Goal: Task Accomplishment & Management: Manage account settings

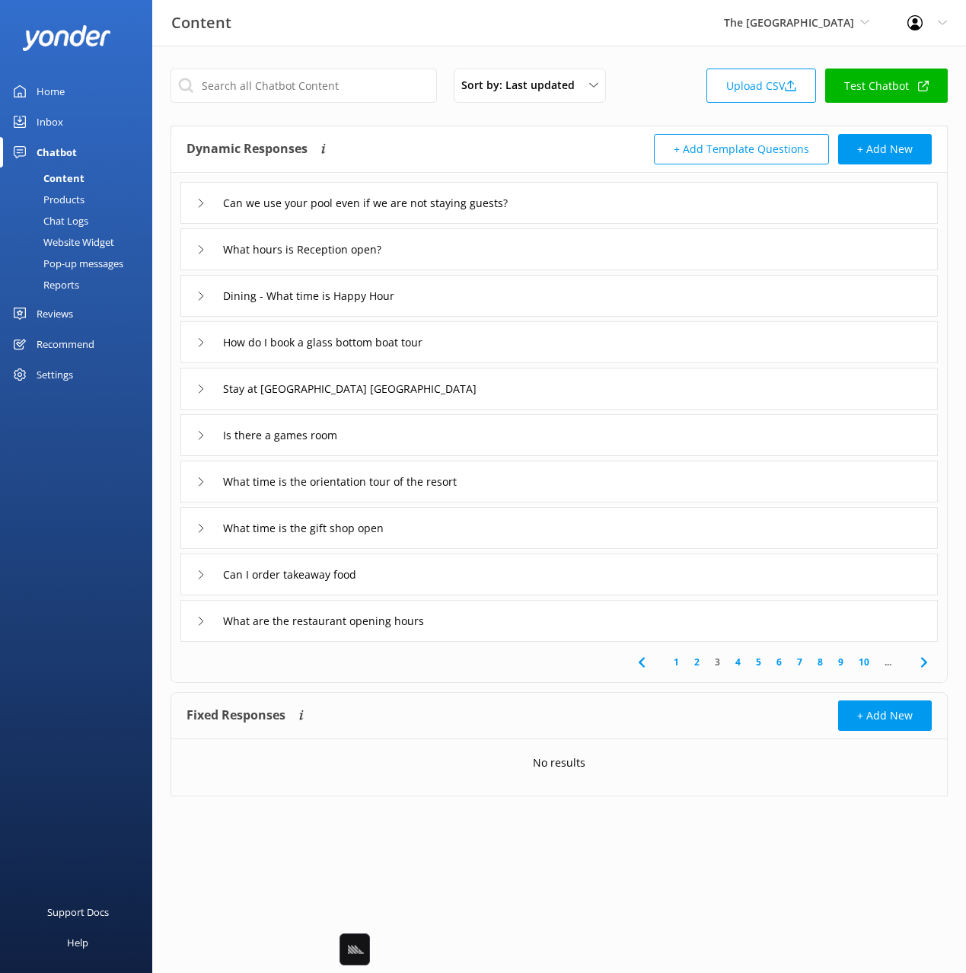
drag, startPoint x: 725, startPoint y: 30, endPoint x: 732, endPoint y: 102, distance: 72.6
click at [724, 30] on span "The [GEOGRAPHIC_DATA]" at bounding box center [796, 22] width 145 height 17
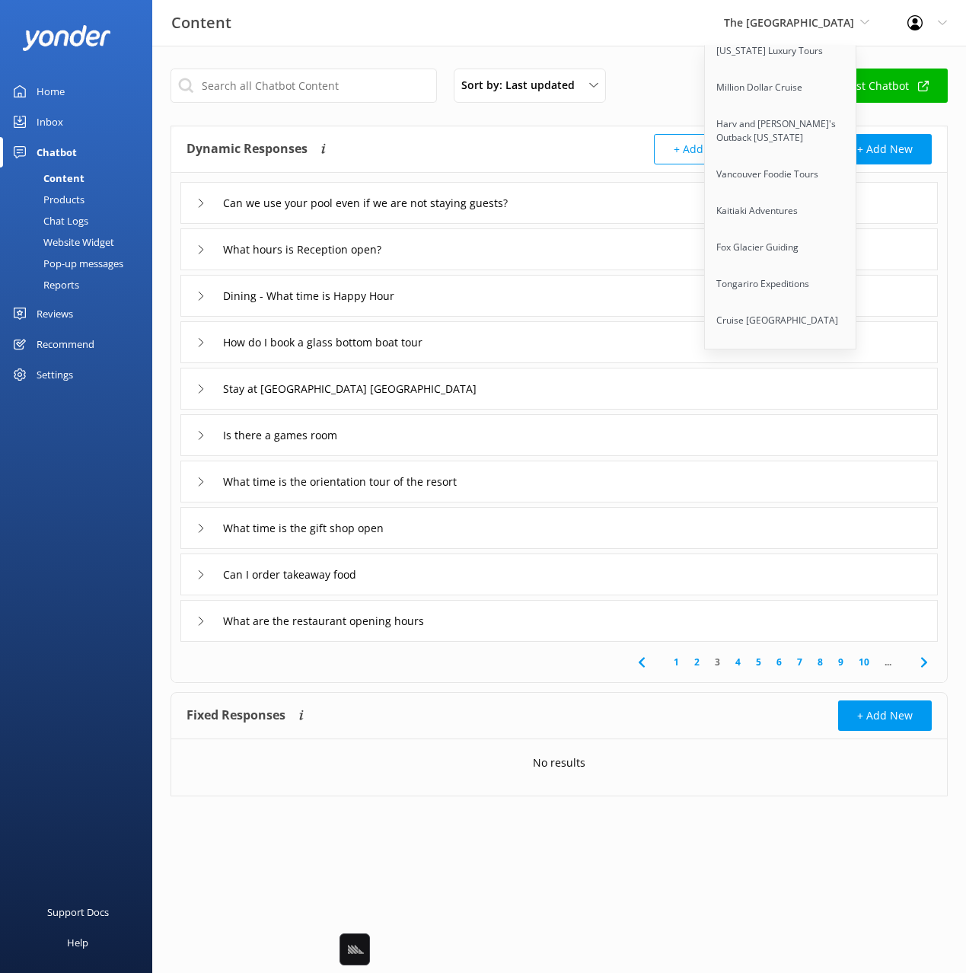
scroll to position [9669, 0]
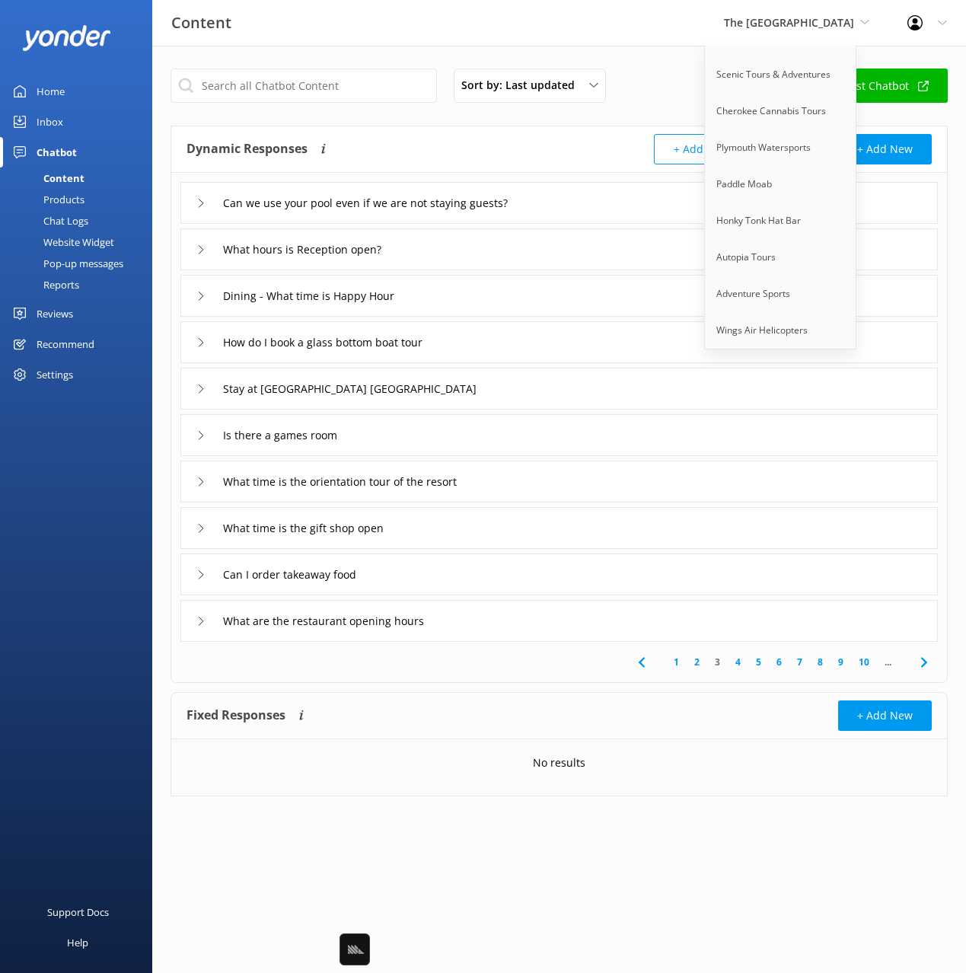
click at [787, 545] on link "Port [PERSON_NAME] 4WD Tours" at bounding box center [781, 570] width 152 height 50
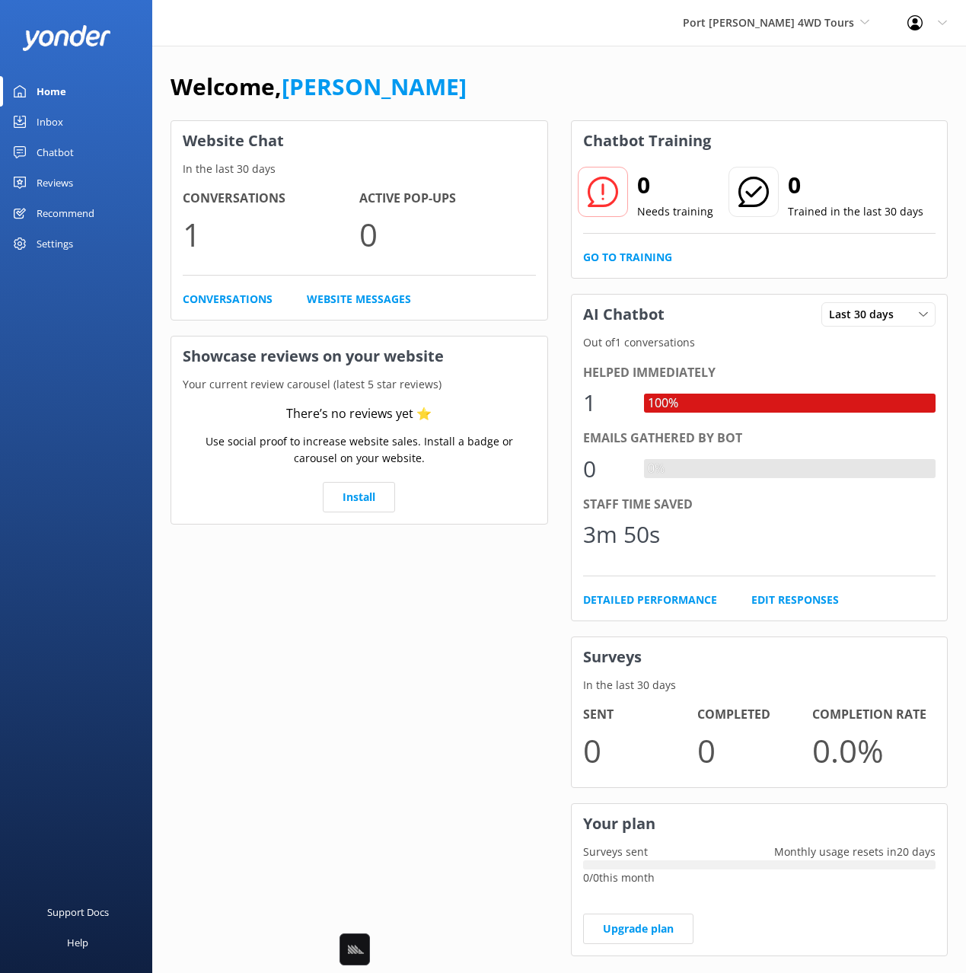
drag, startPoint x: 81, startPoint y: 158, endPoint x: 78, endPoint y: 175, distance: 16.9
click at [81, 158] on link "Chatbot" at bounding box center [76, 152] width 152 height 30
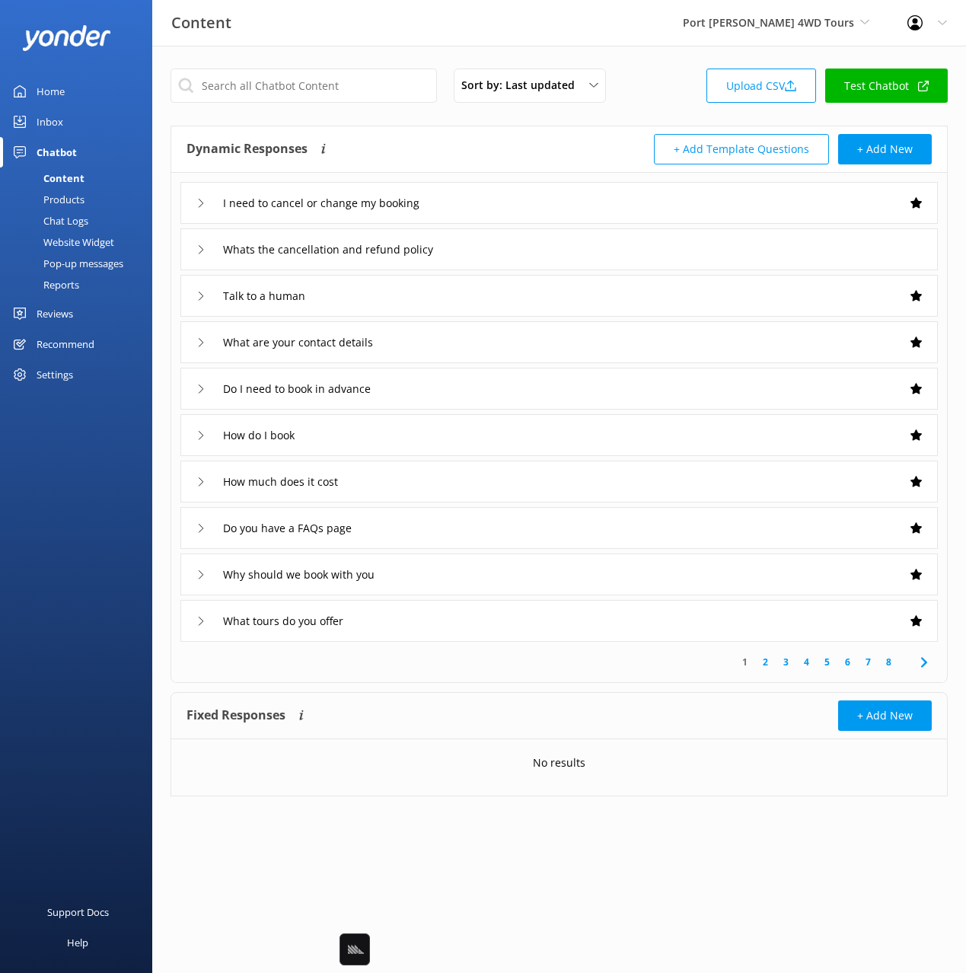
click at [73, 202] on div "Products" at bounding box center [46, 199] width 75 height 21
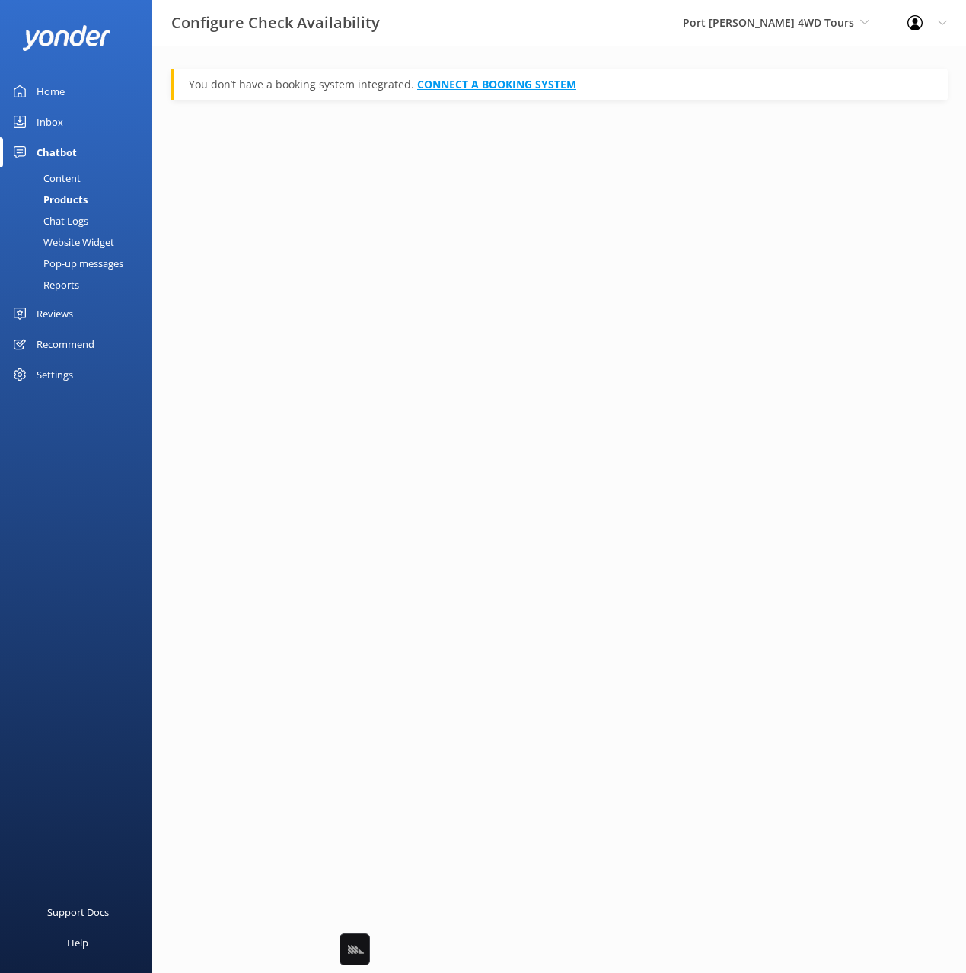
click at [487, 91] on div "You don’t have a booking system integrated. CONNECT A BOOKING SYSTEM" at bounding box center [558, 84] width 777 height 32
click at [489, 87] on link "CONNECT A BOOKING SYSTEM" at bounding box center [496, 84] width 159 height 14
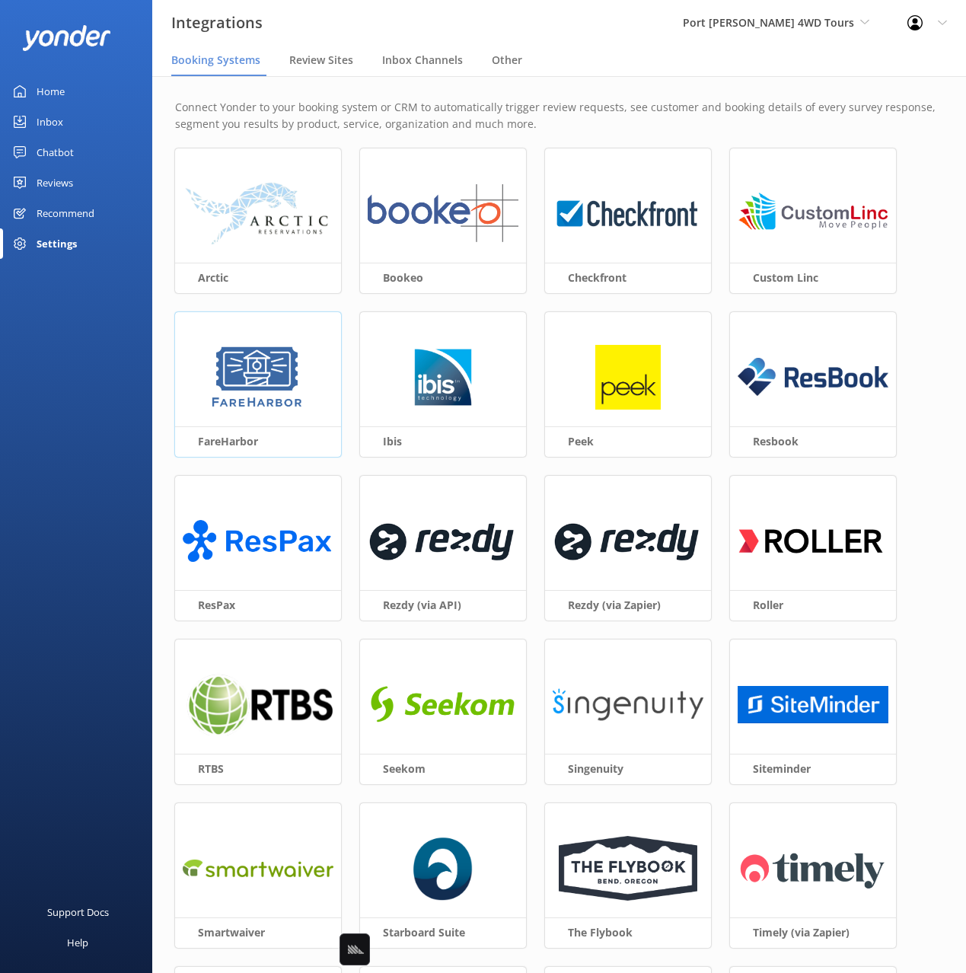
click at [314, 358] on div at bounding box center [258, 377] width 166 height 130
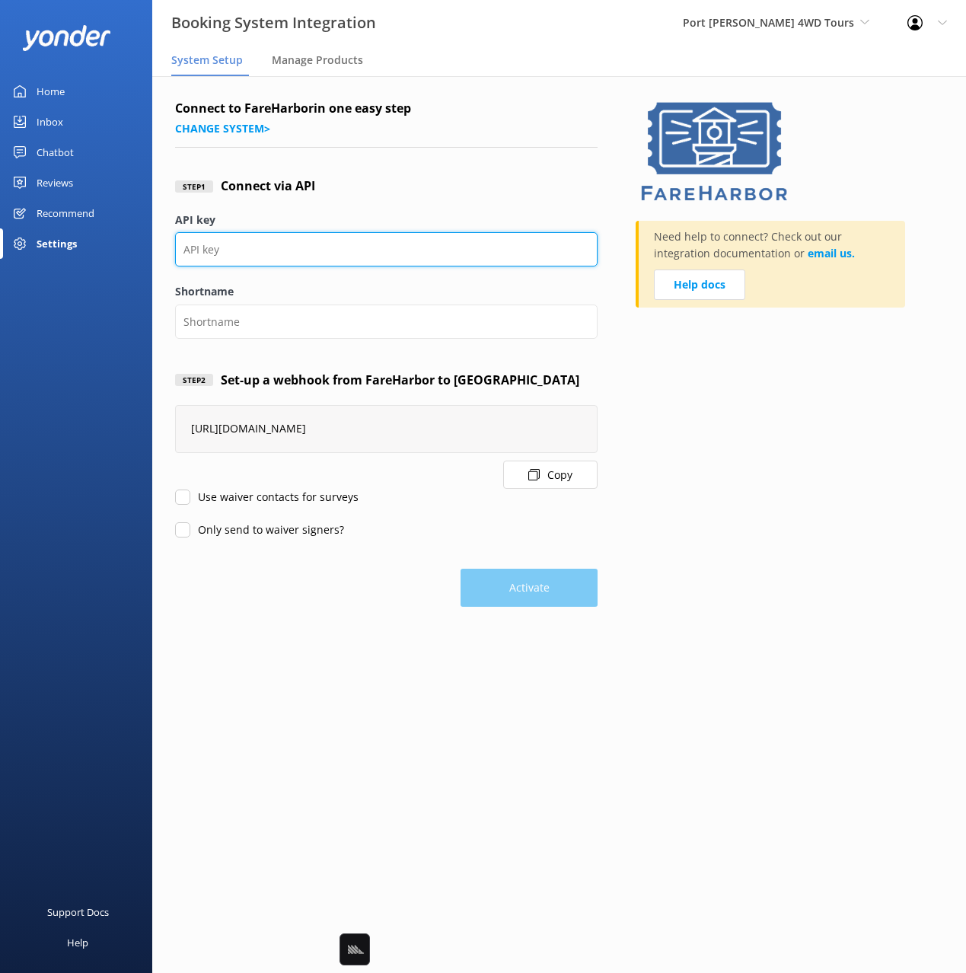
click at [215, 254] on input "API key" at bounding box center [386, 249] width 422 height 34
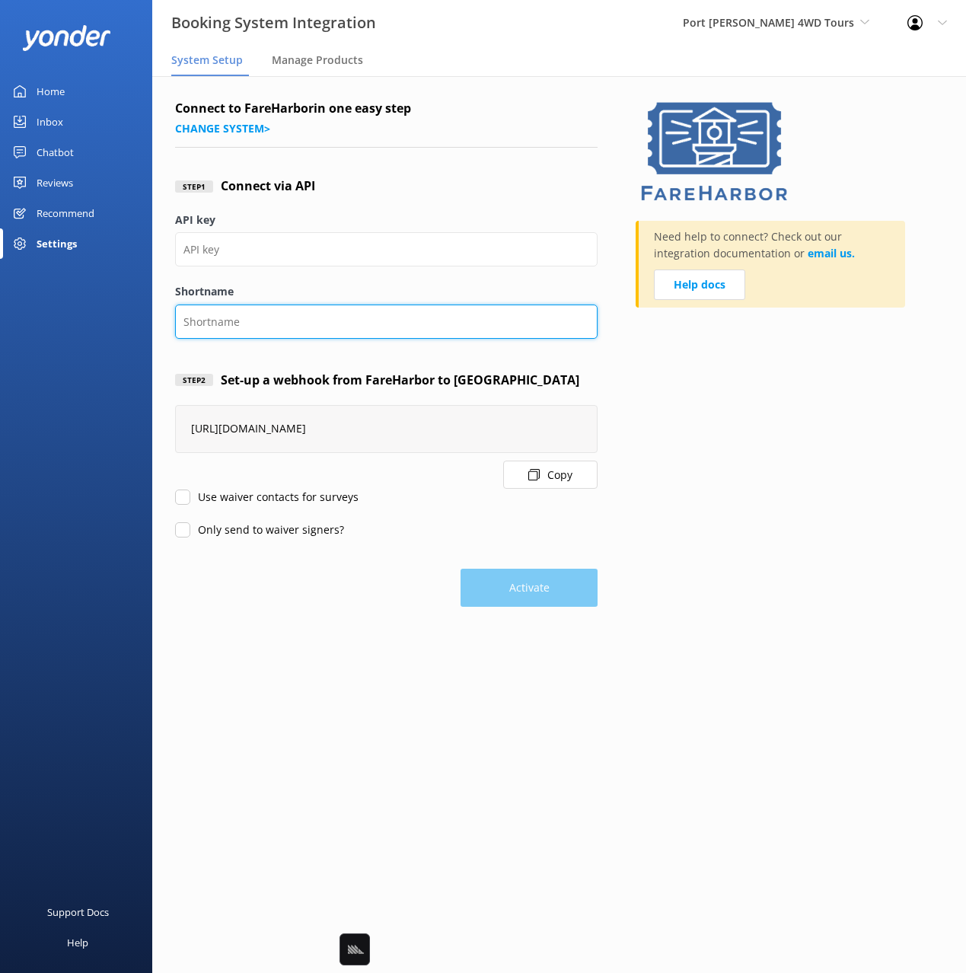
click at [215, 330] on input "Shortname" at bounding box center [386, 321] width 422 height 34
paste input "portstephens4wd"
type input "portstephens4wd"
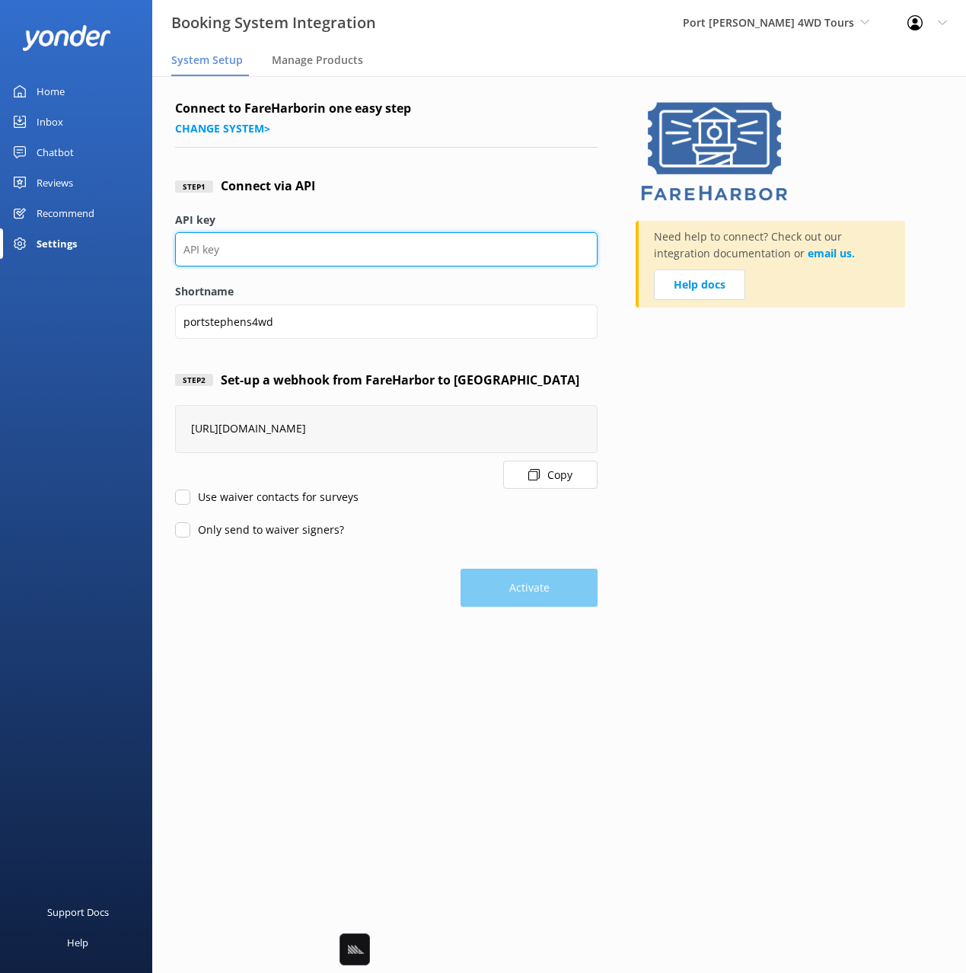
click at [260, 244] on input "API key" at bounding box center [386, 249] width 422 height 34
paste input "b47a083a-4b2e-4db4-ae2c-40888e0421d4"
type input "b47a083a-4b2e-4db4-ae2c-40888e0421d4"
click at [177, 500] on input "Use waiver contacts for surveys" at bounding box center [182, 496] width 15 height 15
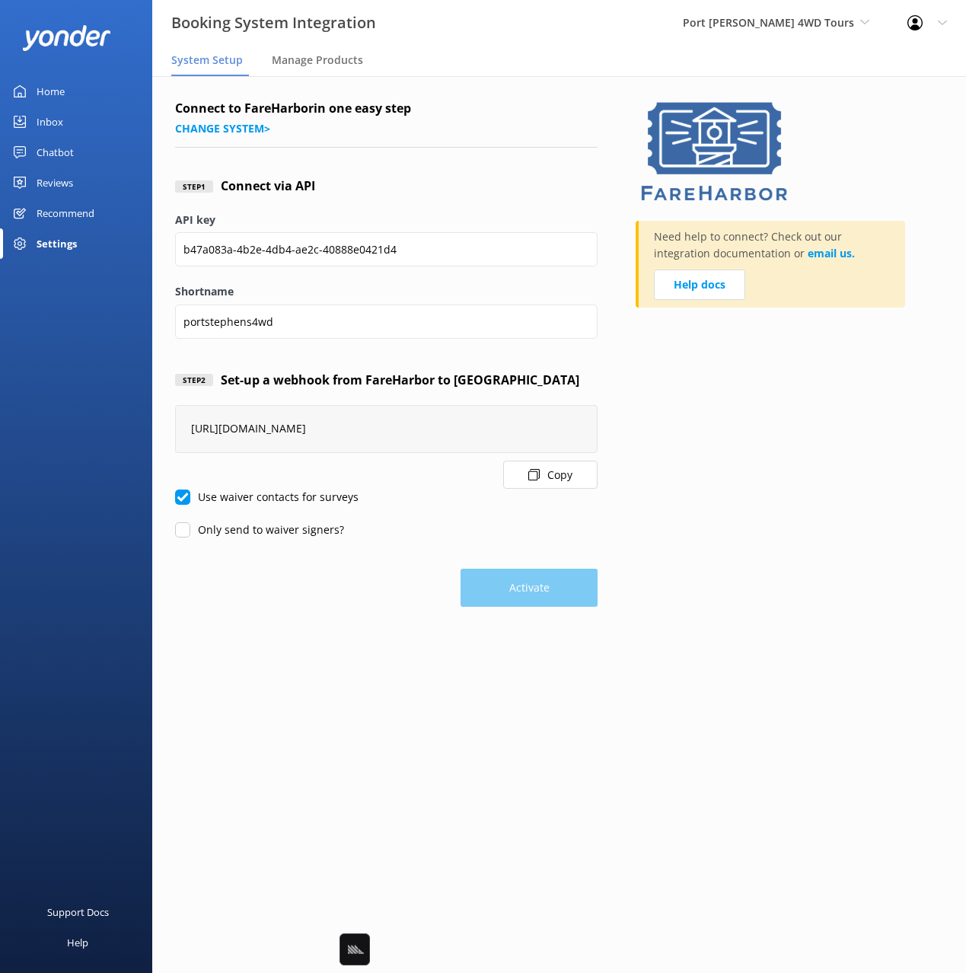
checkbox input "false"
click at [180, 523] on input "Only send to waiver signers?" at bounding box center [182, 529] width 15 height 15
checkbox input "false"
drag, startPoint x: 513, startPoint y: 587, endPoint x: 548, endPoint y: 584, distance: 35.1
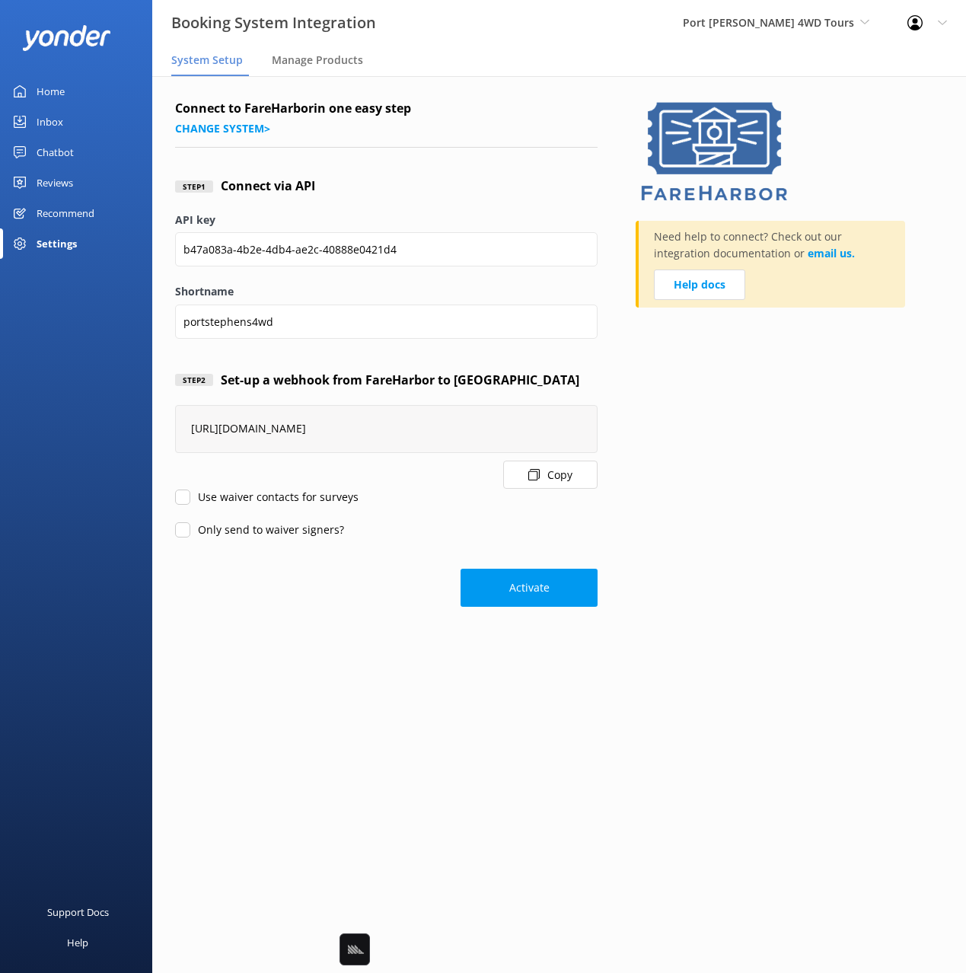
click at [513, 587] on button "Activate" at bounding box center [528, 587] width 137 height 38
drag, startPoint x: 738, startPoint y: 524, endPoint x: 700, endPoint y: 506, distance: 42.2
click at [737, 524] on div "Need help to connect? Check out our integration documentation or email us. Help…" at bounding box center [788, 353] width 307 height 508
click at [59, 147] on div "Chatbot" at bounding box center [55, 152] width 37 height 30
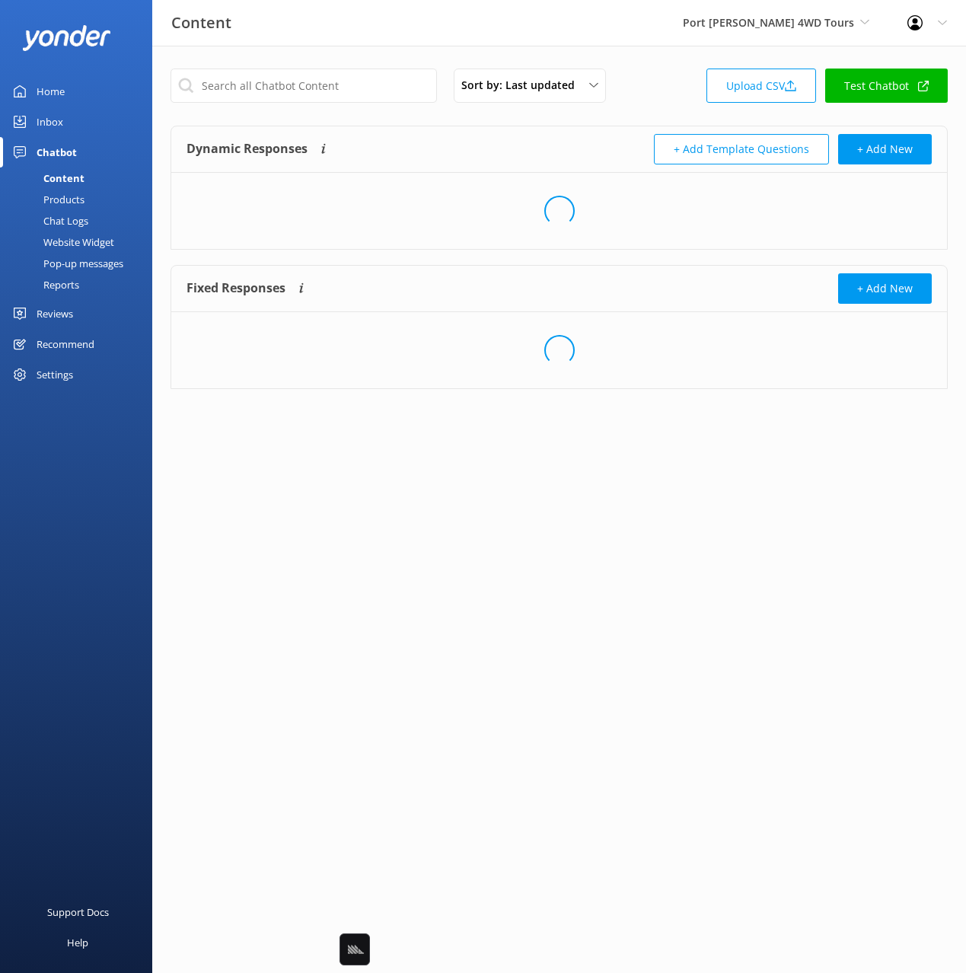
click at [69, 199] on div "Products" at bounding box center [46, 199] width 75 height 21
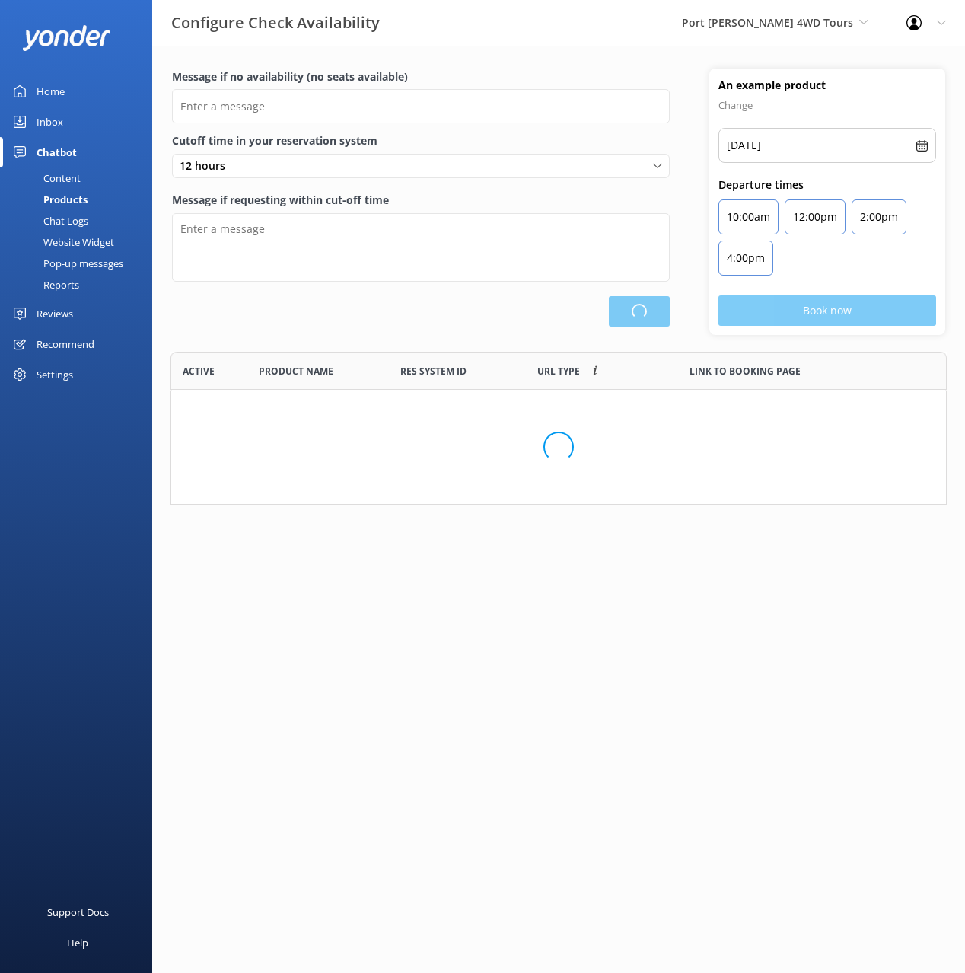
scroll to position [248, 776]
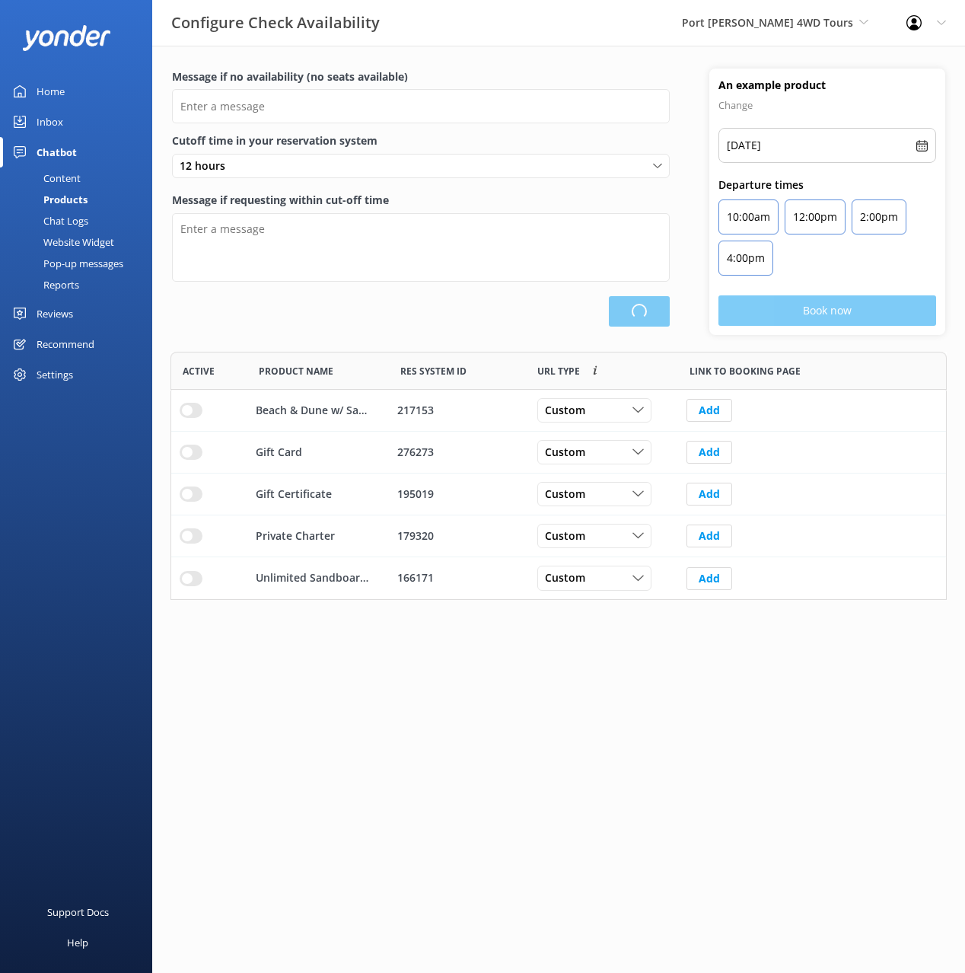
type input "There are no seats available, please check an alternative day"
type textarea "Our online booking system closes {hours} prior to departure. Please contact us …"
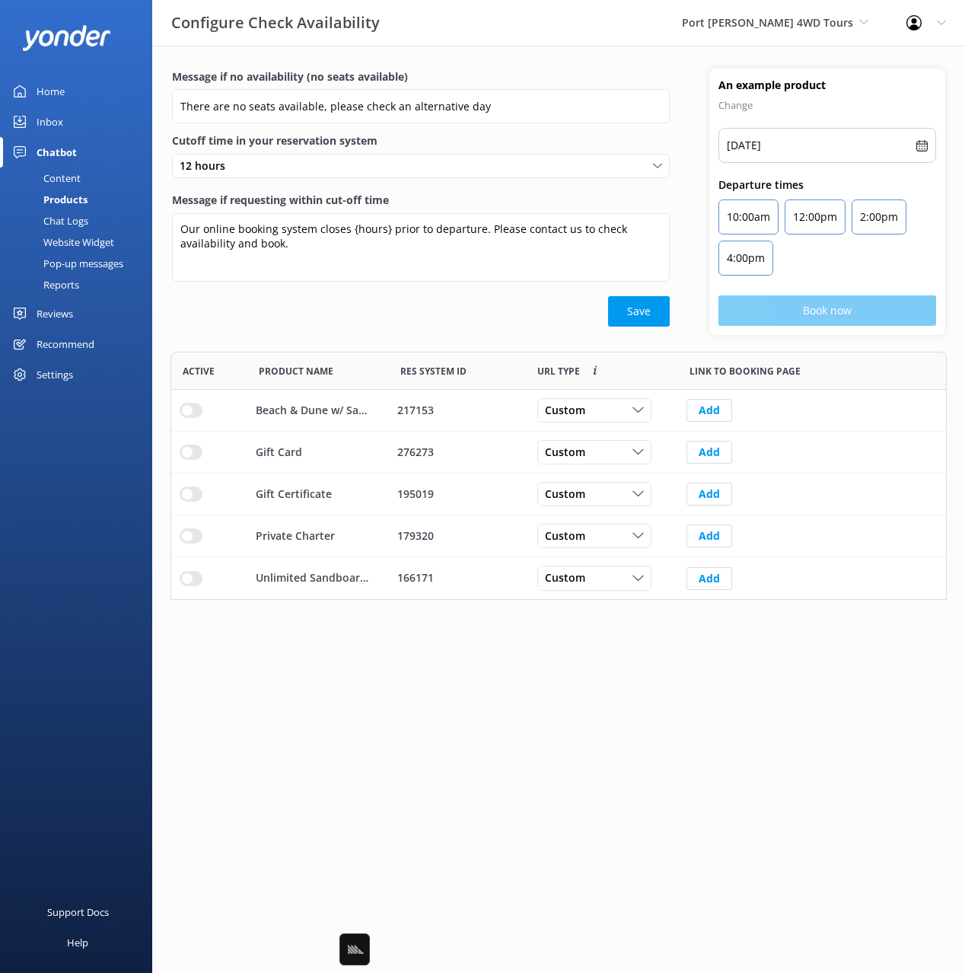
click at [82, 177] on link "Content" at bounding box center [80, 177] width 143 height 21
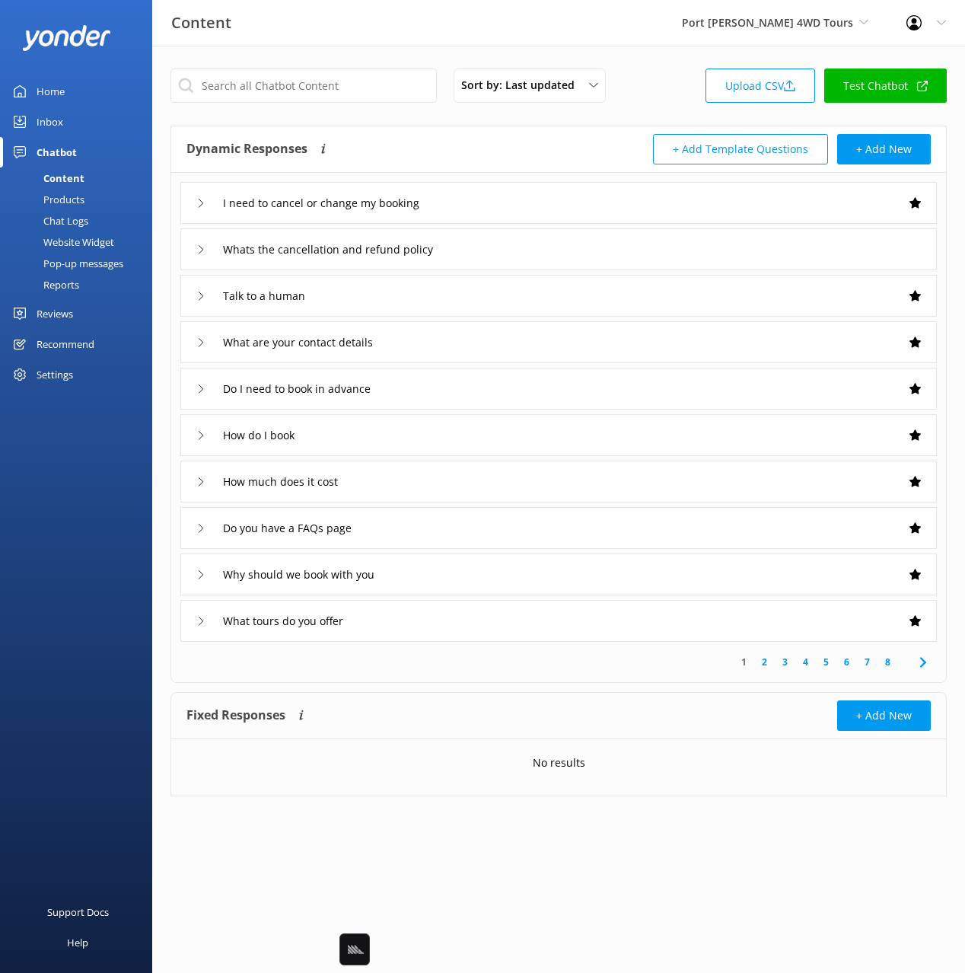
drag, startPoint x: 540, startPoint y: 146, endPoint x: 581, endPoint y: 146, distance: 40.3
click at [546, 146] on div "Dynamic Responses Dynamic responses rely on the Large Language Model to create …" at bounding box center [372, 149] width 372 height 30
click at [895, 154] on button "+ Add New" at bounding box center [884, 149] width 94 height 30
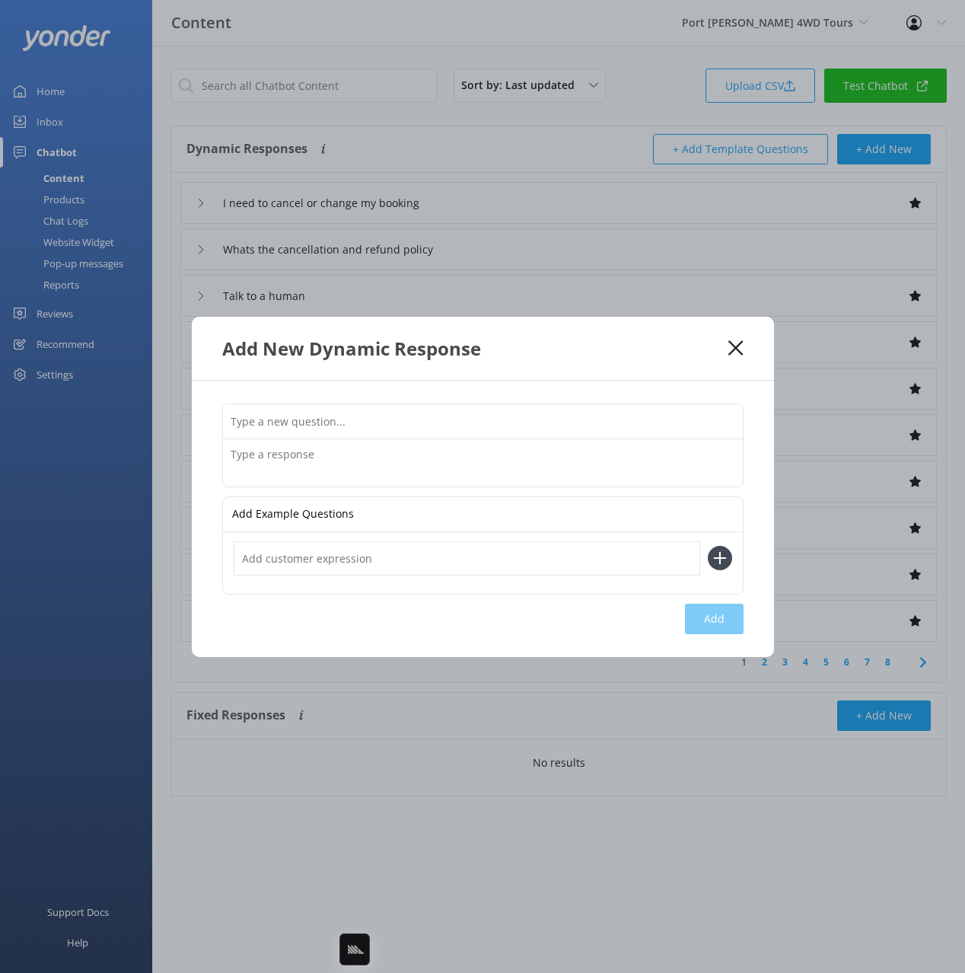
click at [506, 420] on input "text" at bounding box center [483, 421] width 520 height 34
paste input "Do you have any job vacancies"
type input "Do you have any job vacancies"
click at [464, 461] on textarea at bounding box center [483, 462] width 520 height 47
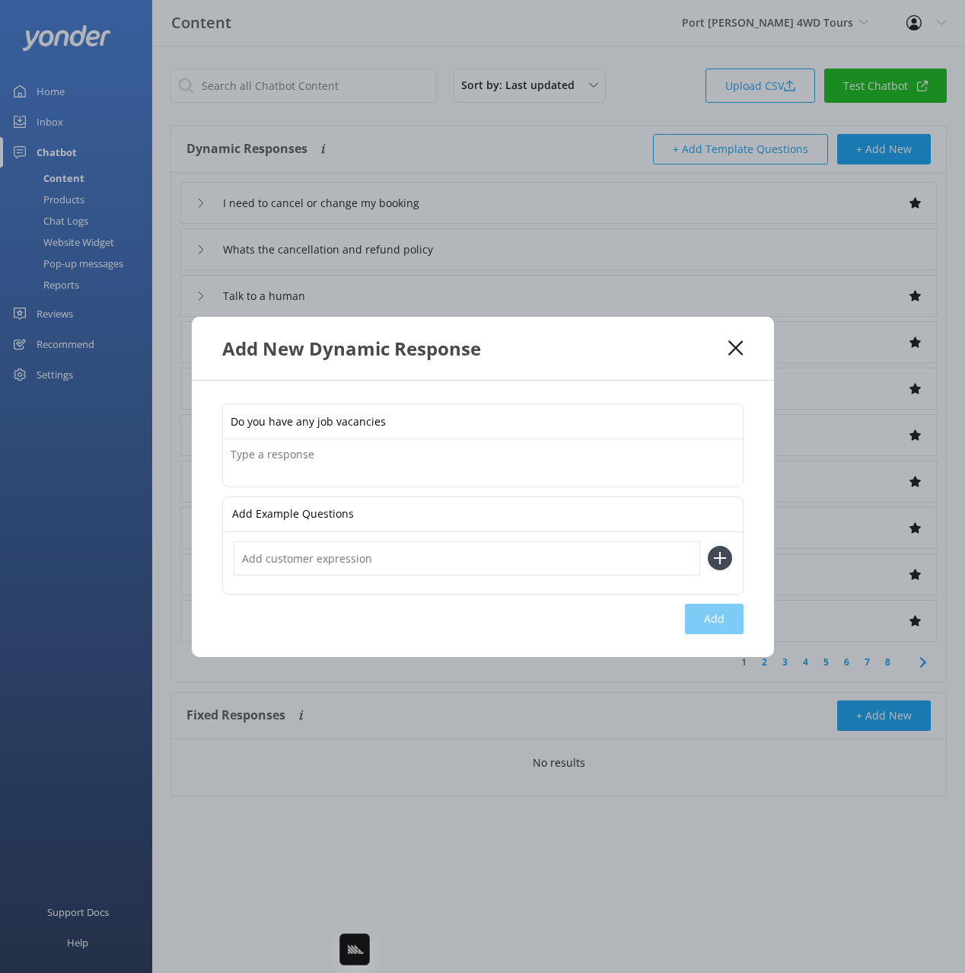
paste textarea "For all employment enquiries, please send your resume and job of interest throu…"
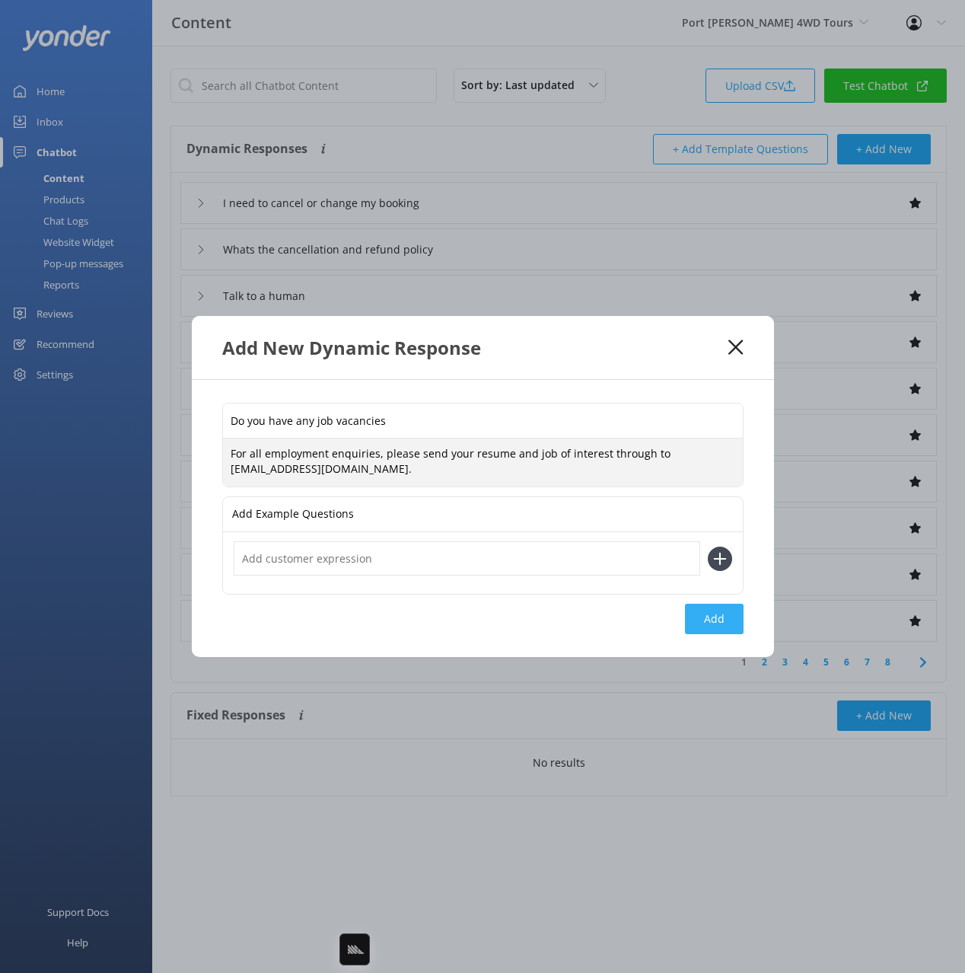
type textarea "For all employment enquiries, please send your resume and job of interest throu…"
drag, startPoint x: 734, startPoint y: 617, endPoint x: 801, endPoint y: 595, distance: 70.5
click at [735, 616] on button "Add" at bounding box center [714, 618] width 59 height 30
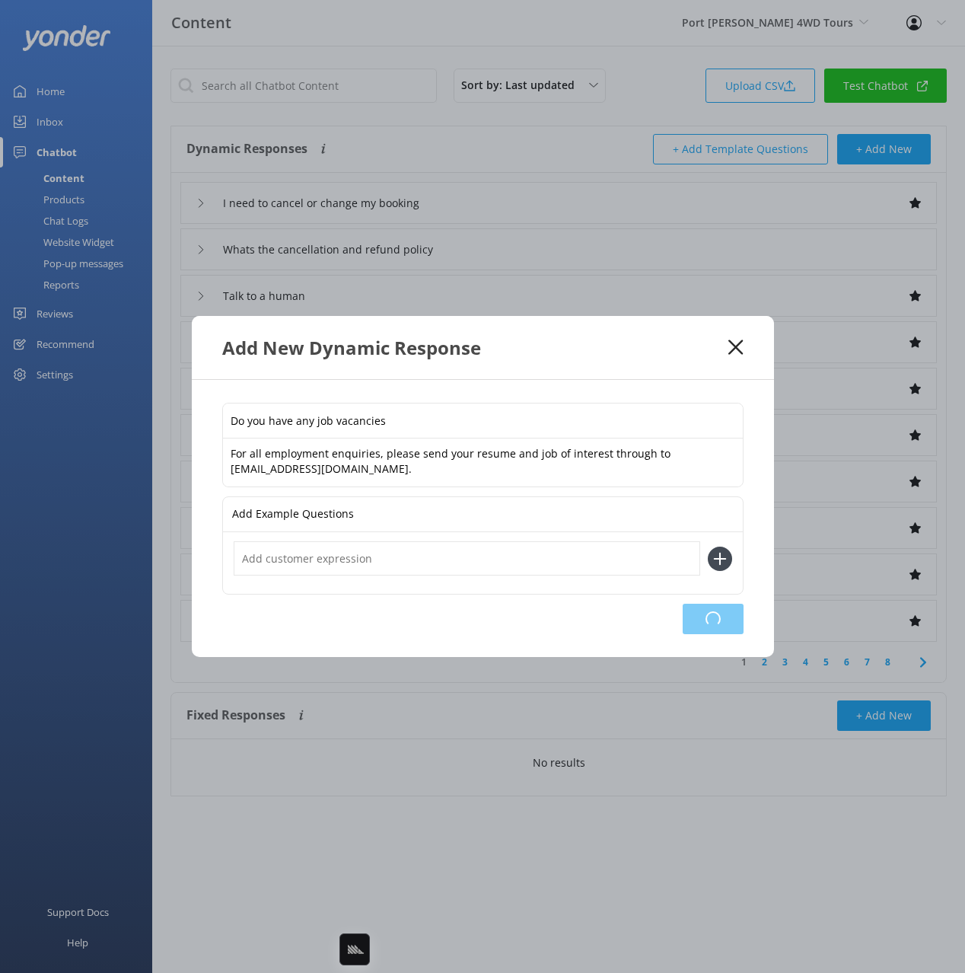
type input "Do you have any job vacancies"
type input "I need to cancel or change my booking"
type input "Whats the cancellation and refund policy"
type input "Talk to a human"
type input "What are your contact details"
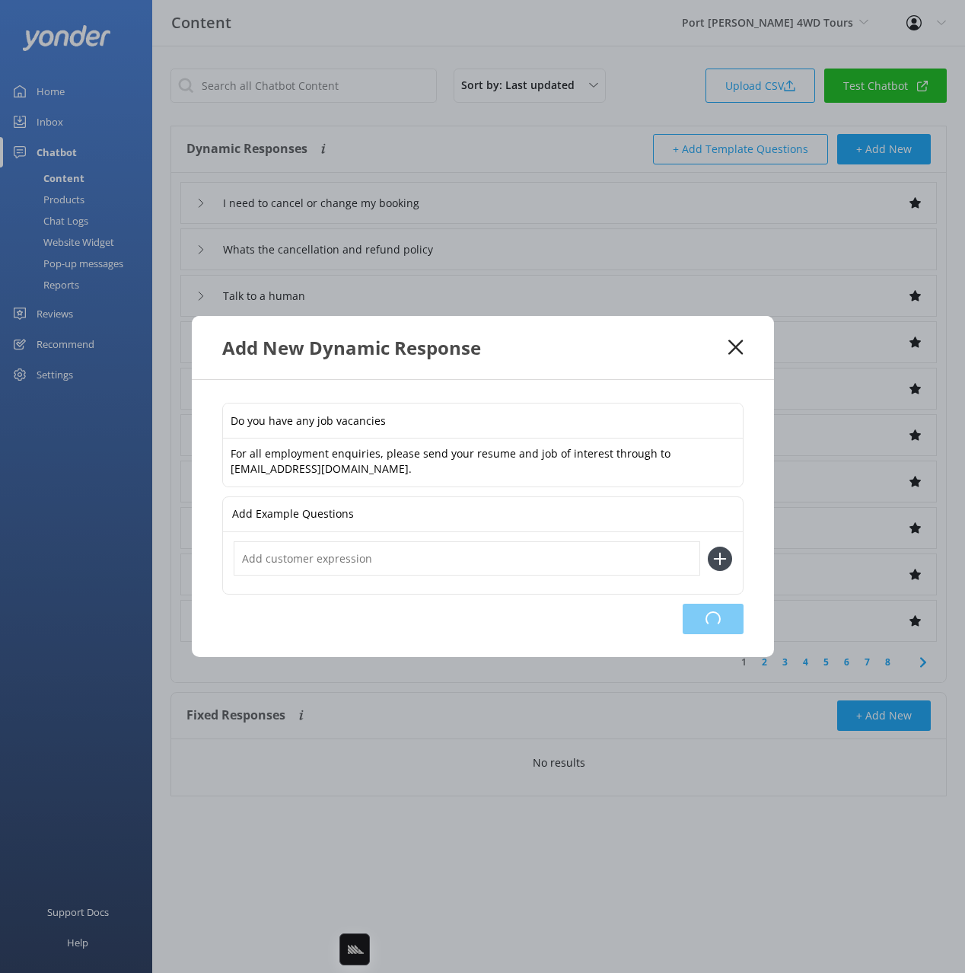
type input "Do I need to book in advance"
type input "How do I book"
type input "How much does it cost"
type input "Do you have a FAQs page"
type input "Why should we book with you"
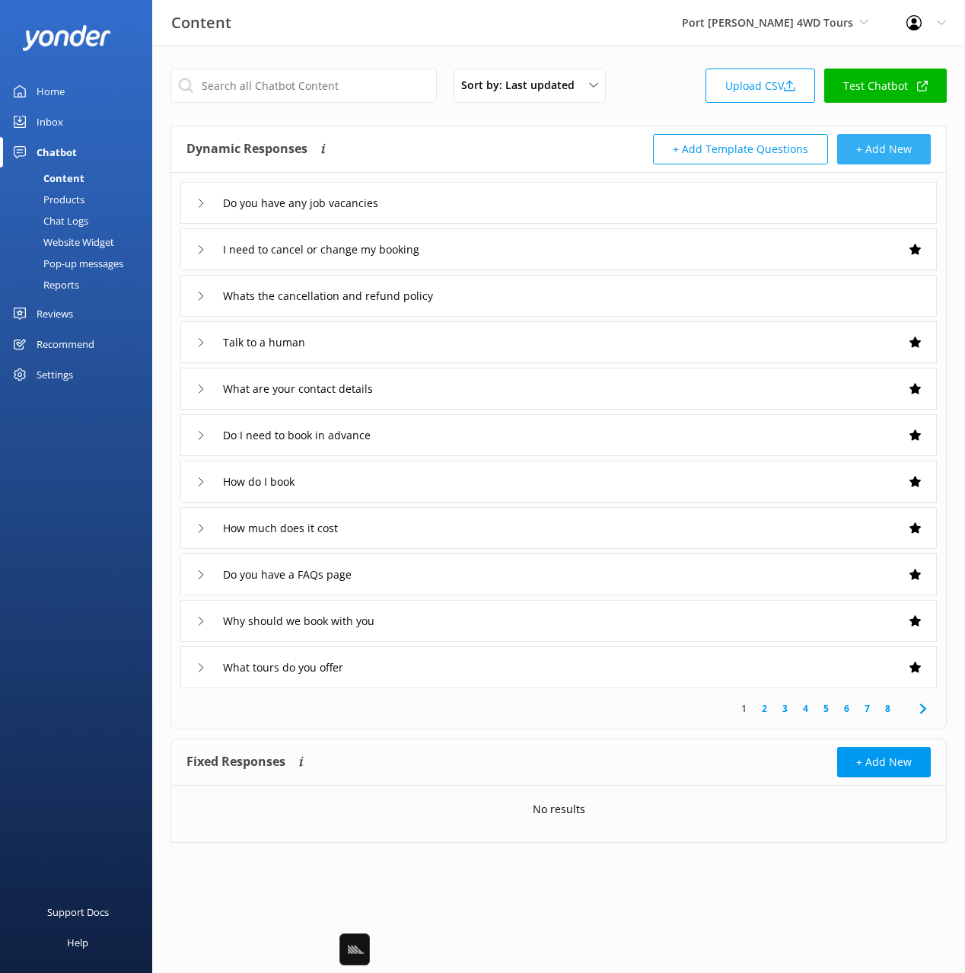
drag, startPoint x: 887, startPoint y: 151, endPoint x: 877, endPoint y: 151, distance: 10.7
click at [877, 151] on button "+ Add New" at bounding box center [884, 149] width 94 height 30
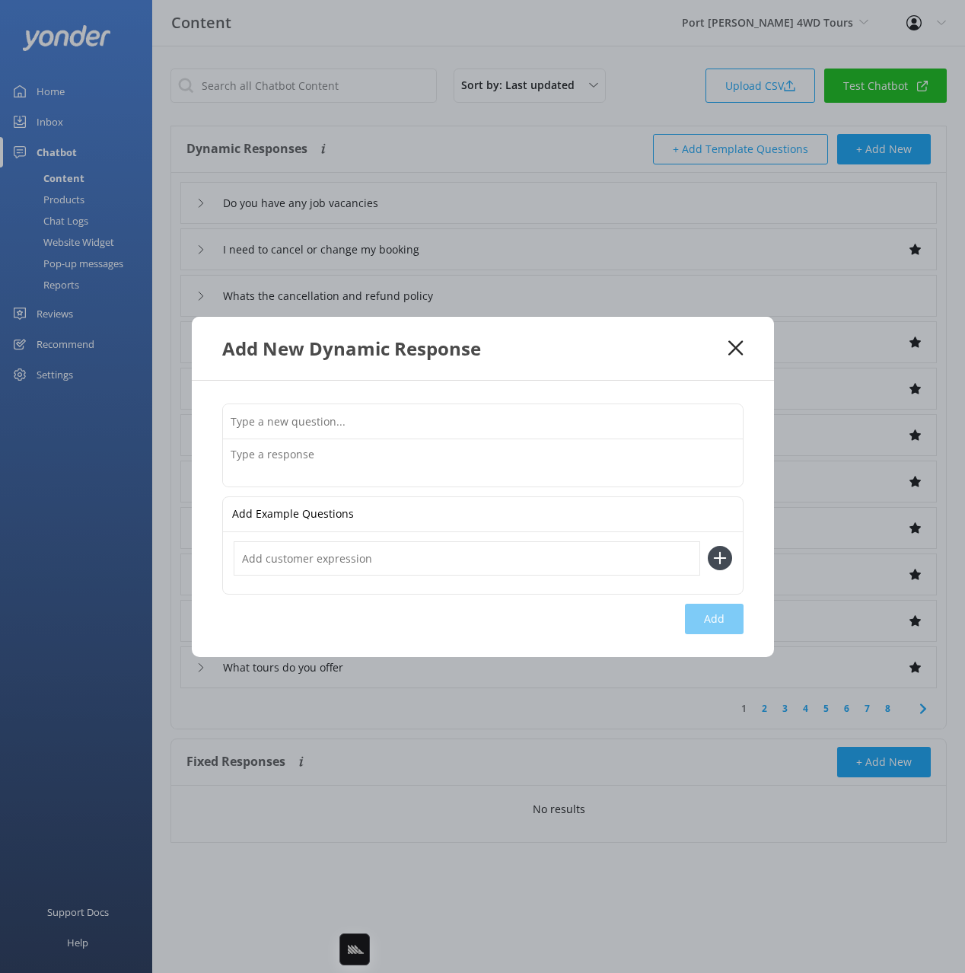
drag, startPoint x: 645, startPoint y: 429, endPoint x: 713, endPoint y: 413, distance: 69.6
click at [645, 428] on input "text" at bounding box center [483, 421] width 520 height 34
paste input "Do you have a waitlist"
type input "Do you have a waitlist"
click at [451, 486] on div "Do you have a waitlist Add Example Questions Add" at bounding box center [483, 519] width 582 height 276
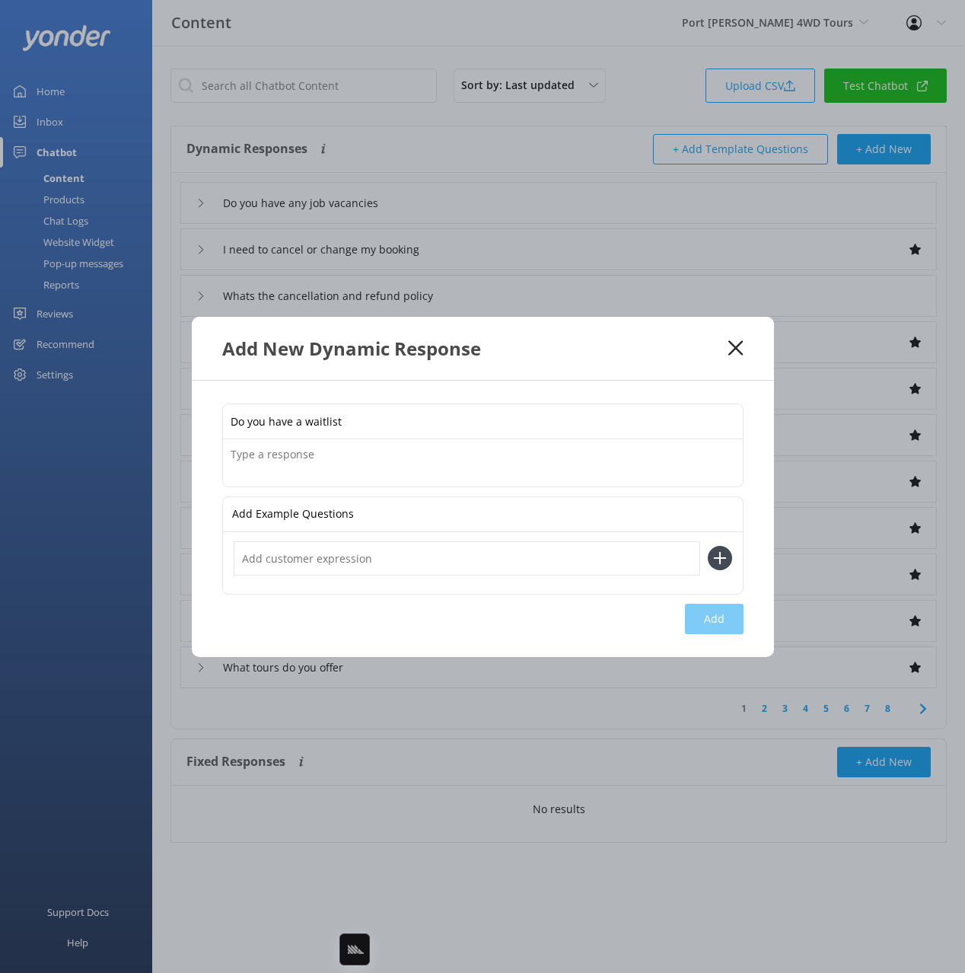
click at [443, 454] on textarea at bounding box center [483, 462] width 520 height 47
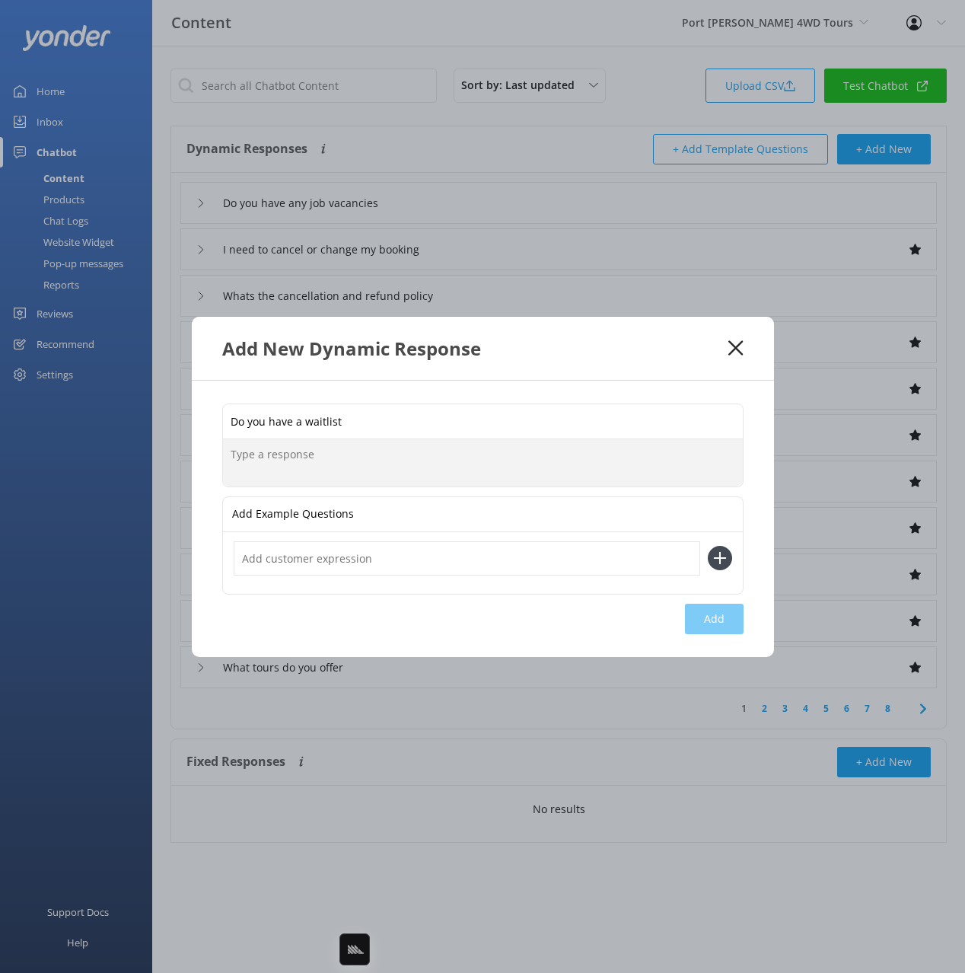
paste textarea "We do not have a waitlist."
type textarea "We do not have a waitlist."
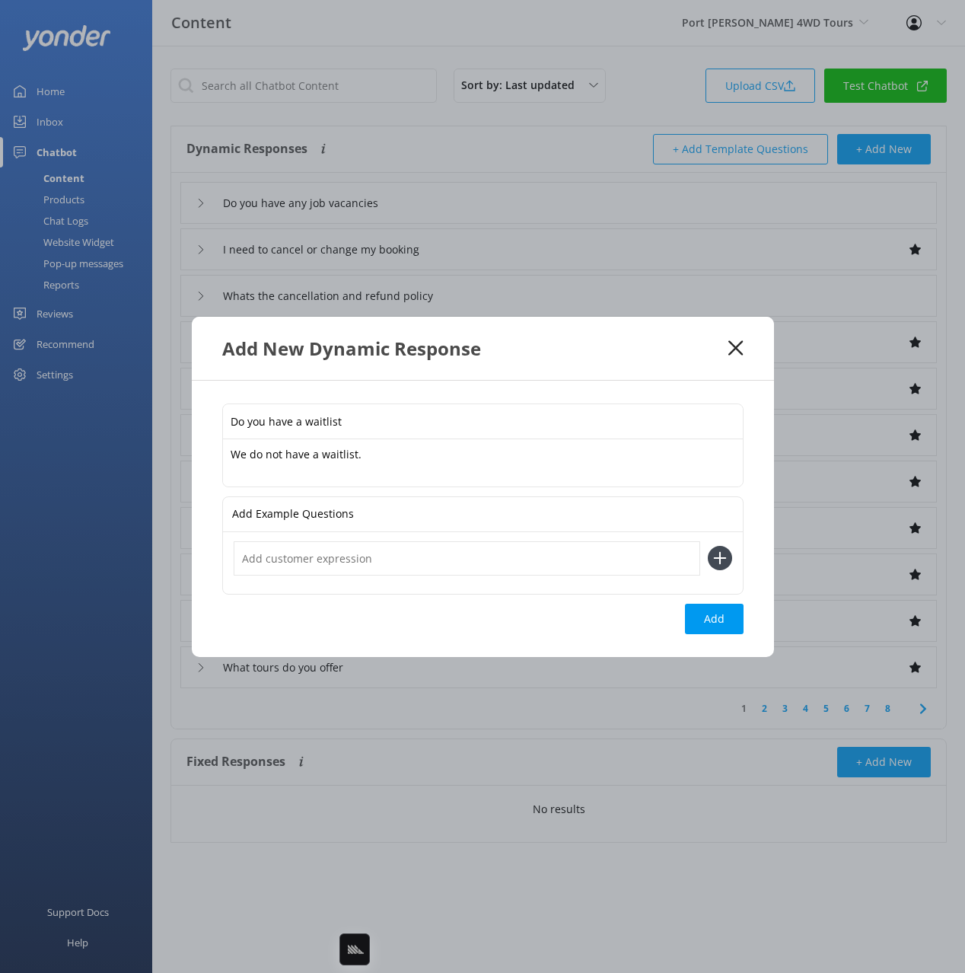
drag, startPoint x: 713, startPoint y: 619, endPoint x: 890, endPoint y: 505, distance: 209.8
click at [715, 618] on button "Add" at bounding box center [714, 618] width 59 height 30
type input "Do you have a waitlist"
type input "Do you have any job vacancies"
type input "I need to cancel or change my booking"
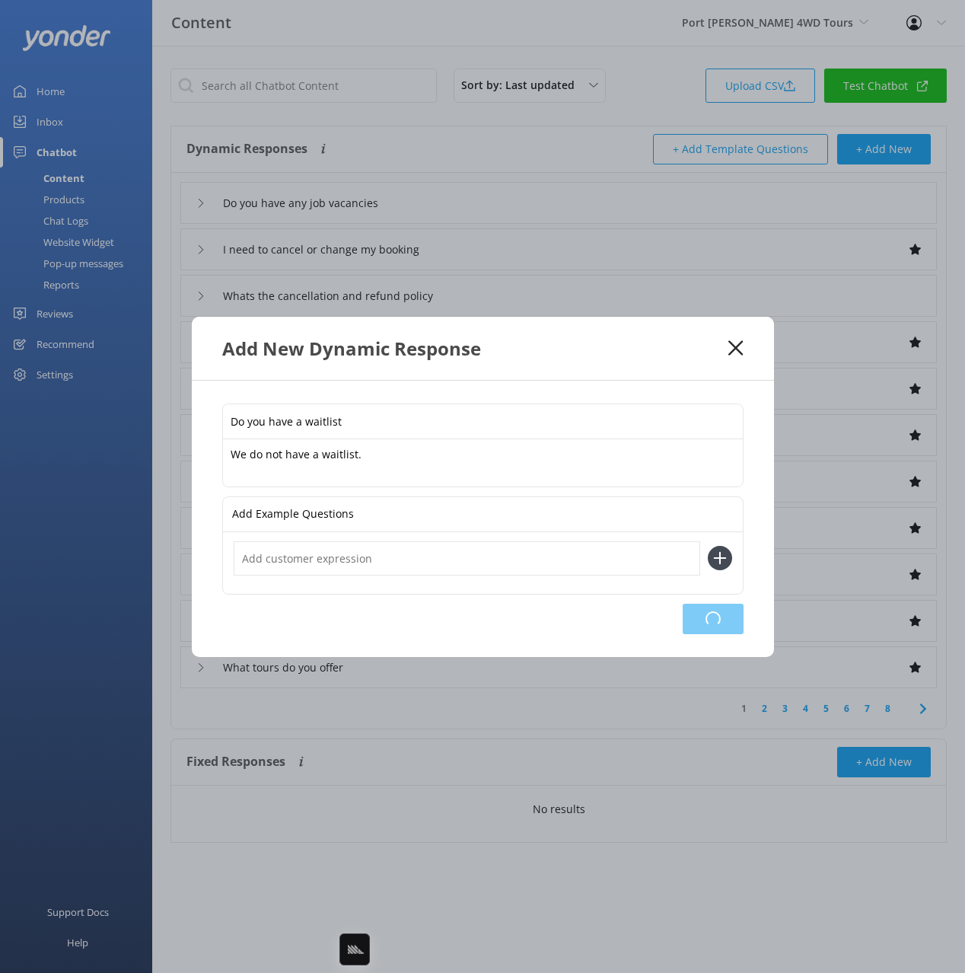
type input "Whats the cancellation and refund policy"
type input "Talk to a human"
type input "What are your contact details"
type input "Do I need to book in advance"
type input "How do I book"
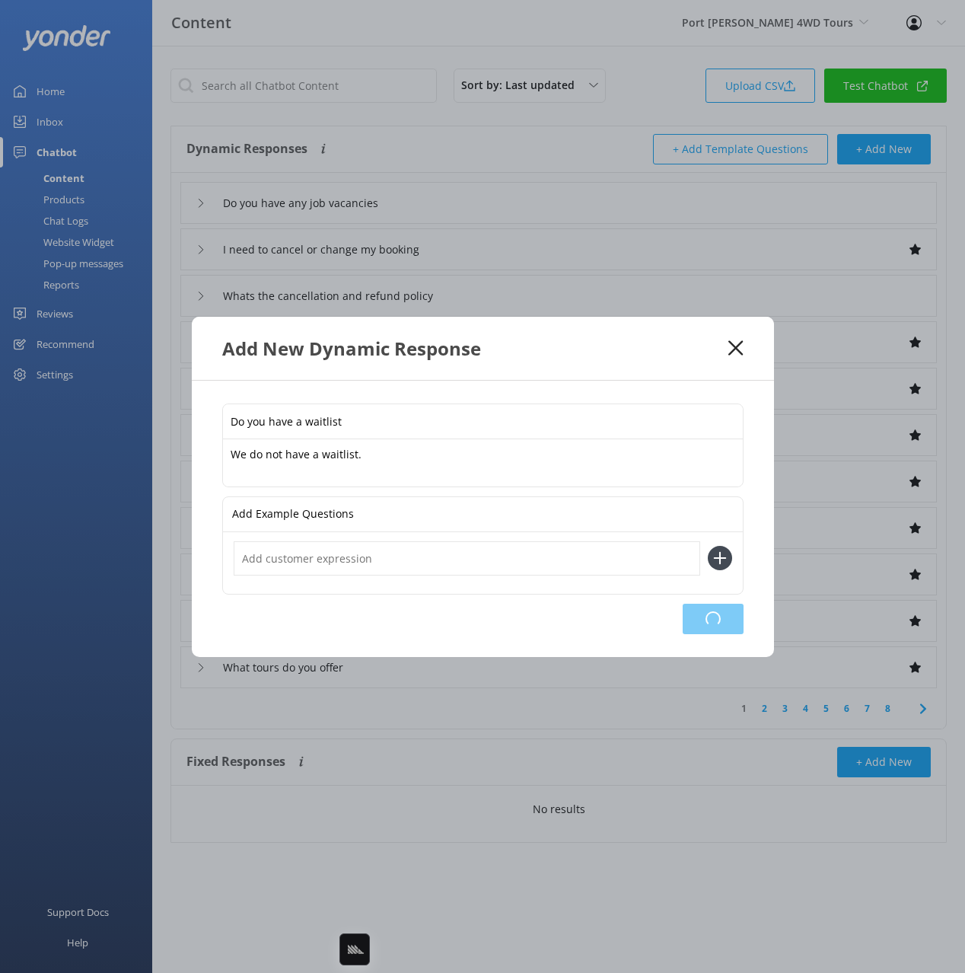
type input "How much does it cost"
type input "Do you have a FAQs page"
type input "Why should we book with you"
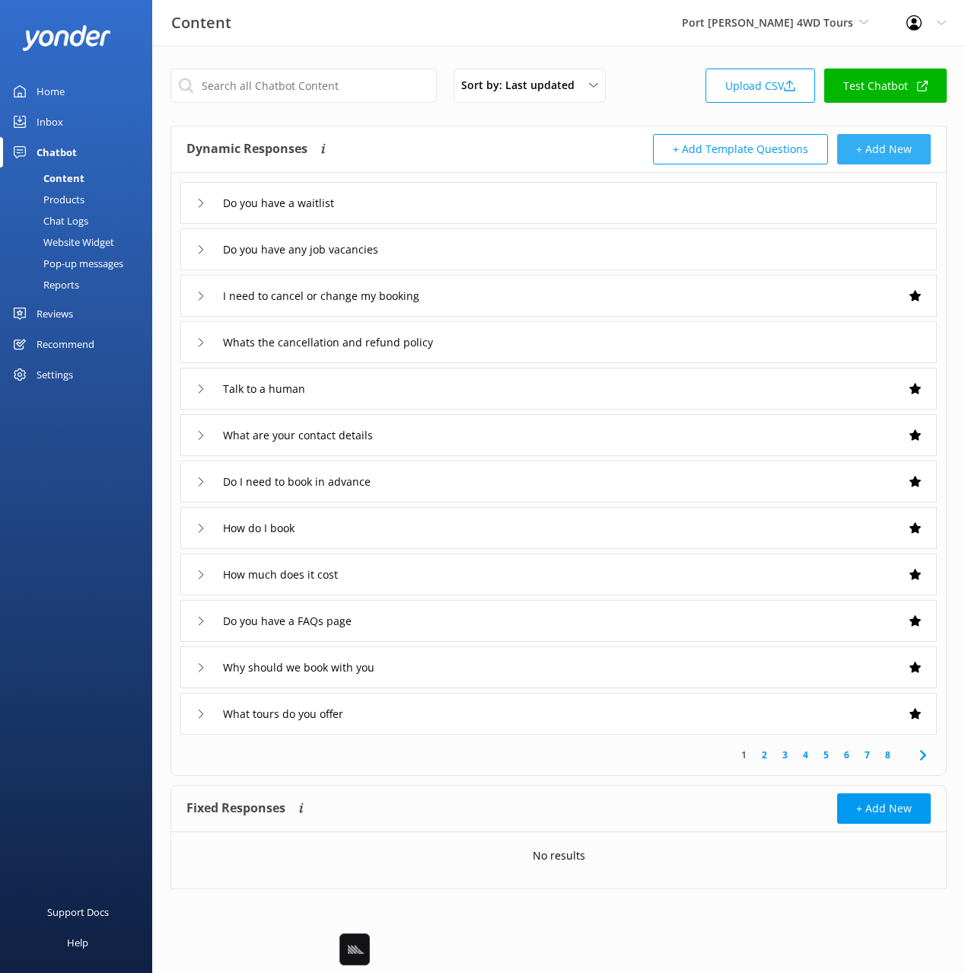
click at [870, 145] on button "+ Add New" at bounding box center [884, 149] width 94 height 30
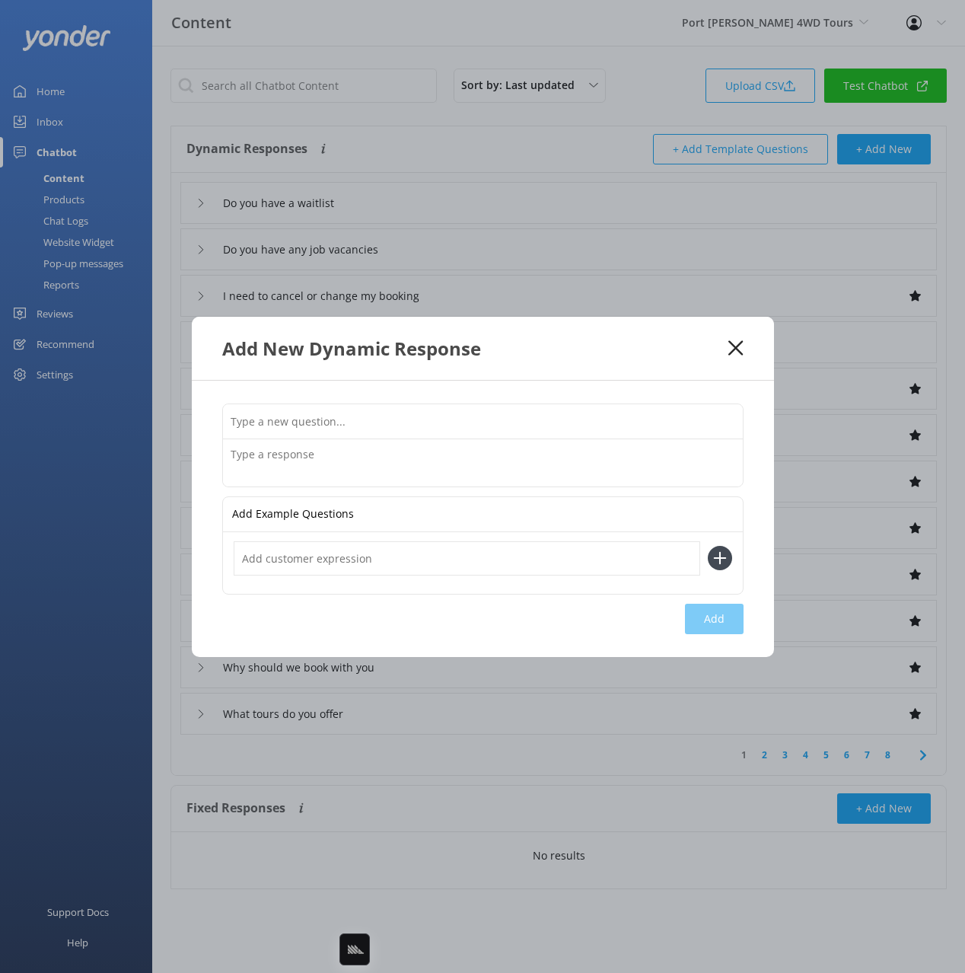
drag, startPoint x: 632, startPoint y: 419, endPoint x: 899, endPoint y: 417, distance: 267.1
click at [632, 419] on input "text" at bounding box center [483, 421] width 520 height 34
paste input "What are your opening hours"
type input "What are your opening hours"
click at [554, 466] on textarea at bounding box center [483, 462] width 520 height 47
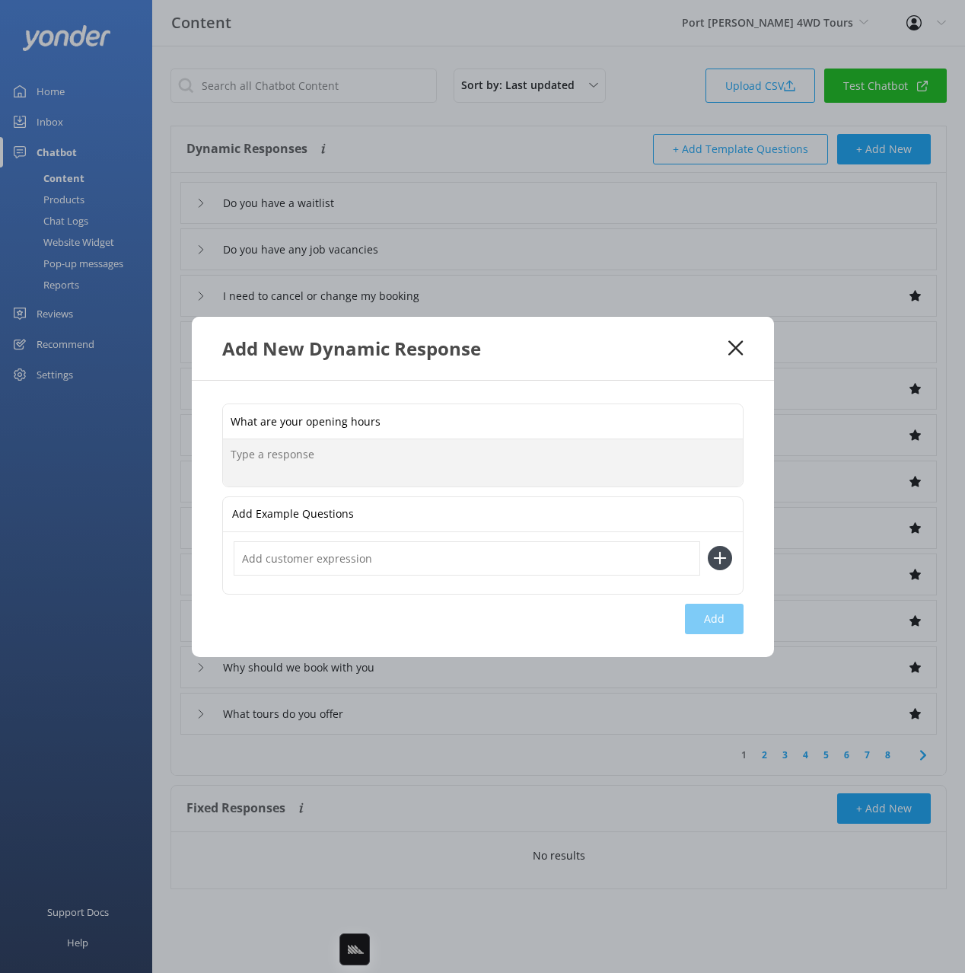
paste textarea "We are open from 9:30am - 3:30pm."
type textarea "We are open from 9:30am - 3:30pm."
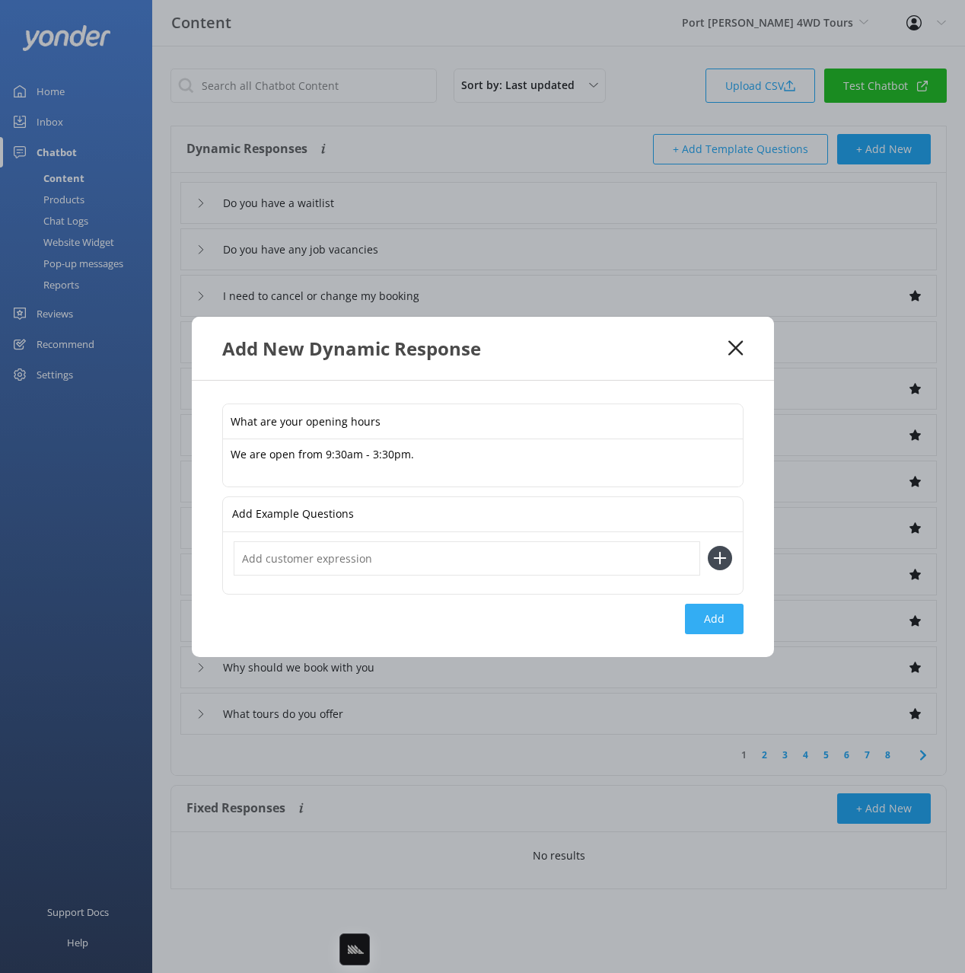
drag, startPoint x: 704, startPoint y: 603, endPoint x: 810, endPoint y: 578, distance: 108.5
click at [704, 603] on button "Add" at bounding box center [714, 618] width 59 height 30
type input "What are your opening hours"
type input "Do you have a waitlist"
type input "Do you have any job vacancies"
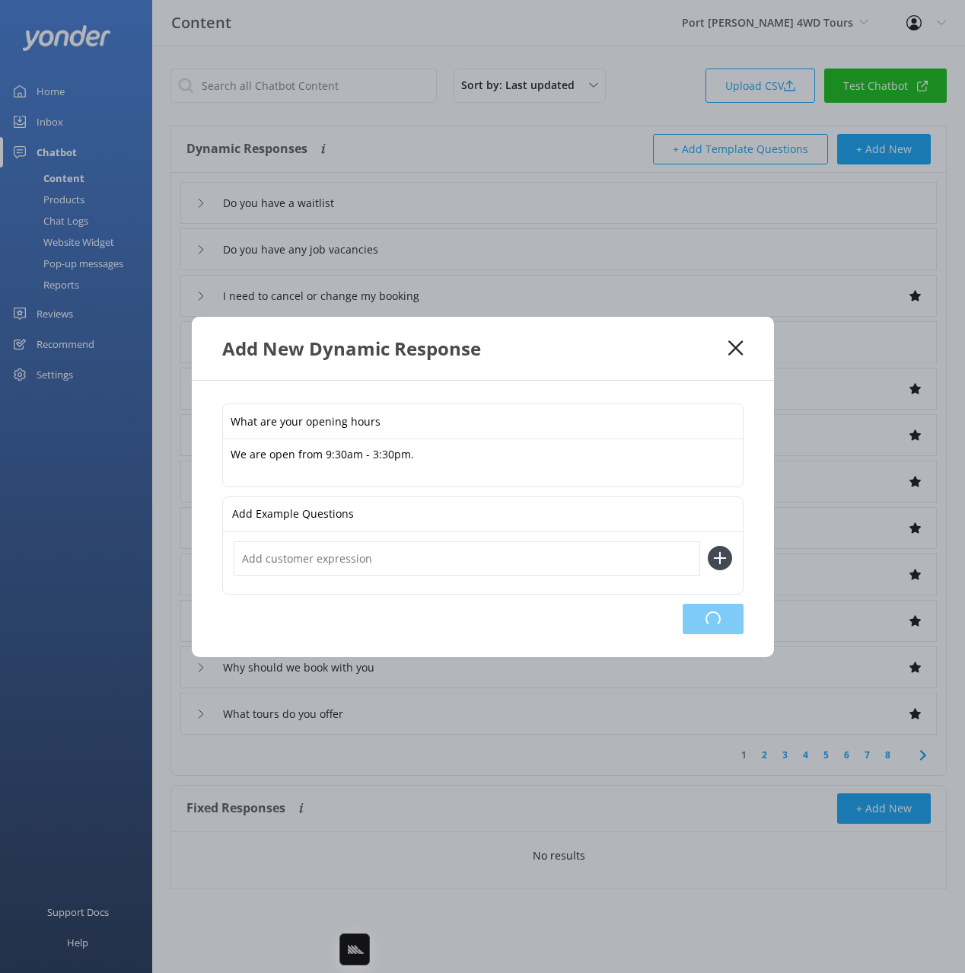
type input "I need to cancel or change my booking"
type input "Whats the cancellation and refund policy"
type input "Talk to a human"
type input "What are your contact details"
type input "Do I need to book in advance"
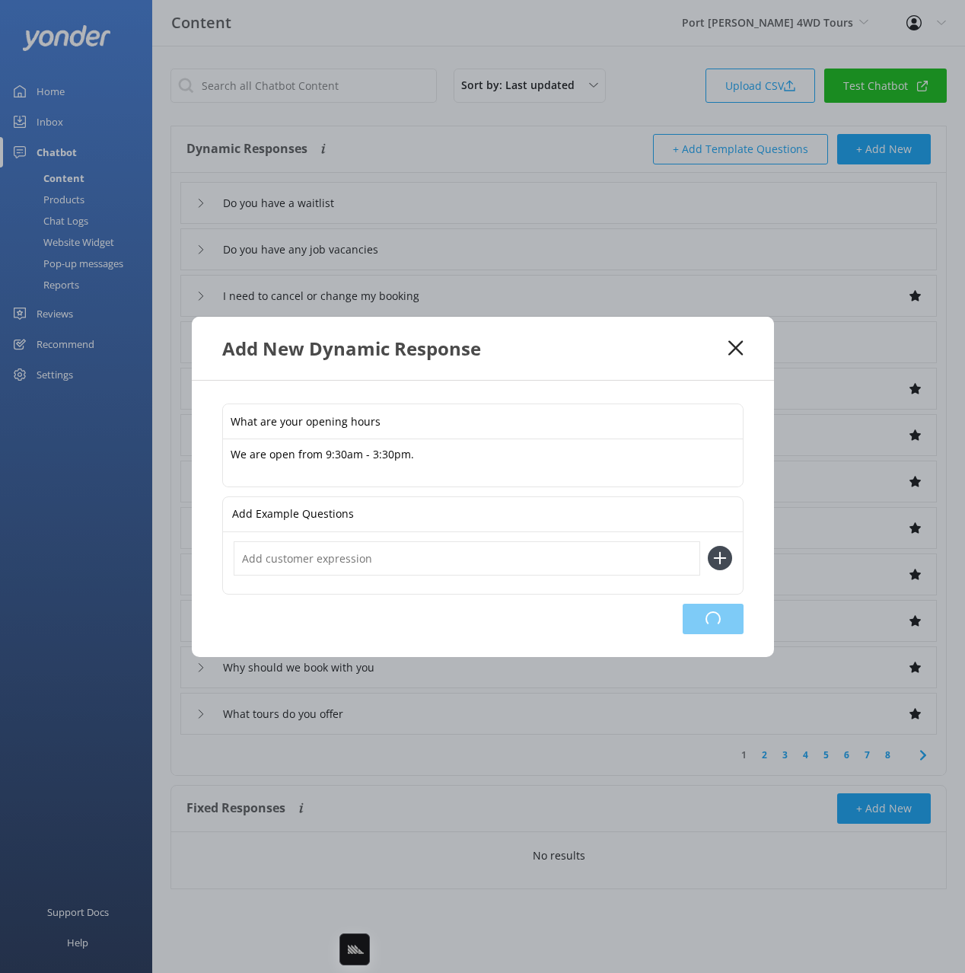
type input "How do I book"
type input "How much does it cost"
type input "Do you have a FAQs page"
type input "Why should we book with you"
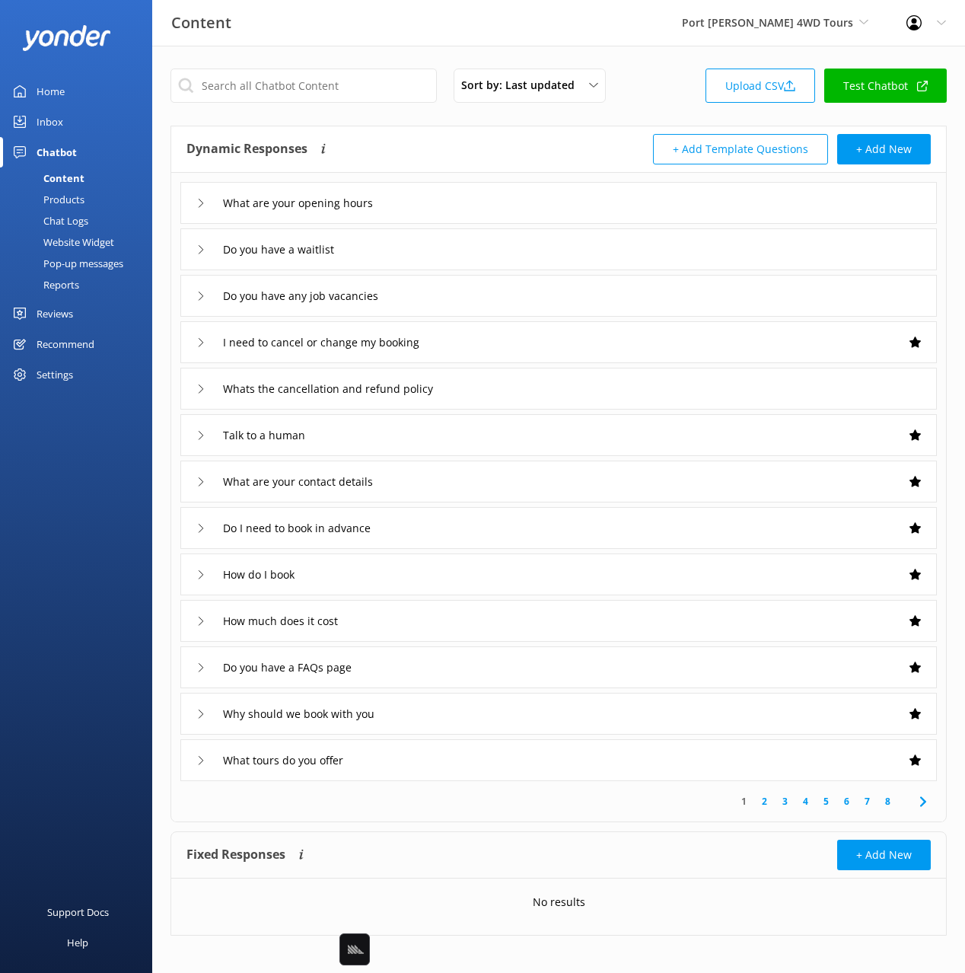
click at [891, 130] on div "Dynamic Responses Dynamic responses rely on the Large Language Model to create …" at bounding box center [558, 149] width 775 height 46
click at [879, 143] on button "+ Add New" at bounding box center [884, 149] width 94 height 30
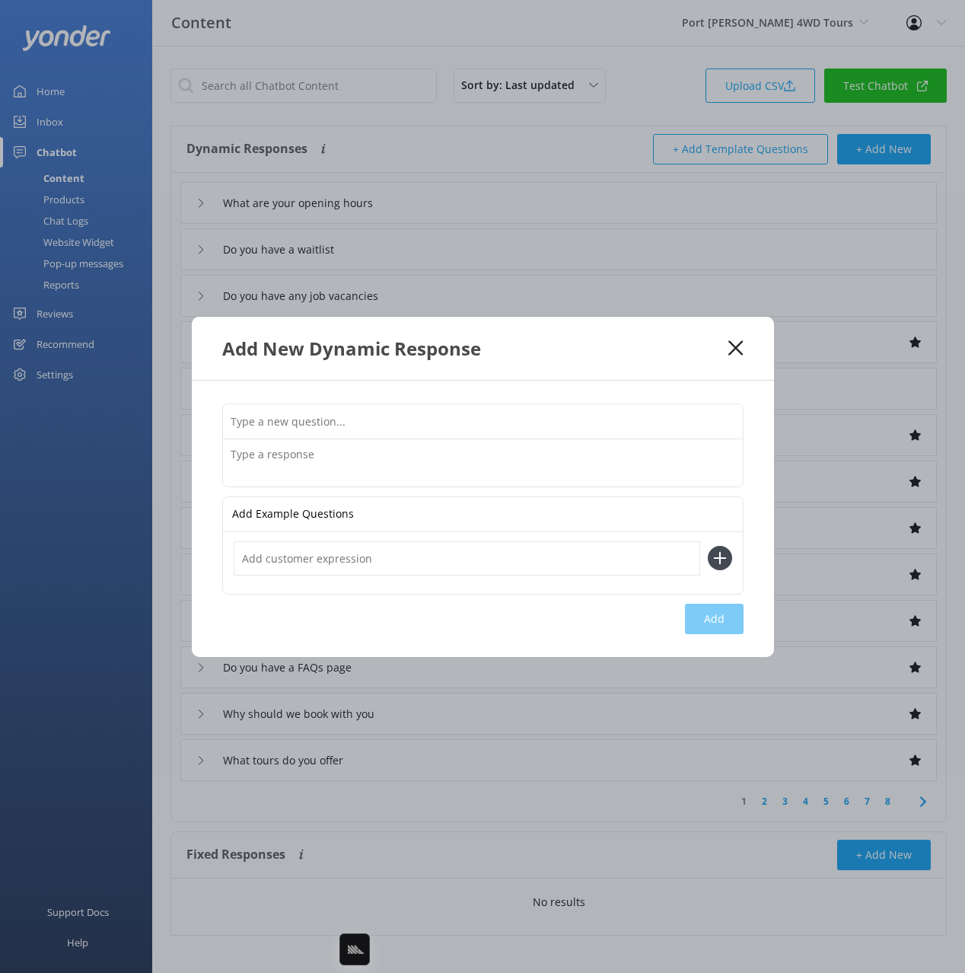
drag, startPoint x: 701, startPoint y: 425, endPoint x: 710, endPoint y: 422, distance: 9.9
click at [702, 425] on input "text" at bounding box center [483, 421] width 520 height 34
paste input "Do you have bathrooms and changing rooms"
type input "Do you have bathrooms and changing rooms"
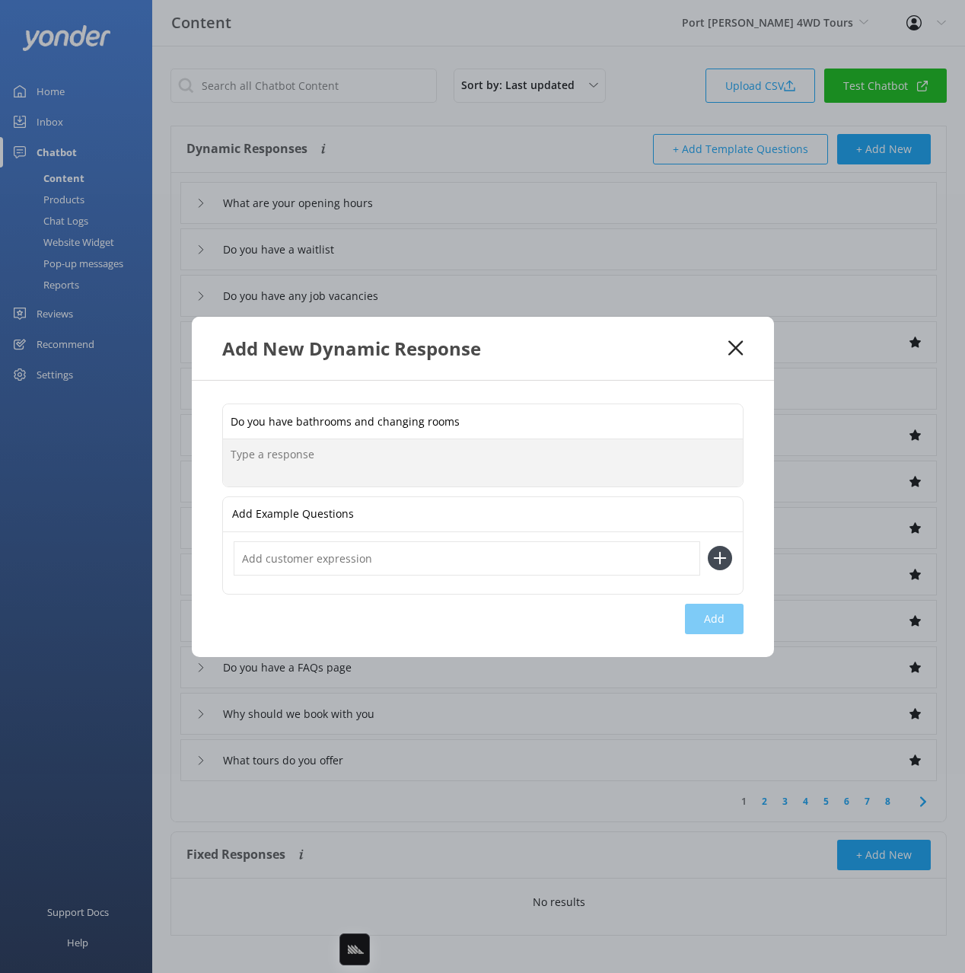
drag, startPoint x: 525, startPoint y: 451, endPoint x: 549, endPoint y: 527, distance: 79.9
click at [524, 453] on textarea at bounding box center [483, 462] width 520 height 47
paste textarea "There are bathrooms and changing rooms located at the surf club which is a shor…"
type textarea "There are bathrooms and changing rooms located at the surf club which is a shor…"
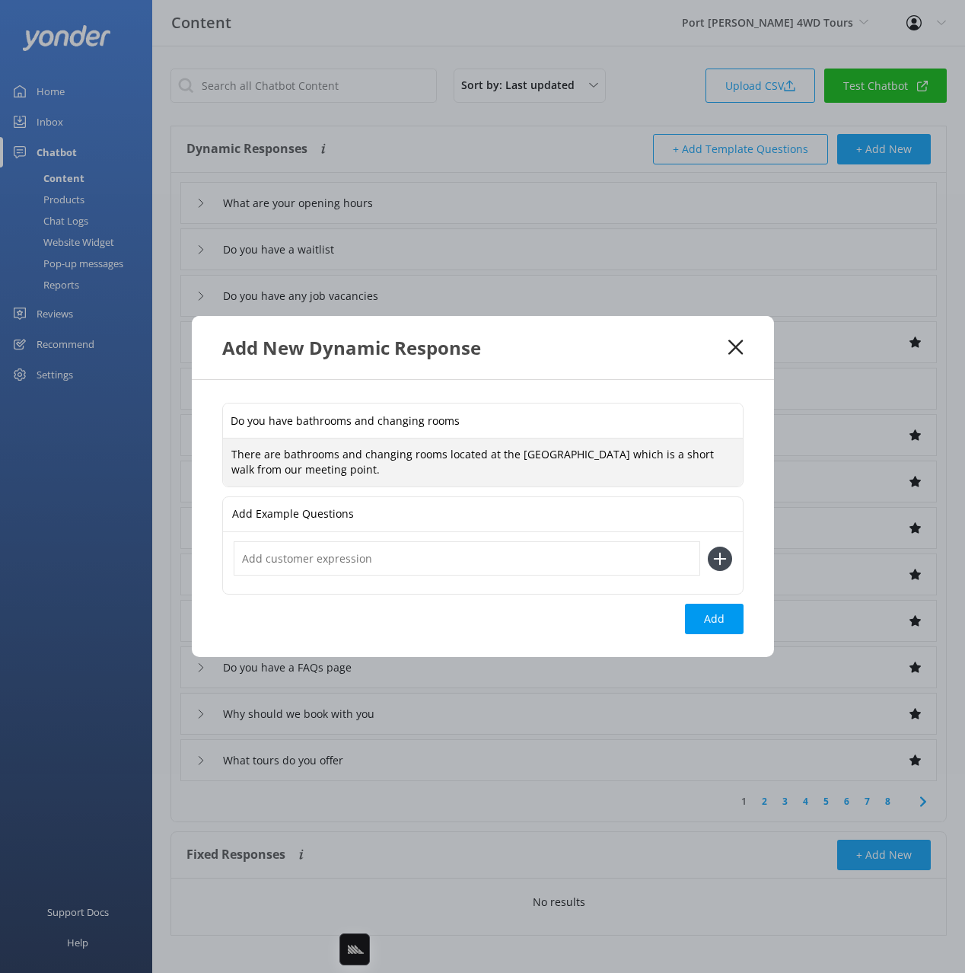
click at [727, 618] on button "Add" at bounding box center [714, 618] width 59 height 30
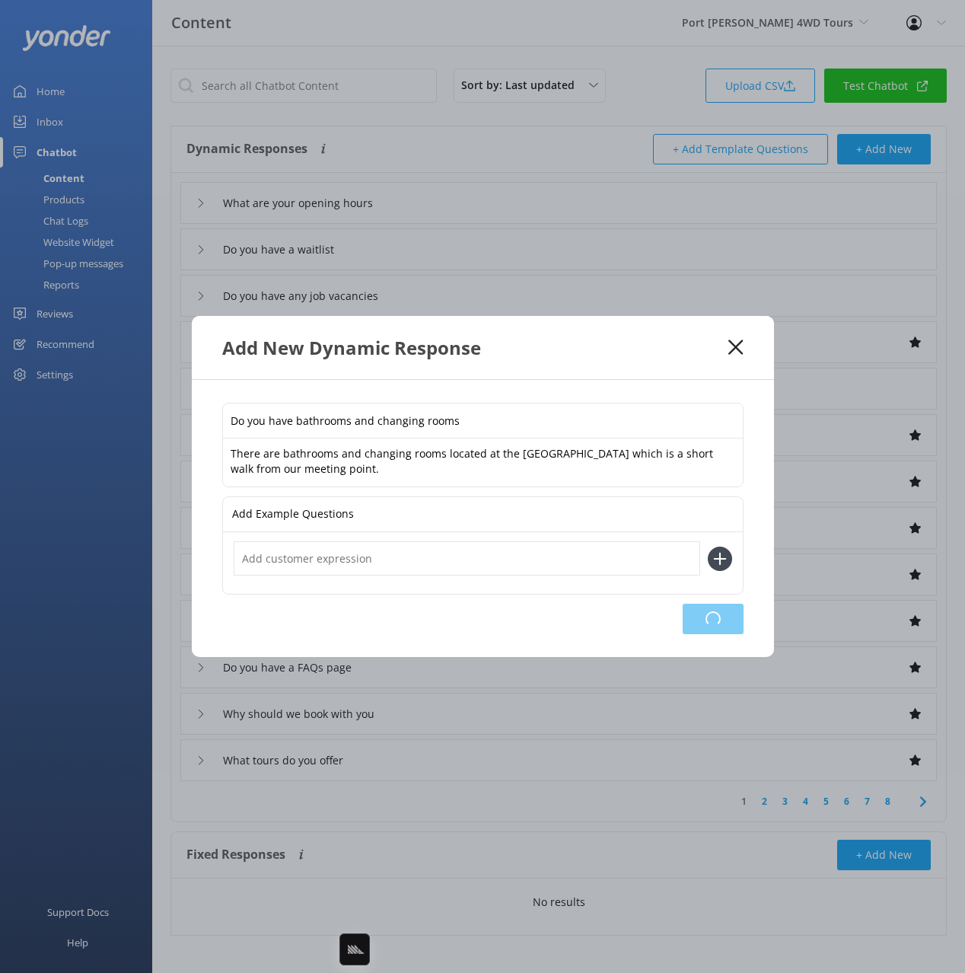
type input "Do you have bathrooms and changing rooms"
type input "What are your opening hours"
type input "Do you have a waitlist"
type input "Do you have any job vacancies"
type input "I need to cancel or change my booking"
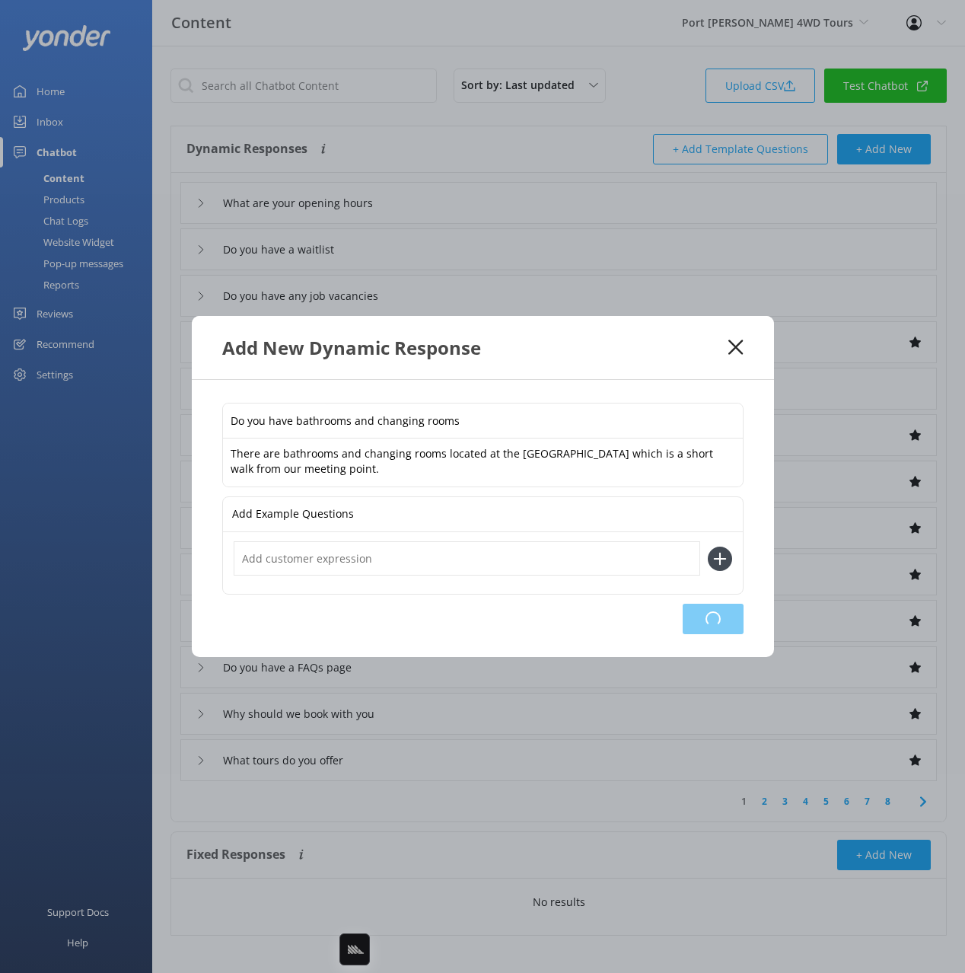
type input "Whats the cancellation and refund policy"
type input "Talk to a human"
type input "What are your contact details"
type input "Do I need to book in advance"
type input "How do I book"
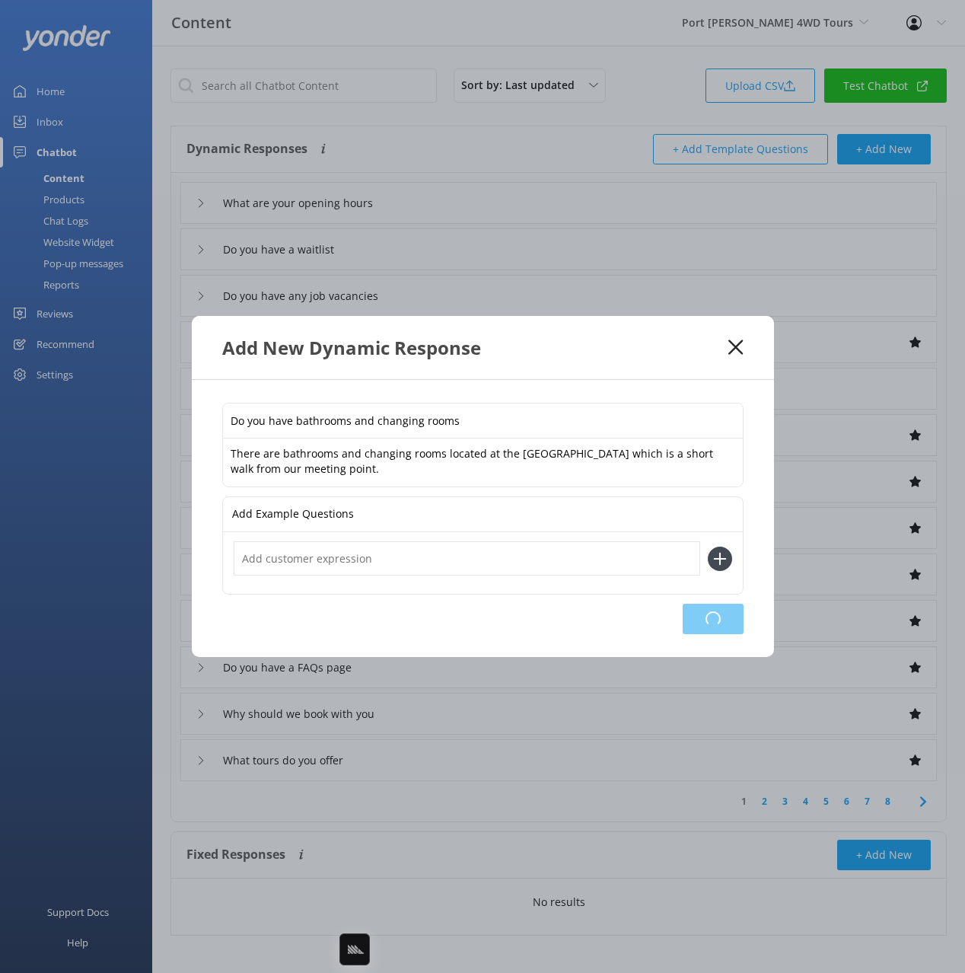
type input "How much does it cost"
type input "Do you have a FAQs page"
type input "Why should we book with you"
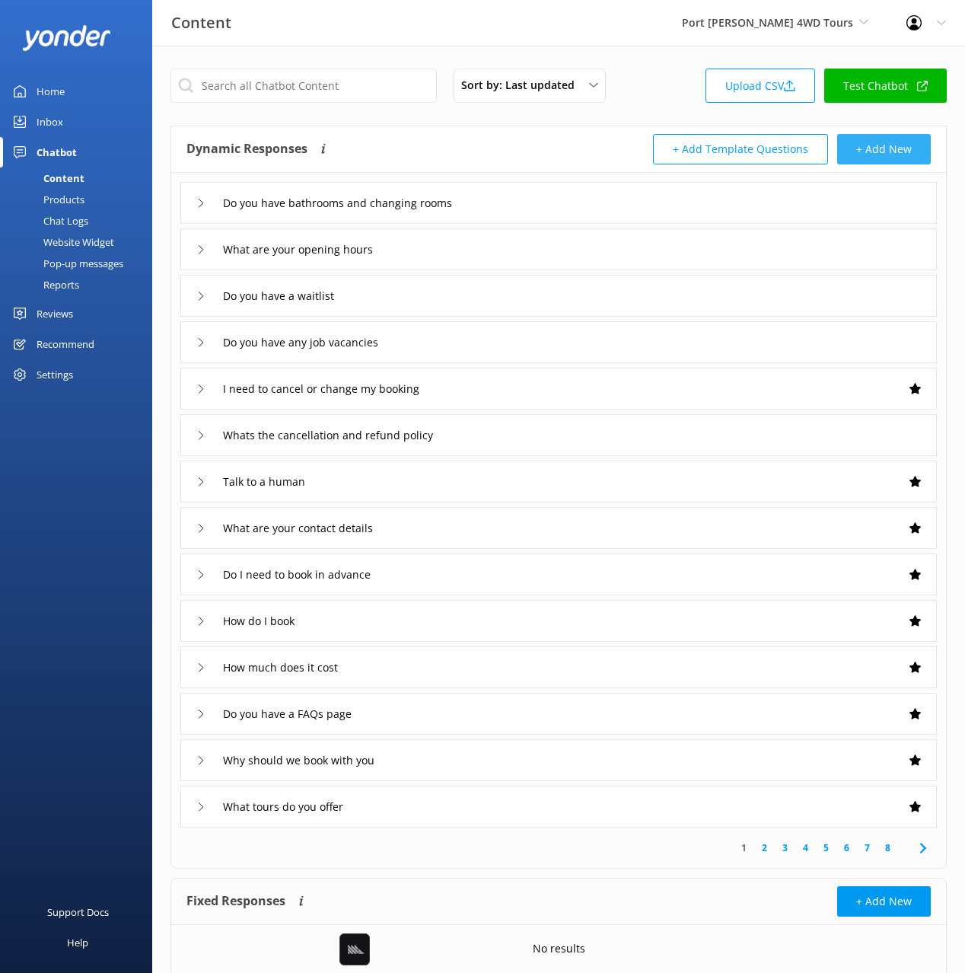
click at [864, 157] on button "+ Add New" at bounding box center [884, 149] width 94 height 30
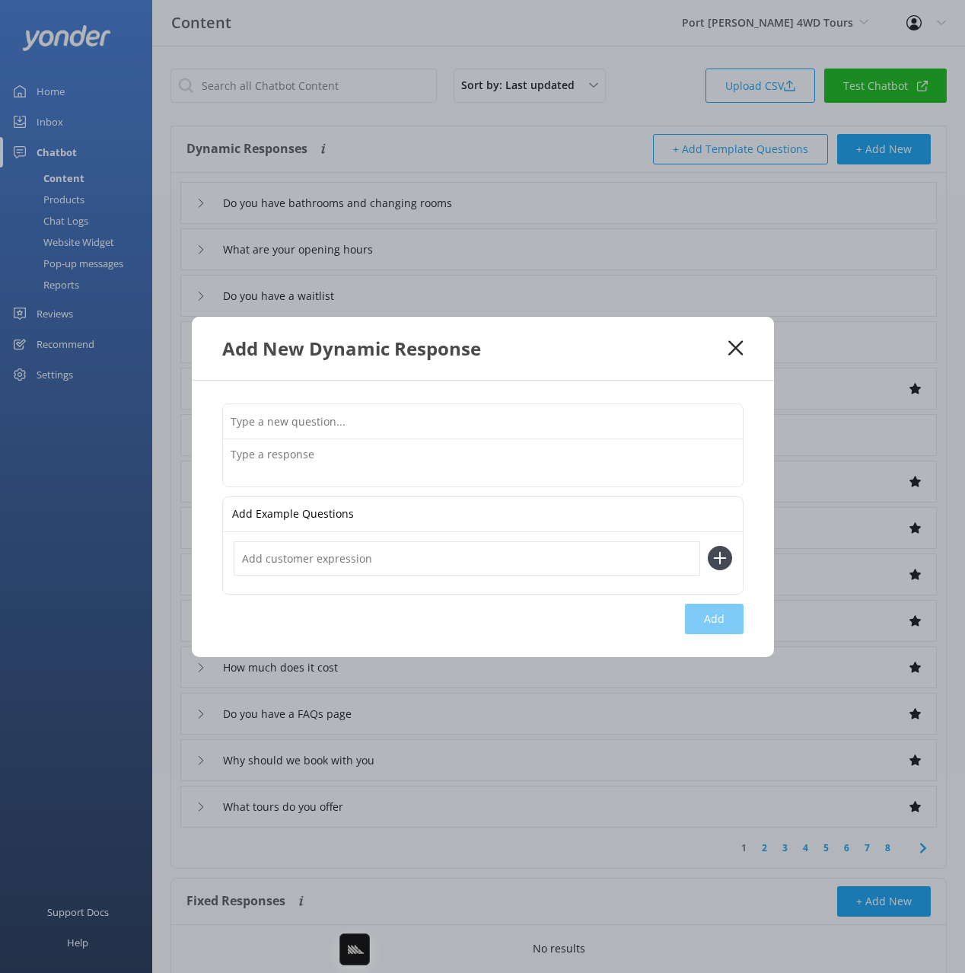
click at [675, 426] on input "text" at bounding box center [483, 421] width 520 height 34
paste input "Is smoking allowed"
type input "Is smoking allowed"
click at [476, 449] on textarea at bounding box center [483, 462] width 520 height 47
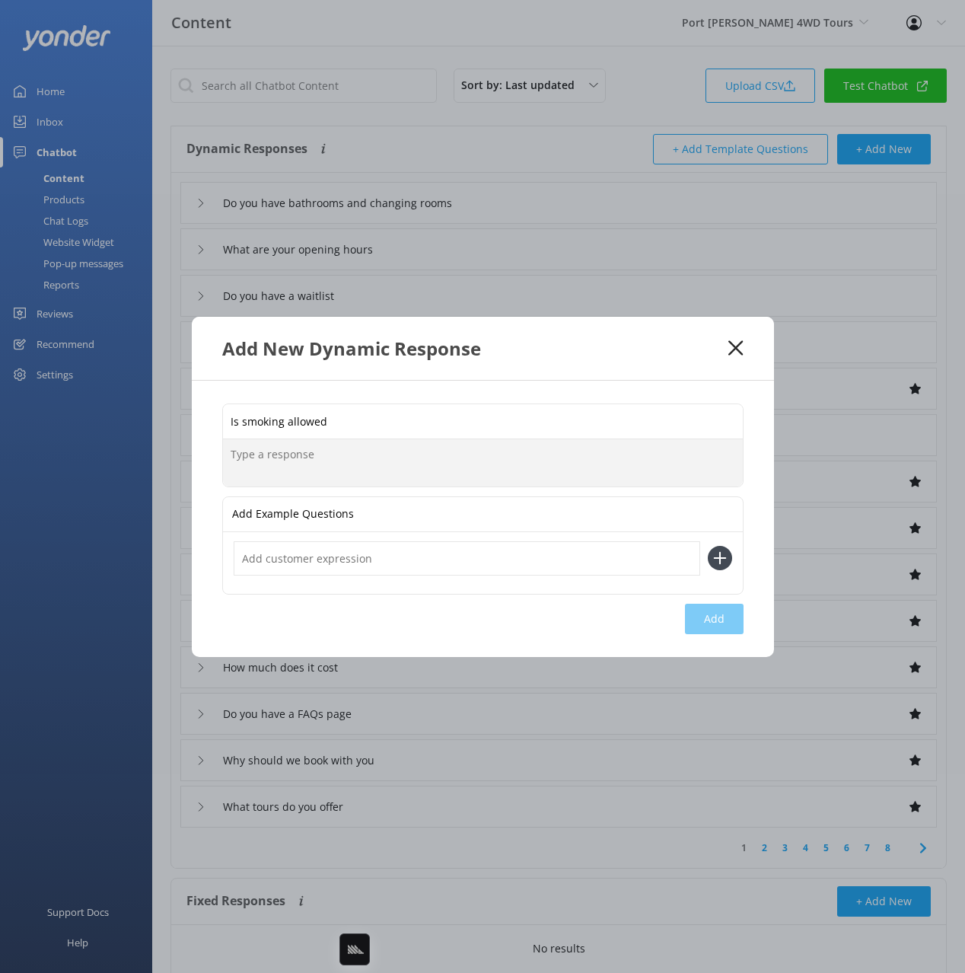
paste textarea "Smoking is prohibited on all vehicles and tours as we operate within a national…"
type textarea "Smoking is prohibited on all vehicles and tours as we operate within a national…"
drag, startPoint x: 724, startPoint y: 622, endPoint x: 908, endPoint y: 517, distance: 212.0
click at [725, 621] on button "Add" at bounding box center [714, 618] width 59 height 30
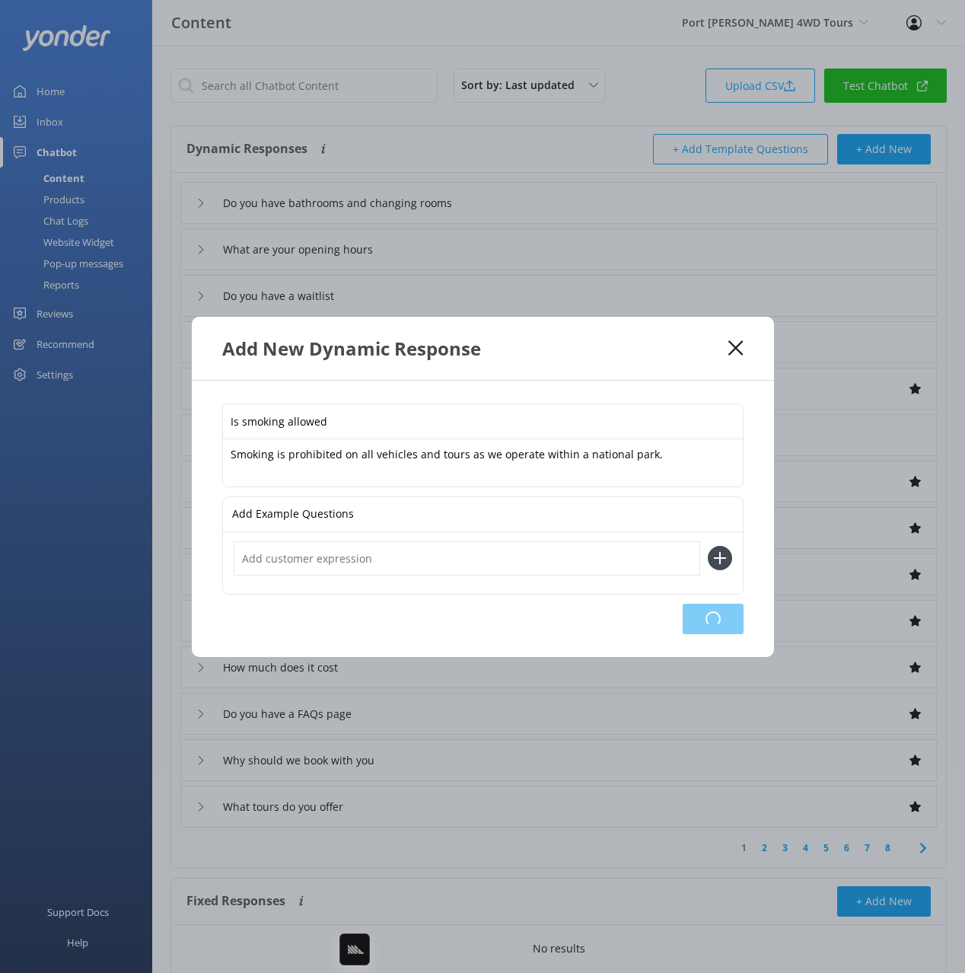
type input "Is smoking allowed"
type input "Do you have bathrooms and changing rooms"
type input "What are your opening hours"
type input "Do you have a waitlist"
type input "Do you have any job vacancies"
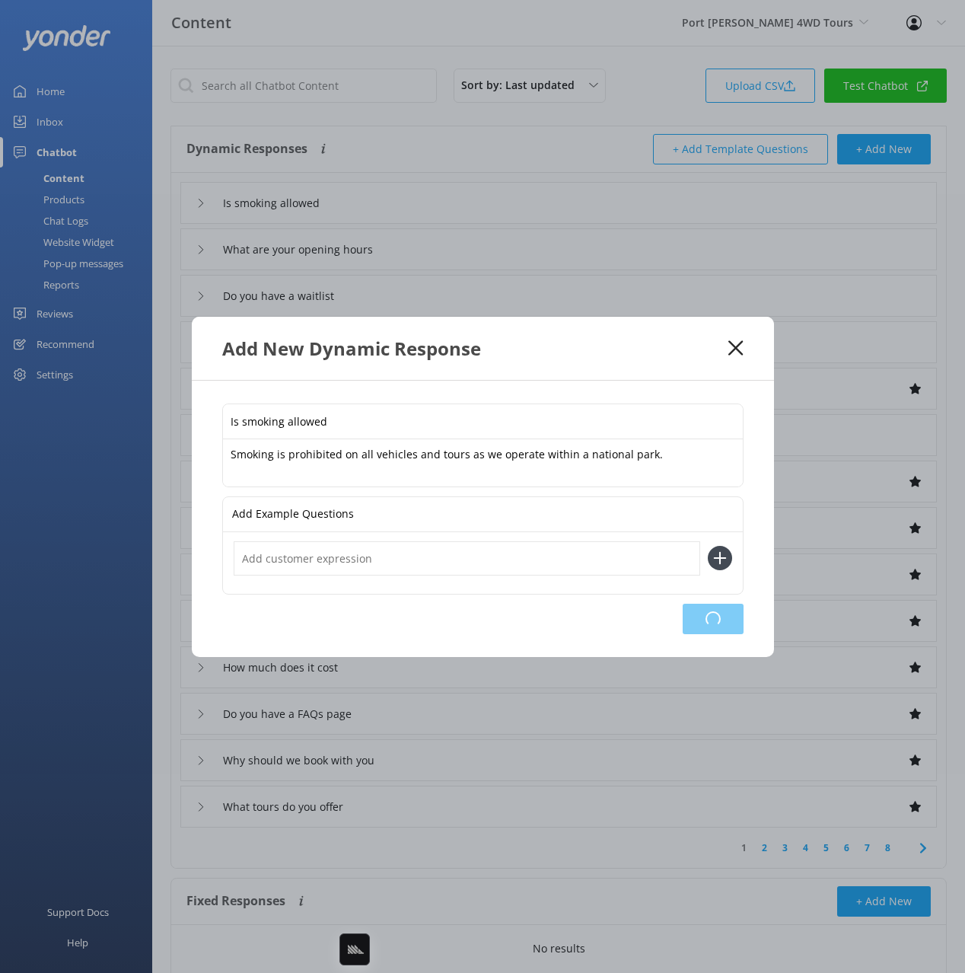
type input "I need to cancel or change my booking"
type input "Whats the cancellation and refund policy"
type input "Talk to a human"
type input "What are your contact details"
type input "Do I need to book in advance"
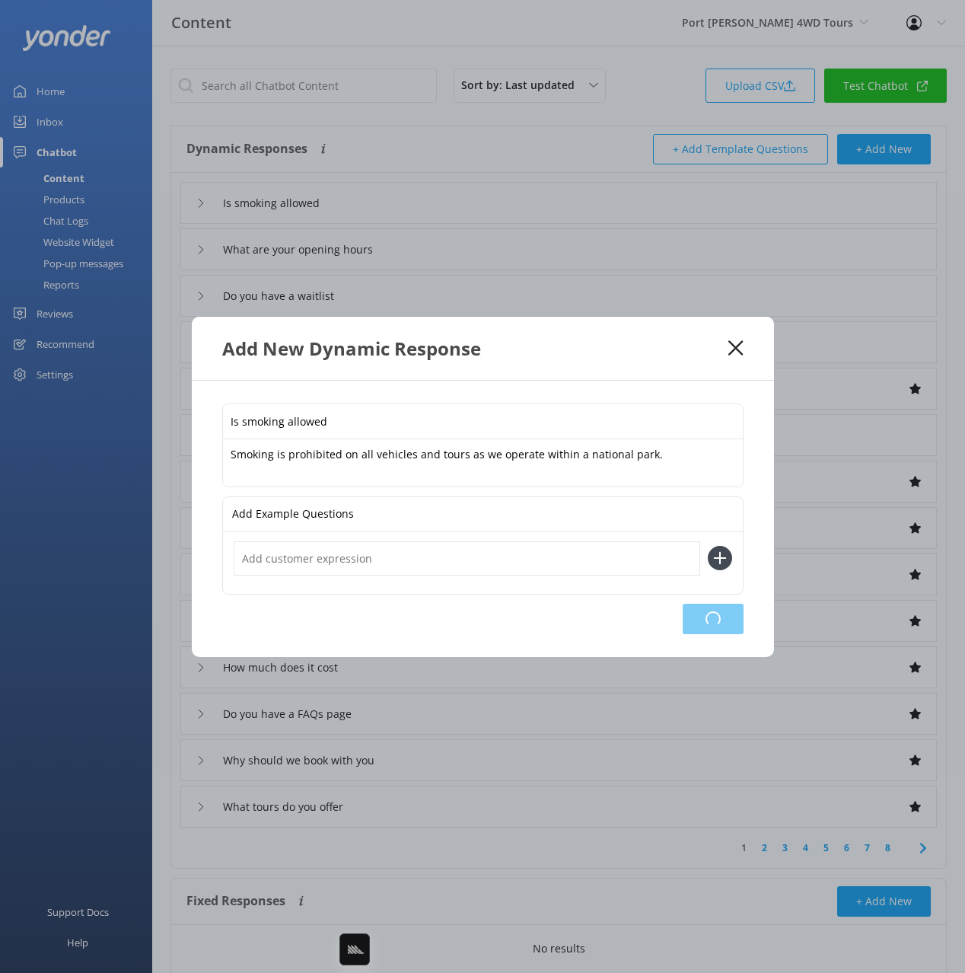
type input "How do I book"
type input "How much does it cost"
type input "Do you have a FAQs page"
type input "Why should we book with you"
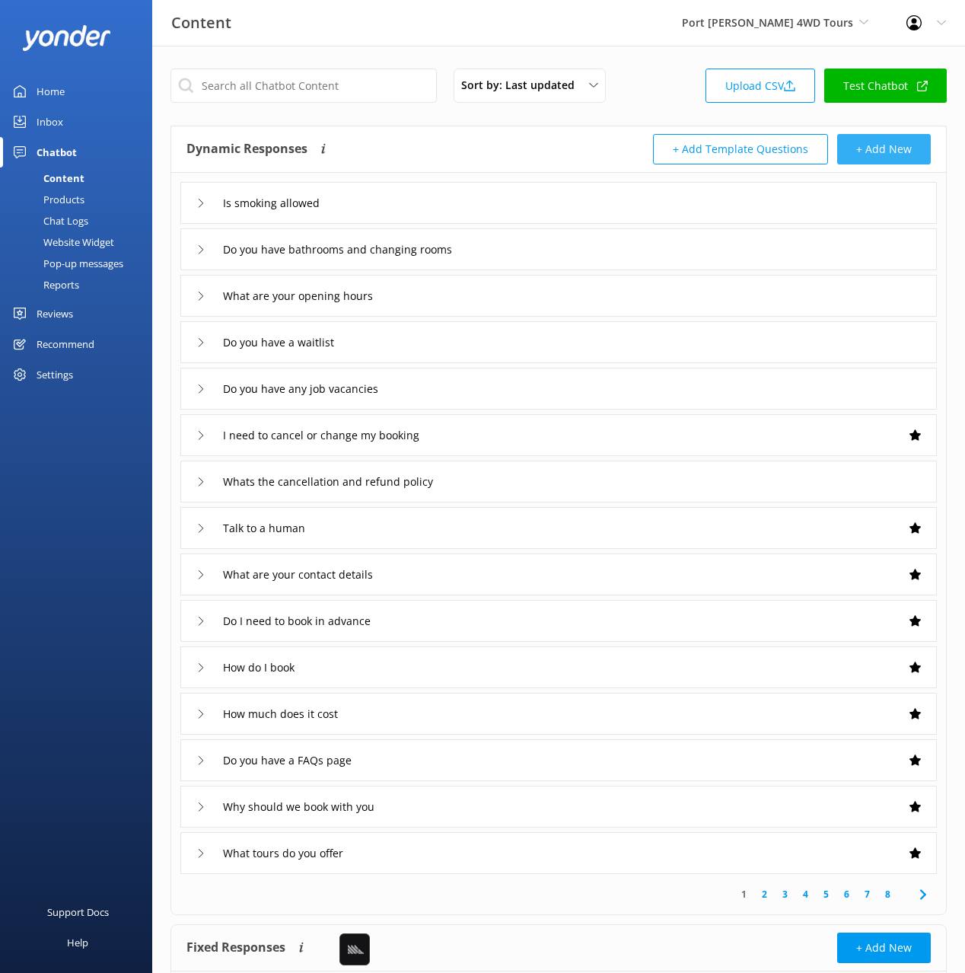
click at [878, 144] on button "+ Add New" at bounding box center [884, 149] width 94 height 30
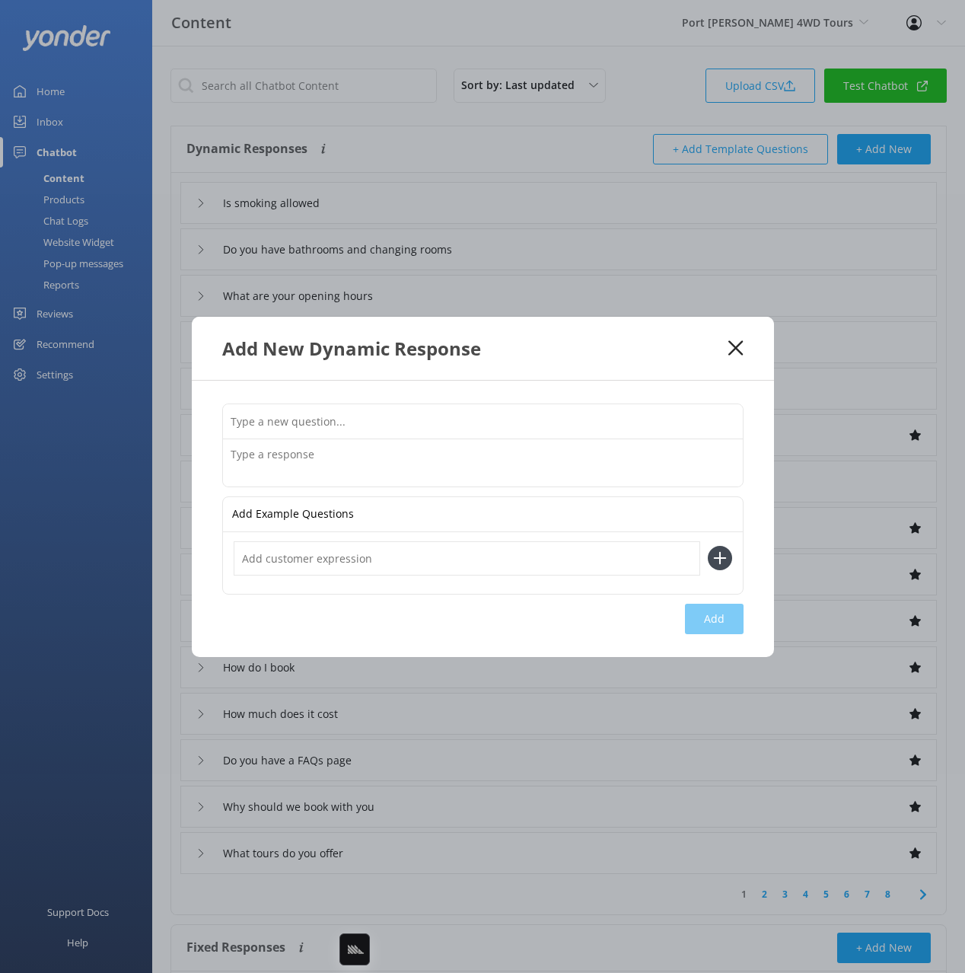
click at [566, 428] on input "text" at bounding box center [483, 421] width 520 height 34
paste input "Are there seatbelts"
type input "Are there seatbelts"
click at [574, 457] on textarea at bounding box center [483, 462] width 520 height 47
drag, startPoint x: 574, startPoint y: 457, endPoint x: 600, endPoint y: 484, distance: 37.1
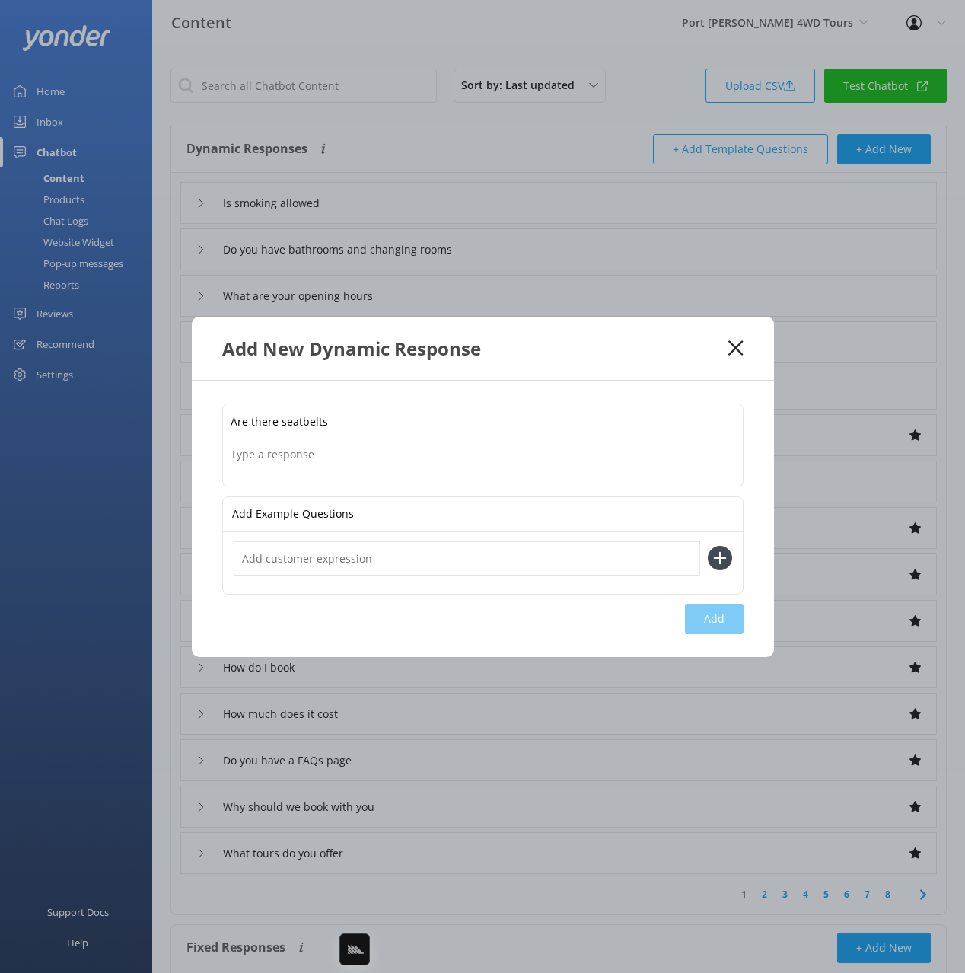
click at [573, 457] on textarea at bounding box center [483, 462] width 520 height 47
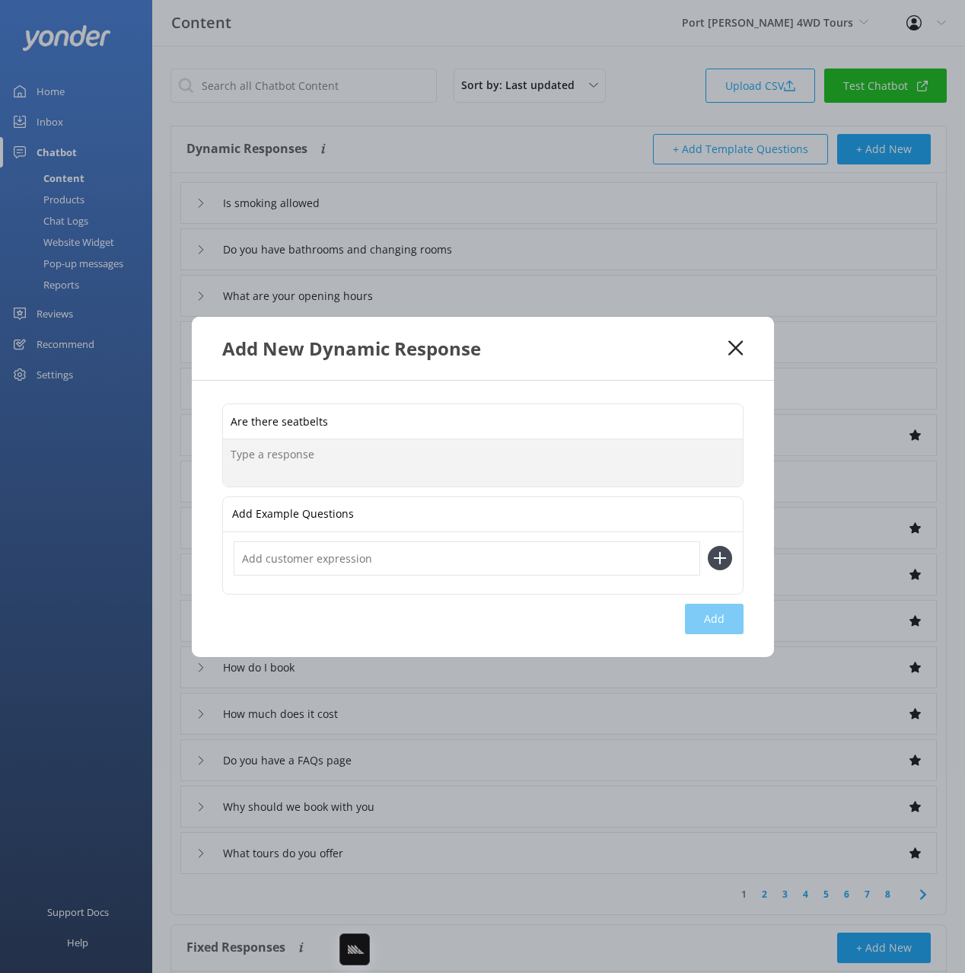
paste textarea "All of our vehicles are equipped with seatbelts."
type textarea "All of our vehicles are equipped with seatbelts."
click at [688, 610] on button "Add" at bounding box center [714, 618] width 59 height 30
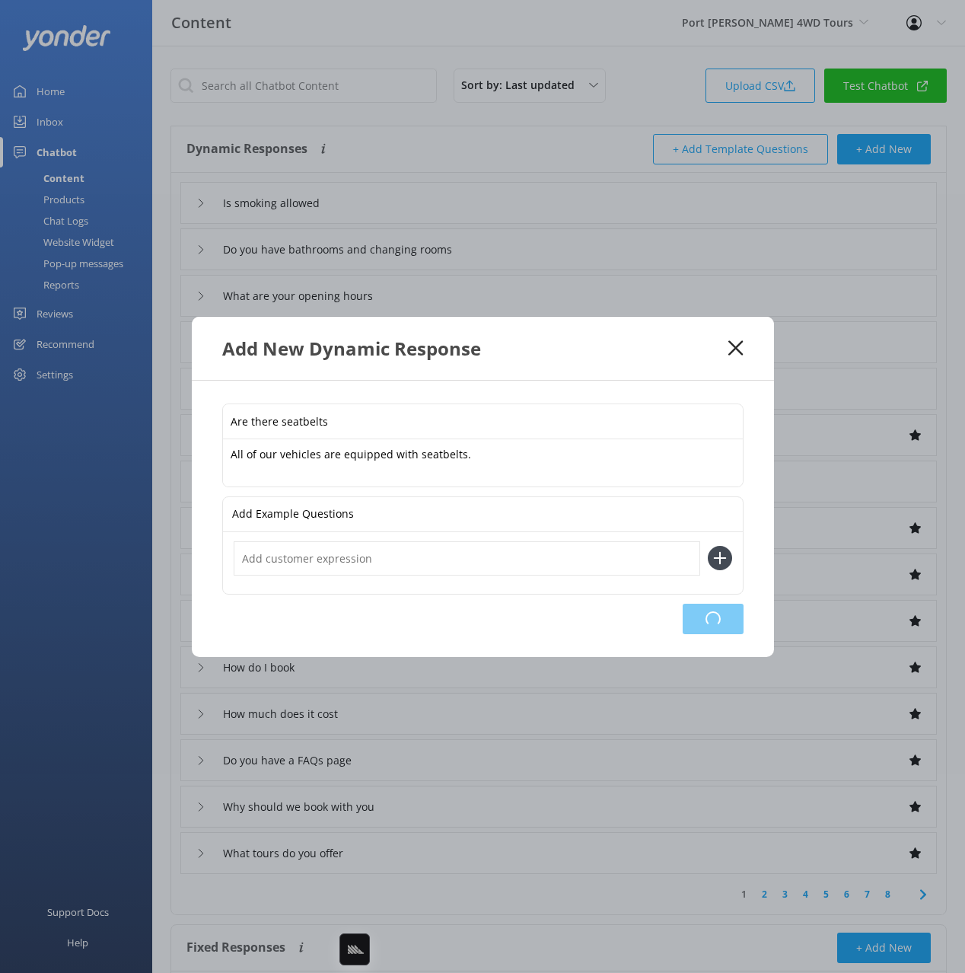
type input "Are there seatbelts"
type input "Is smoking allowed"
type input "Do you have bathrooms and changing rooms"
type input "What are your opening hours"
type input "Do you have a waitlist"
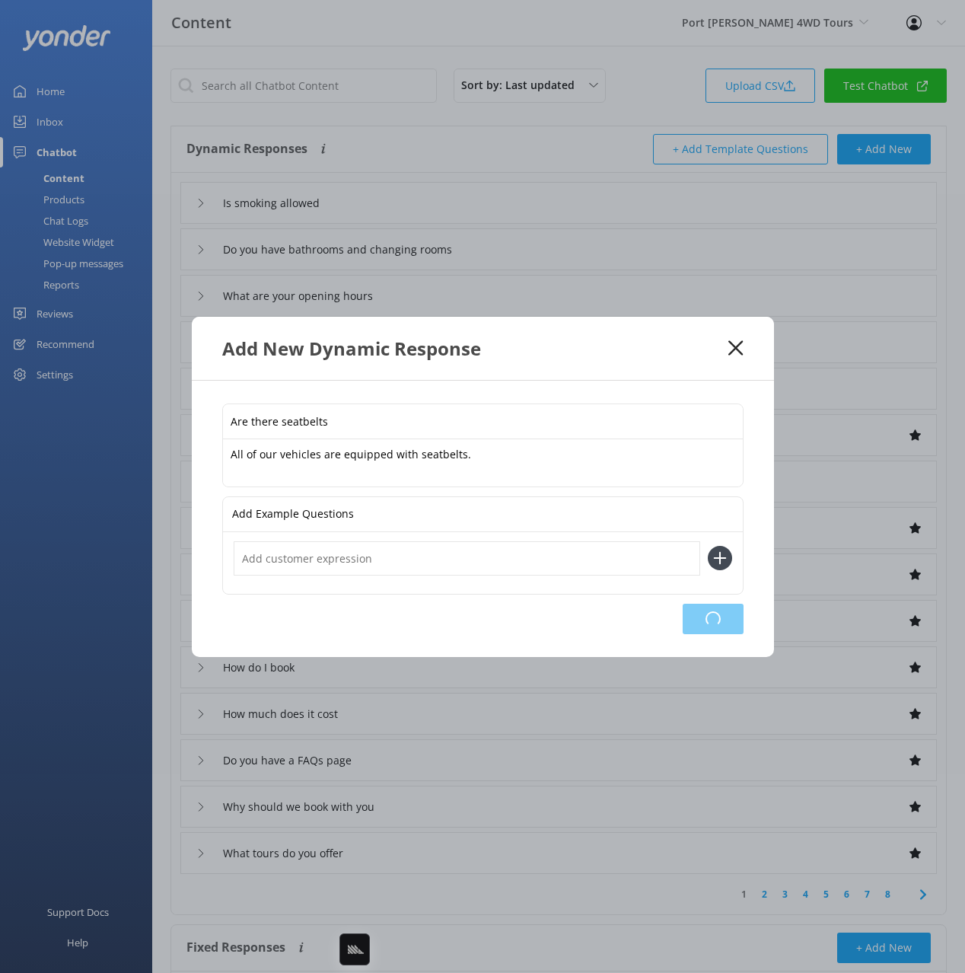
type input "Do you have any job vacancies"
type input "I need to cancel or change my booking"
type input "Whats the cancellation and refund policy"
type input "Talk to a human"
type input "What are your contact details"
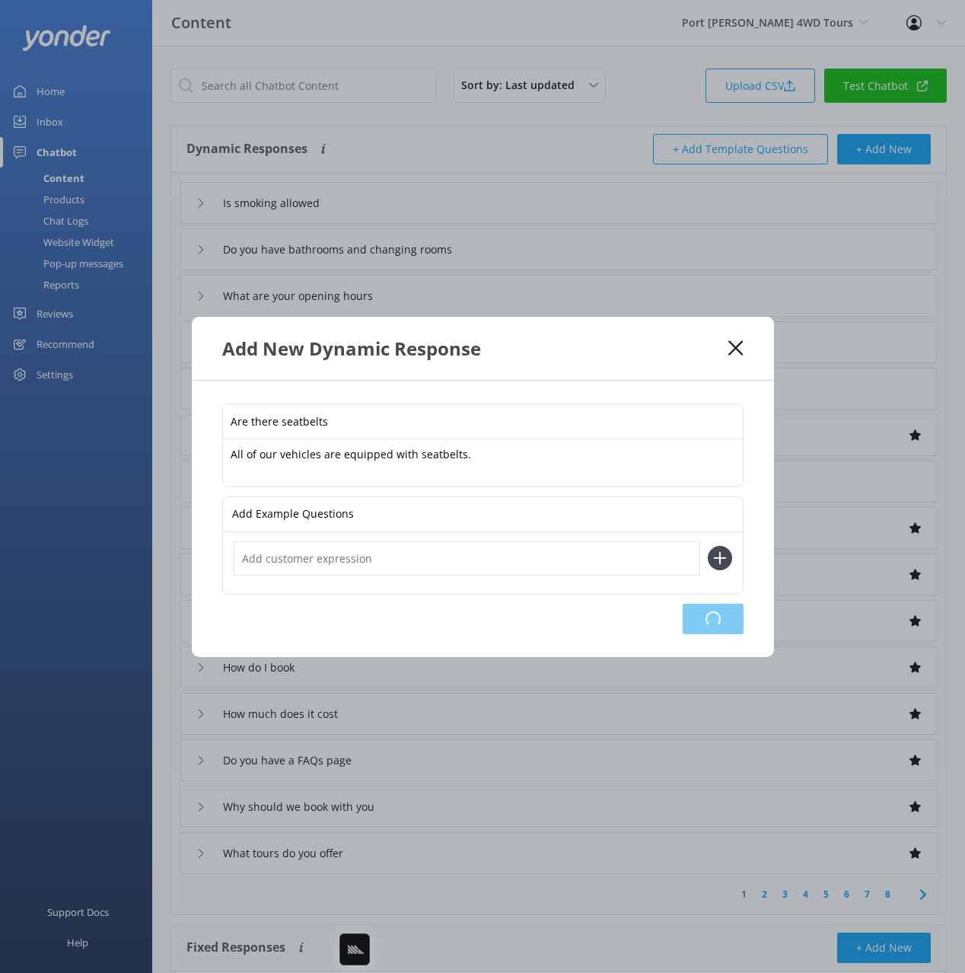
type input "Do I need to book in advance"
type input "How do I book"
type input "How much does it cost"
type input "Do you have a FAQs page"
type input "Why should we book with you"
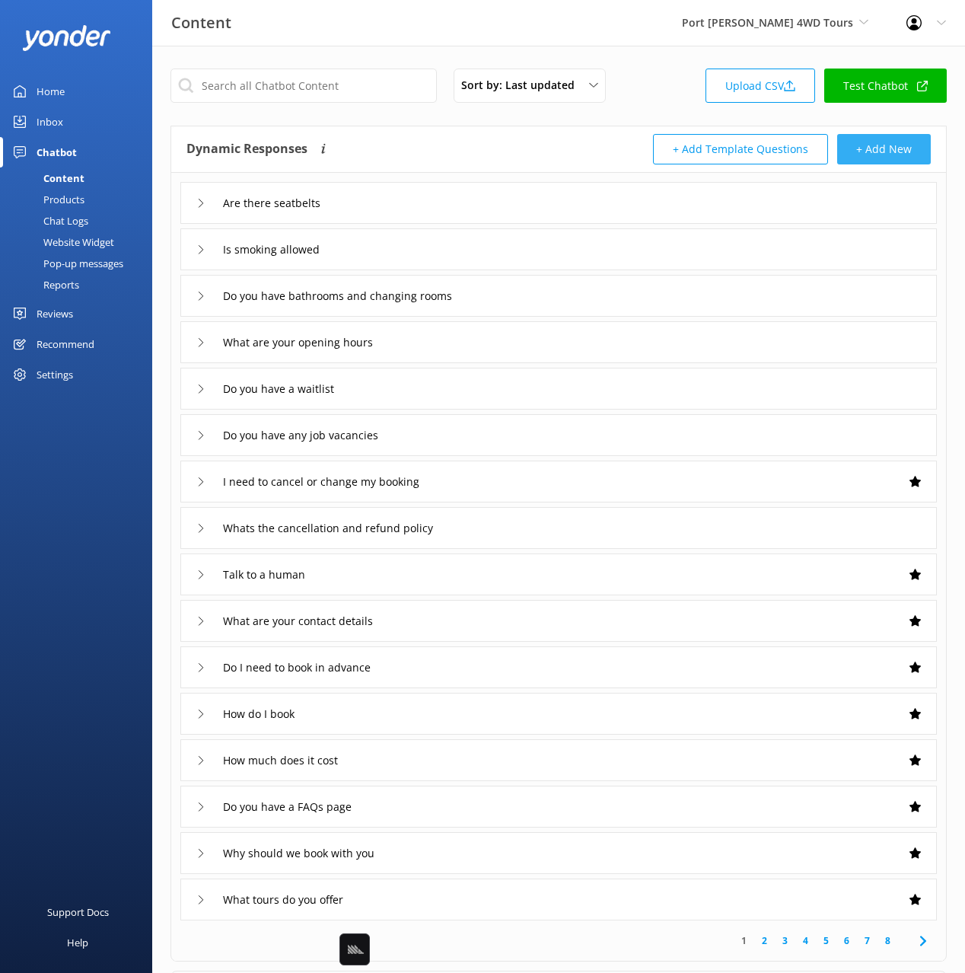
click at [880, 143] on button "+ Add New" at bounding box center [884, 149] width 94 height 30
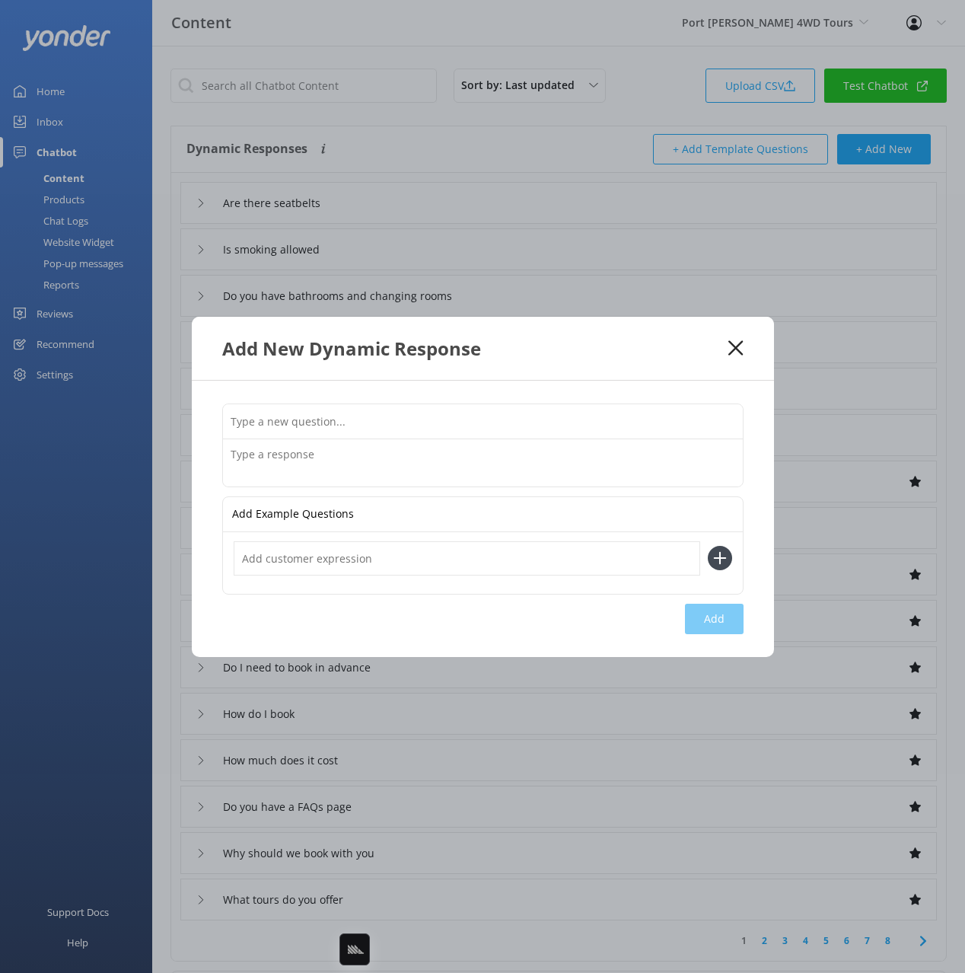
click at [543, 425] on input "text" at bounding box center [483, 421] width 520 height 34
paste input "What happens if I'm running late"
type input "What happens if I'm running late"
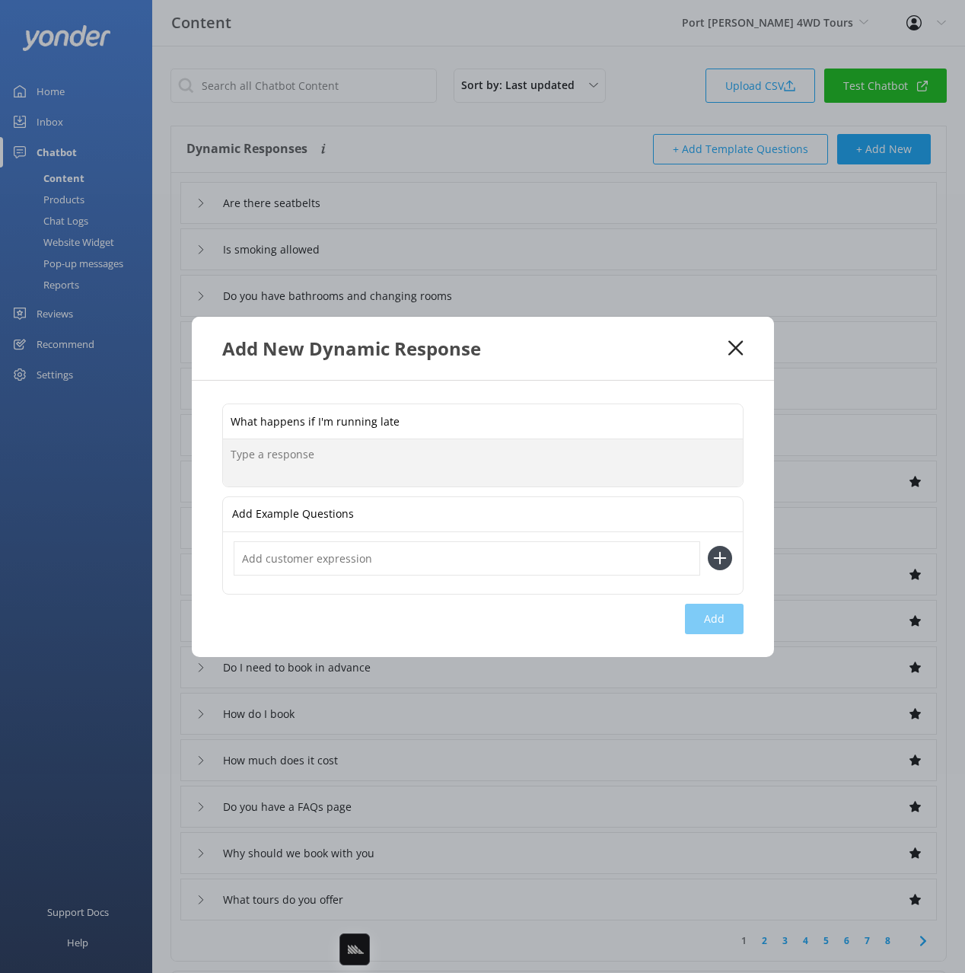
drag, startPoint x: 502, startPoint y: 470, endPoint x: 637, endPoint y: 580, distance: 173.6
click at [502, 470] on textarea at bounding box center [483, 462] width 520 height 47
paste textarea "If you are running late, please call our office on 02 4984 4760 to notify us."
type textarea "If you are running late, please call our office on 02 4984 4760 to notify us."
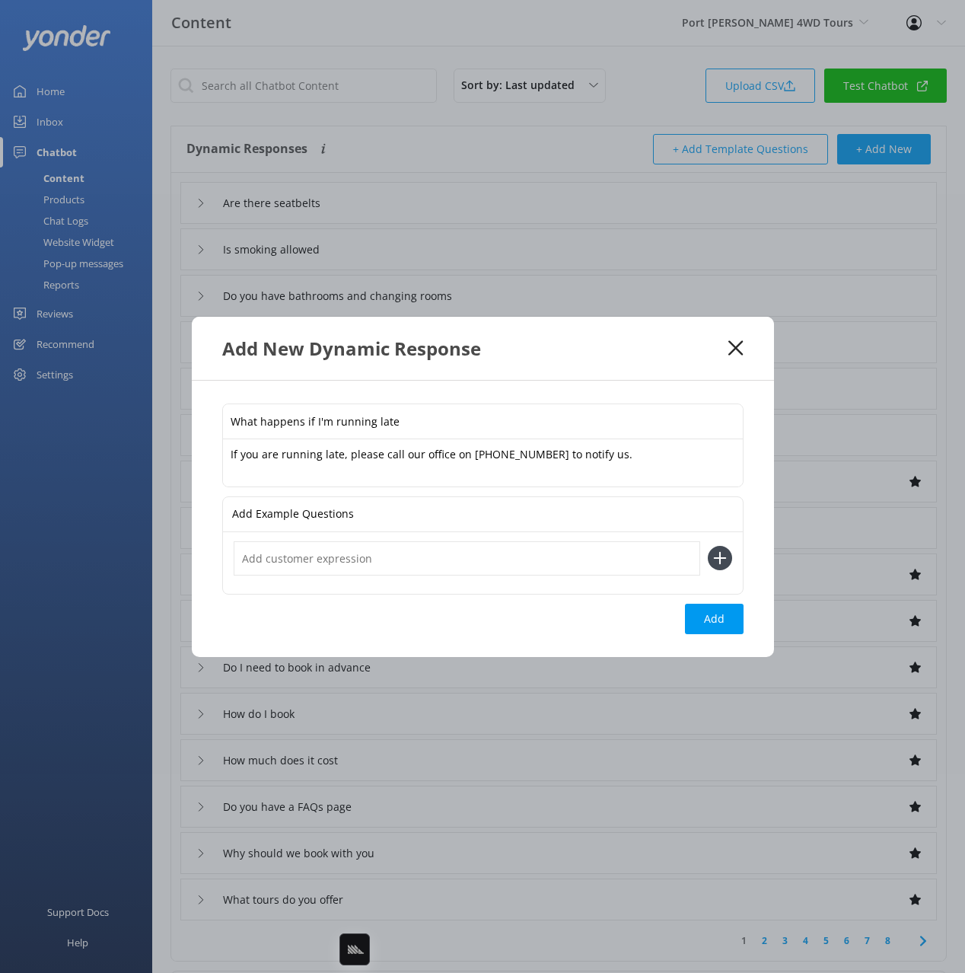
drag, startPoint x: 711, startPoint y: 613, endPoint x: 963, endPoint y: 543, distance: 261.4
click at [711, 613] on button "Add" at bounding box center [714, 618] width 59 height 30
type input "What happens if I'm running late"
type input "Are there seatbelts"
type input "Is smoking allowed"
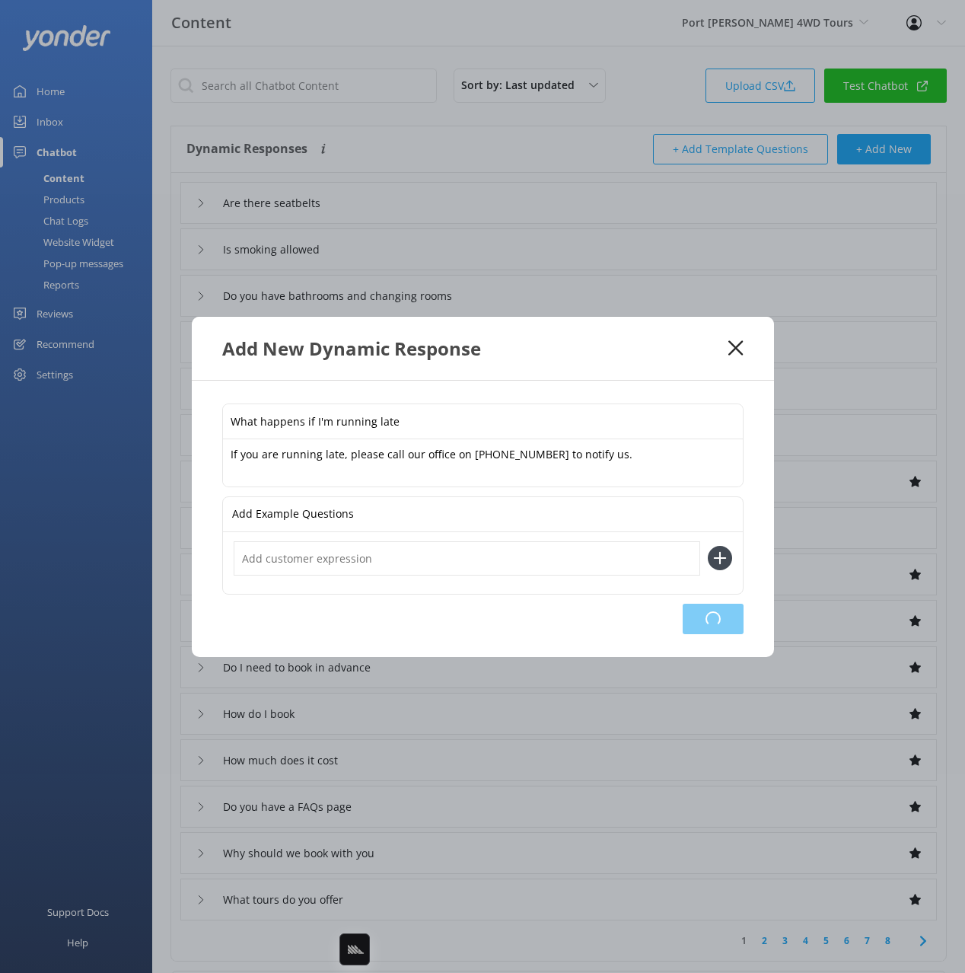
type input "Do you have bathrooms and changing rooms"
type input "What are your opening hours"
type input "Do you have a waitlist"
type input "Do you have any job vacancies"
type input "I need to cancel or change my booking"
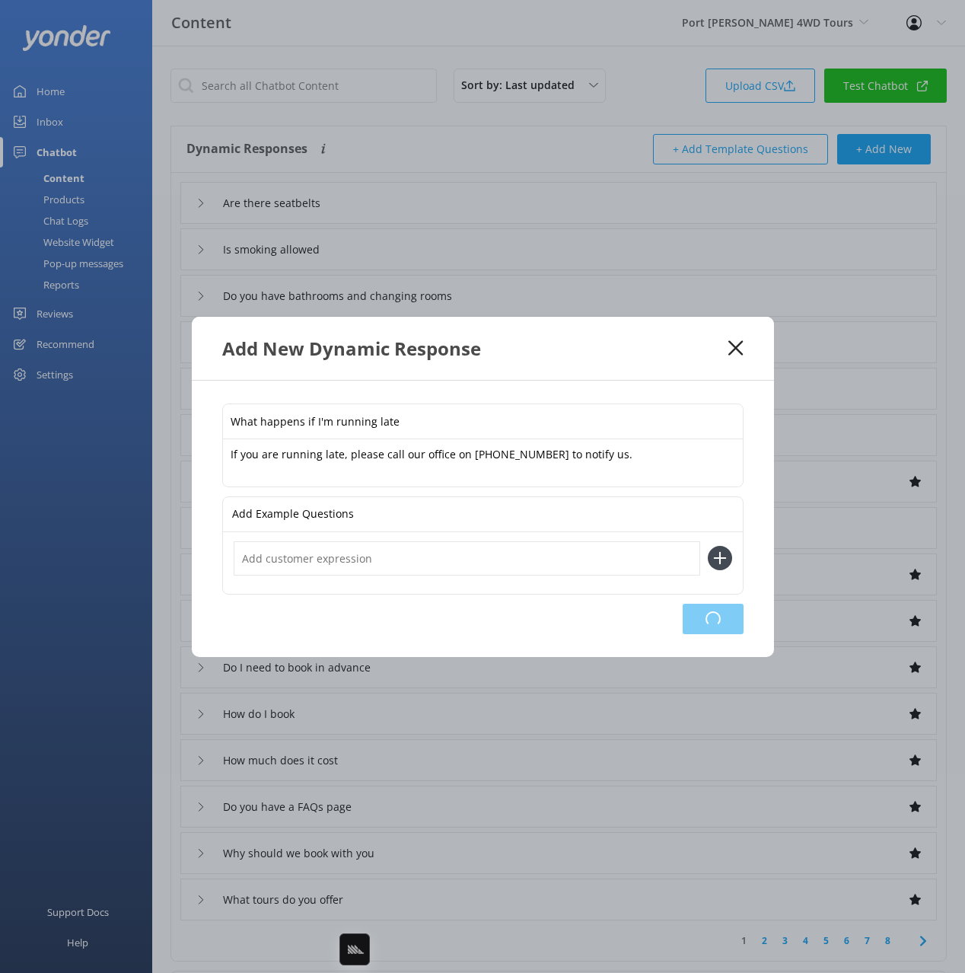
type input "Whats the cancellation and refund policy"
type input "Talk to a human"
type input "What are your contact details"
type input "Do I need to book in advance"
type input "How do I book"
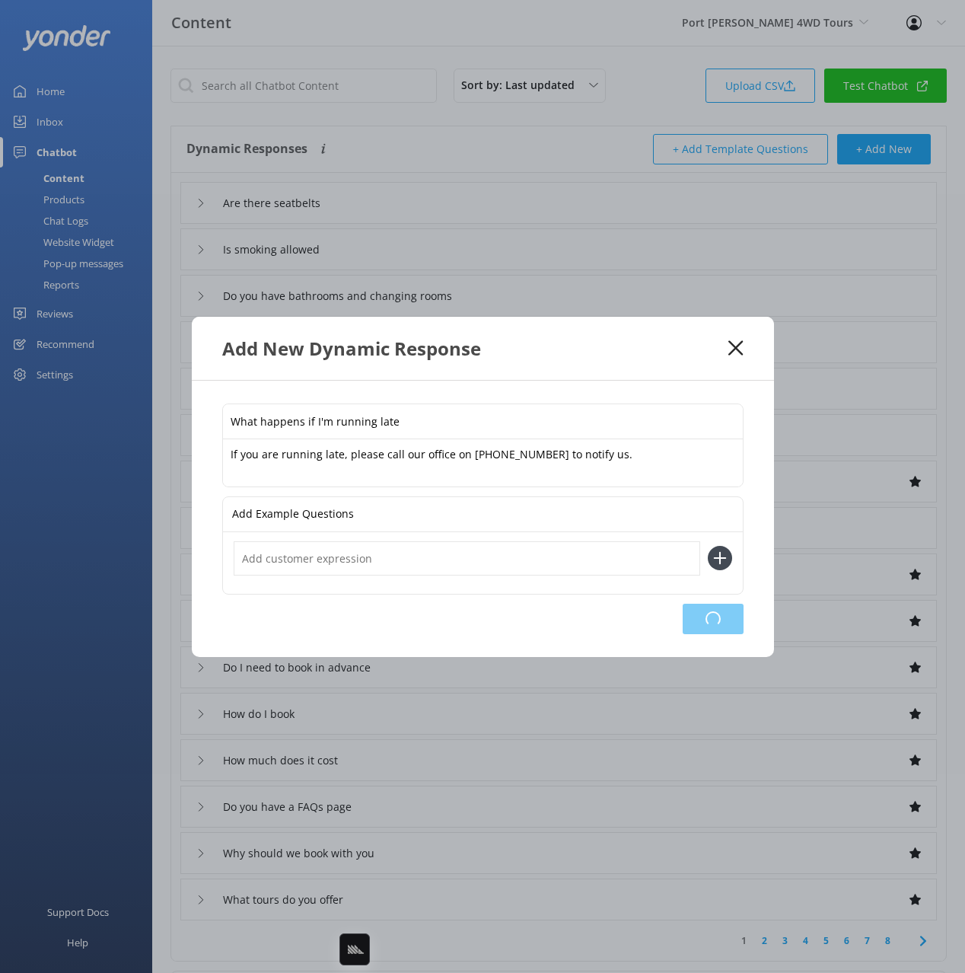
type input "How much does it cost"
type input "Do you have a FAQs page"
type input "Why should we book with you"
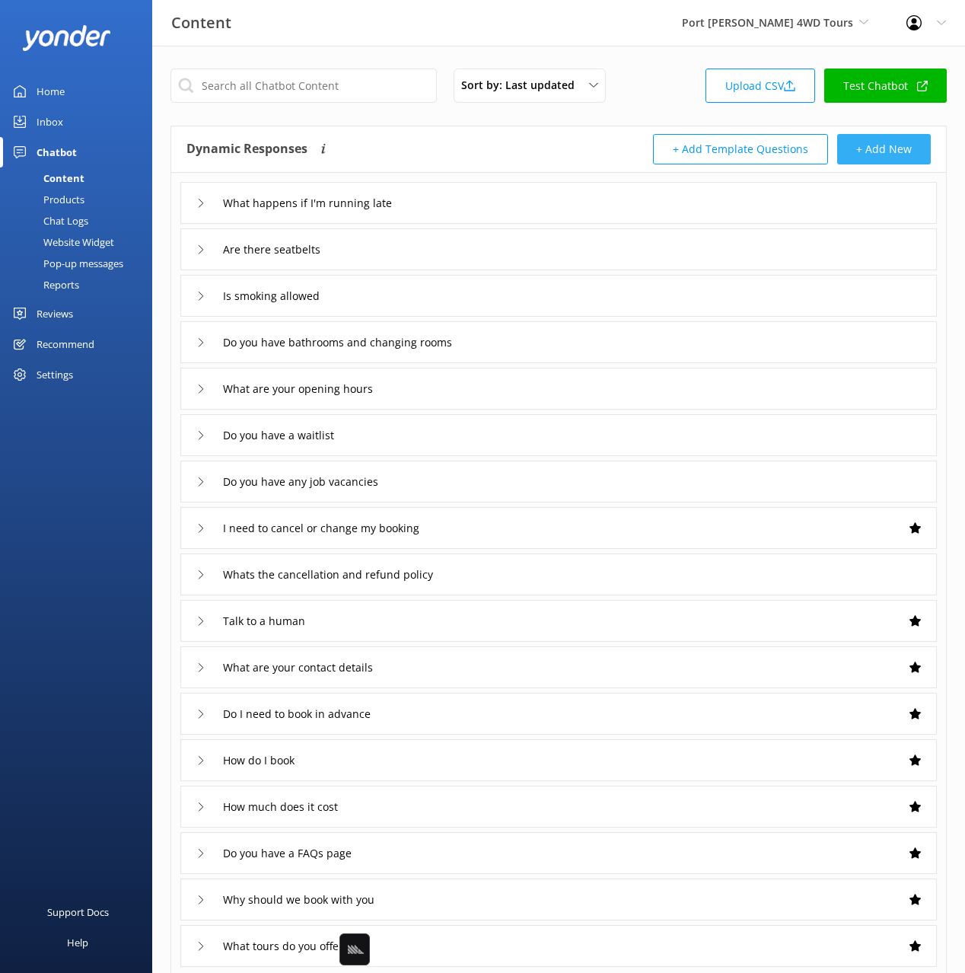
click at [875, 148] on button "+ Add New" at bounding box center [884, 149] width 94 height 30
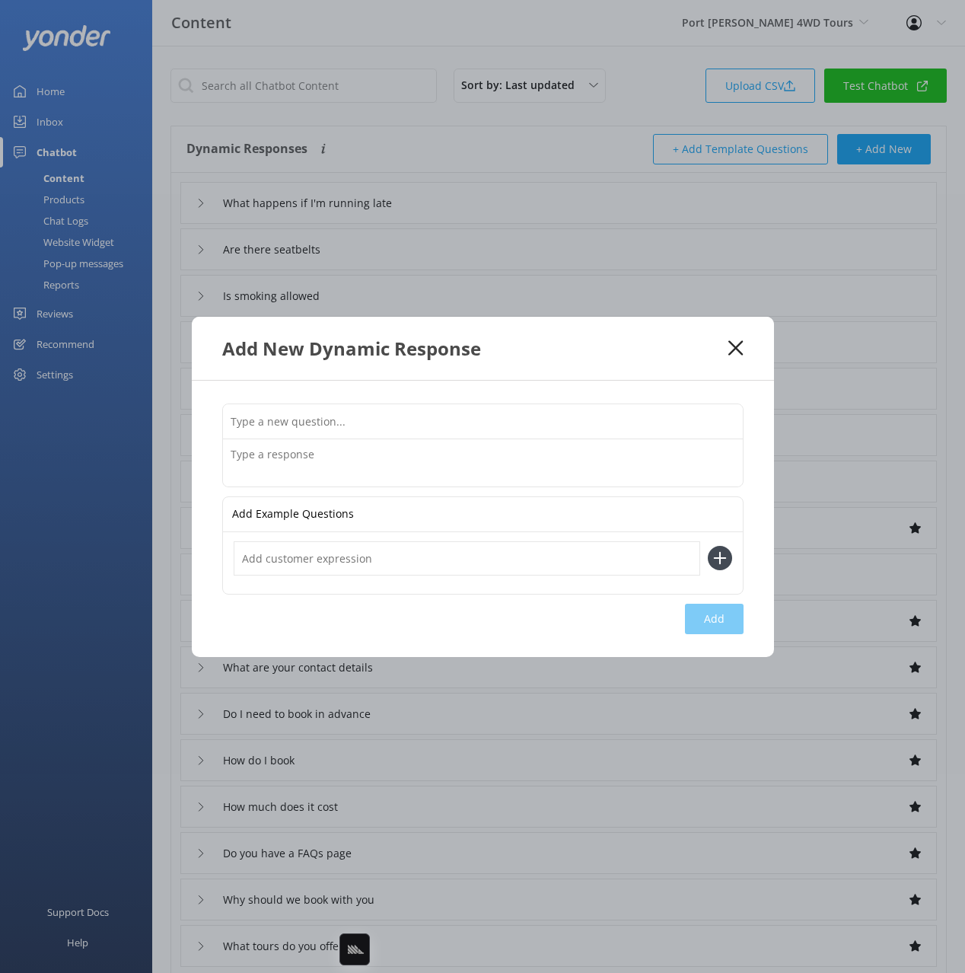
click at [701, 448] on textarea at bounding box center [483, 462] width 520 height 47
drag, startPoint x: 702, startPoint y: 429, endPoint x: 894, endPoint y: 396, distance: 195.4
click at [702, 428] on input "text" at bounding box center [483, 421] width 520 height 34
paste input "Is there wifi and cellphone reception"
type input "Is there wifi and cellphone reception"
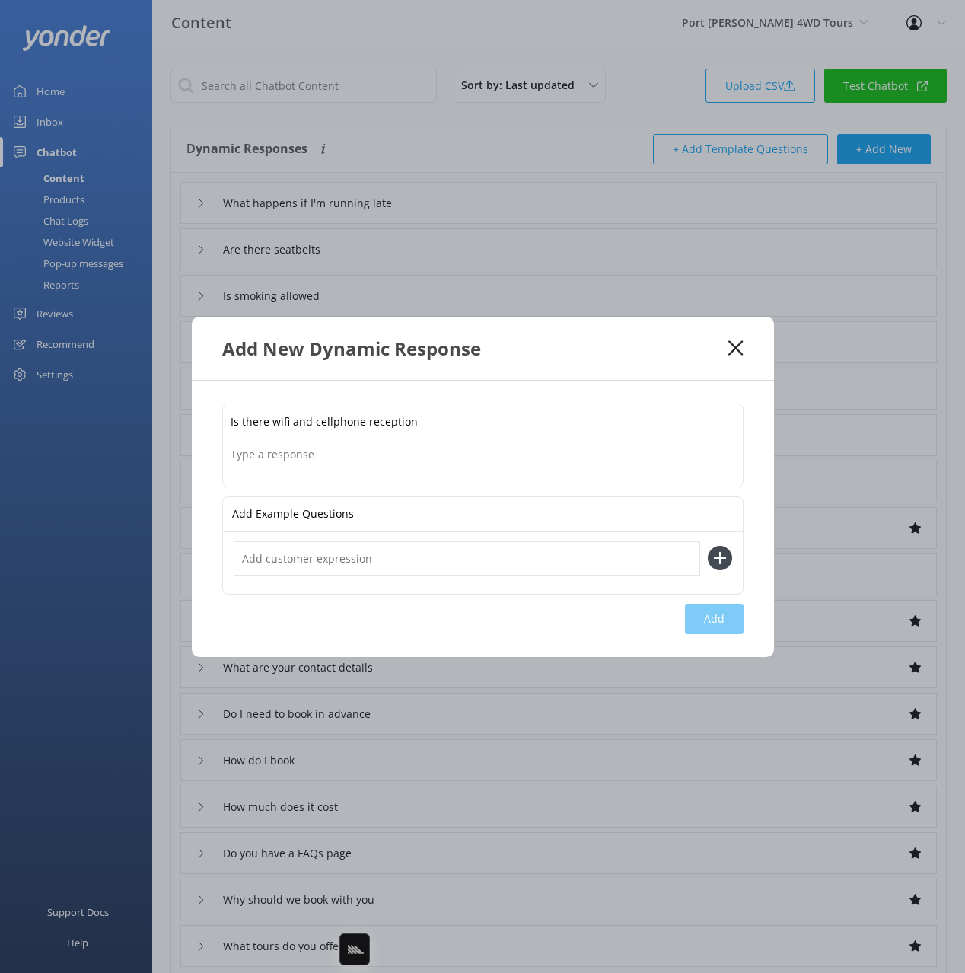
click at [498, 453] on textarea at bounding box center [483, 462] width 520 height 47
paste textarea "There is no wifi - but there is cellphone reception."
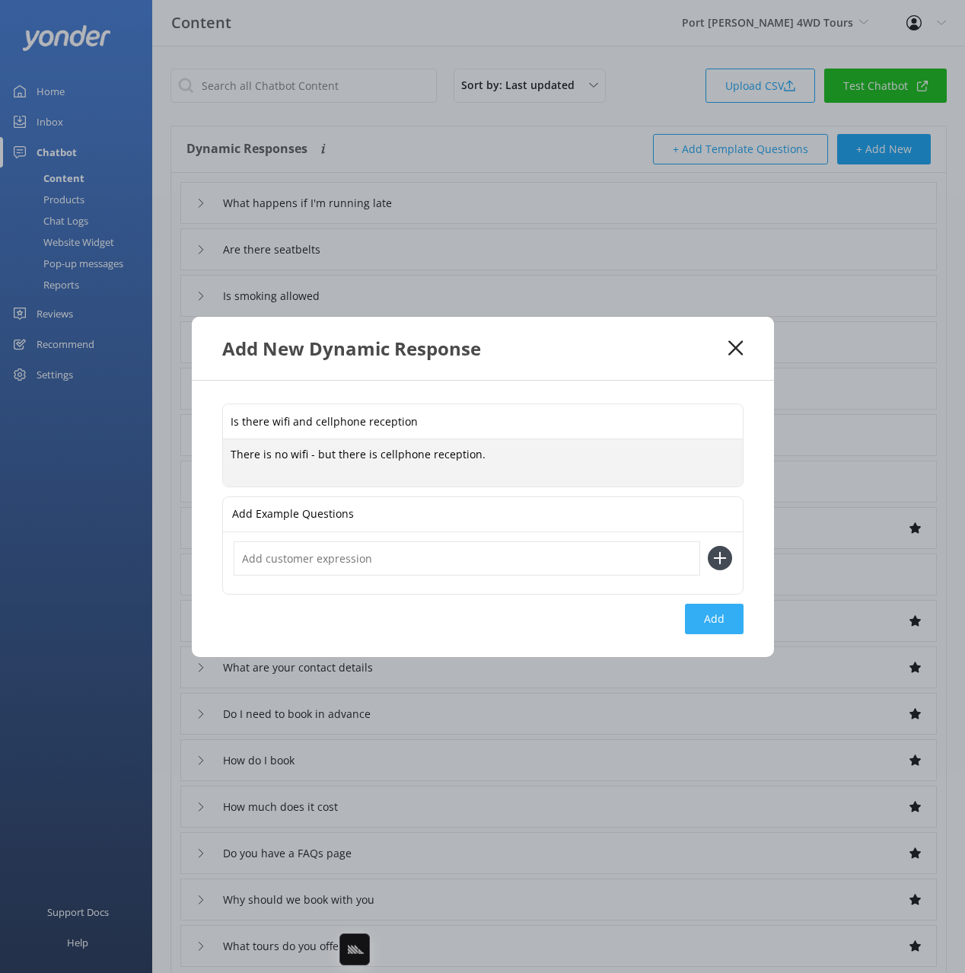
type textarea "There is no wifi - but there is cellphone reception."
click at [693, 626] on button "Add" at bounding box center [714, 618] width 59 height 30
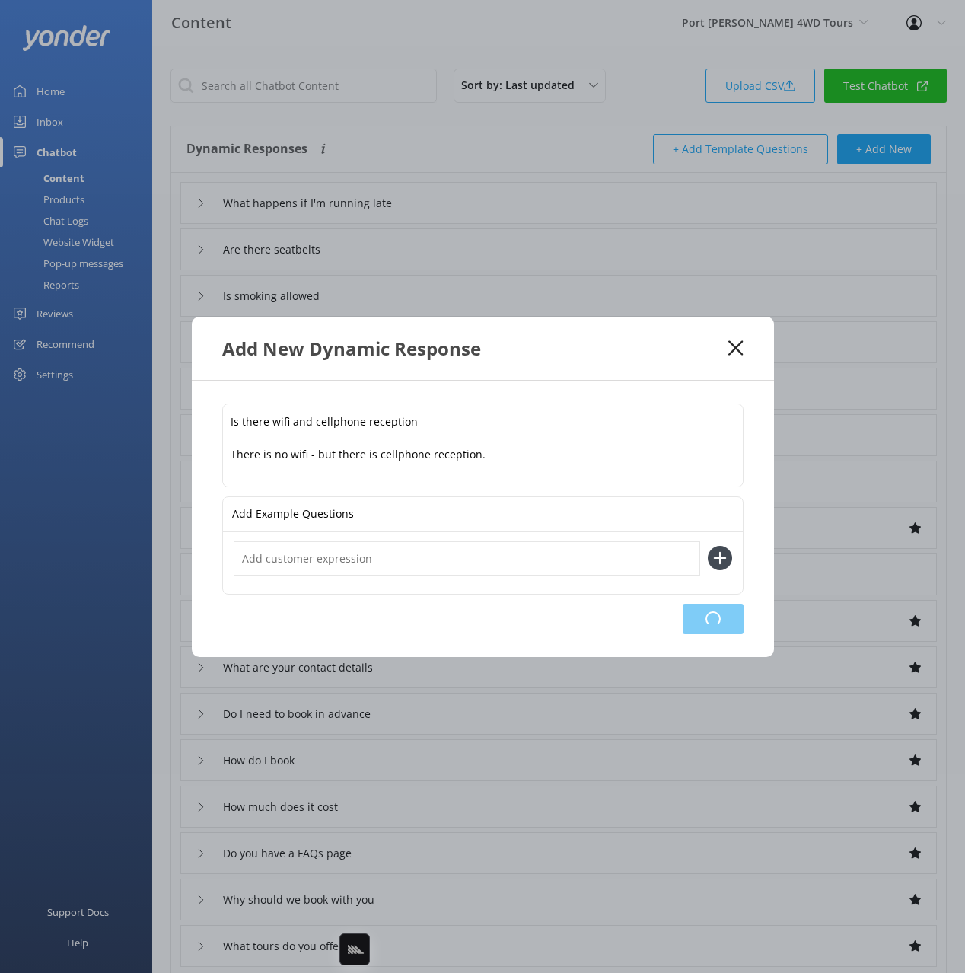
type input "Is there wifi and cellphone reception"
type input "What happens if I'm running late"
type input "Are there seatbelts"
type input "Is smoking allowed"
type input "Do you have bathrooms and changing rooms"
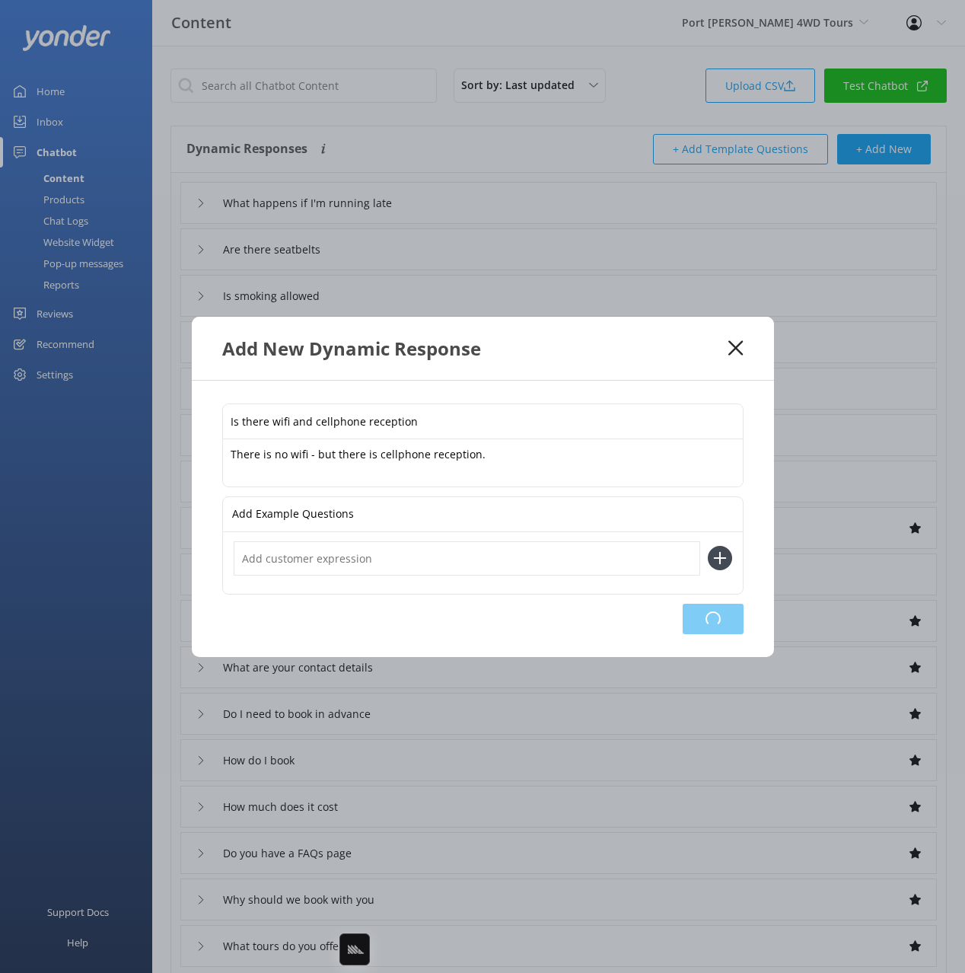
type input "What are your opening hours"
type input "Do you have a waitlist"
type input "Do you have any job vacancies"
type input "I need to cancel or change my booking"
type input "Whats the cancellation and refund policy"
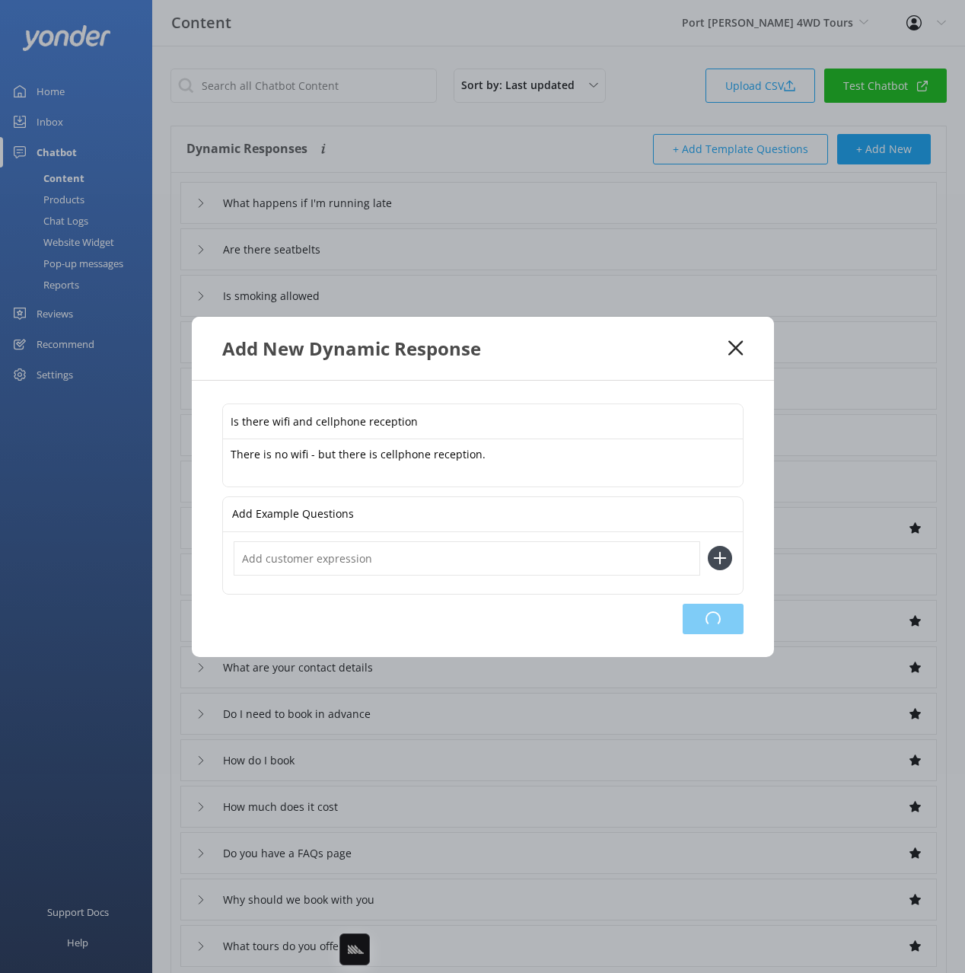
type input "Talk to a human"
type input "What are your contact details"
type input "Do I need to book in advance"
type input "How do I book"
type input "How much does it cost"
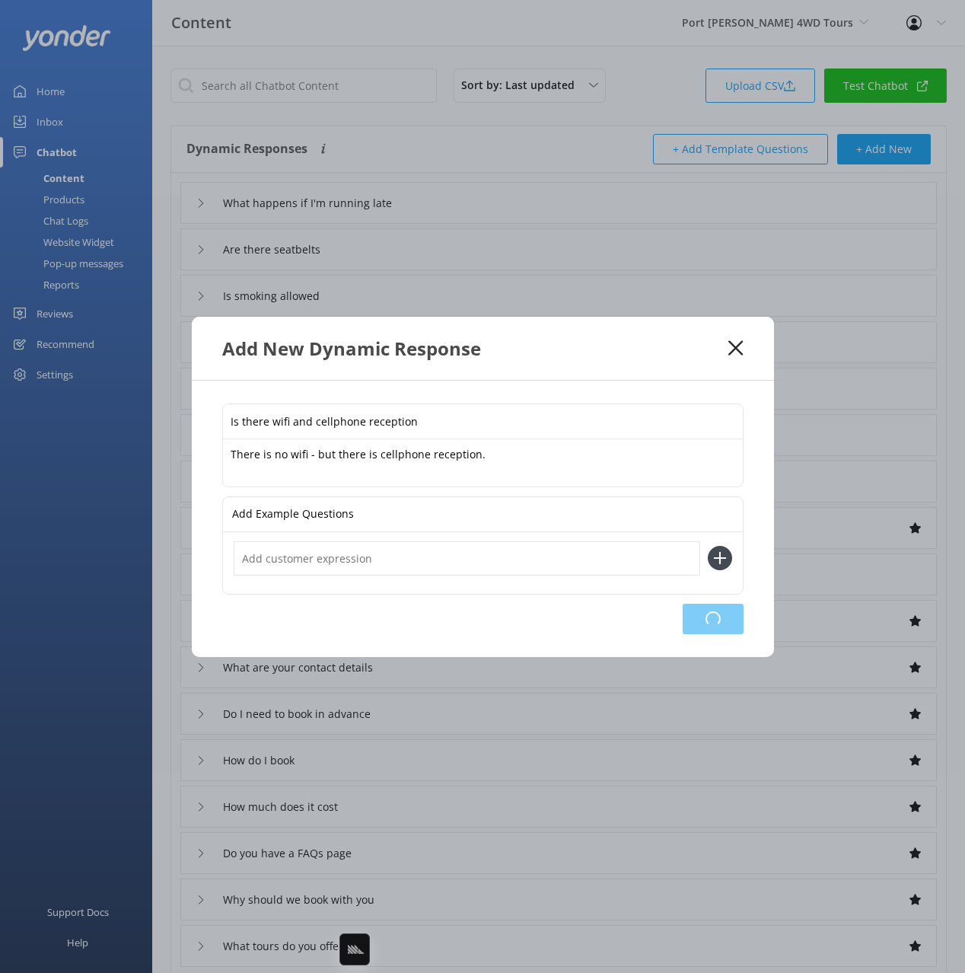
type input "Do you have a FAQs page"
type input "Why should we book with you"
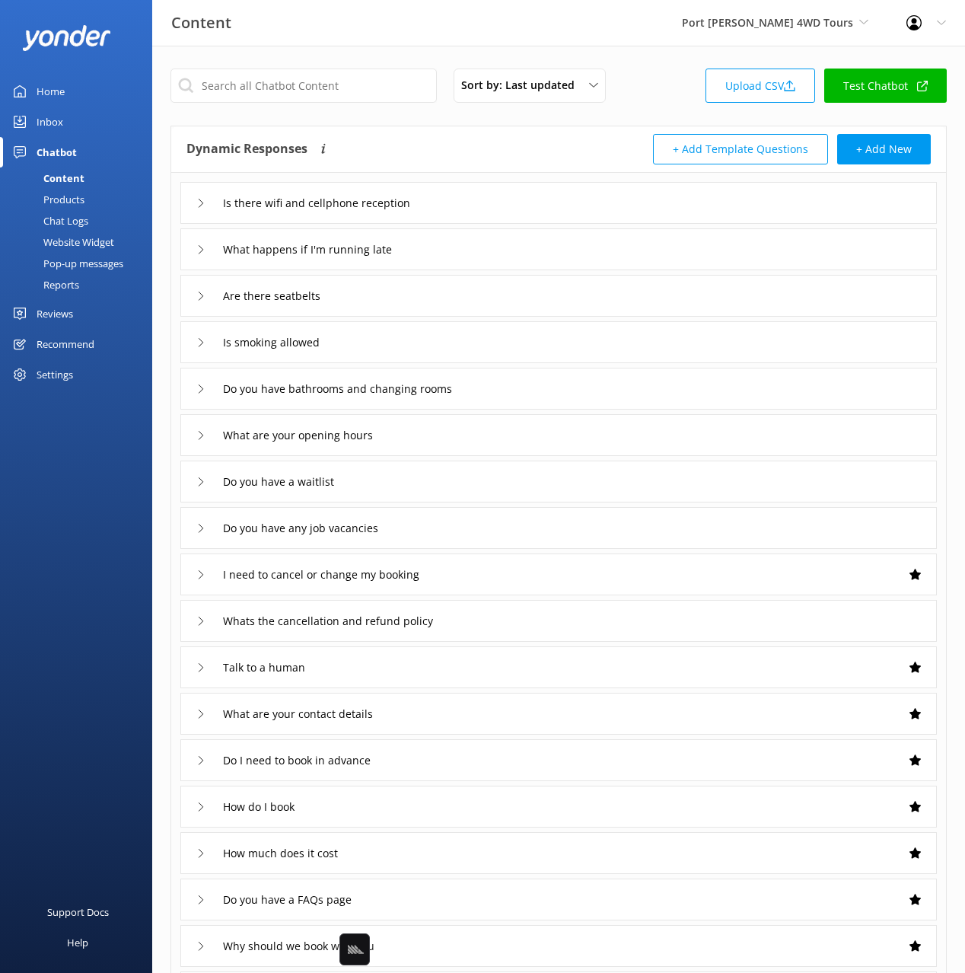
click at [73, 198] on div "Products" at bounding box center [46, 199] width 75 height 21
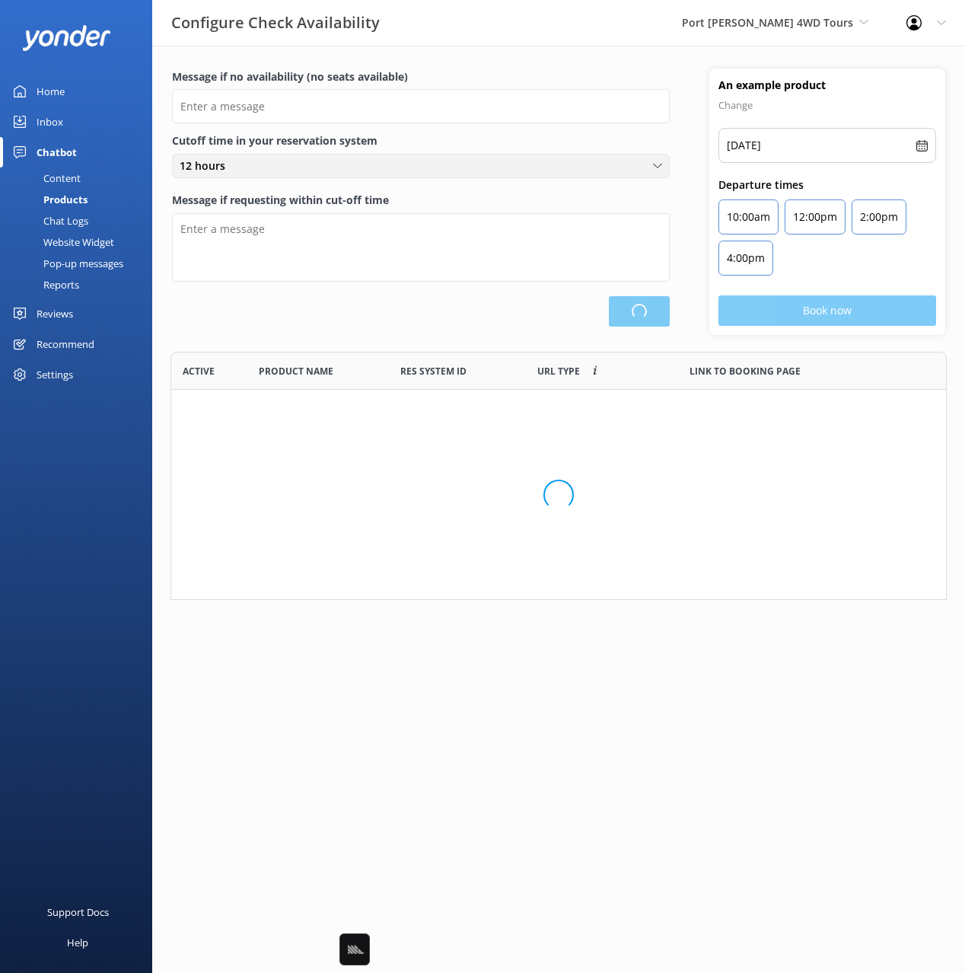
scroll to position [248, 776]
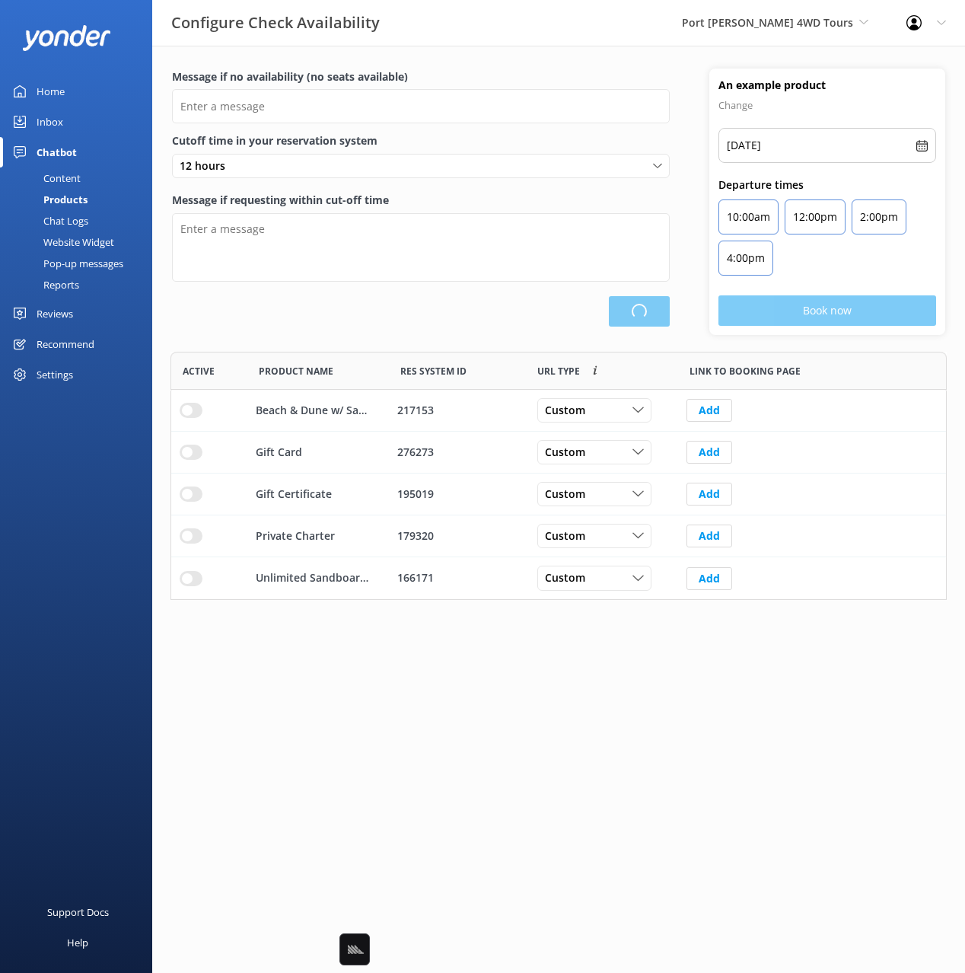
type input "There are no seats available, please check an alternative day"
type textarea "Our online booking system closes {hours} prior to departure. Please contact us …"
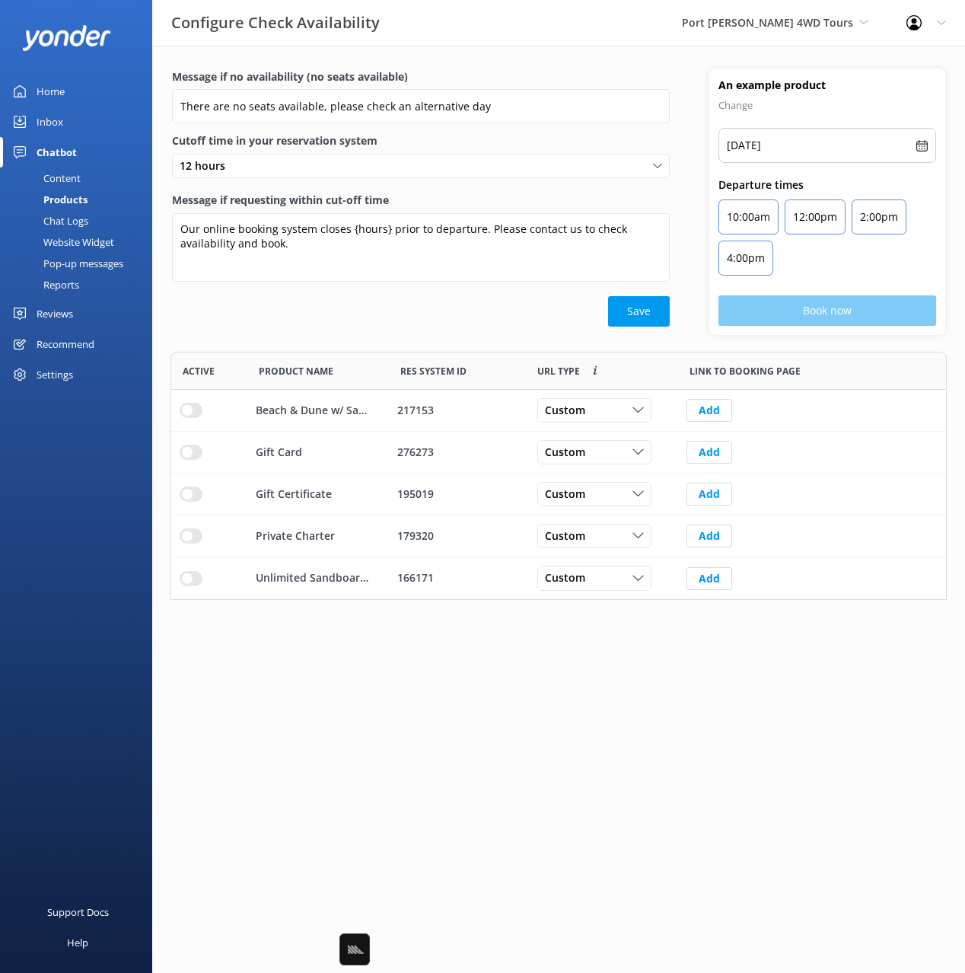
click at [371, 300] on div "Save" at bounding box center [421, 311] width 498 height 30
click at [194, 418] on input "row" at bounding box center [191, 410] width 23 height 15
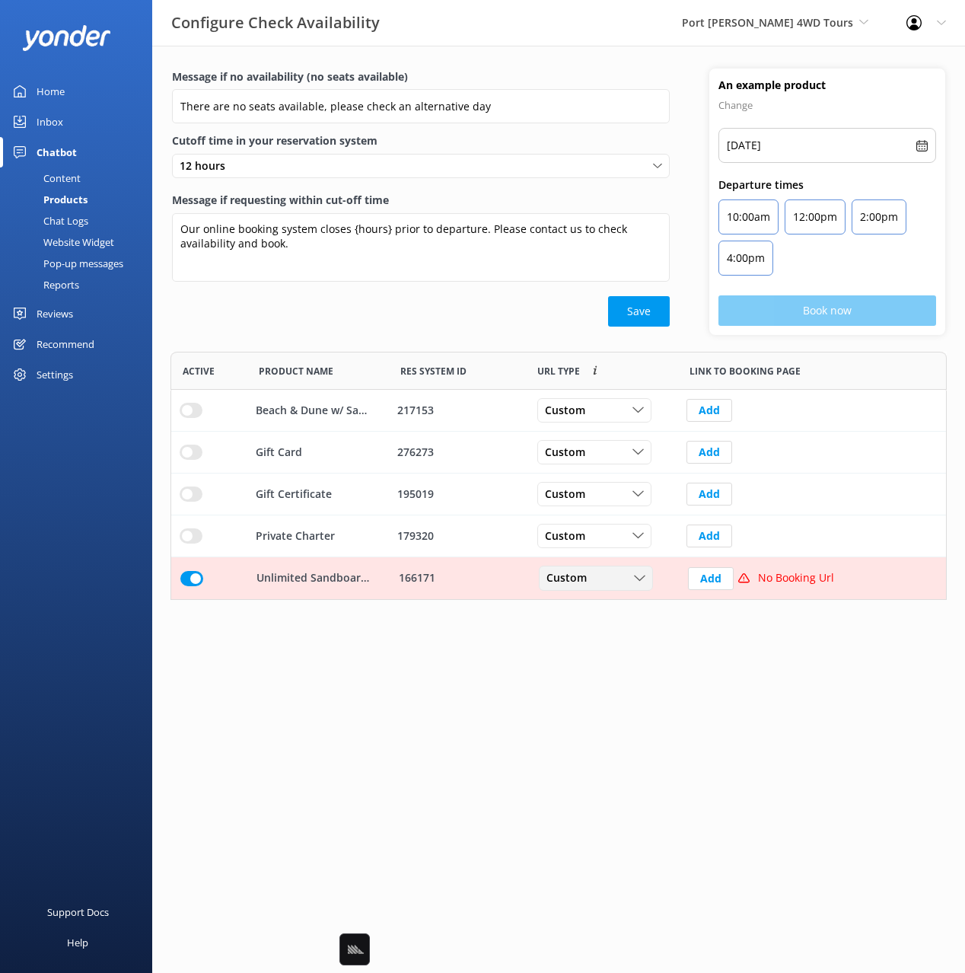
click at [618, 579] on div "Custom" at bounding box center [596, 578] width 107 height 17
click at [604, 639] on link "Dynamic" at bounding box center [607, 640] width 135 height 30
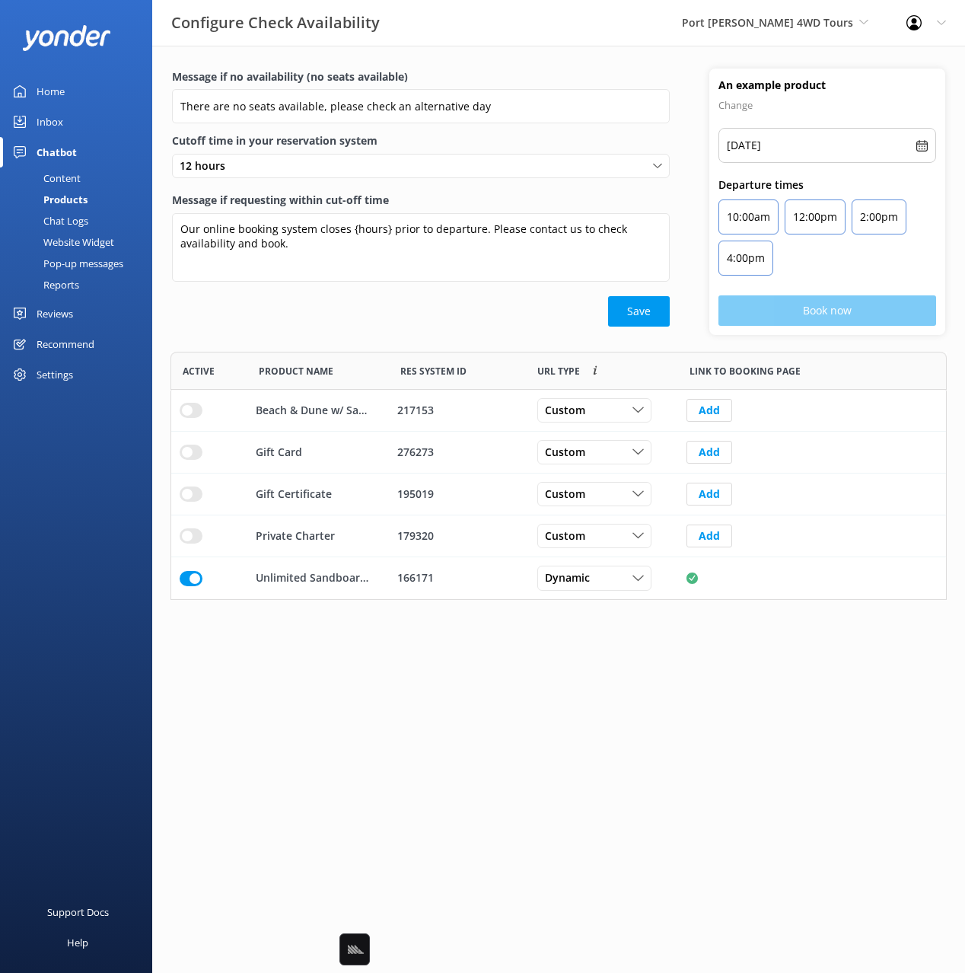
click at [572, 753] on html "Configure Check Availability Port Stephens 4WD Tours Black Cat Cruises Banff Ai…" at bounding box center [482, 486] width 965 height 973
click at [193, 414] on input "row" at bounding box center [191, 410] width 23 height 15
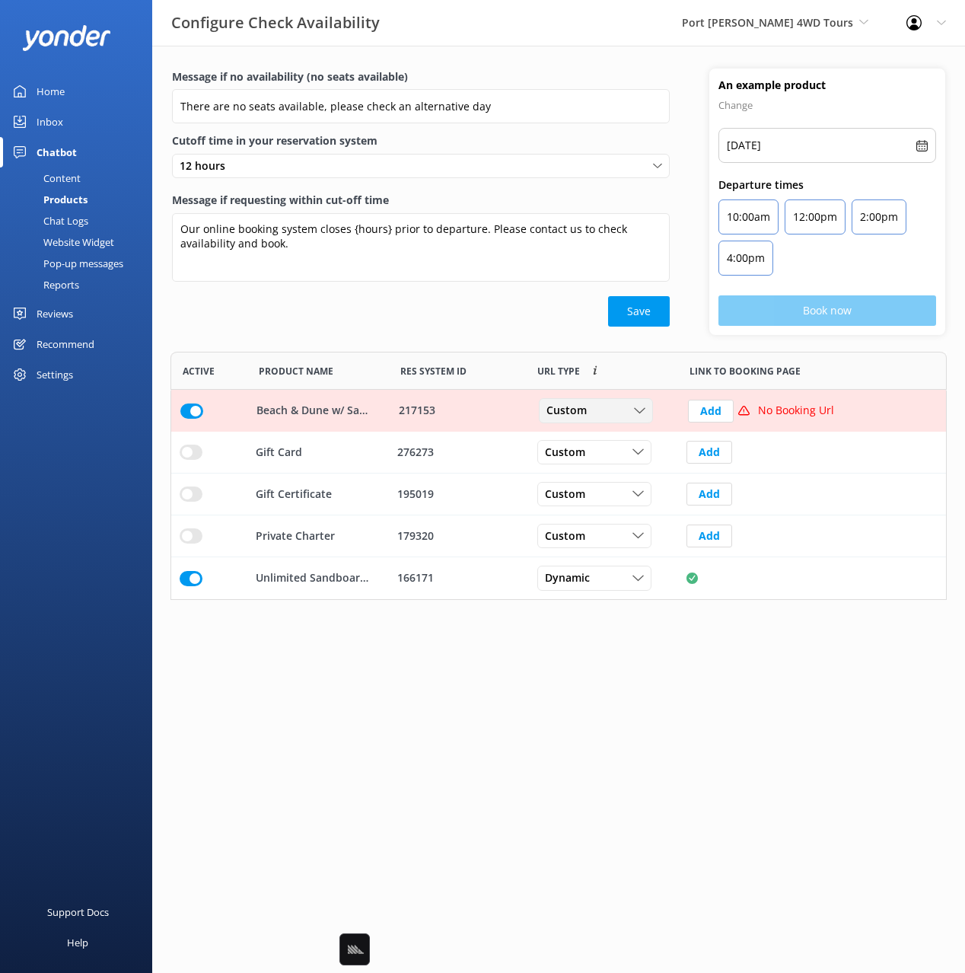
drag, startPoint x: 578, startPoint y: 403, endPoint x: 582, endPoint y: 438, distance: 35.3
click at [578, 404] on span "Custom" at bounding box center [570, 411] width 49 height 17
click at [600, 472] on link "Dynamic" at bounding box center [607, 472] width 135 height 30
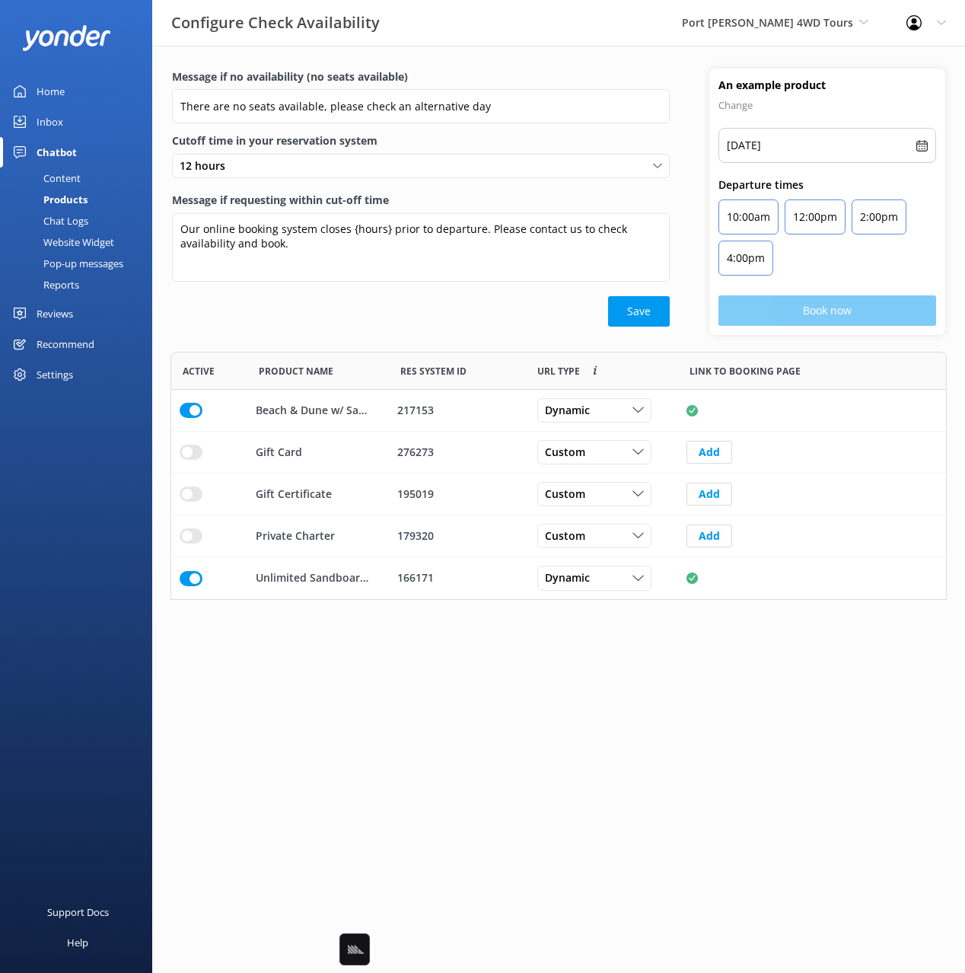
click at [633, 768] on html "Configure Check Availability Port Stephens 4WD Tours Black Cat Cruises Banff Ai…" at bounding box center [482, 486] width 965 height 973
click at [183, 418] on input "row" at bounding box center [191, 410] width 23 height 15
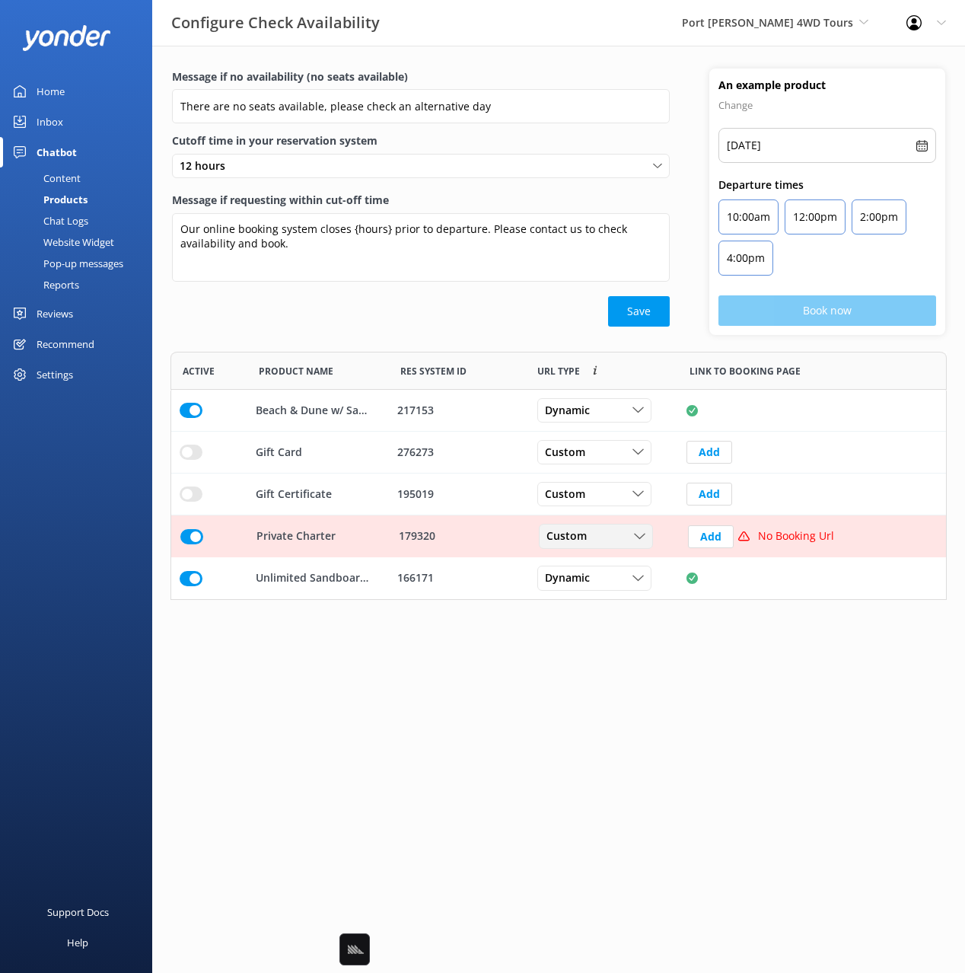
click at [585, 541] on span "Custom" at bounding box center [570, 536] width 49 height 17
drag, startPoint x: 599, startPoint y: 597, endPoint x: 595, endPoint y: 615, distance: 18.7
click at [599, 597] on link "Dynamic" at bounding box center [607, 598] width 135 height 30
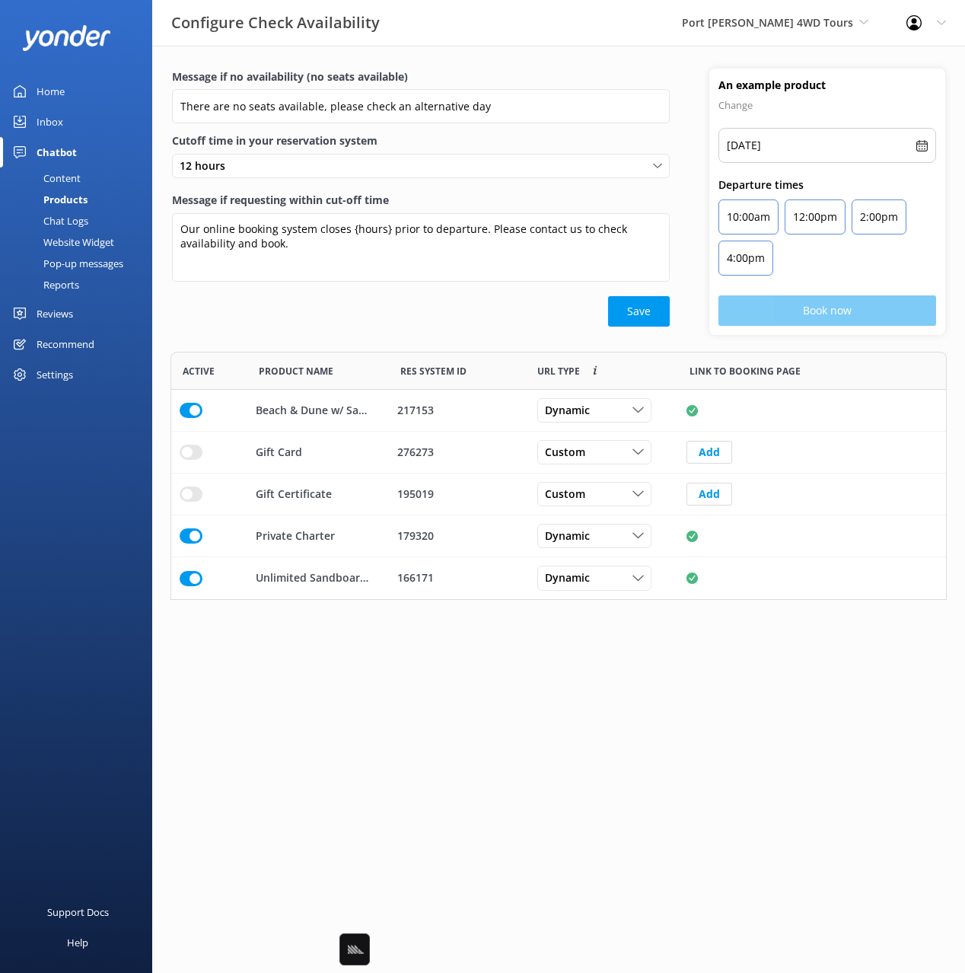
click at [590, 686] on html "Configure Check Availability Port Stephens 4WD Tours Black Cat Cruises Banff Ai…" at bounding box center [482, 486] width 965 height 973
click at [212, 305] on div "Save" at bounding box center [421, 311] width 498 height 30
drag, startPoint x: 66, startPoint y: 87, endPoint x: 123, endPoint y: 84, distance: 57.1
click at [66, 87] on link "Home" at bounding box center [76, 91] width 152 height 30
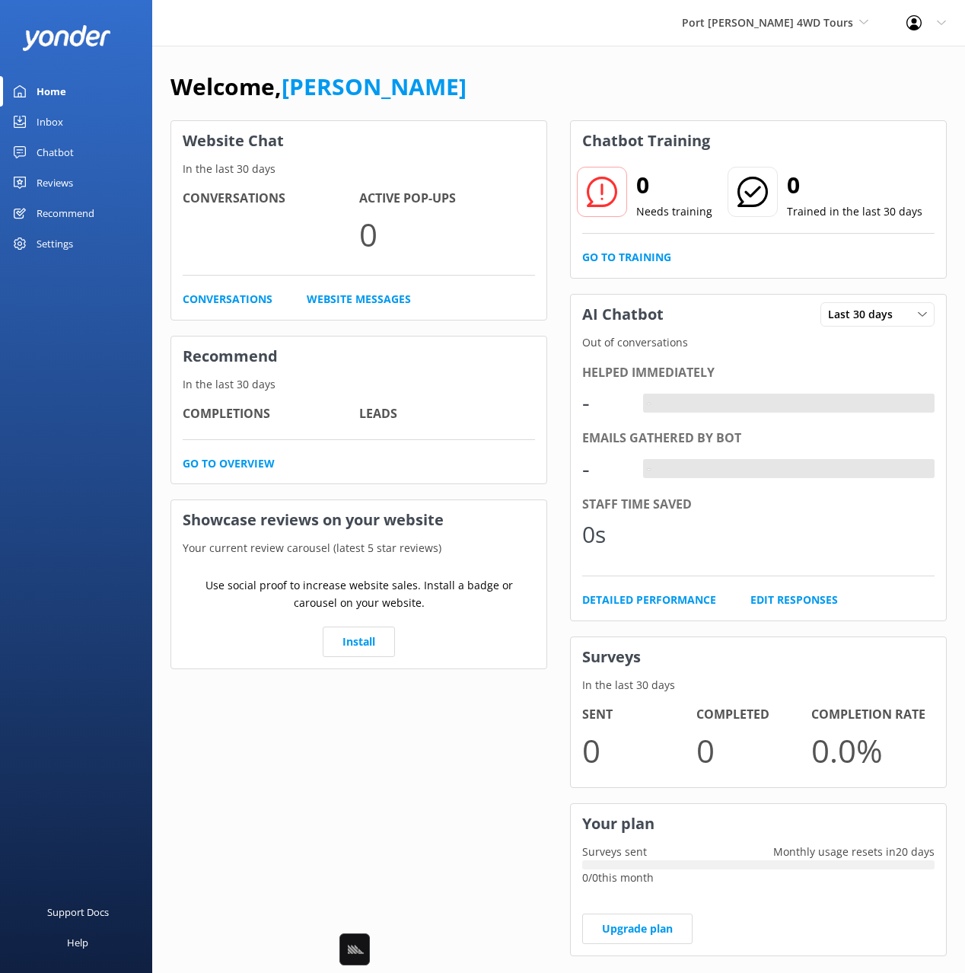
drag, startPoint x: 671, startPoint y: 59, endPoint x: 642, endPoint y: 68, distance: 30.3
click at [670, 60] on div "Welcome, Mikayla Website Chat In the last 30 days Conversations Active Pop-ups …" at bounding box center [558, 524] width 813 height 956
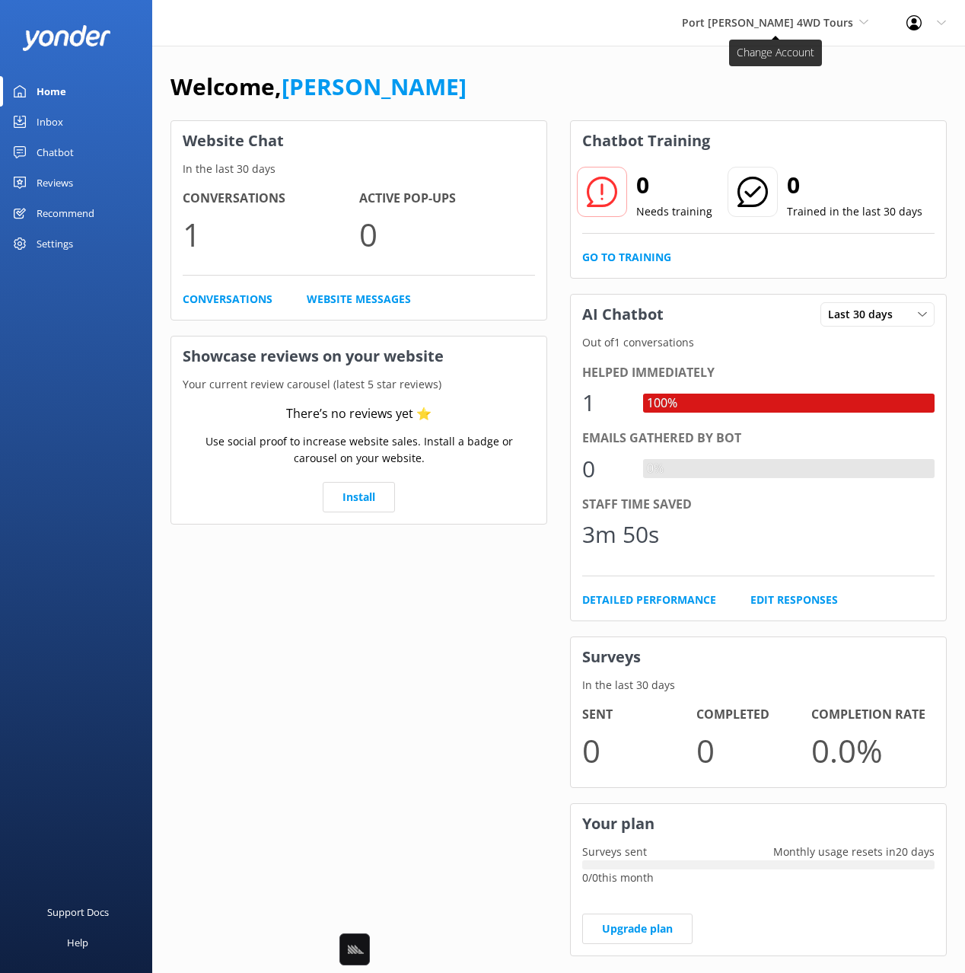
drag, startPoint x: 814, startPoint y: 72, endPoint x: 791, endPoint y: 21, distance: 55.2
click at [813, 70] on div "Welcome, Mikayla" at bounding box center [558, 94] width 776 height 52
click at [791, 21] on span "Port [PERSON_NAME] 4WD Tours" at bounding box center [767, 22] width 171 height 14
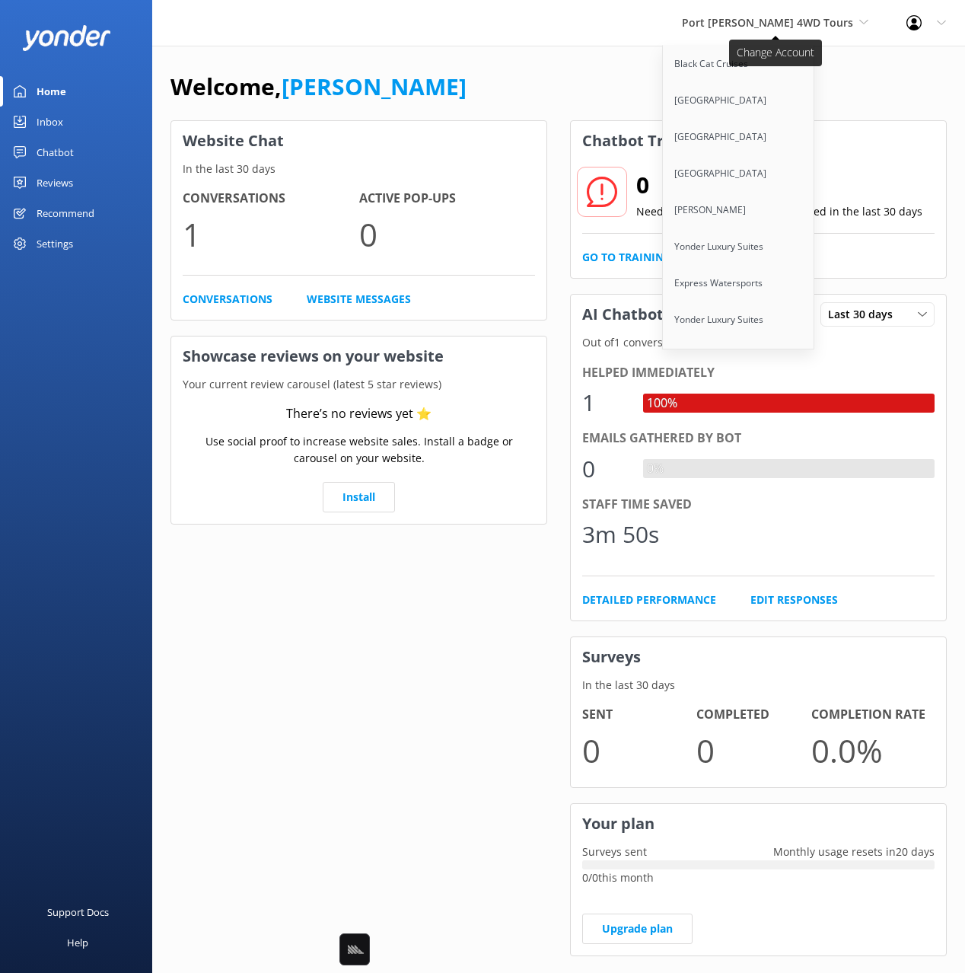
scroll to position [8255, 0]
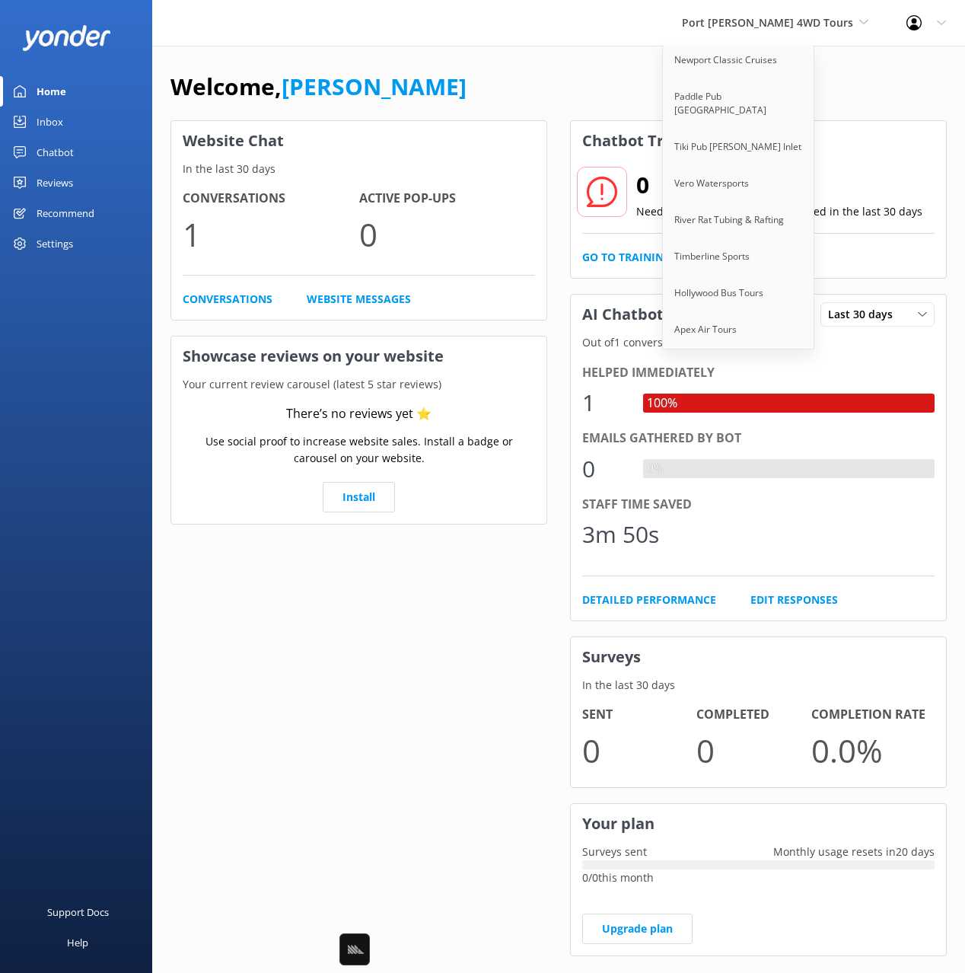
click at [800, 384] on link "The Q Train" at bounding box center [739, 402] width 152 height 37
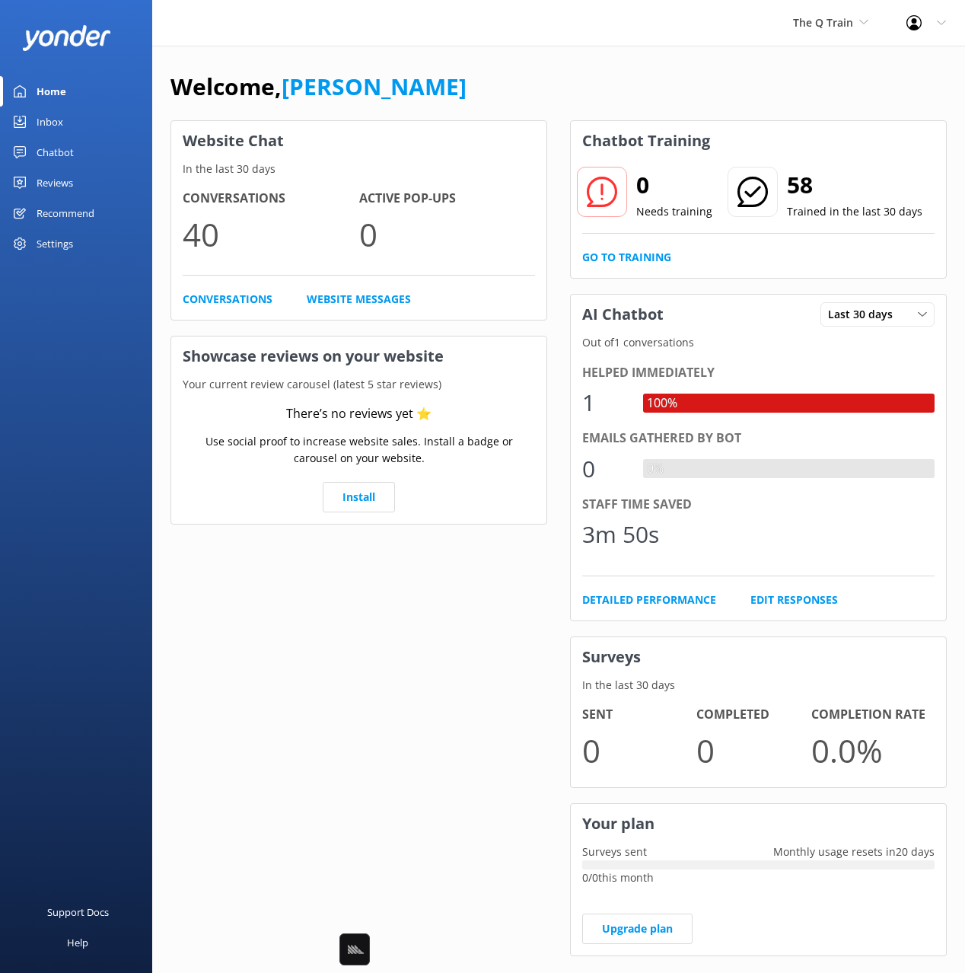
drag, startPoint x: 594, startPoint y: 98, endPoint x: 285, endPoint y: 164, distance: 316.0
click at [581, 100] on div "Welcome, Mikayla" at bounding box center [558, 94] width 776 height 52
drag, startPoint x: 76, startPoint y: 149, endPoint x: 108, endPoint y: 140, distance: 33.2
click at [76, 149] on link "Chatbot" at bounding box center [76, 152] width 152 height 30
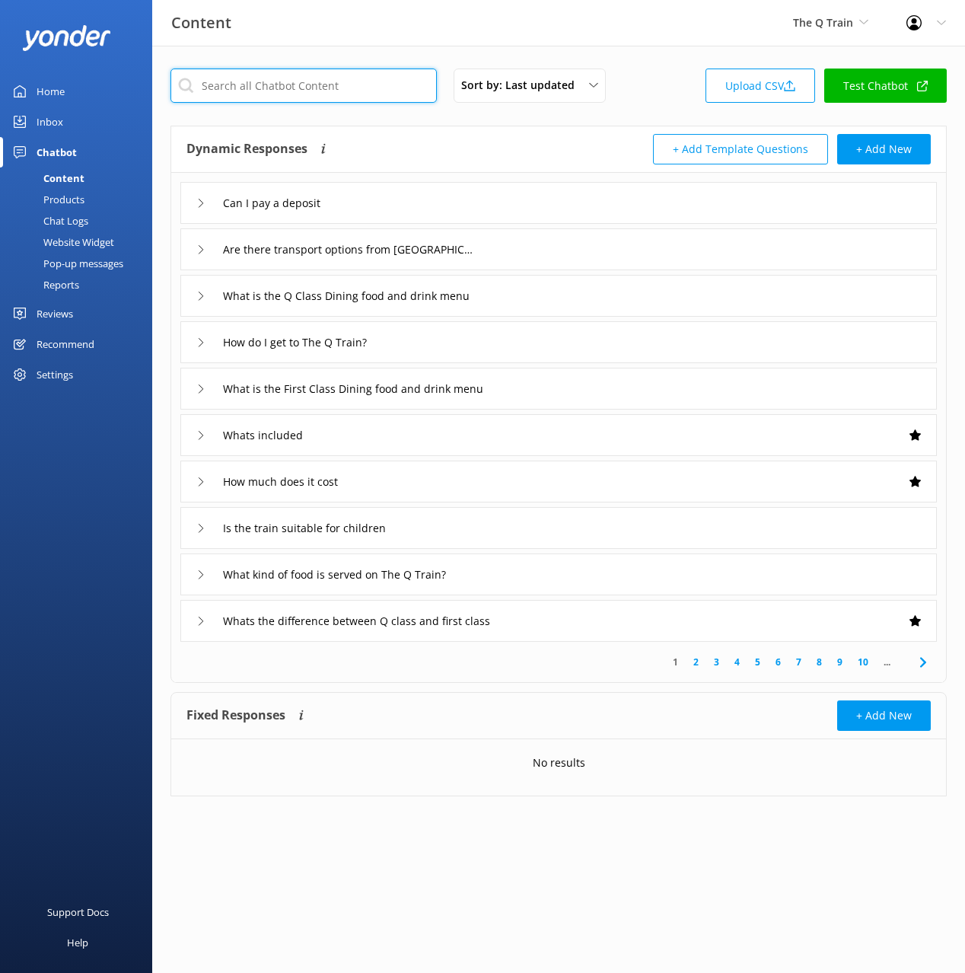
click at [306, 88] on input "text" at bounding box center [303, 85] width 266 height 34
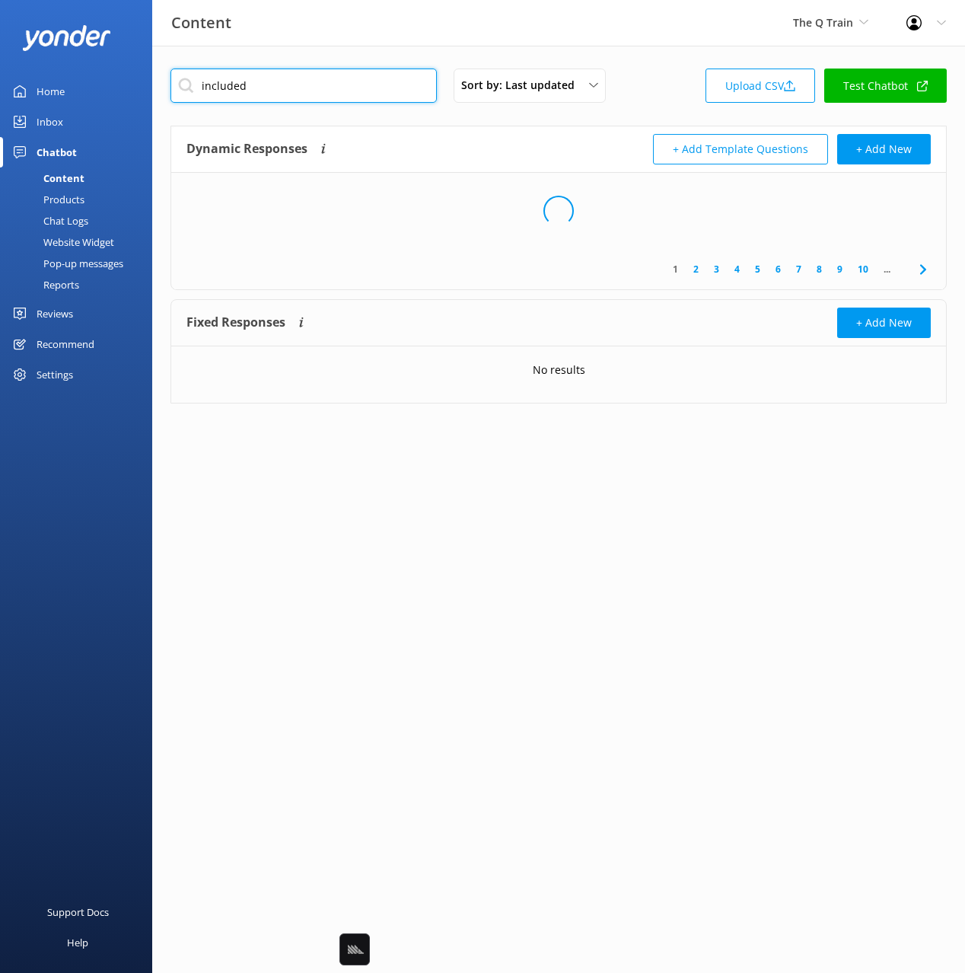
type input "included"
click at [447, 126] on div "Dynamic Responses Dynamic responses rely on the Large Language Model to create …" at bounding box center [558, 187] width 775 height 123
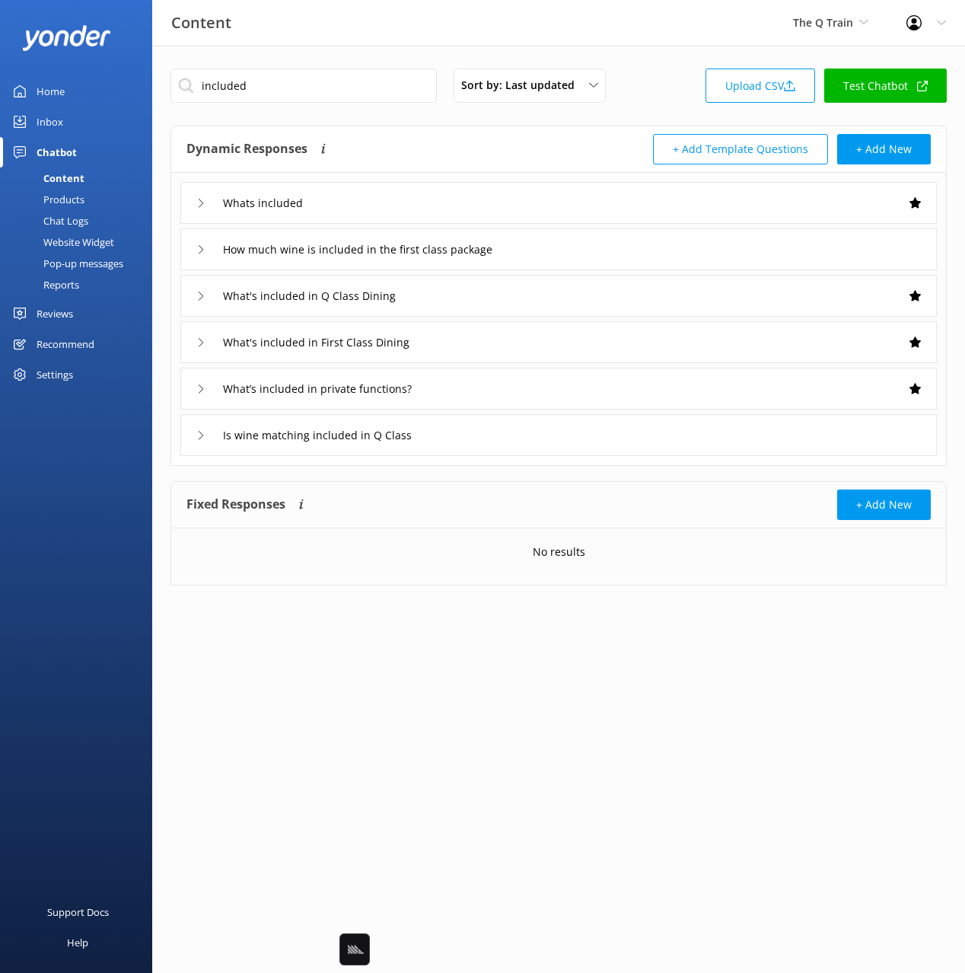
click at [472, 191] on div "Whats included" at bounding box center [558, 203] width 756 height 42
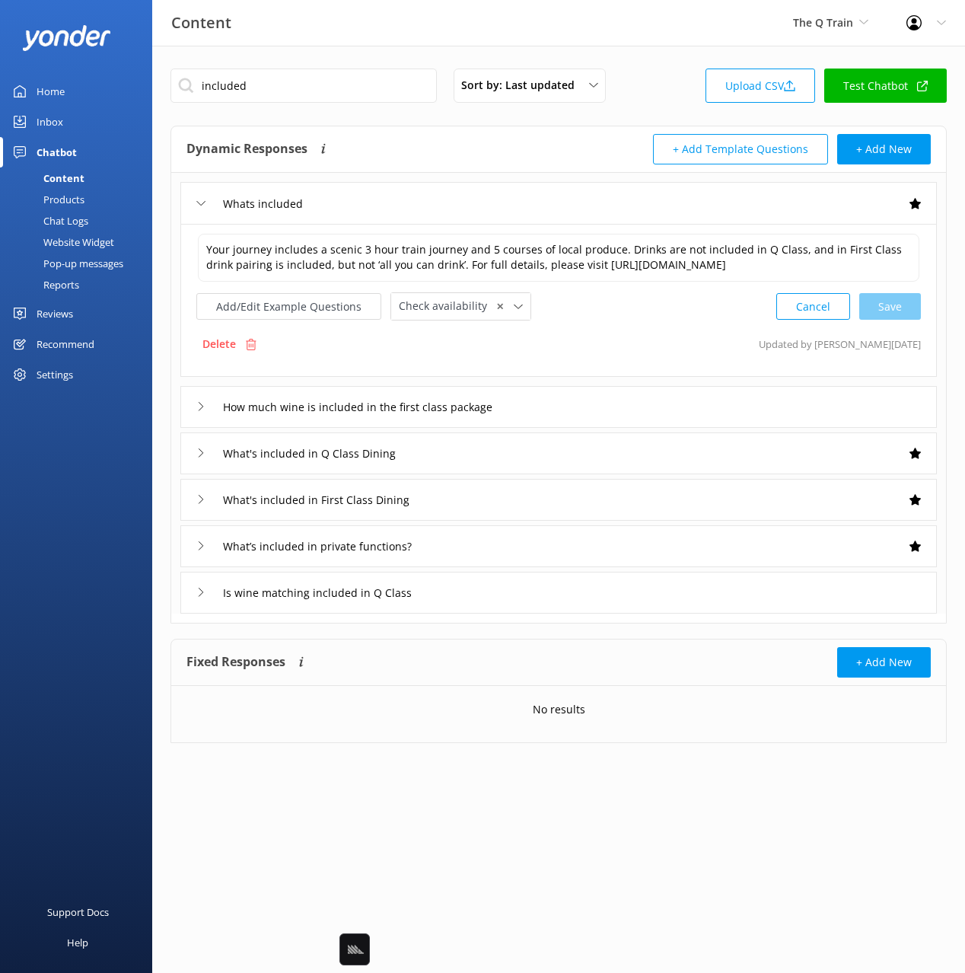
drag, startPoint x: 666, startPoint y: 323, endPoint x: 518, endPoint y: 324, distance: 147.6
click at [662, 323] on div "Your journey includes a scenic 3 hour train journey and 5 courses of local prod…" at bounding box center [558, 300] width 756 height 153
click at [317, 312] on button "Add/Edit Example Questions" at bounding box center [288, 306] width 185 height 27
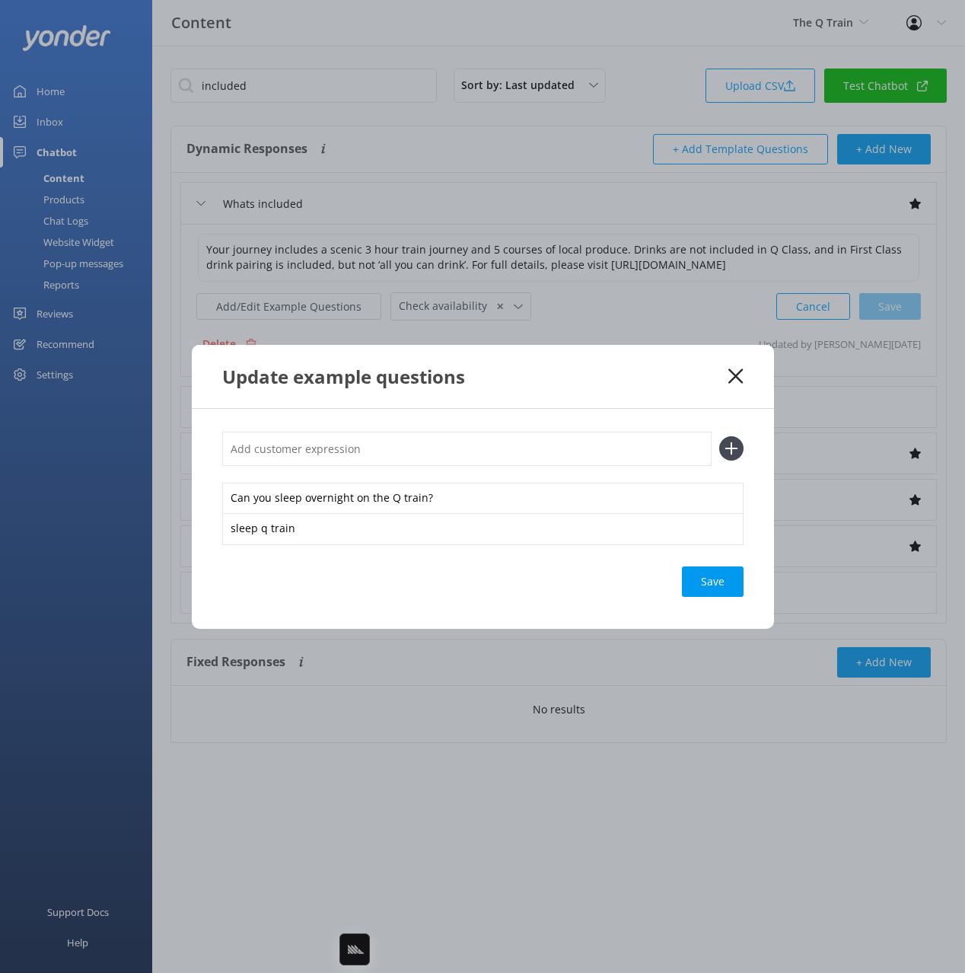
drag, startPoint x: 734, startPoint y: 371, endPoint x: 629, endPoint y: 309, distance: 122.8
click at [734, 371] on icon at bounding box center [735, 375] width 14 height 15
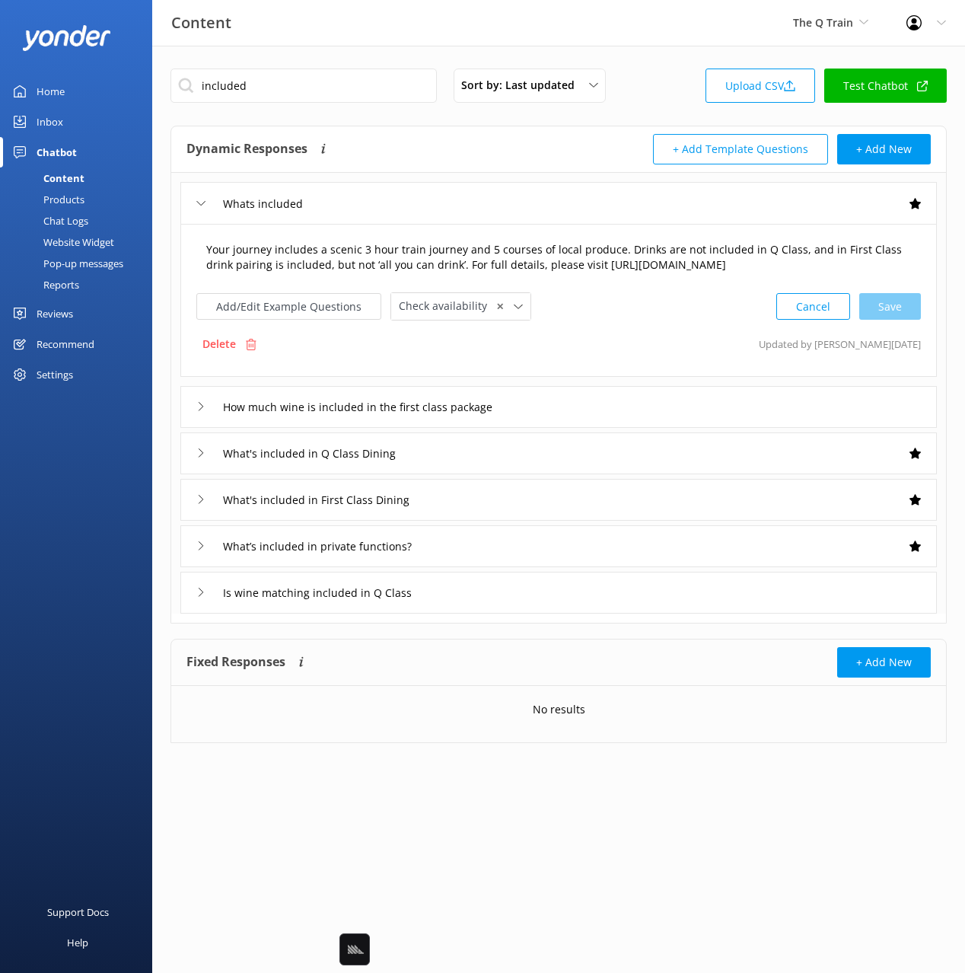
click at [575, 270] on textarea "Your journey includes a scenic 3 hour train journey and 5 courses of local prod…" at bounding box center [558, 258] width 721 height 48
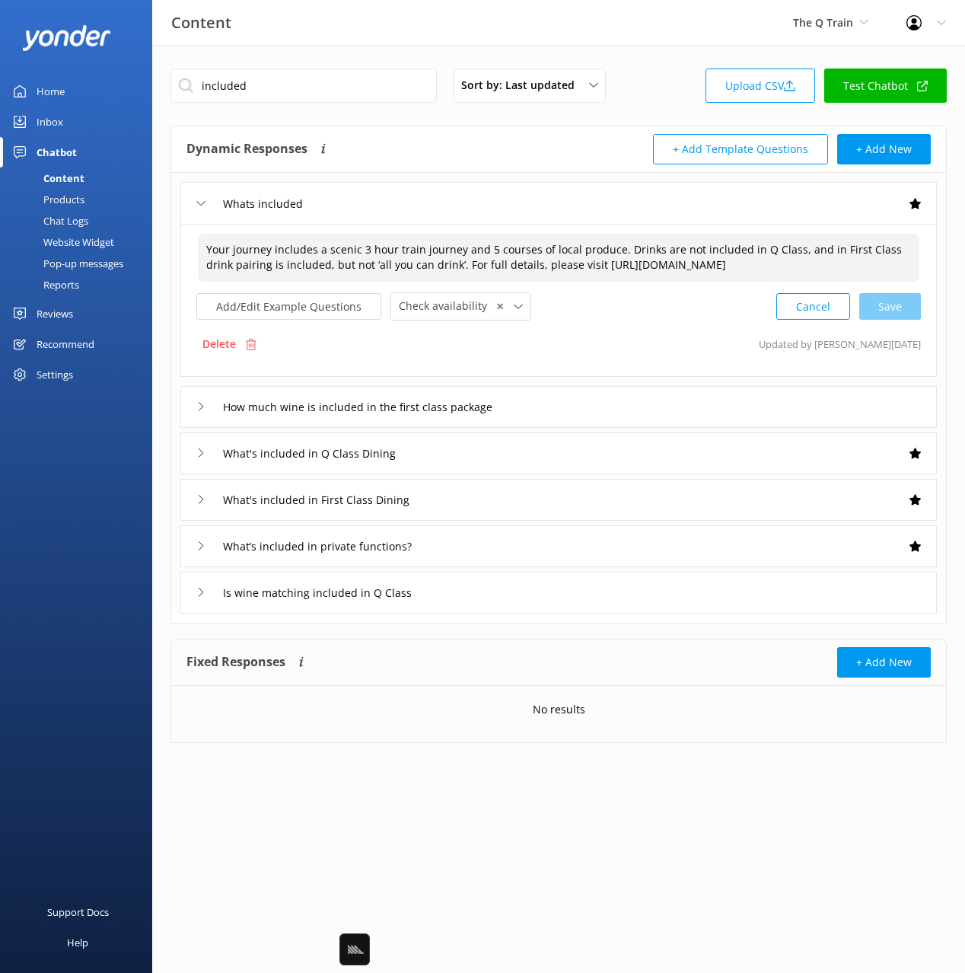
click at [594, 144] on div "+ Add Template Questions + Add New" at bounding box center [745, 149] width 372 height 30
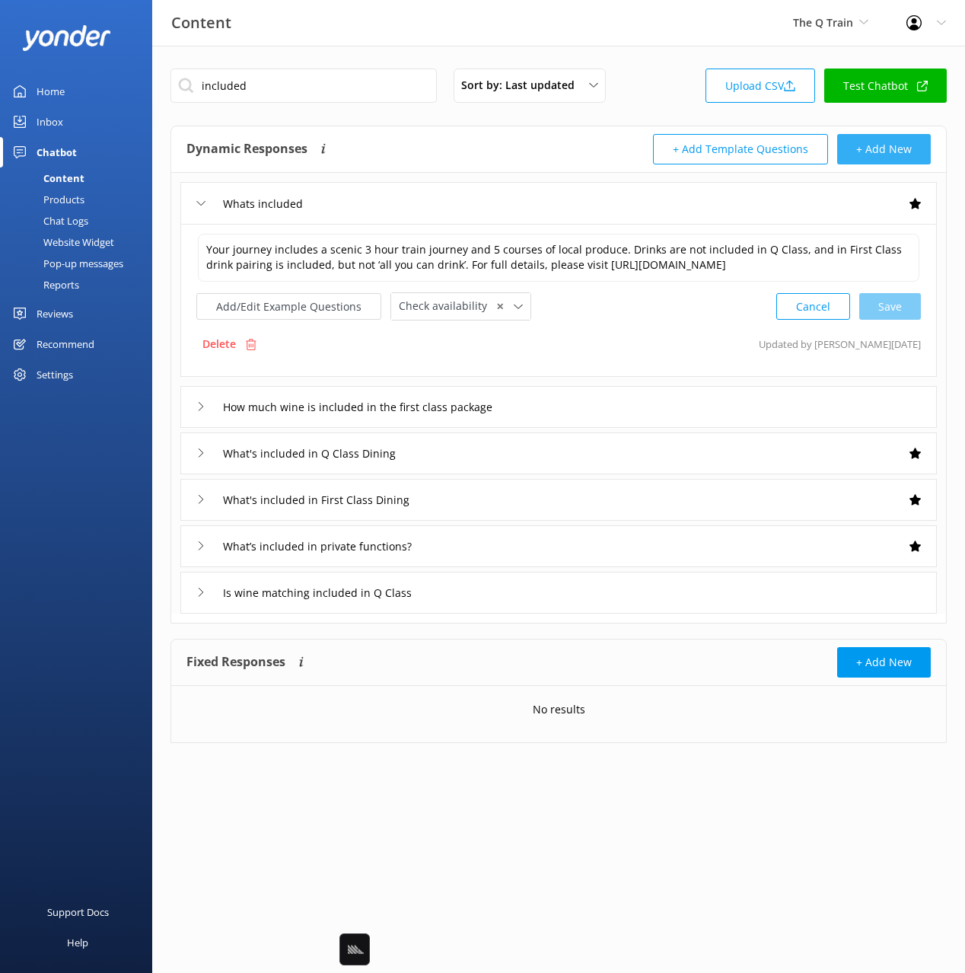
click at [872, 152] on button "+ Add New" at bounding box center [884, 149] width 94 height 30
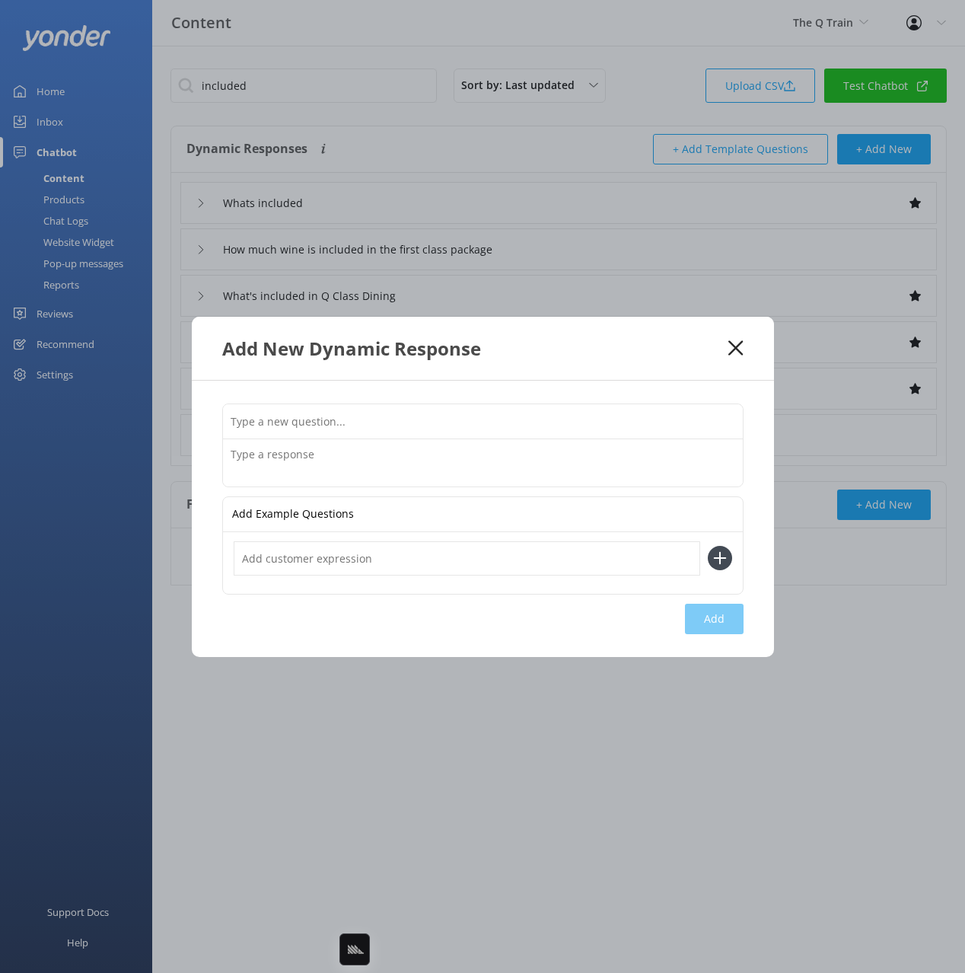
click at [541, 416] on input "text" at bounding box center [483, 421] width 520 height 34
type input "Can you sleep overnight on the Q train"
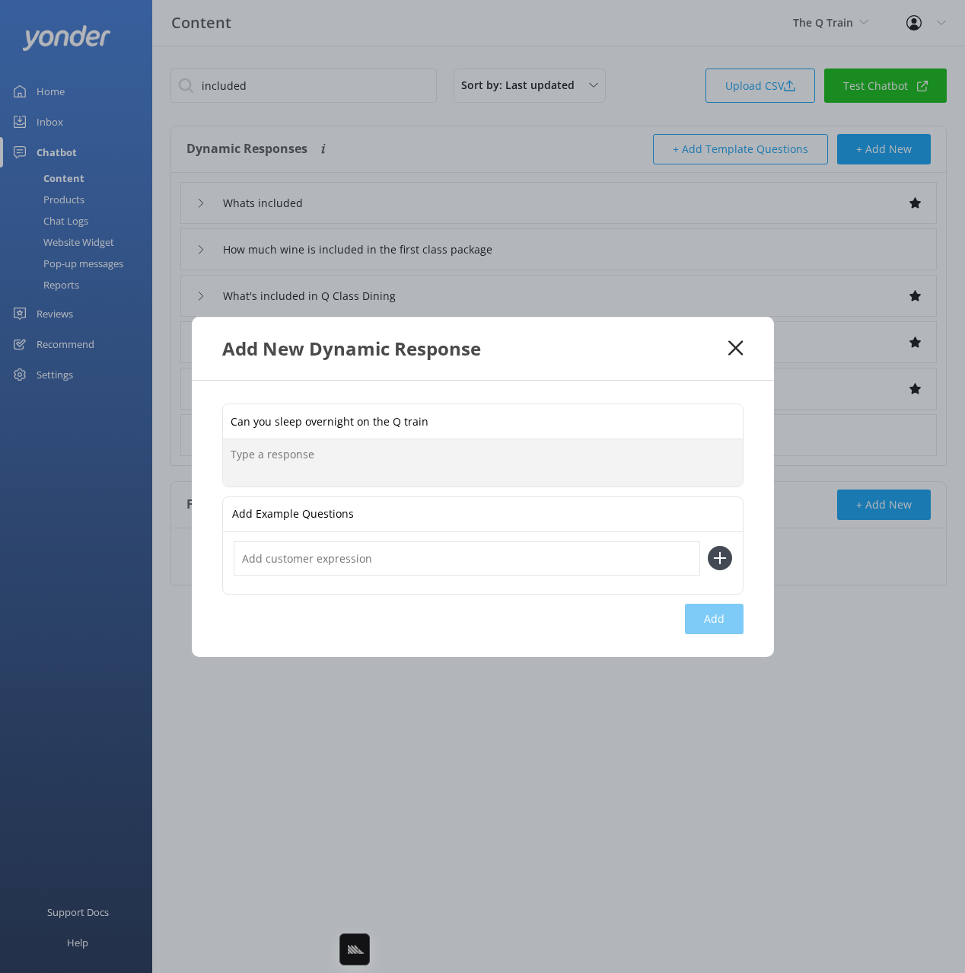
paste textarea "Your journey includes a scenic 3 hour train journey and 5 courses of local prod…"
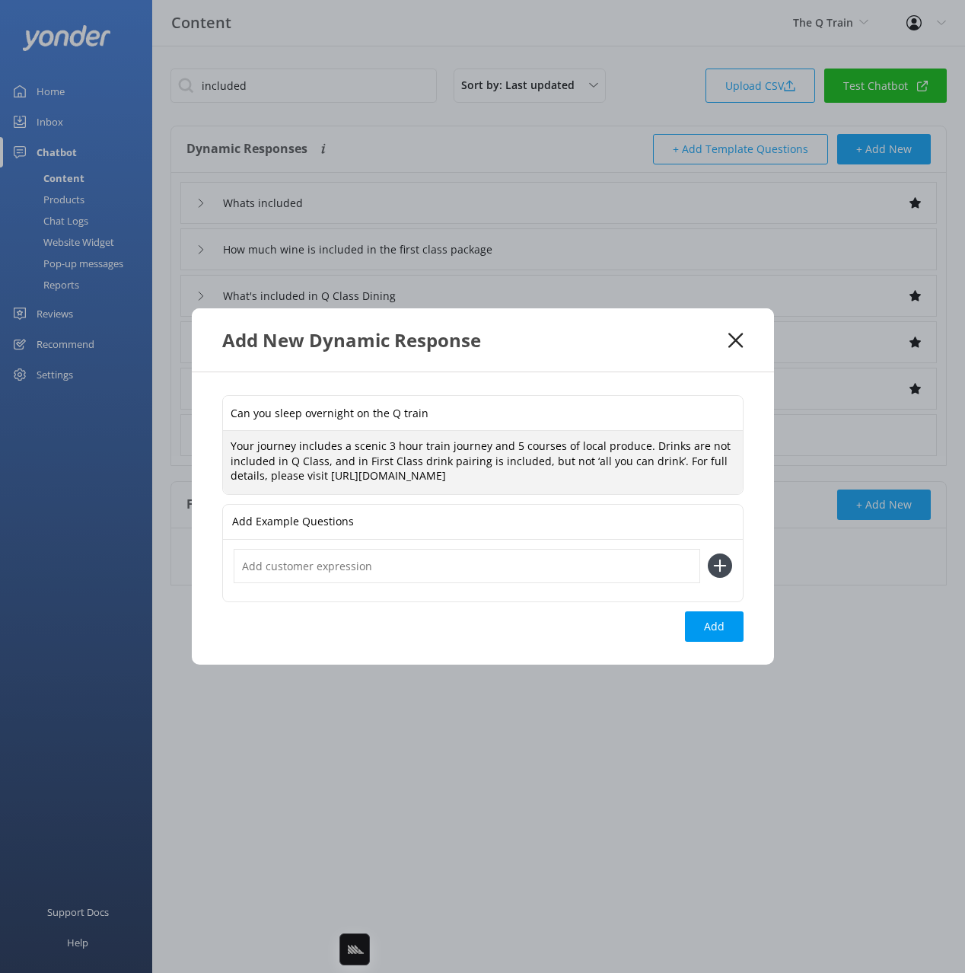
click at [571, 466] on textarea "Your journey includes a scenic 3 hour train journey and 5 courses of local prod…" at bounding box center [483, 462] width 520 height 63
type textarea "Your journey includes a scenic 3 hour train journey and 5 courses of local prod…"
click at [712, 630] on button "Add" at bounding box center [714, 626] width 59 height 30
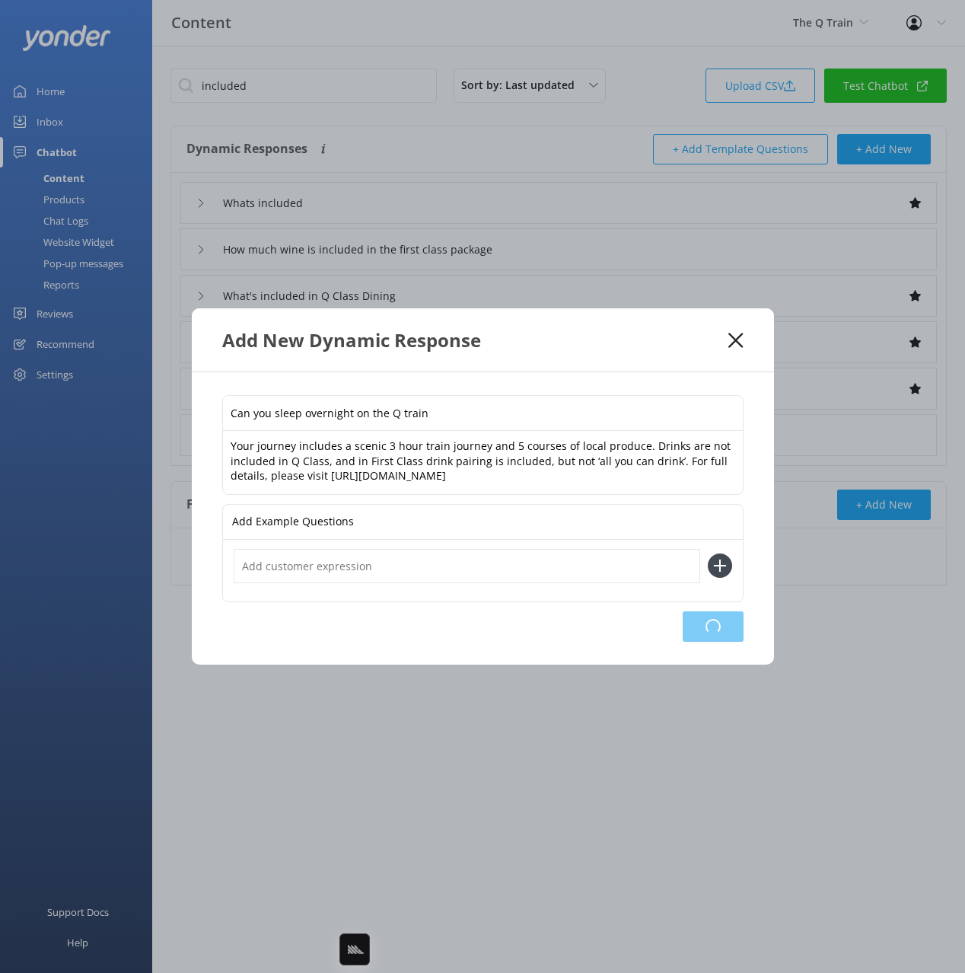
type input "Can you sleep overnight on the Q train"
type input "Whats included"
type input "How much wine is included in the first class package"
type input "What's included in Q Class Dining"
type input "What's included in First Class Dining"
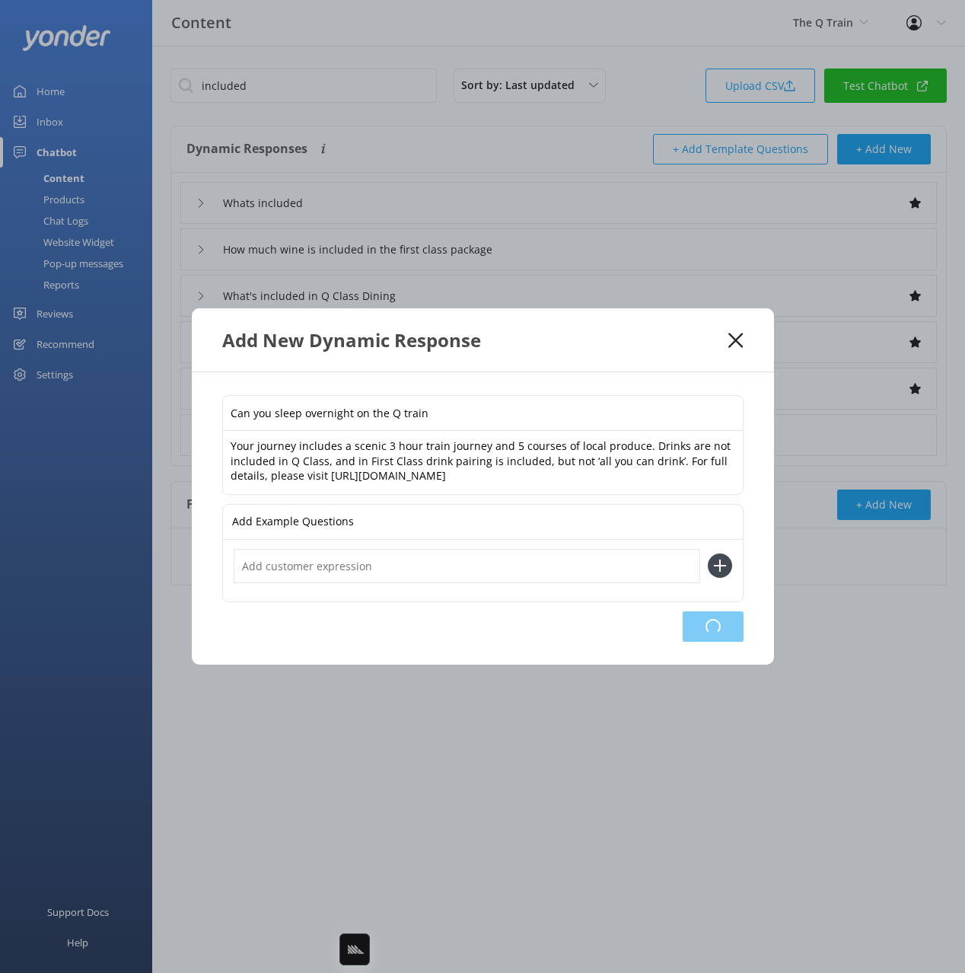
type input "What’s included in private functions?"
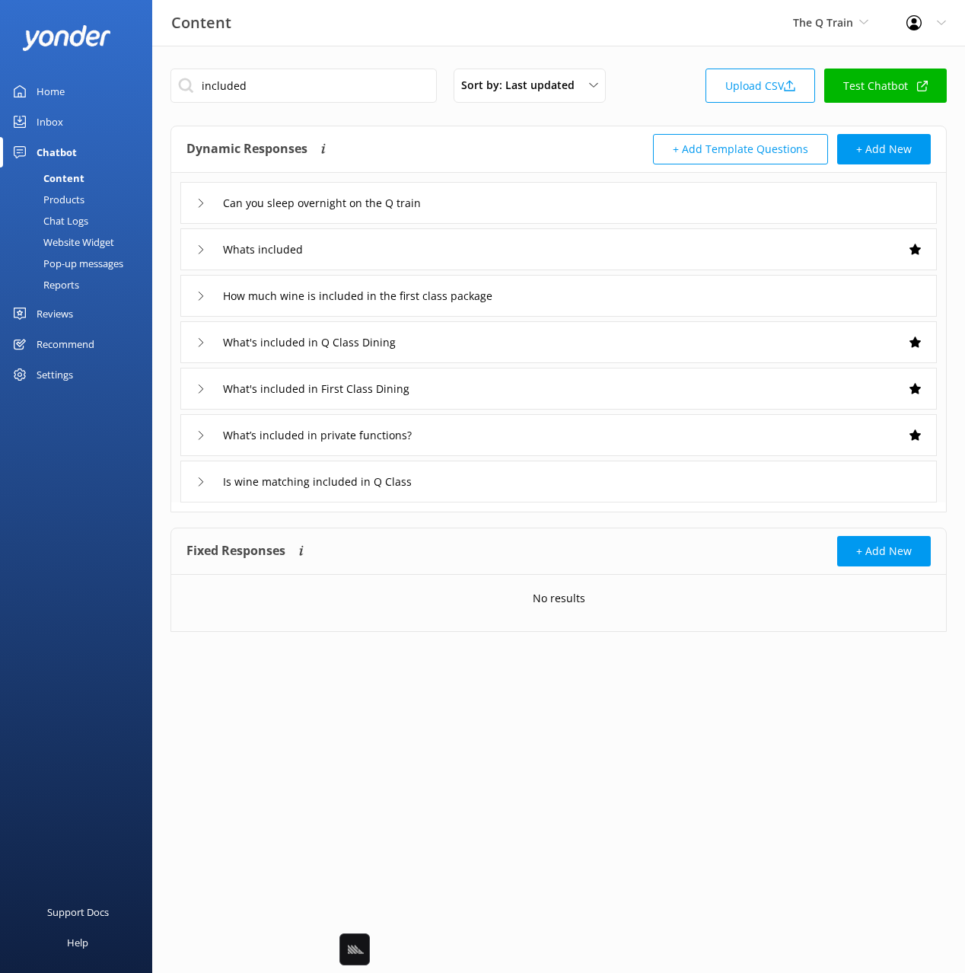
click at [68, 98] on link "Home" at bounding box center [76, 91] width 152 height 30
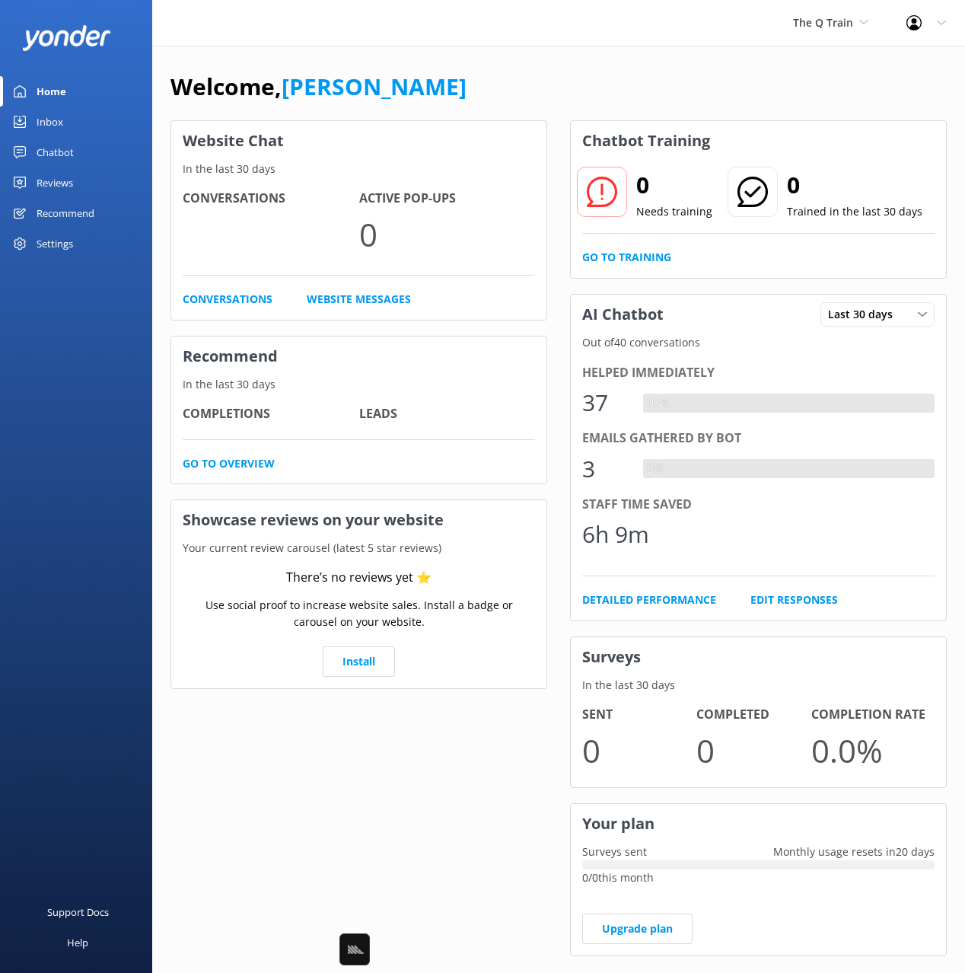
drag, startPoint x: 545, startPoint y: 81, endPoint x: 537, endPoint y: 82, distance: 7.6
click at [544, 81] on div "Welcome, [PERSON_NAME]" at bounding box center [558, 94] width 776 height 52
click at [515, 83] on div "Welcome, [PERSON_NAME]" at bounding box center [558, 94] width 776 height 52
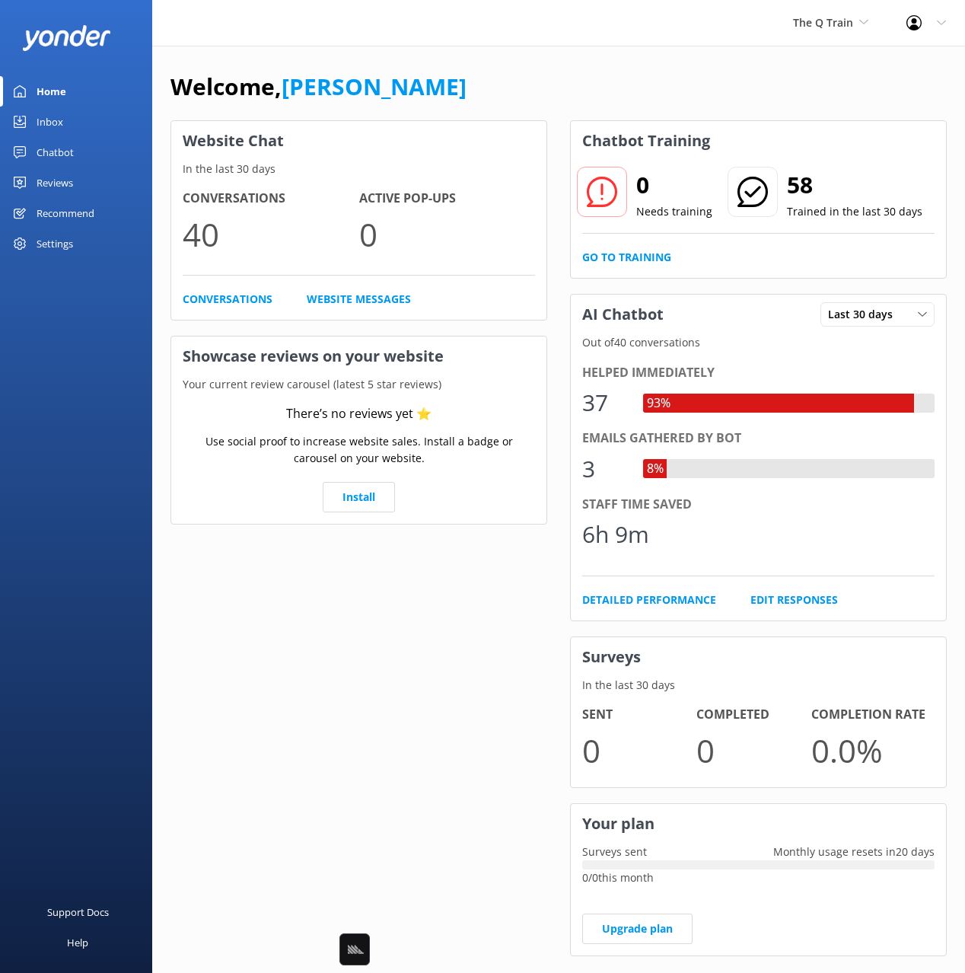
click at [617, 97] on div "Welcome, [PERSON_NAME]" at bounding box center [558, 94] width 776 height 52
drag, startPoint x: 489, startPoint y: 66, endPoint x: 463, endPoint y: 68, distance: 26.7
click at [476, 66] on div "Welcome, Mikayla Website Chat In the last 30 days Conversations 40 Active Pop-u…" at bounding box center [558, 524] width 813 height 956
drag, startPoint x: 30, startPoint y: 155, endPoint x: 50, endPoint y: 154, distance: 19.8
click at [30, 155] on link "Chatbot" at bounding box center [76, 152] width 152 height 30
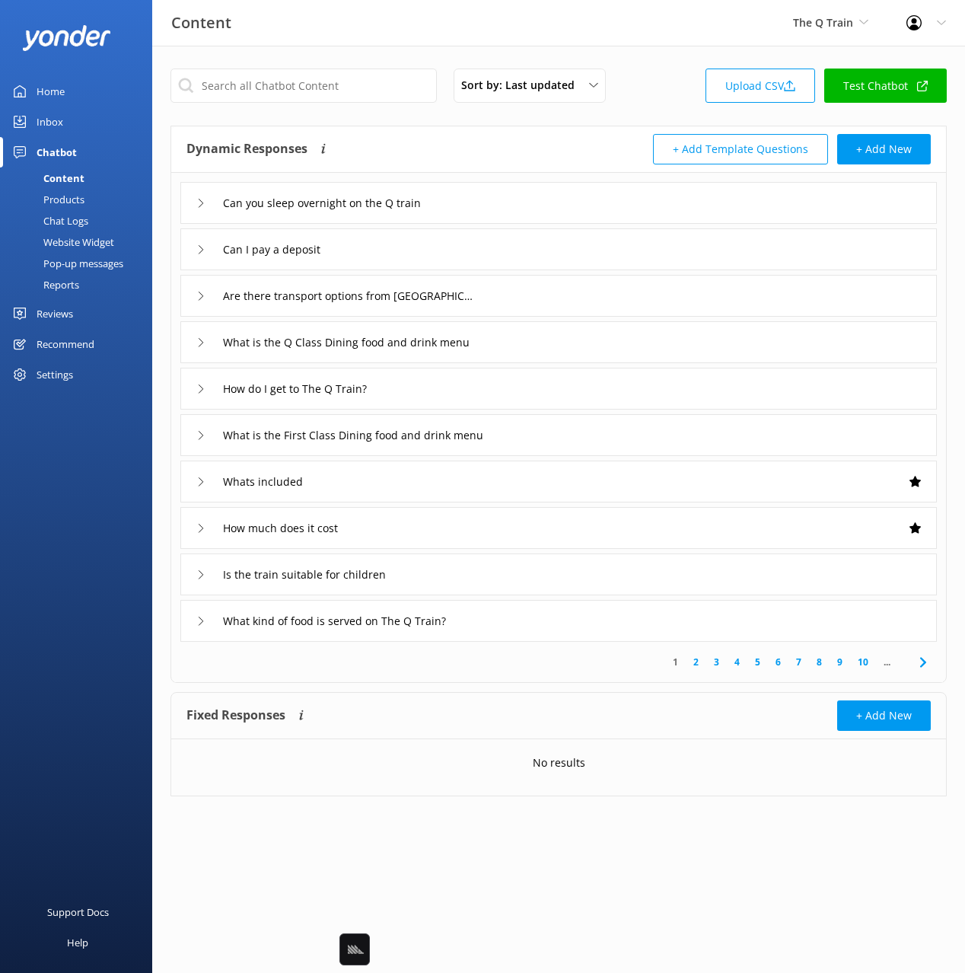
click at [624, 134] on div "+ Add Template Questions + Add New" at bounding box center [745, 149] width 372 height 30
click at [435, 33] on div "Content The Q Train Black Cat Cruises Banff Airporter International Antarctic C…" at bounding box center [482, 23] width 965 height 46
drag, startPoint x: 560, startPoint y: 205, endPoint x: 530, endPoint y: 218, distance: 32.8
click at [560, 205] on div "Can you sleep overnight on the Q train" at bounding box center [558, 203] width 756 height 42
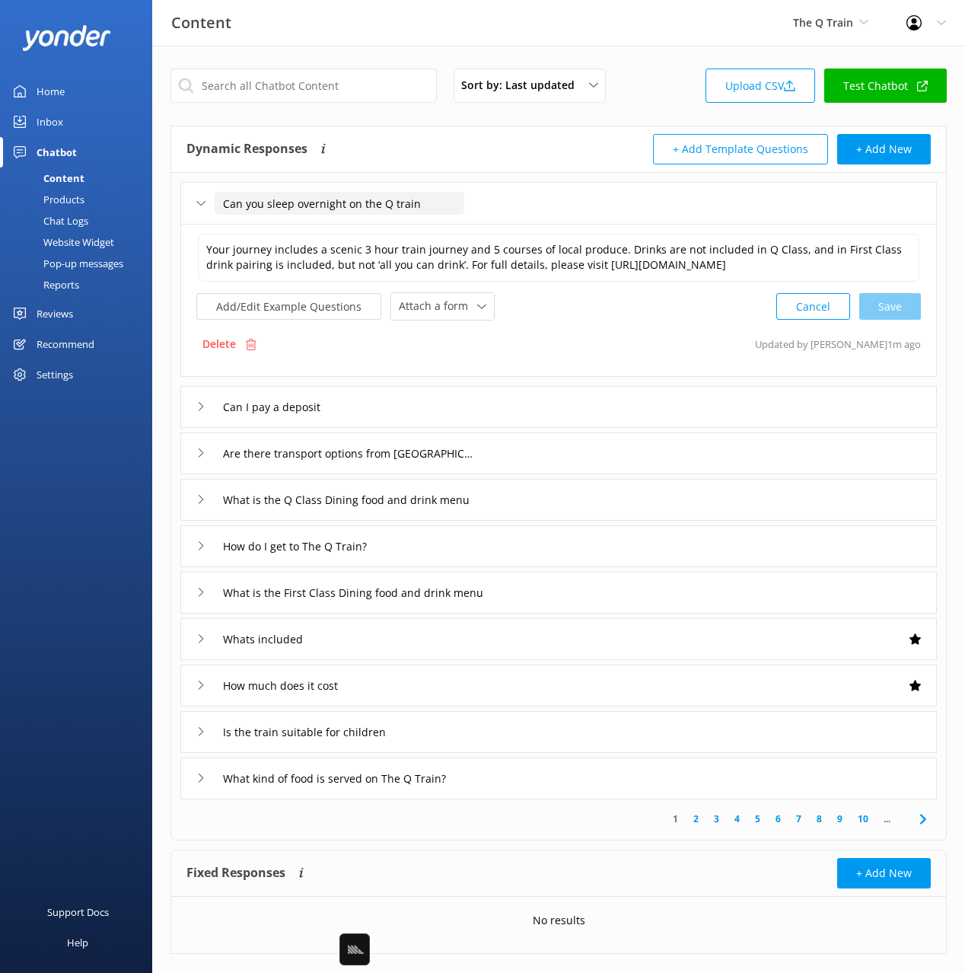
click at [338, 205] on input "Can you sleep overnight on the Q train" at bounding box center [340, 203] width 250 height 23
click at [347, 207] on input "Can you sleep overnight on the Q train" at bounding box center [340, 203] width 250 height 23
drag, startPoint x: 367, startPoint y: 207, endPoint x: 446, endPoint y: 217, distance: 79.8
click at [441, 211] on input "Can you sleep overnight on the Q train" at bounding box center [340, 203] width 250 height 23
click at [406, 202] on input "Can you sleep overnight on the Q train" at bounding box center [340, 203] width 250 height 23
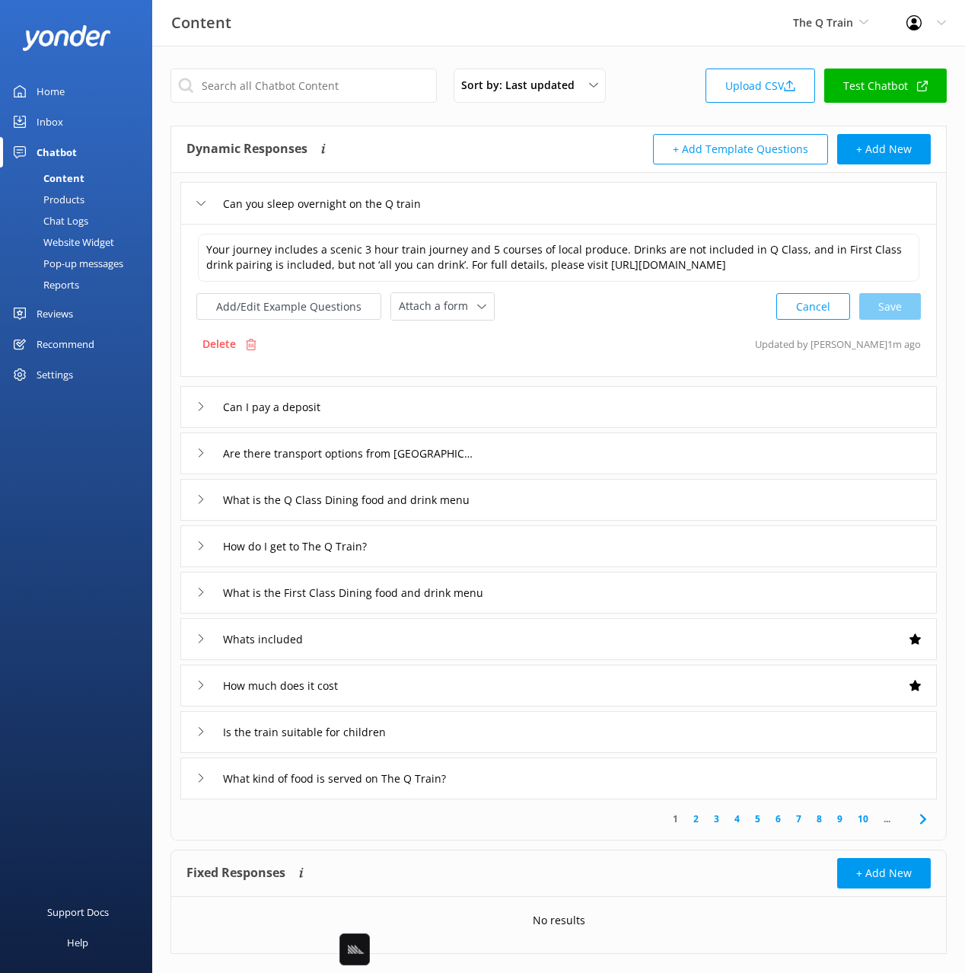
click at [532, 21] on div "Content The Q Train Black Cat Cruises Banff Airporter International Antarctic C…" at bounding box center [482, 23] width 965 height 46
drag, startPoint x: 716, startPoint y: 44, endPoint x: 343, endPoint y: 189, distance: 399.9
click at [712, 45] on div "Content The Q Train Black Cat Cruises Banff Airporter International Antarctic C…" at bounding box center [482, 23] width 965 height 46
click at [72, 281] on div "Reports" at bounding box center [44, 284] width 70 height 21
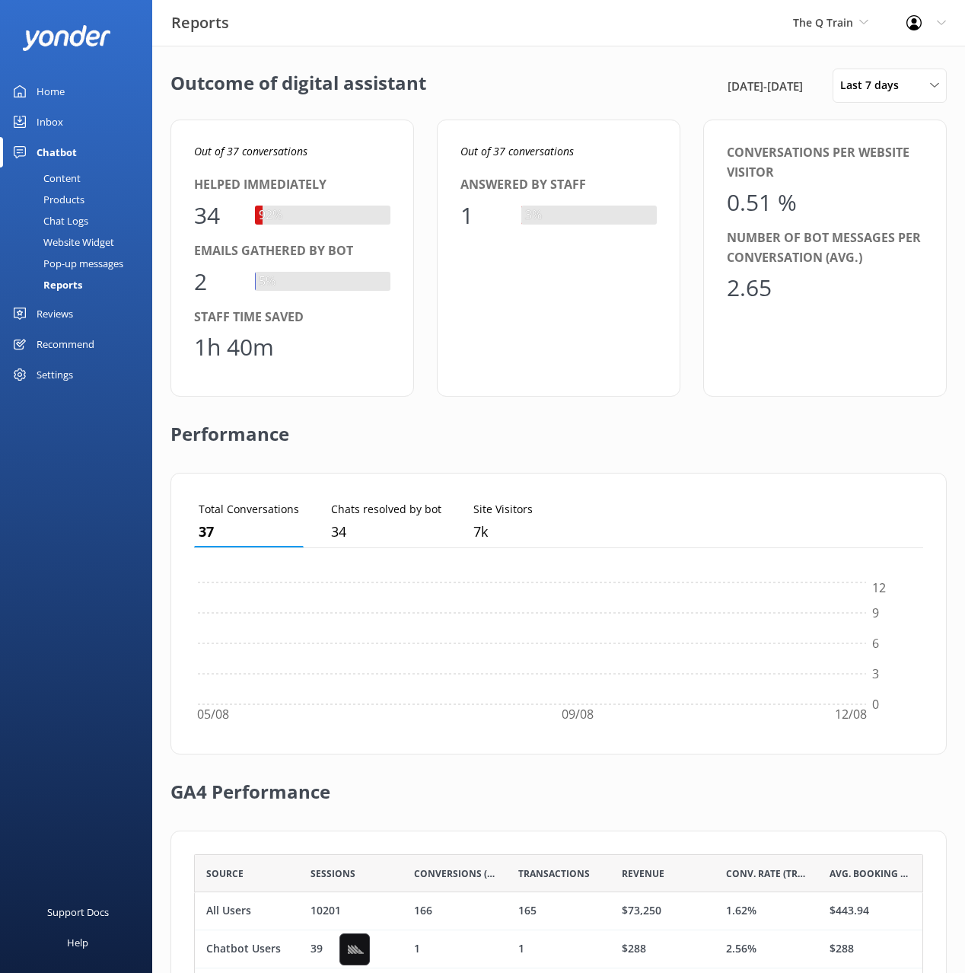
scroll to position [153, 729]
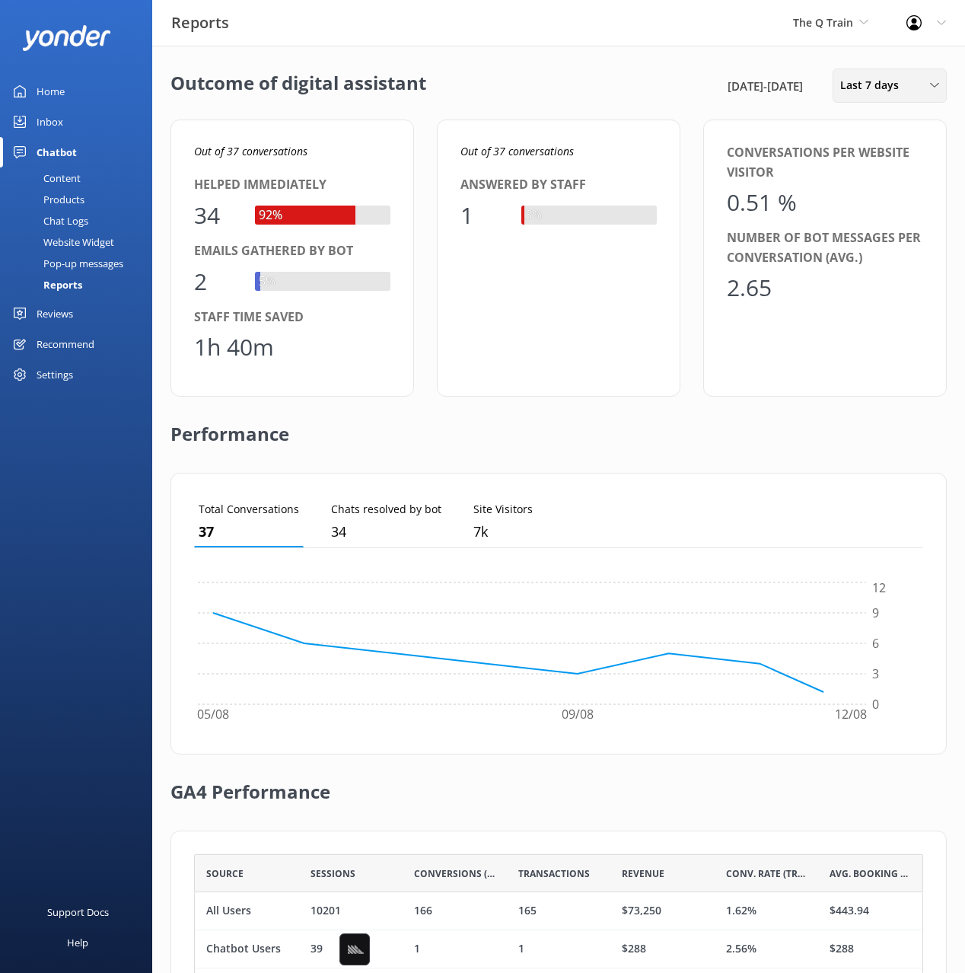
click at [862, 91] on span "Last 7 days" at bounding box center [874, 85] width 68 height 17
click at [884, 143] on link "Last 30 days" at bounding box center [900, 152] width 135 height 30
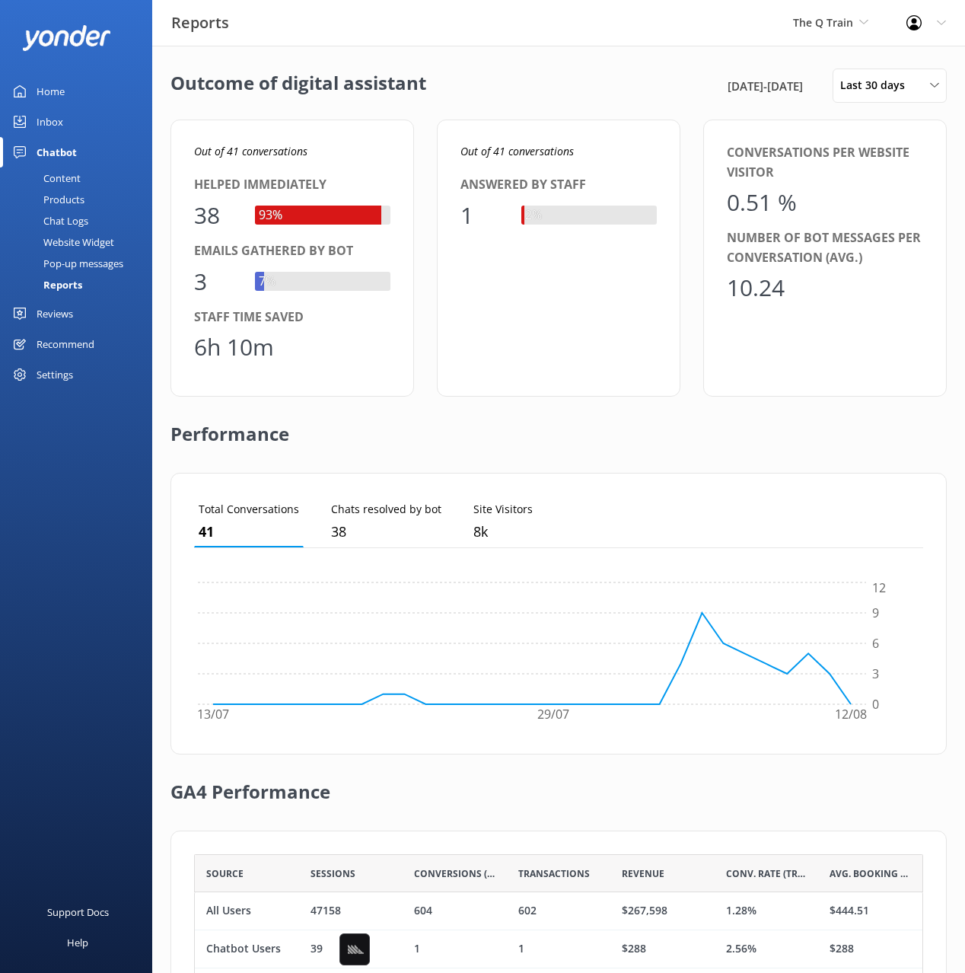
click at [543, 65] on div "Outcome of digital assistant 13th Jul 25 - 12th Aug 25 Last 30 days Last 7 days…" at bounding box center [558, 553] width 813 height 1015
click at [703, 52] on div "Outcome of digital assistant 13th Jul 25 - 12th Aug 25 Last 30 days Last 7 days…" at bounding box center [558, 553] width 813 height 1015
drag, startPoint x: 735, startPoint y: 46, endPoint x: 718, endPoint y: 47, distance: 16.8
click at [728, 46] on div "Reports The Q Train Black Cat Cruises Banff Airporter International Antarctic C…" at bounding box center [482, 553] width 965 height 1015
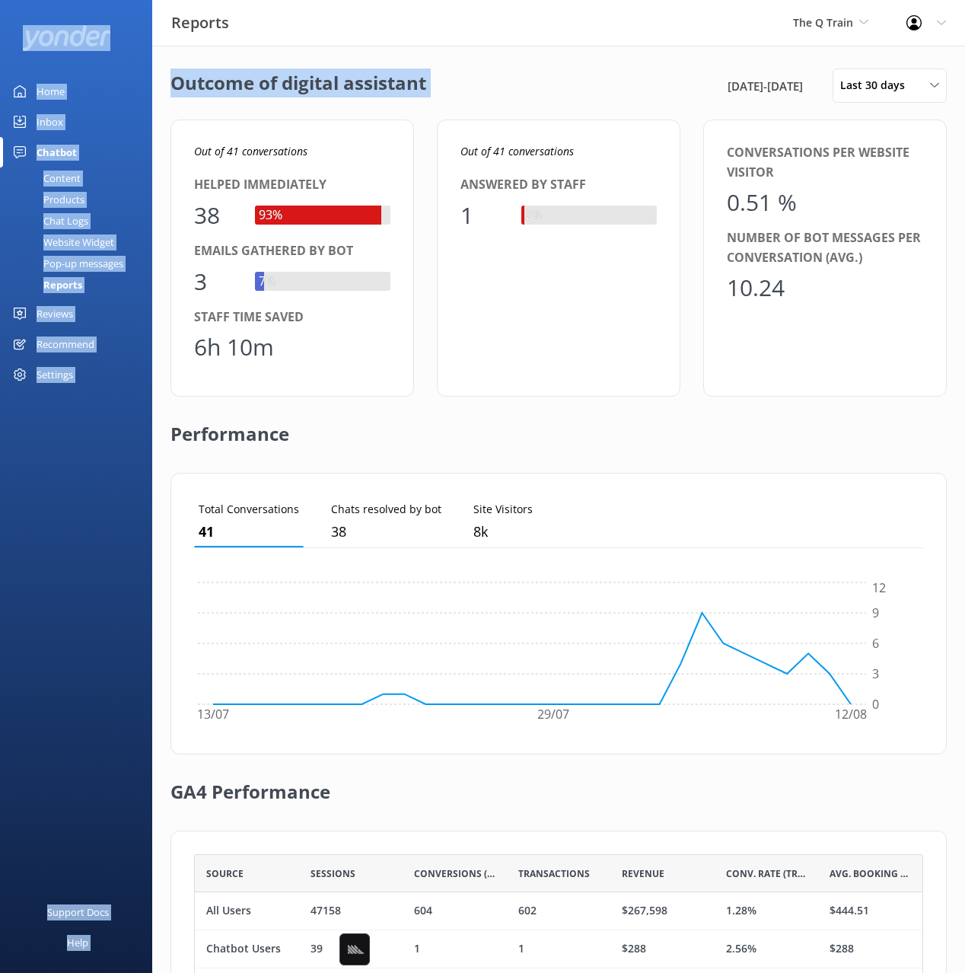
click at [59, 126] on div "Inbox" at bounding box center [50, 122] width 27 height 30
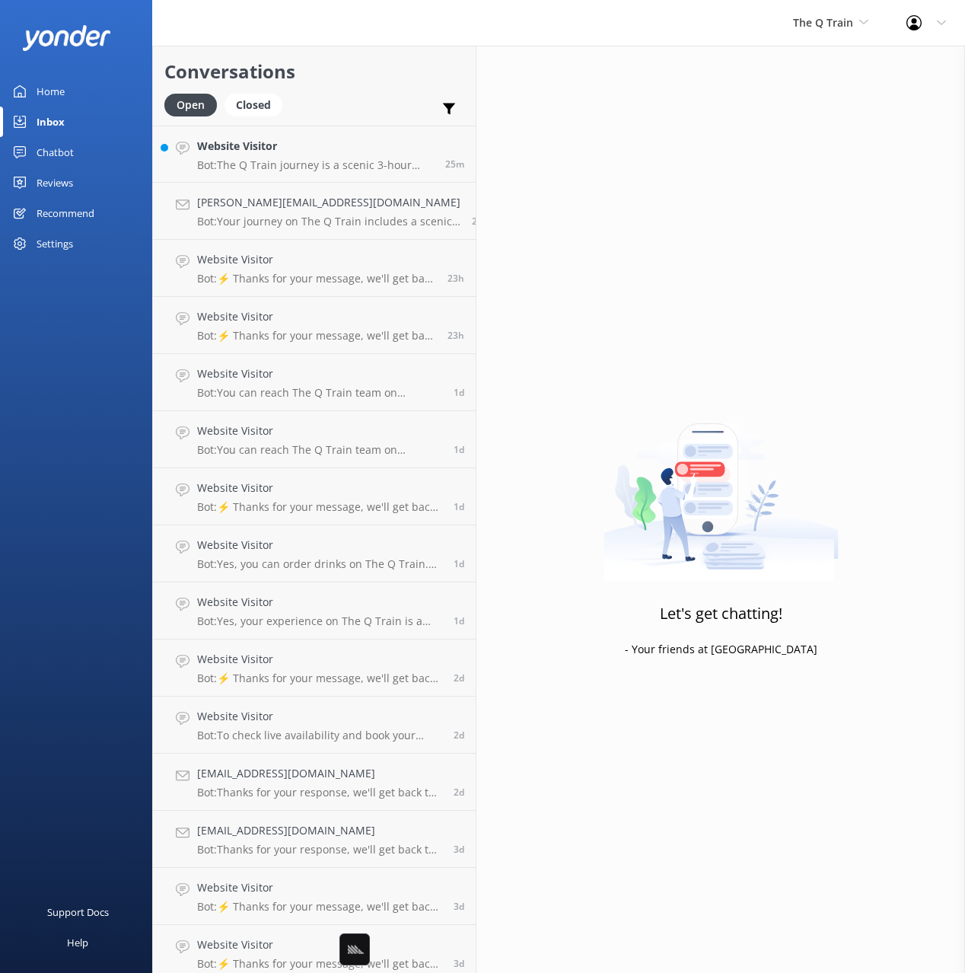
click at [346, 84] on h2 "Conversations" at bounding box center [314, 71] width 300 height 29
click at [77, 145] on link "Chatbot" at bounding box center [76, 152] width 152 height 30
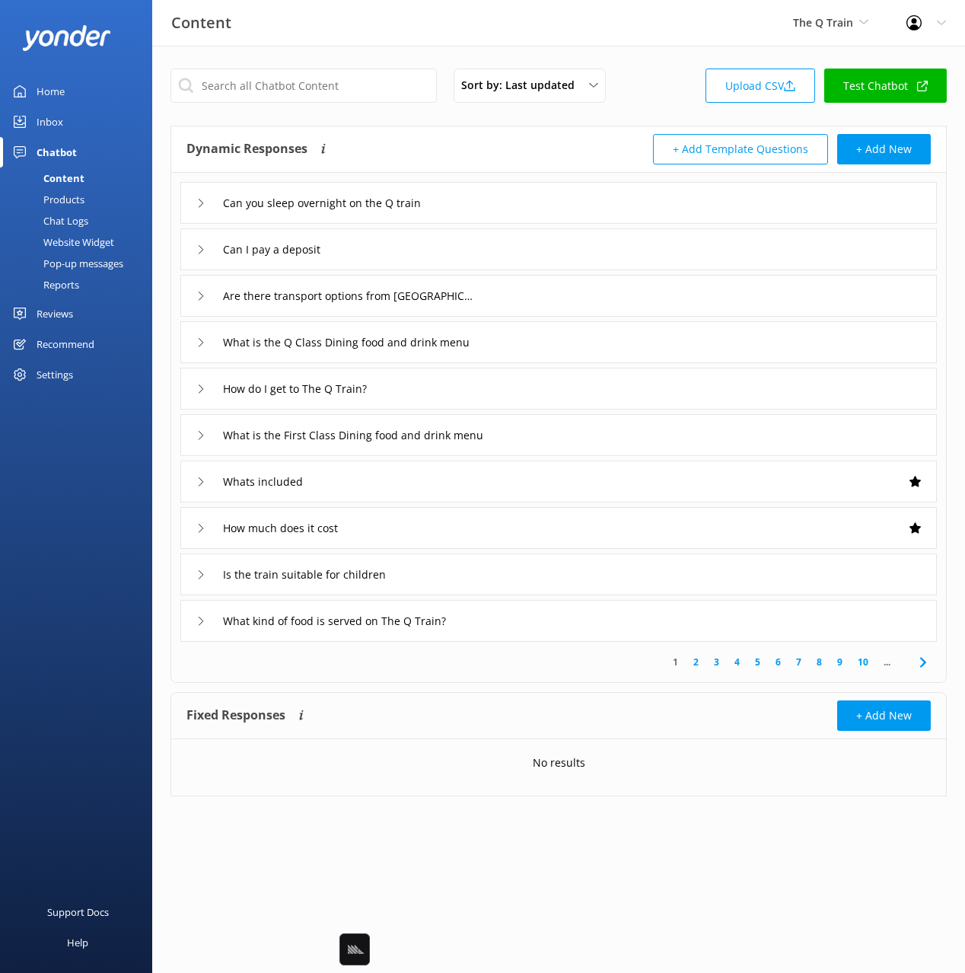
click at [574, 298] on div "Are there transport options from Geelong?" at bounding box center [558, 296] width 756 height 42
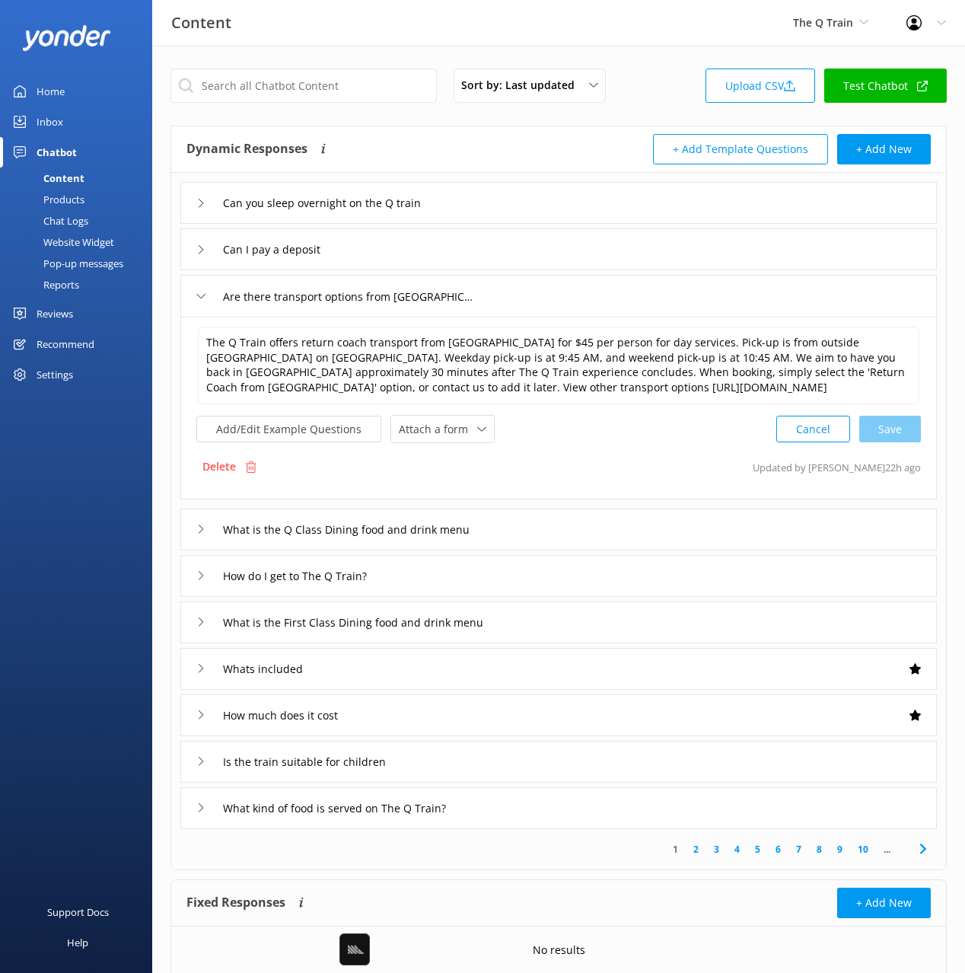
click at [50, 130] on div "Inbox" at bounding box center [50, 122] width 27 height 30
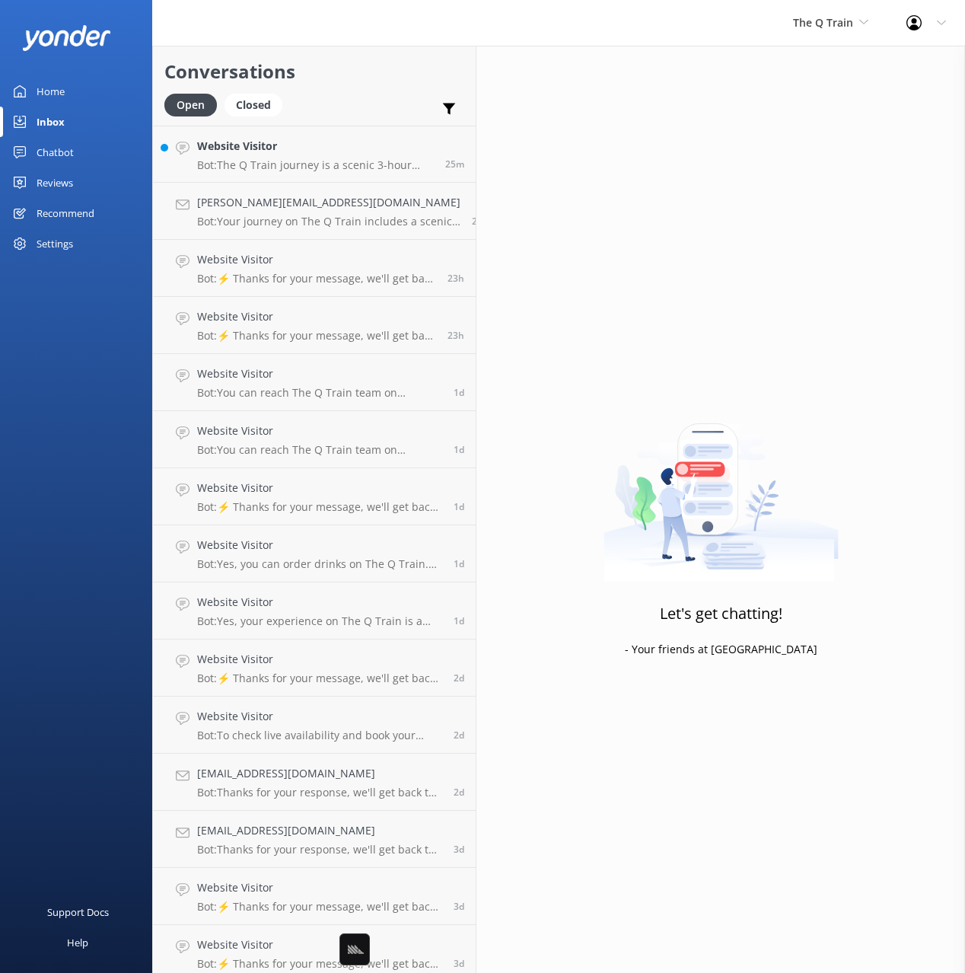
click at [368, 119] on div "Open Closed Important Assigned to me Unassigned" at bounding box center [314, 112] width 300 height 37
click at [350, 150] on h4 "Website Visitor" at bounding box center [315, 146] width 237 height 17
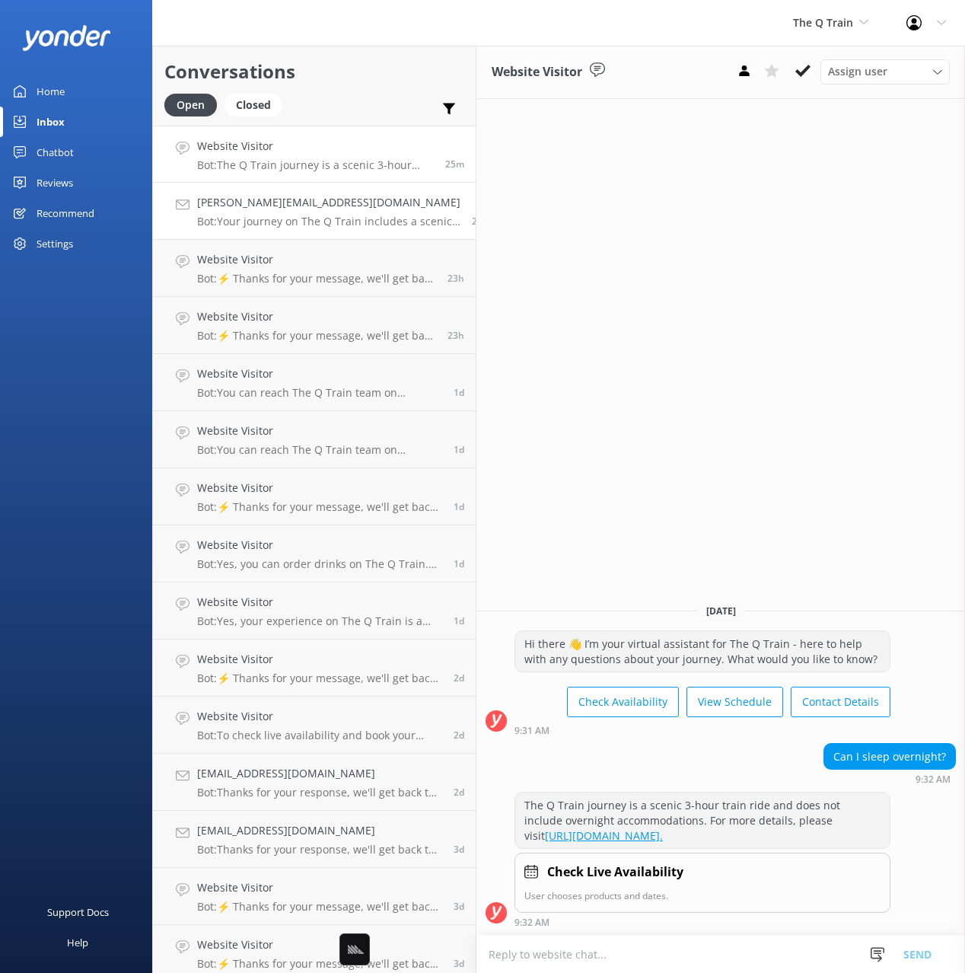
click at [328, 205] on h4 "kelly@theqtrain.com.au" at bounding box center [328, 202] width 263 height 17
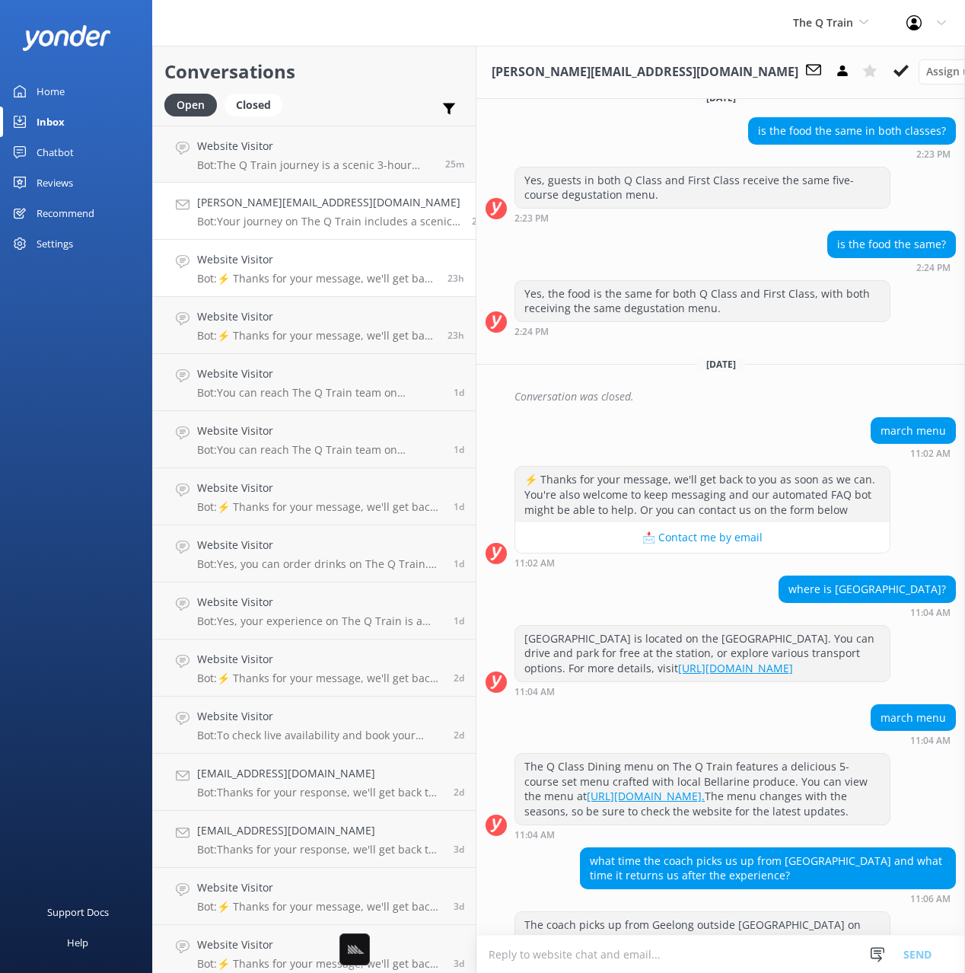
scroll to position [35011, 0]
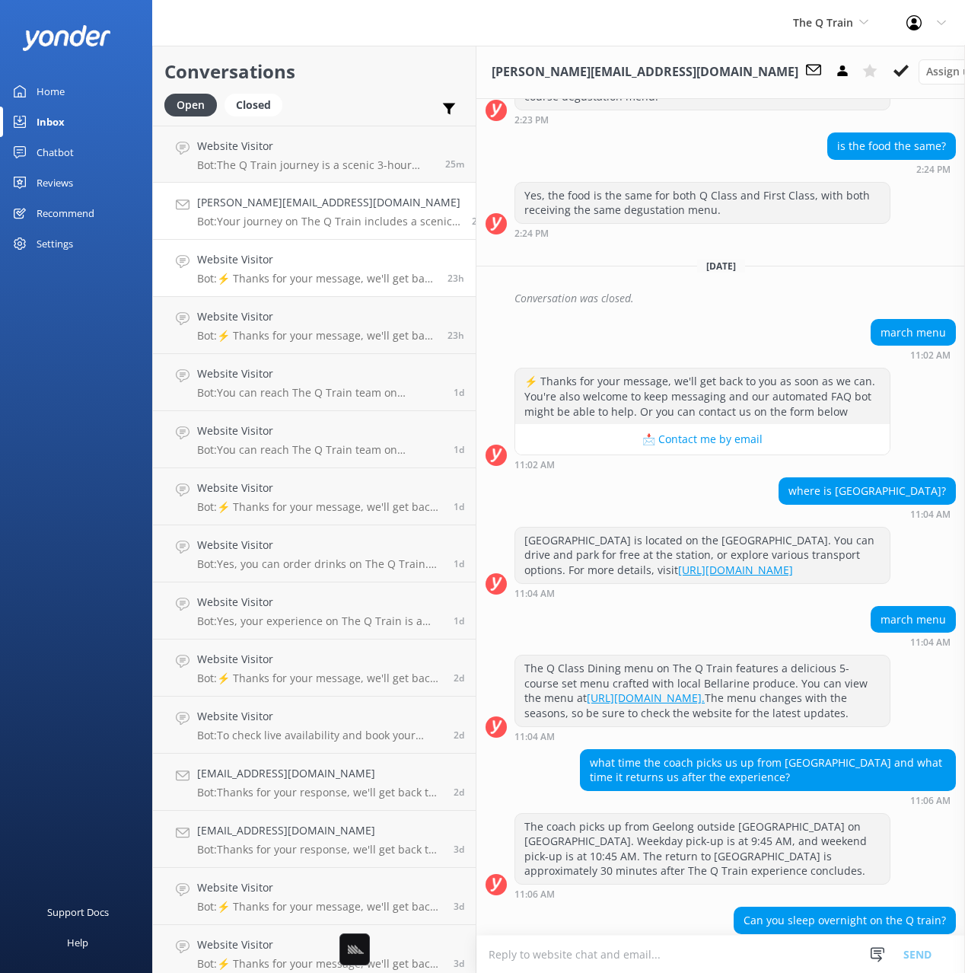
click at [339, 263] on h4 "Website Visitor" at bounding box center [316, 259] width 239 height 17
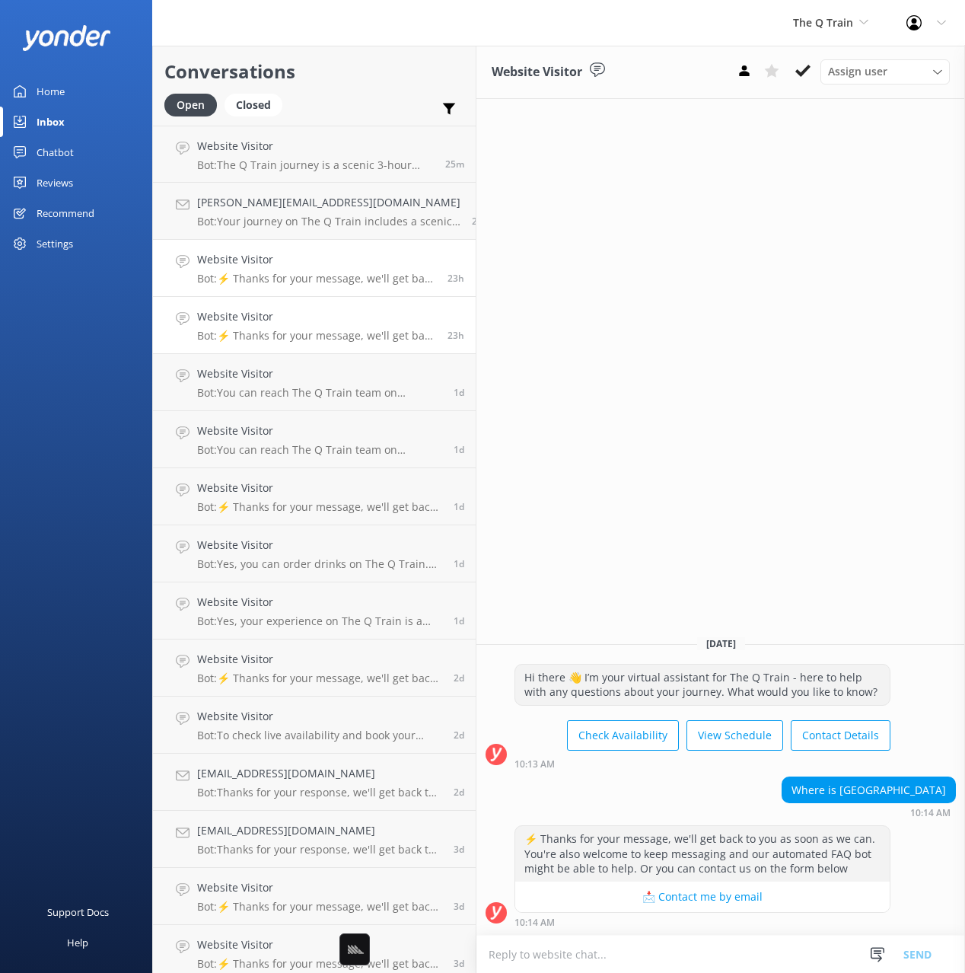
click at [288, 343] on link "Website Visitor Bot: ⚡ Thanks for your message, we'll get back to you as soon a…" at bounding box center [314, 325] width 323 height 57
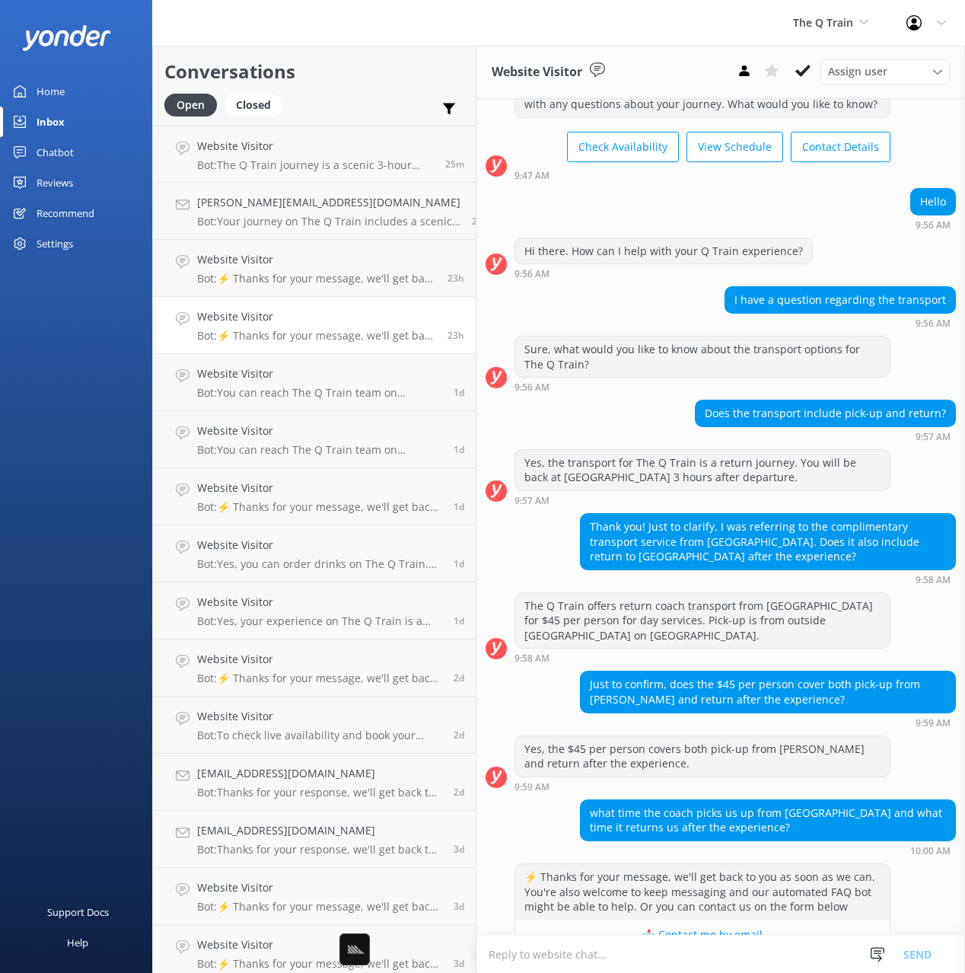
scroll to position [68, 0]
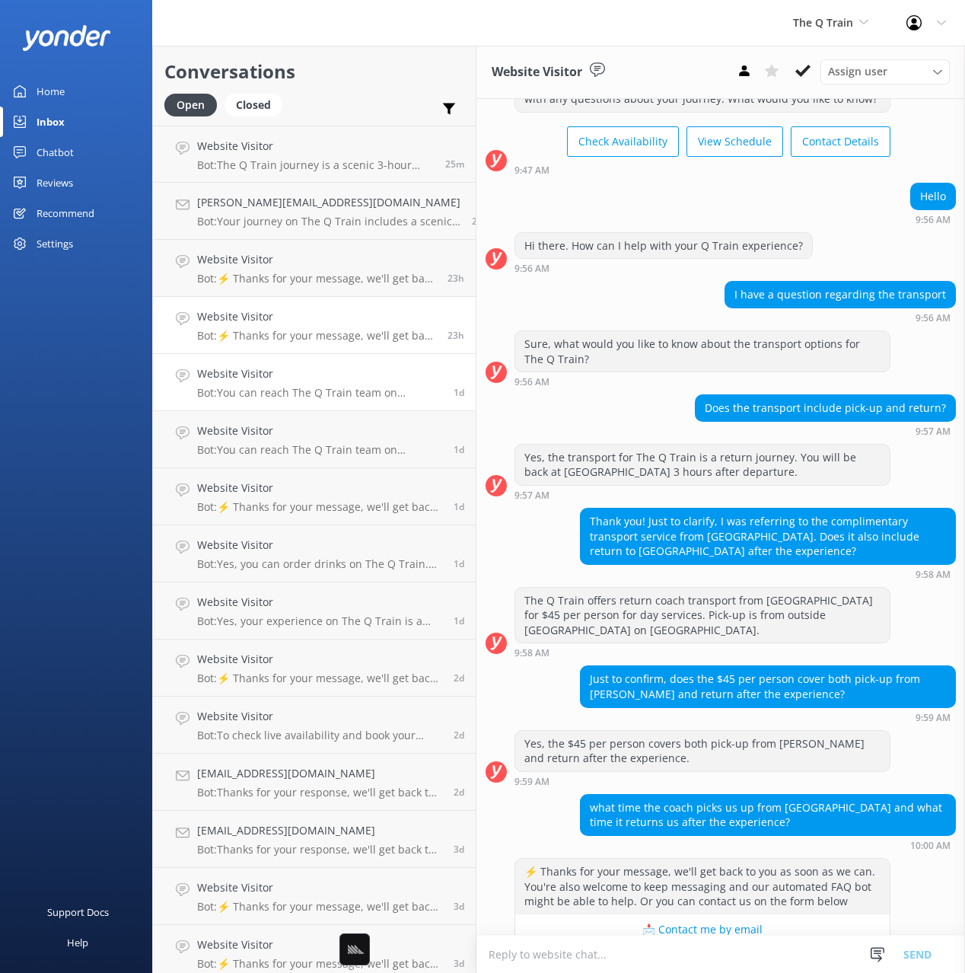
click at [259, 381] on h4 "Website Visitor" at bounding box center [319, 373] width 245 height 17
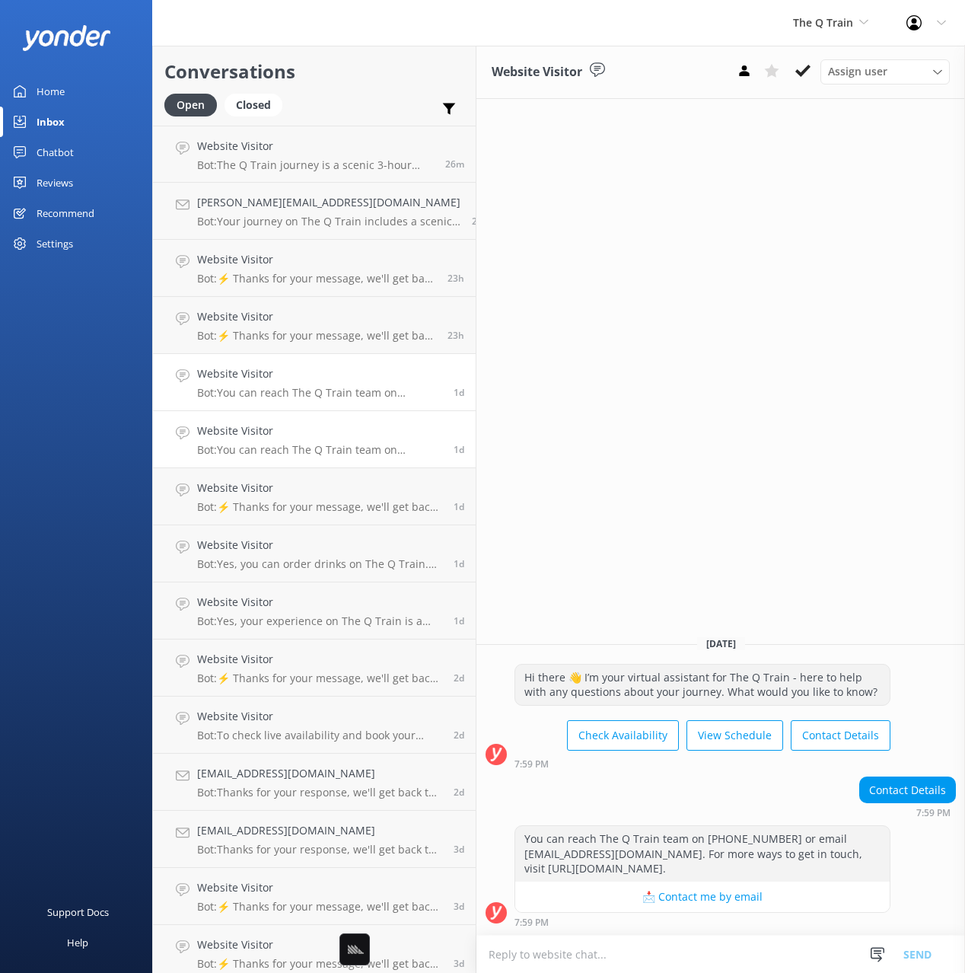
click at [306, 433] on h4 "Website Visitor" at bounding box center [319, 430] width 245 height 17
click at [310, 491] on h4 "Website Visitor" at bounding box center [319, 487] width 245 height 17
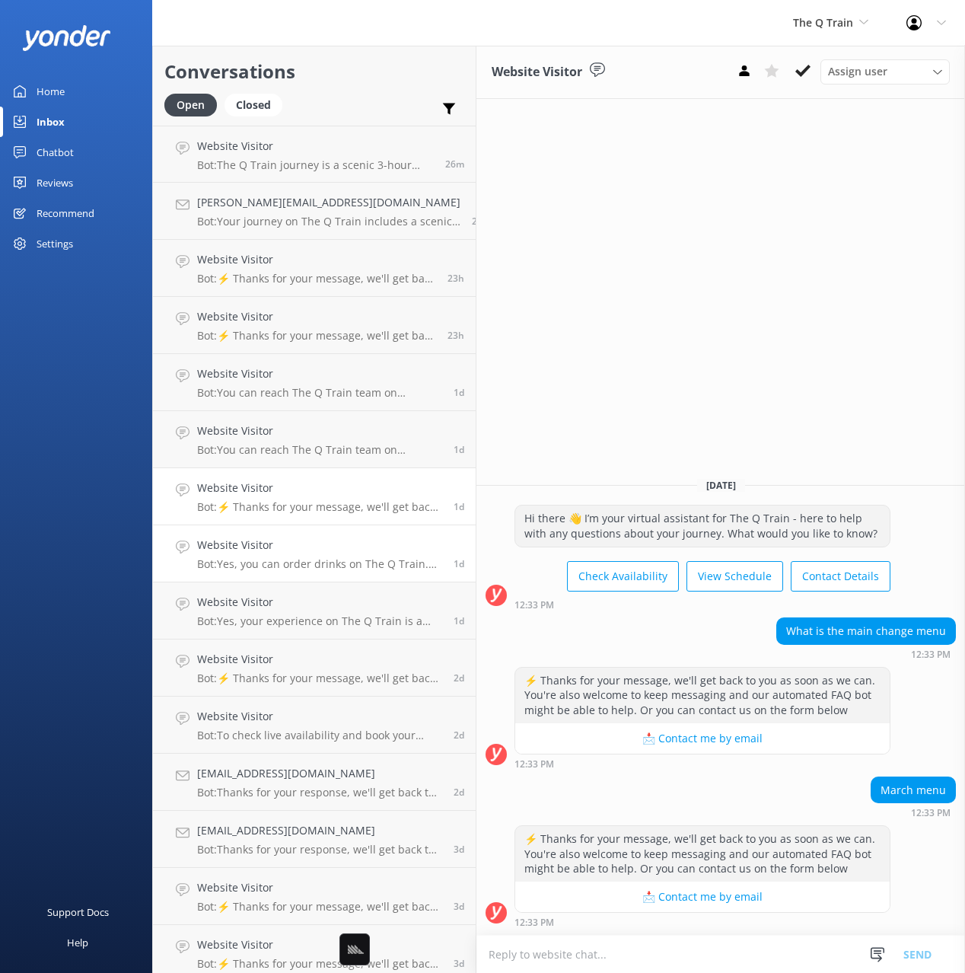
click at [308, 553] on div "Website Visitor Bot: Yes, you can order drinks on The Q Train. Our drinks menu …" at bounding box center [319, 553] width 245 height 33
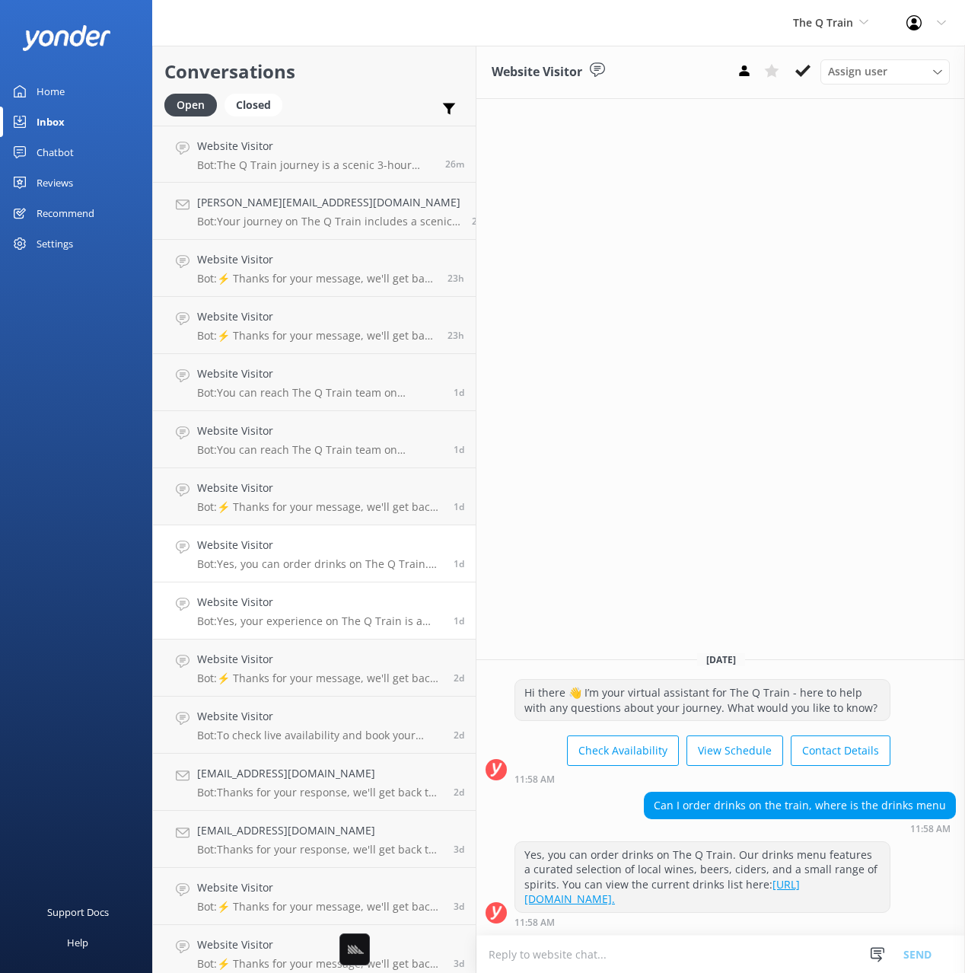
click at [326, 614] on p "Bot: Yes, your experience on The Q Train is a return journey. The train will ha…" at bounding box center [319, 621] width 245 height 14
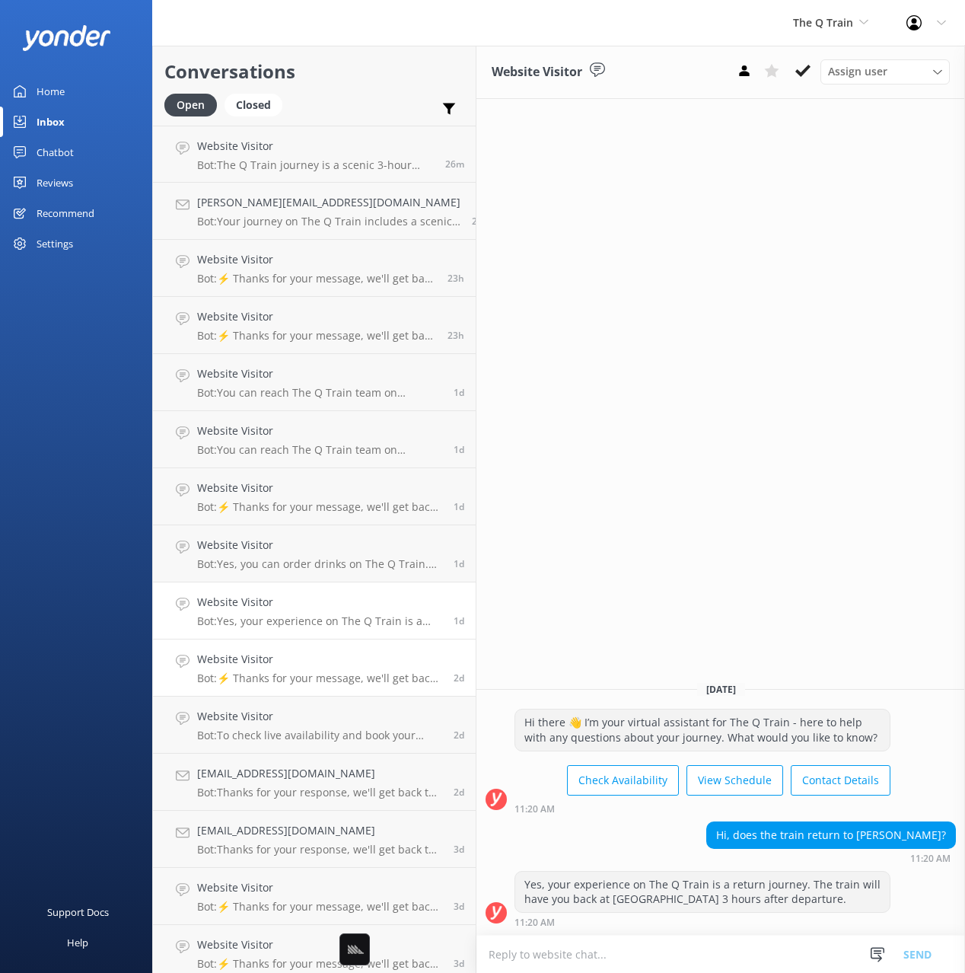
click at [310, 672] on p "Bot: ⚡ Thanks for your message, we'll get back to you as soon as we can. You're…" at bounding box center [319, 678] width 245 height 14
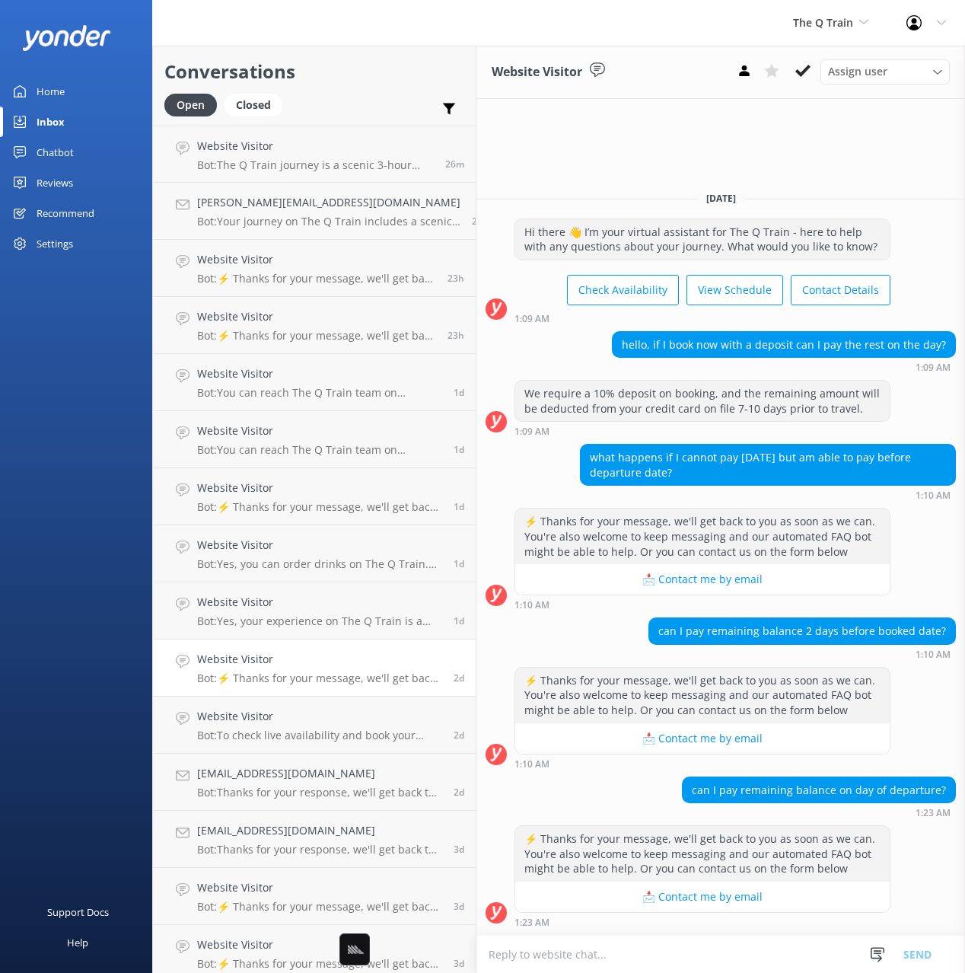
drag, startPoint x: 730, startPoint y: 468, endPoint x: 541, endPoint y: 452, distance: 189.4
click at [541, 452] on div "what happens if I cannot pay within 10 days but am able to pay before departure…" at bounding box center [720, 472] width 489 height 56
click at [648, 460] on div "what happens if I cannot pay within 10 days but am able to pay before departure…" at bounding box center [768, 464] width 374 height 40
click at [49, 141] on div "Chatbot" at bounding box center [55, 152] width 37 height 30
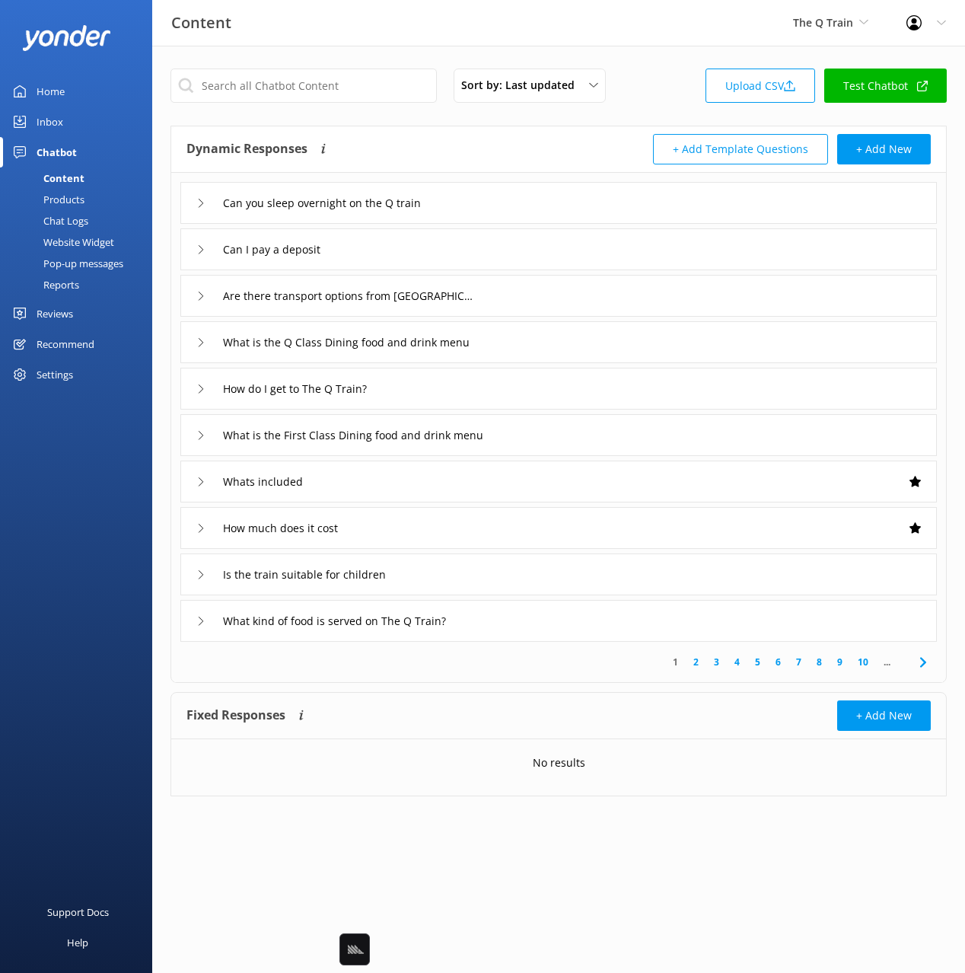
click at [560, 139] on div "+ Add Template Questions + Add New" at bounding box center [745, 149] width 372 height 30
click at [465, 530] on div "How much does it cost" at bounding box center [558, 528] width 756 height 42
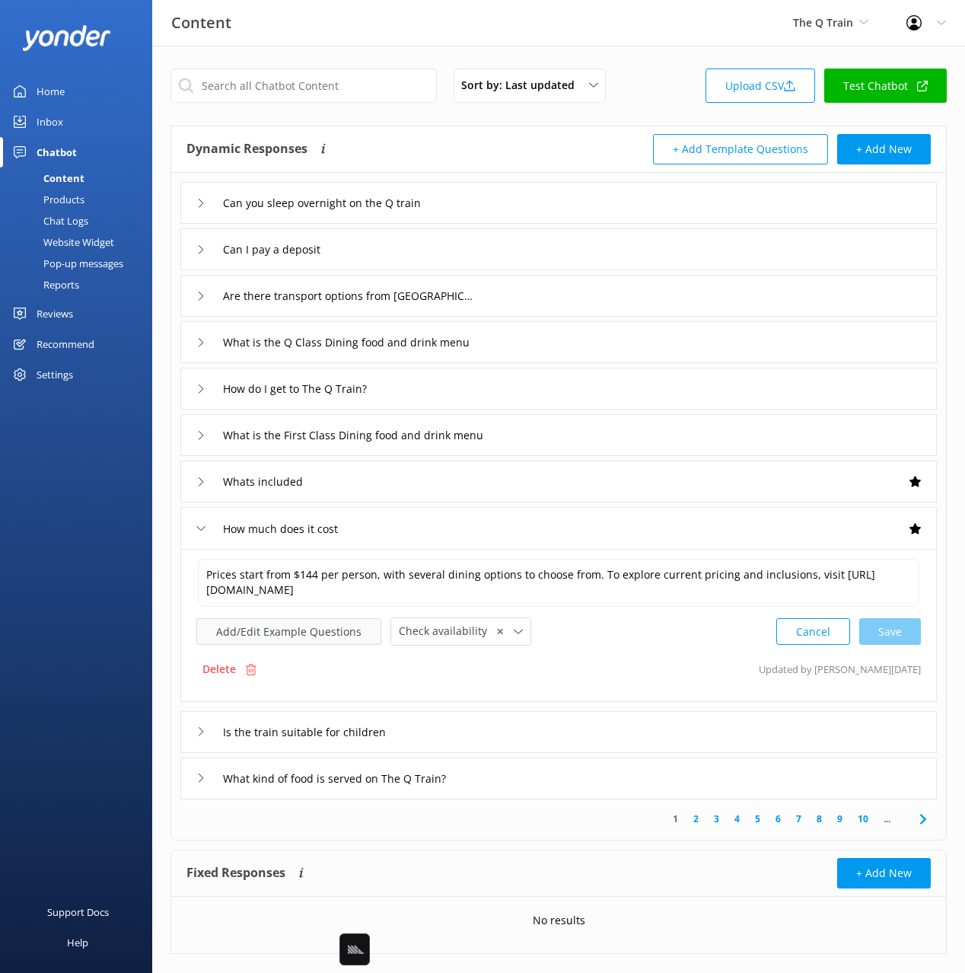
click at [314, 636] on button "Add/Edit Example Questions" at bounding box center [288, 631] width 185 height 27
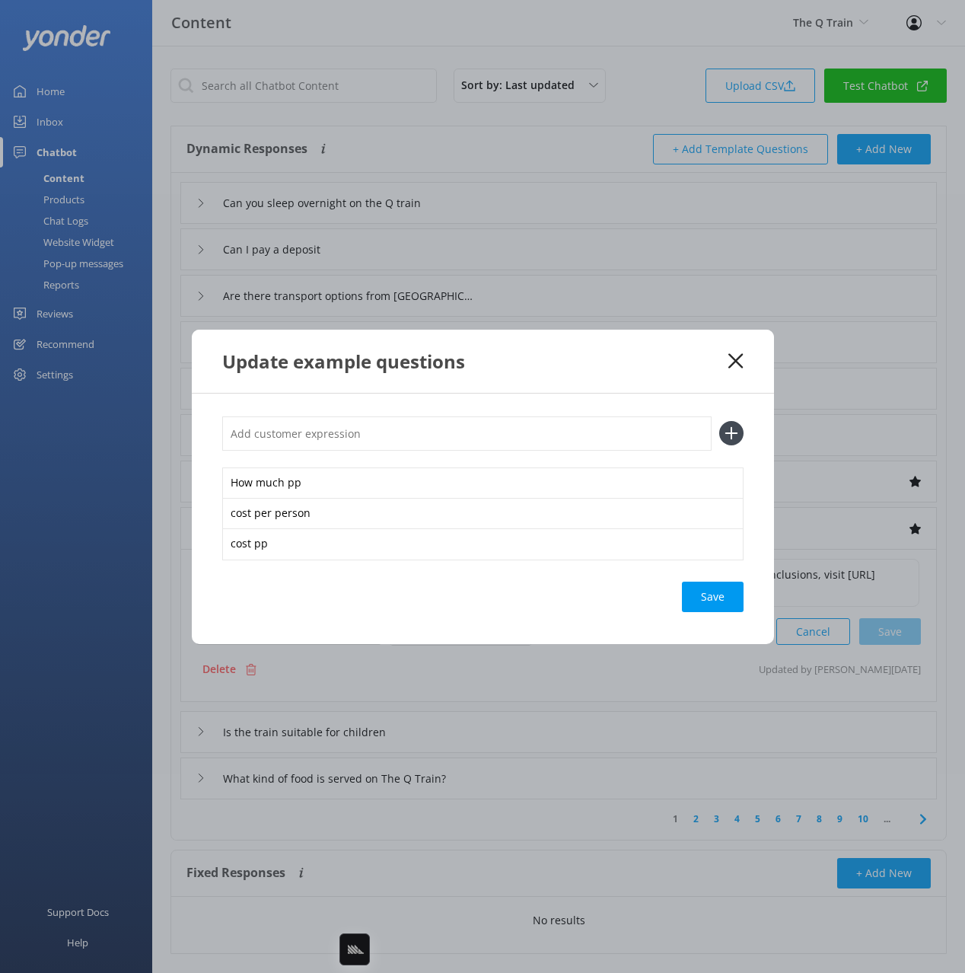
click at [734, 356] on icon at bounding box center [735, 360] width 14 height 15
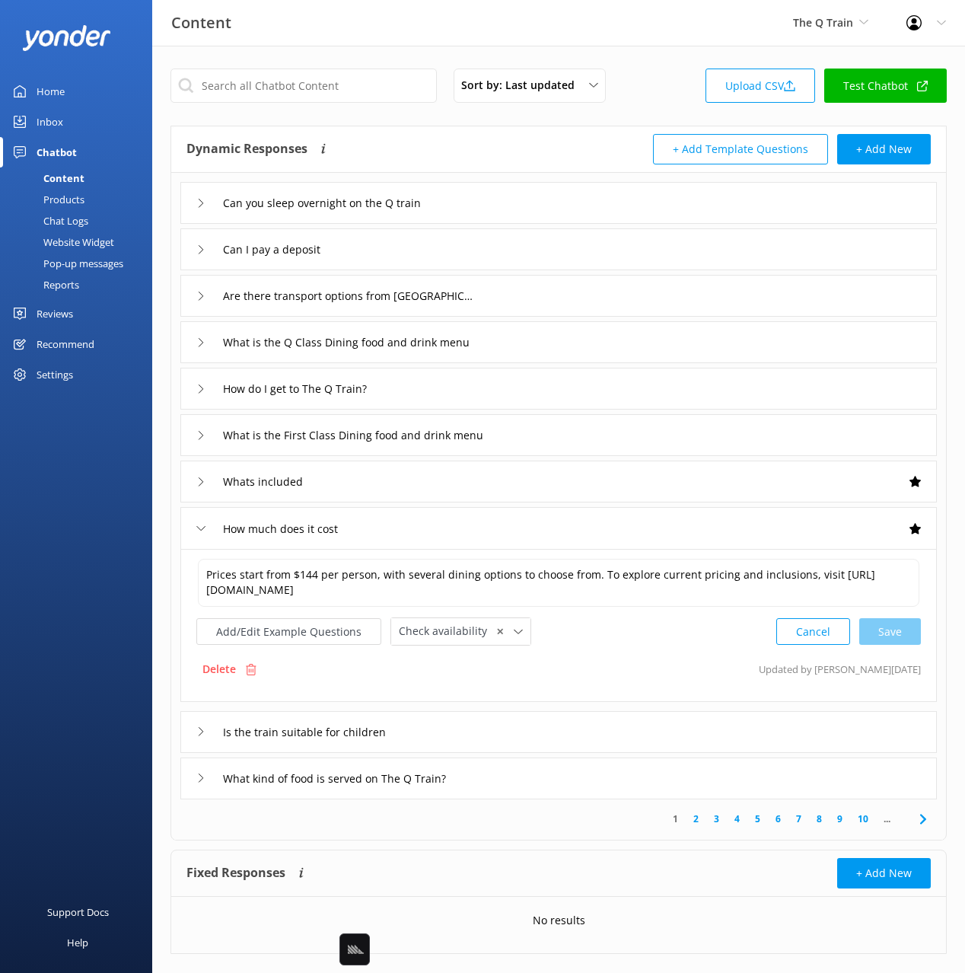
click at [58, 97] on div "Home" at bounding box center [51, 91] width 28 height 30
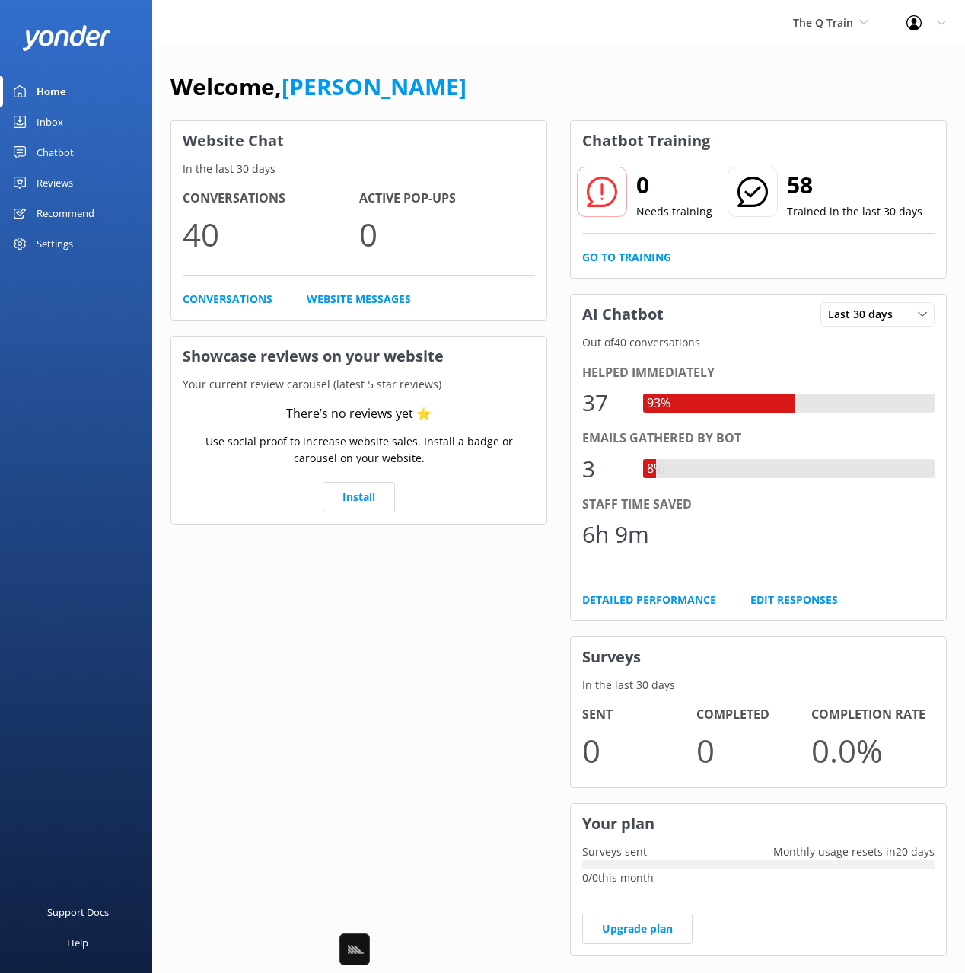
click at [613, 58] on div "Welcome, Mikayla Website Chat In the last 30 days Conversations 40 Active Pop-u…" at bounding box center [558, 524] width 813 height 956
click at [810, 30] on span "The Q Train" at bounding box center [830, 22] width 75 height 17
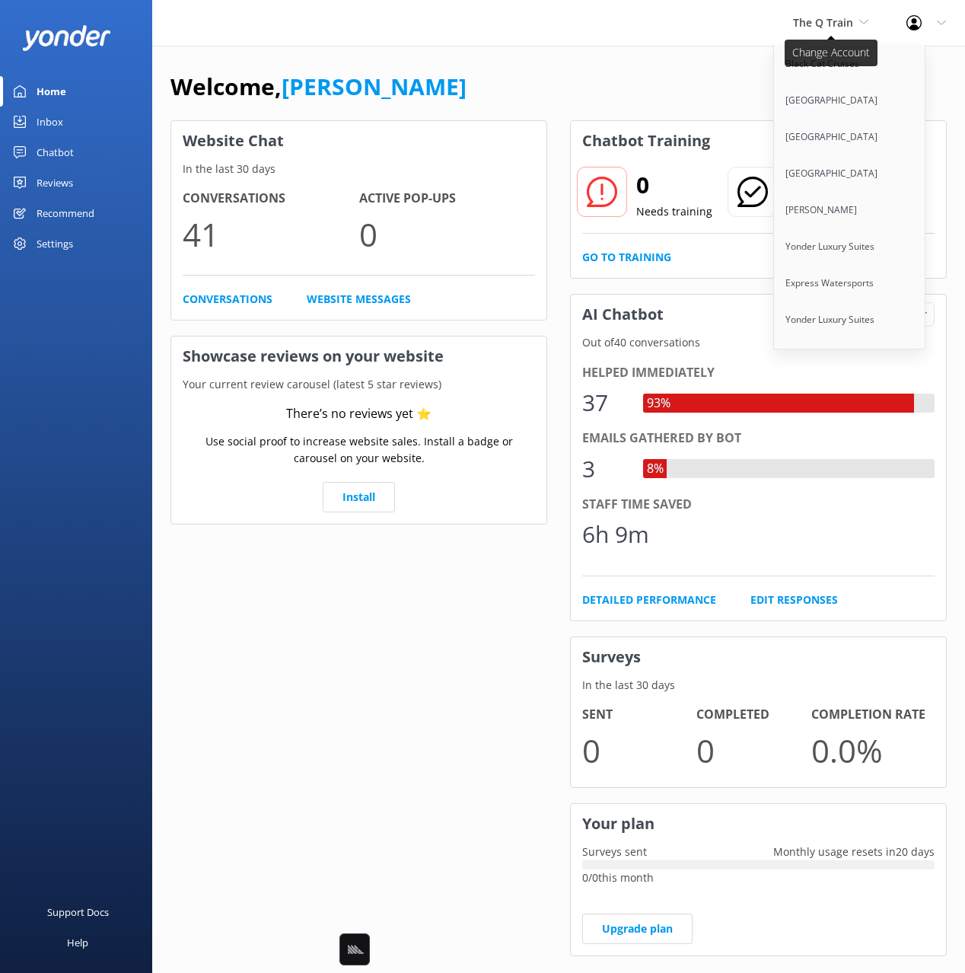
scroll to position [9460, 0]
click at [829, 412] on link "Honky Tonk Hat Bar" at bounding box center [850, 430] width 152 height 37
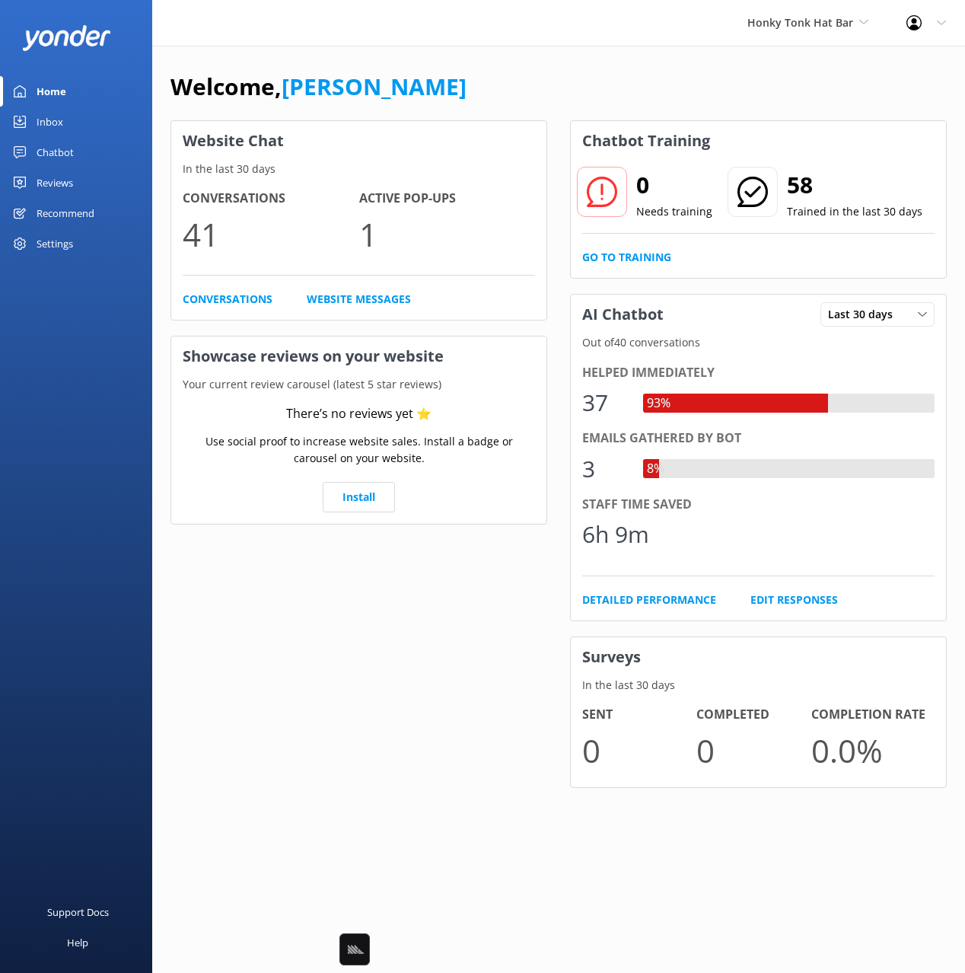
click at [530, 87] on div "Welcome, Mikayla" at bounding box center [558, 94] width 776 height 52
drag, startPoint x: 490, startPoint y: 67, endPoint x: 231, endPoint y: 113, distance: 263.5
click at [489, 67] on div "Welcome, Mikayla Website Chat In the last 30 days Conversations 9 Active Pop-up…" at bounding box center [558, 440] width 813 height 788
click at [61, 126] on div "Inbox" at bounding box center [50, 122] width 27 height 30
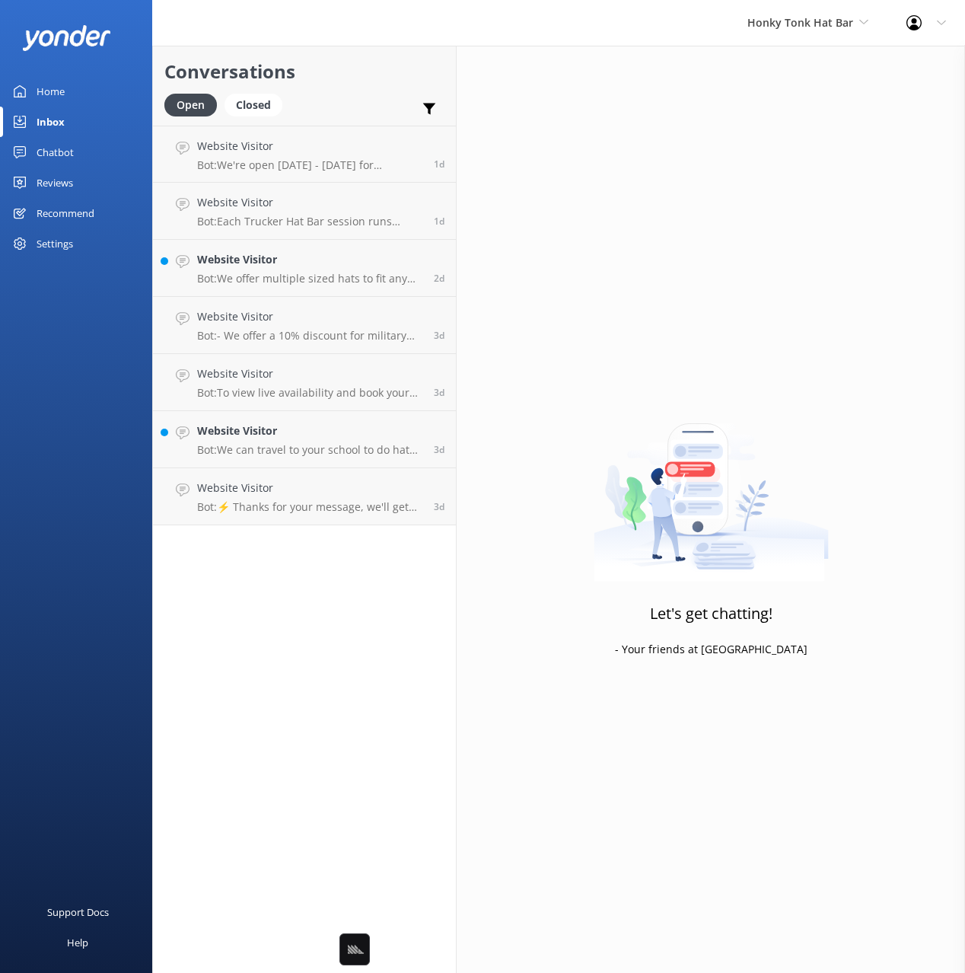
click at [326, 72] on h2 "Conversations" at bounding box center [304, 71] width 280 height 29
drag, startPoint x: 59, startPoint y: 148, endPoint x: 63, endPoint y: 164, distance: 16.4
click at [59, 148] on div "Chatbot" at bounding box center [55, 152] width 37 height 30
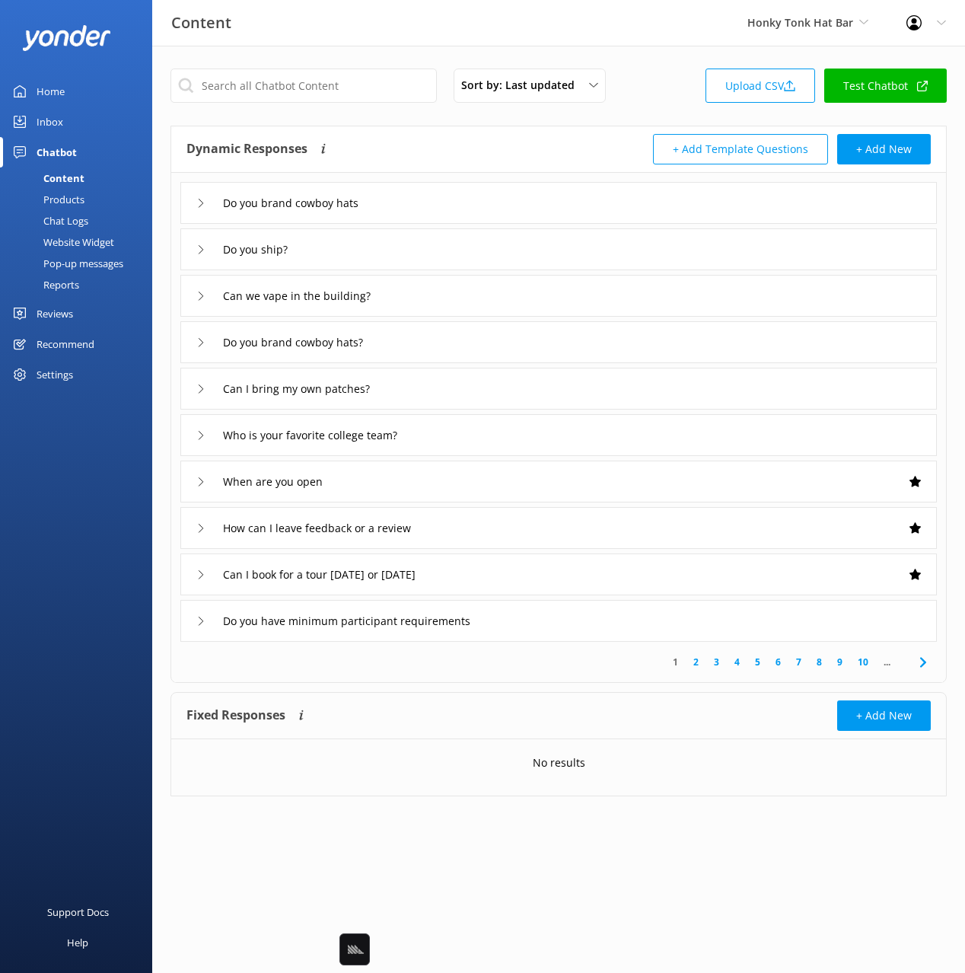
click at [445, 139] on div "Dynamic Responses Dynamic responses rely on the Large Language Model to create …" at bounding box center [372, 149] width 372 height 30
click at [386, 248] on div "Do you ship?" at bounding box center [558, 249] width 756 height 42
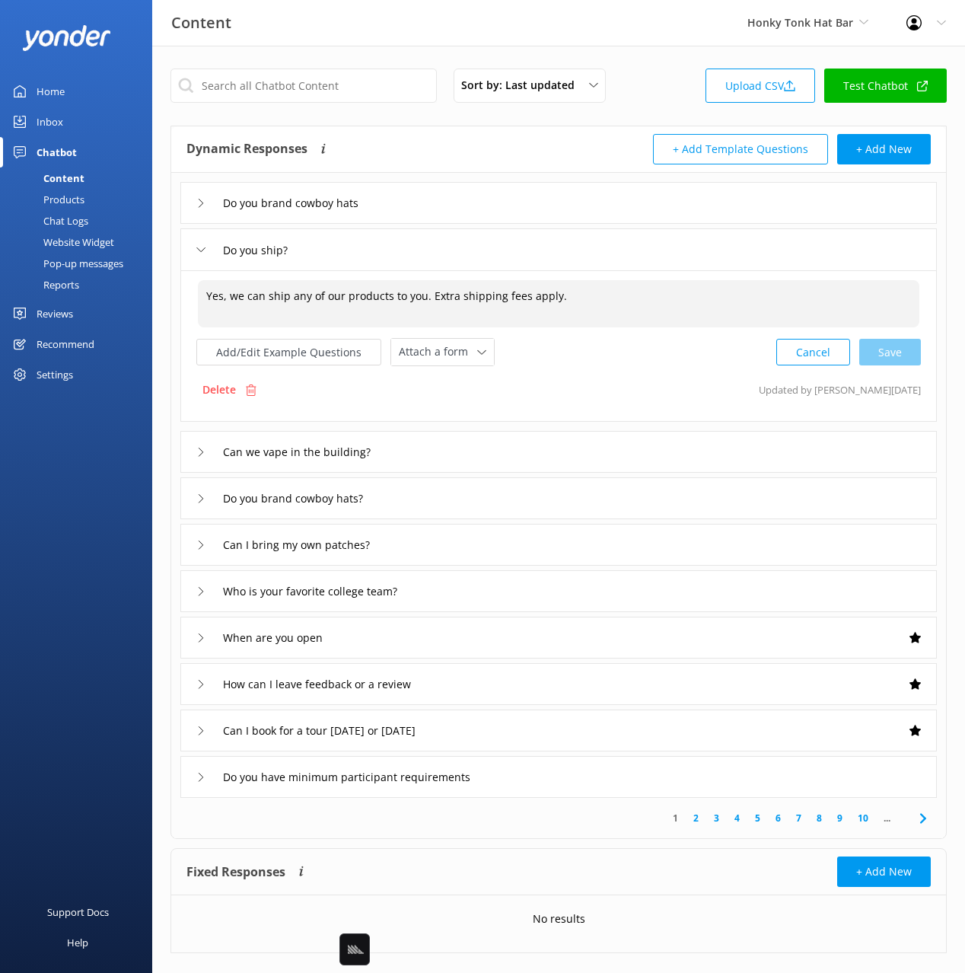
drag, startPoint x: 237, startPoint y: 294, endPoint x: 178, endPoint y: 295, distance: 59.4
click at [178, 295] on div "Do you brand cowboy hats Do you ship? Yes, we can ship any of our products to y…" at bounding box center [558, 485] width 775 height 625
drag, startPoint x: 915, startPoint y: 352, endPoint x: 809, endPoint y: 396, distance: 114.6
click at [914, 352] on div "Cancel Loading.." at bounding box center [849, 350] width 144 height 28
type textarea "We can ship any of our products to you. Extra shipping fees apply."
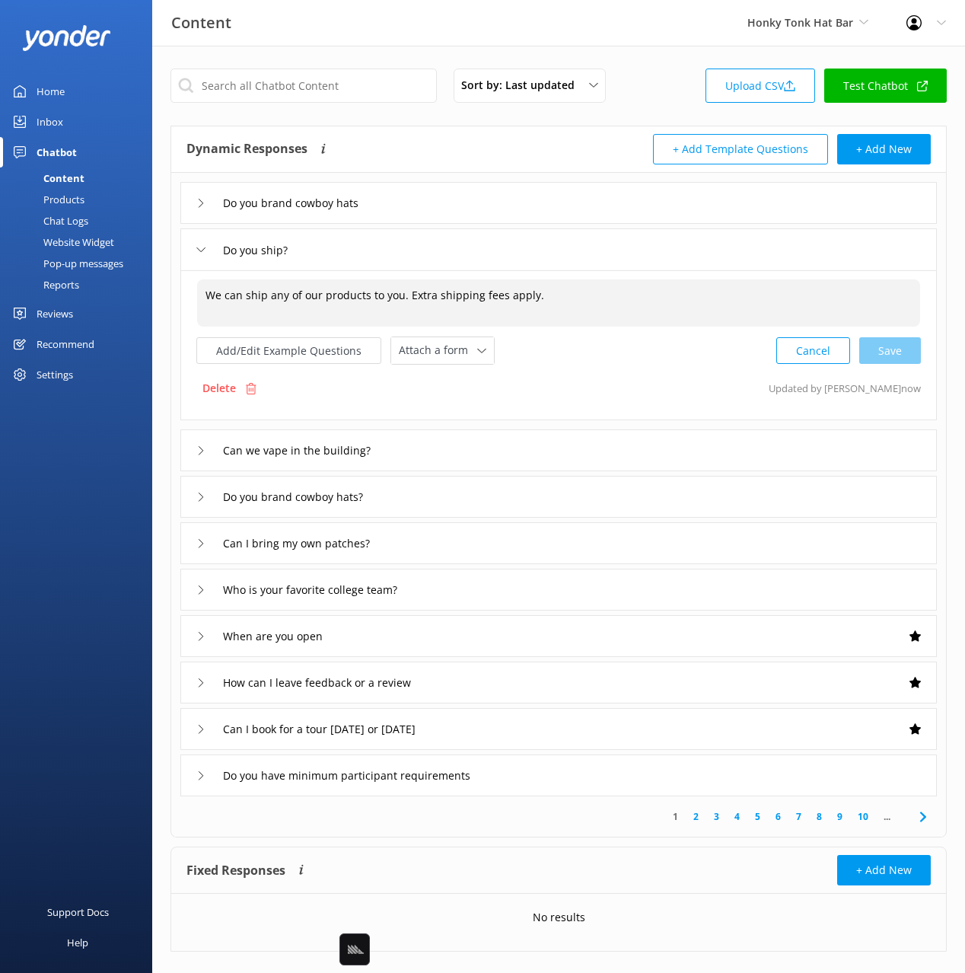
click at [515, 451] on div "Can we vape in the building?" at bounding box center [558, 450] width 756 height 42
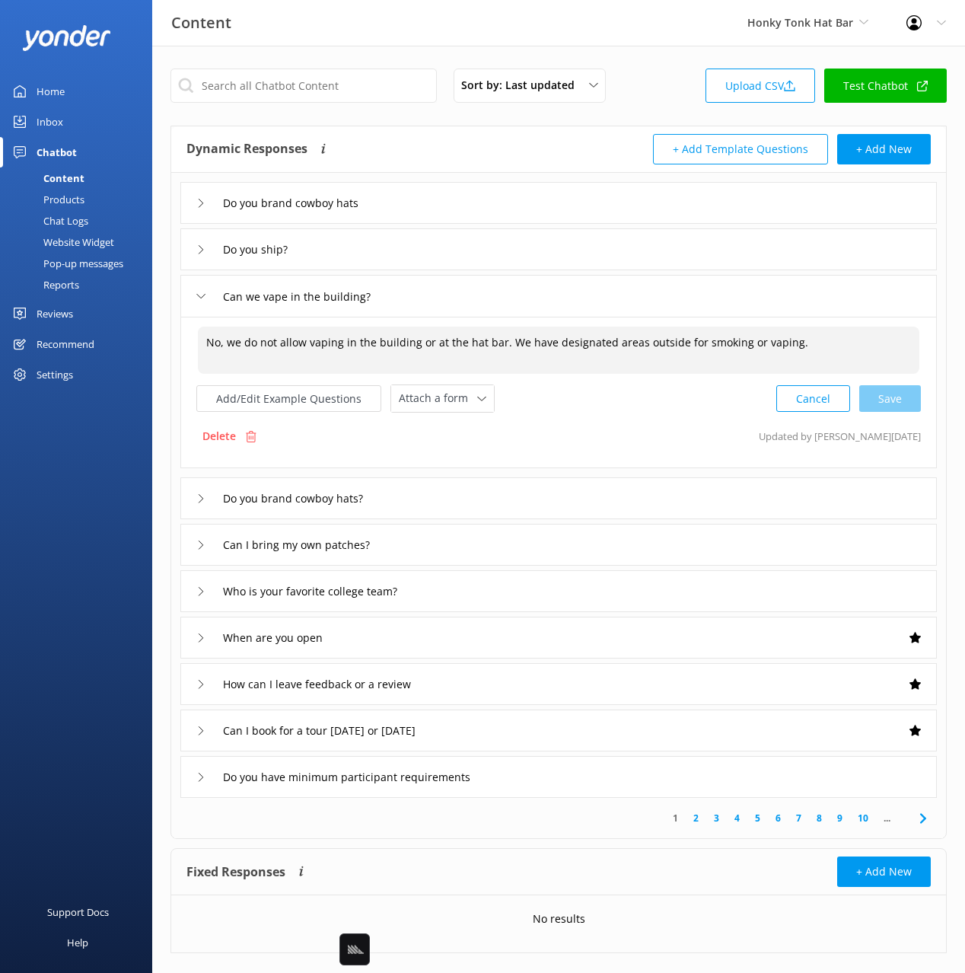
click at [177, 342] on div "Do you brand cowboy hats Do you ship? Can we vape in the building? No, we do no…" at bounding box center [558, 485] width 775 height 625
click at [904, 398] on div "Cancel Loading.." at bounding box center [849, 397] width 144 height 28
type textarea "We do not allow vaping in the building or at the hat bar. We have designated ar…"
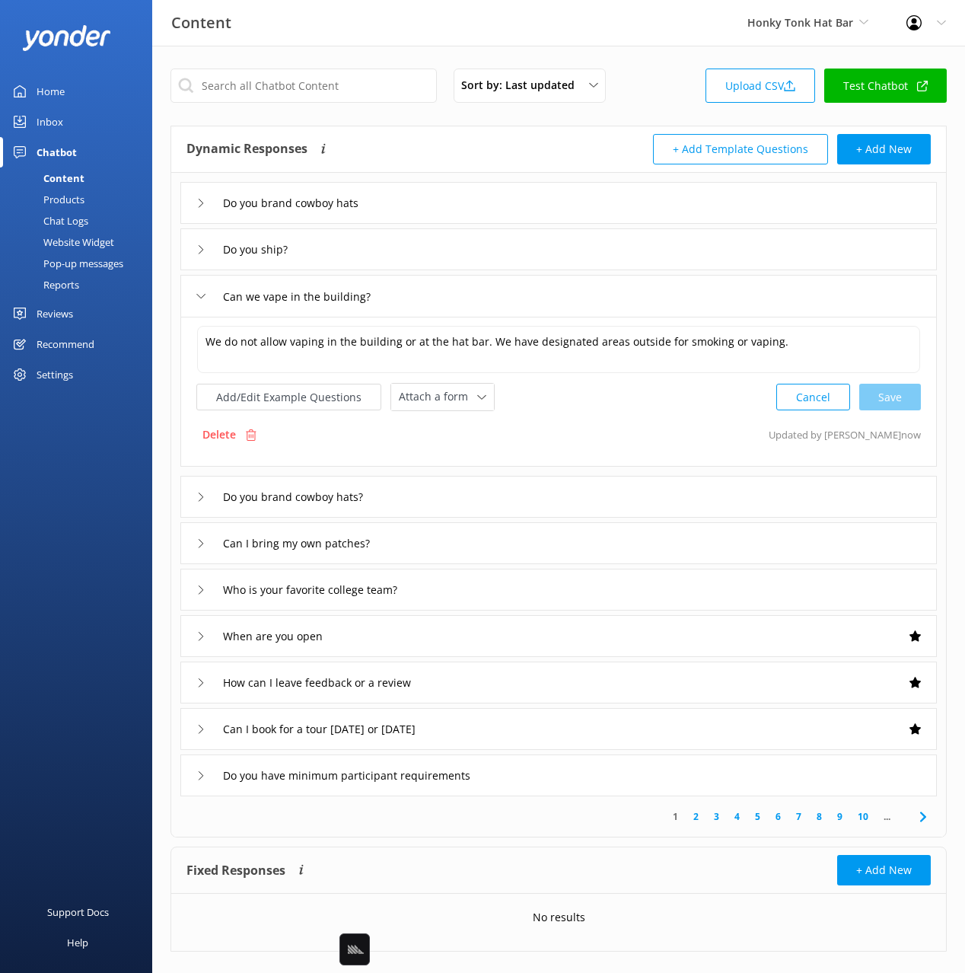
click at [473, 499] on div "Do you brand cowboy hats?" at bounding box center [558, 497] width 756 height 42
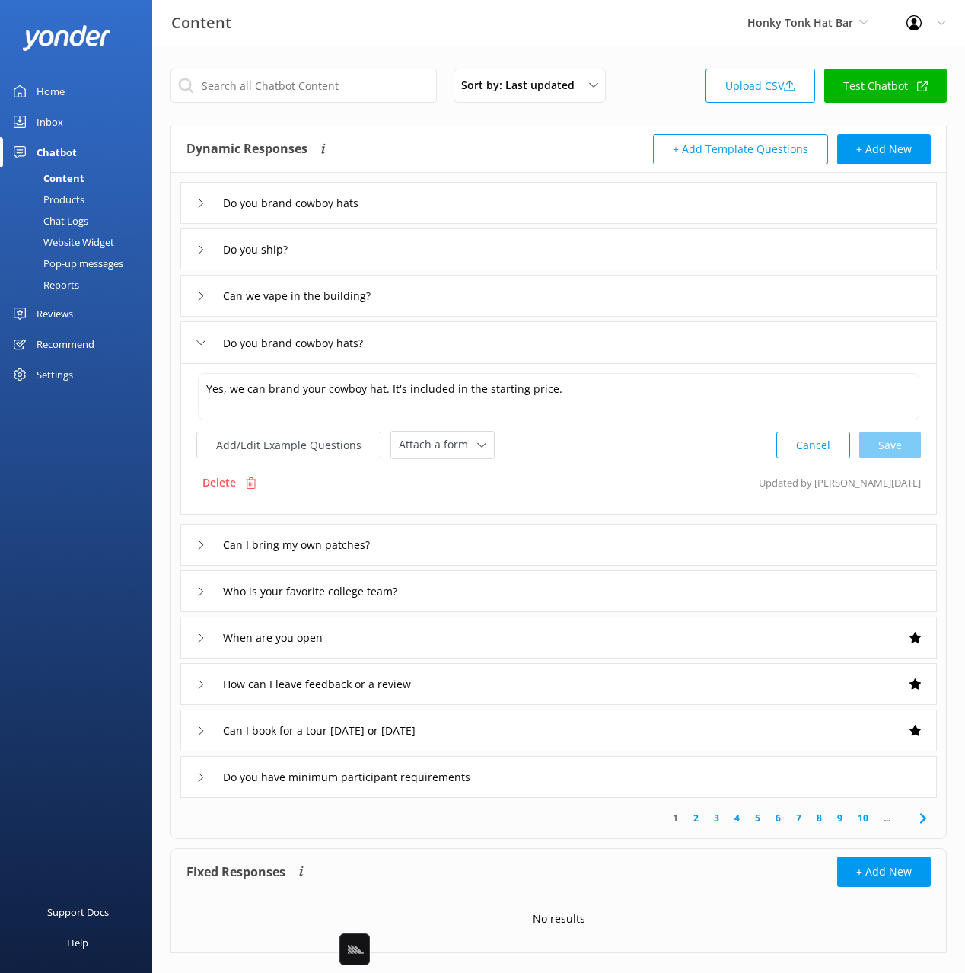
click at [467, 208] on div "Do you brand cowboy hats" at bounding box center [558, 203] width 756 height 42
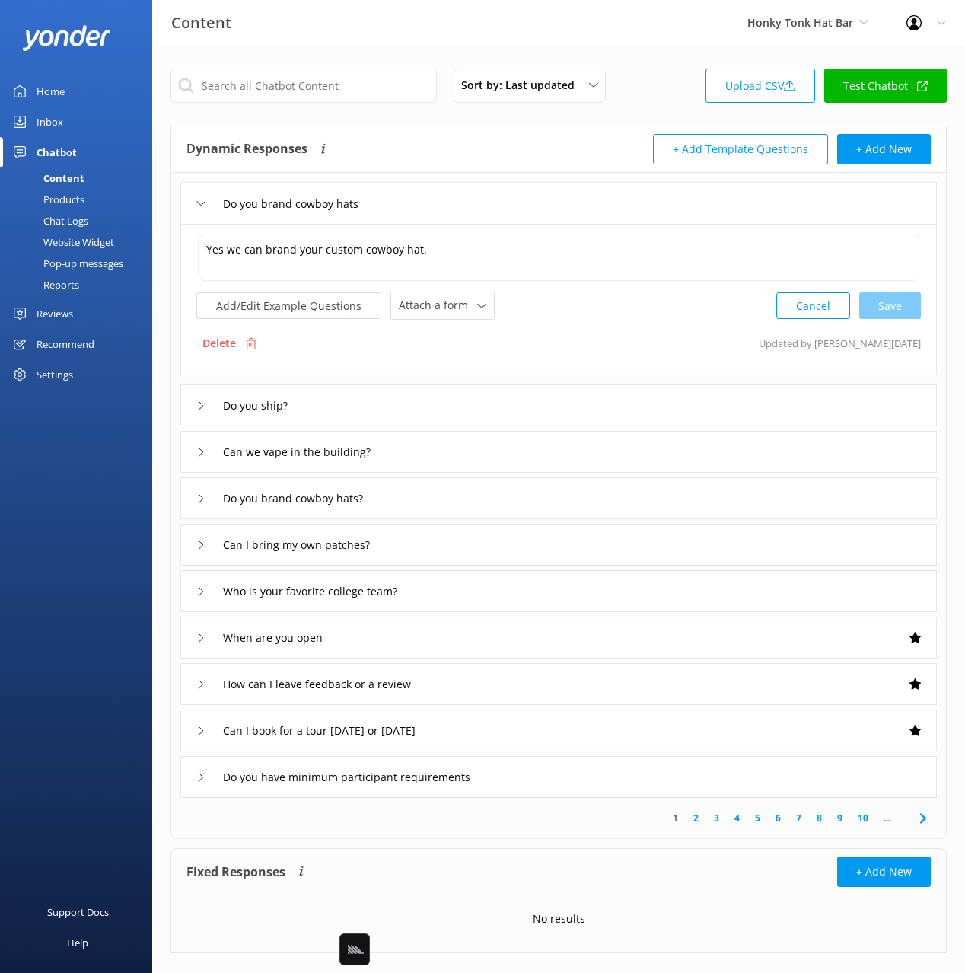
click at [422, 489] on div "Do you brand cowboy hats?" at bounding box center [558, 498] width 756 height 42
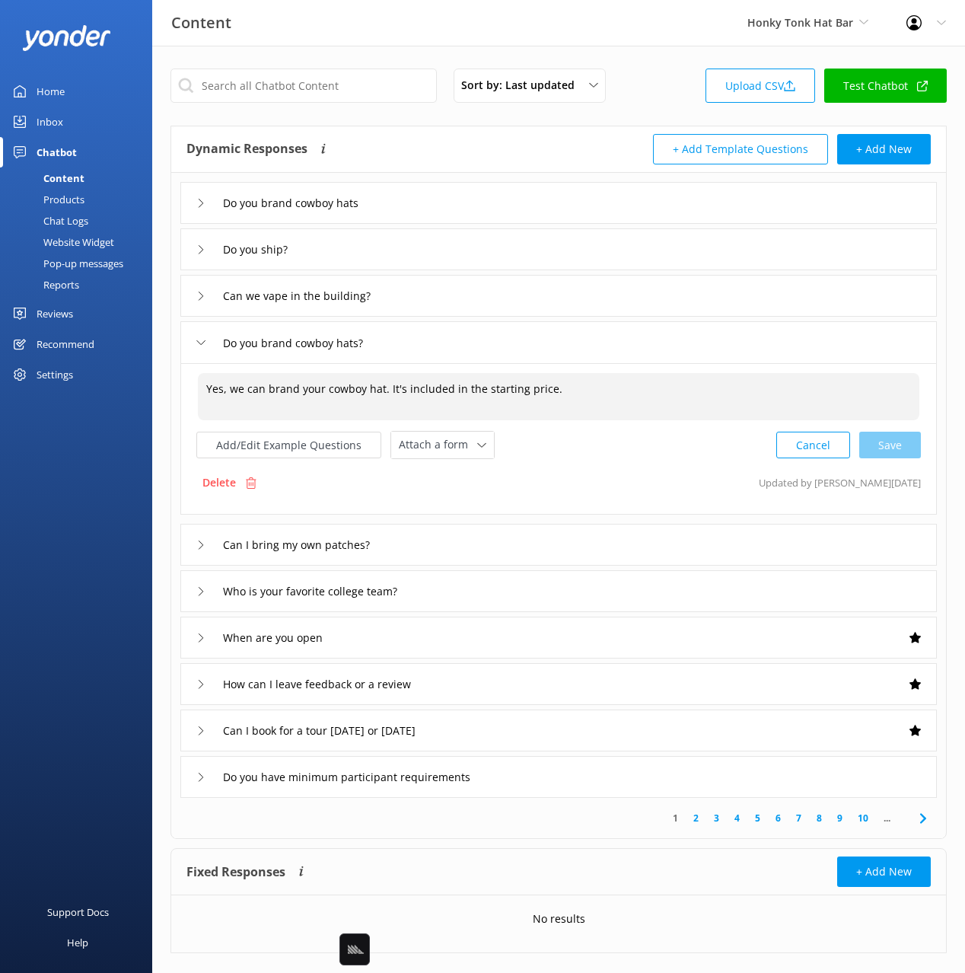
drag, startPoint x: 231, startPoint y: 390, endPoint x: 180, endPoint y: 387, distance: 51.1
click at [180, 387] on div "Yes, we can brand your cowboy hat. It's included in the starting price. Yes, we…" at bounding box center [558, 438] width 756 height 151
click at [886, 440] on div "Cancel Save" at bounding box center [848, 445] width 145 height 28
type textarea "We can brand your cowboy hat. It's included in the starting price."
drag, startPoint x: 402, startPoint y: 193, endPoint x: 400, endPoint y: 205, distance: 13.0
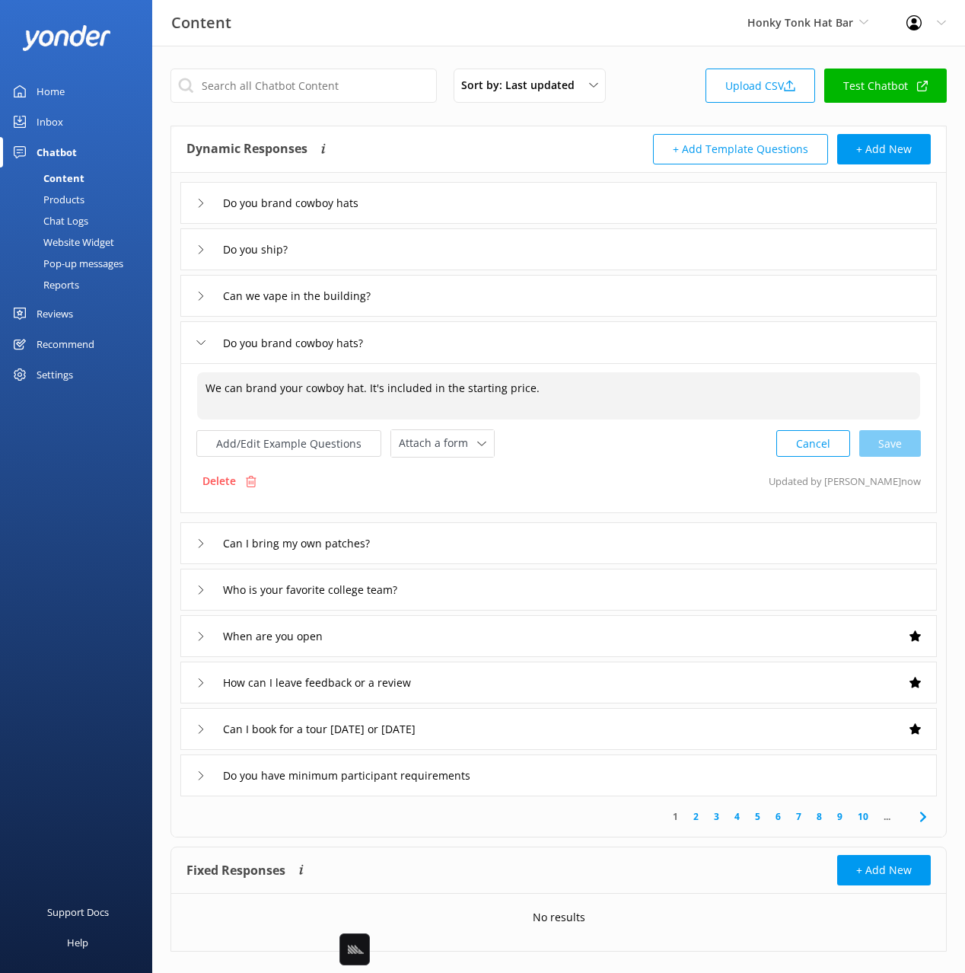
click at [403, 193] on div "Do you brand cowboy hats" at bounding box center [558, 203] width 756 height 42
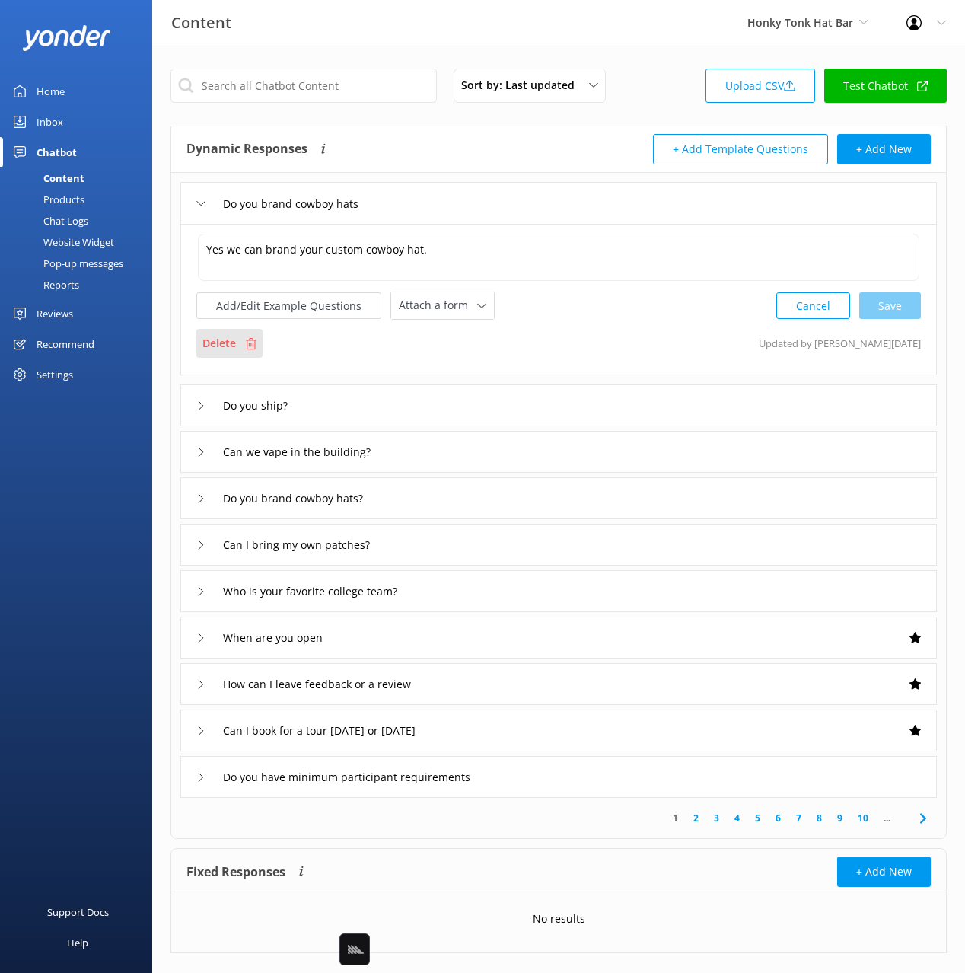
click at [241, 331] on div "Delete" at bounding box center [229, 343] width 66 height 29
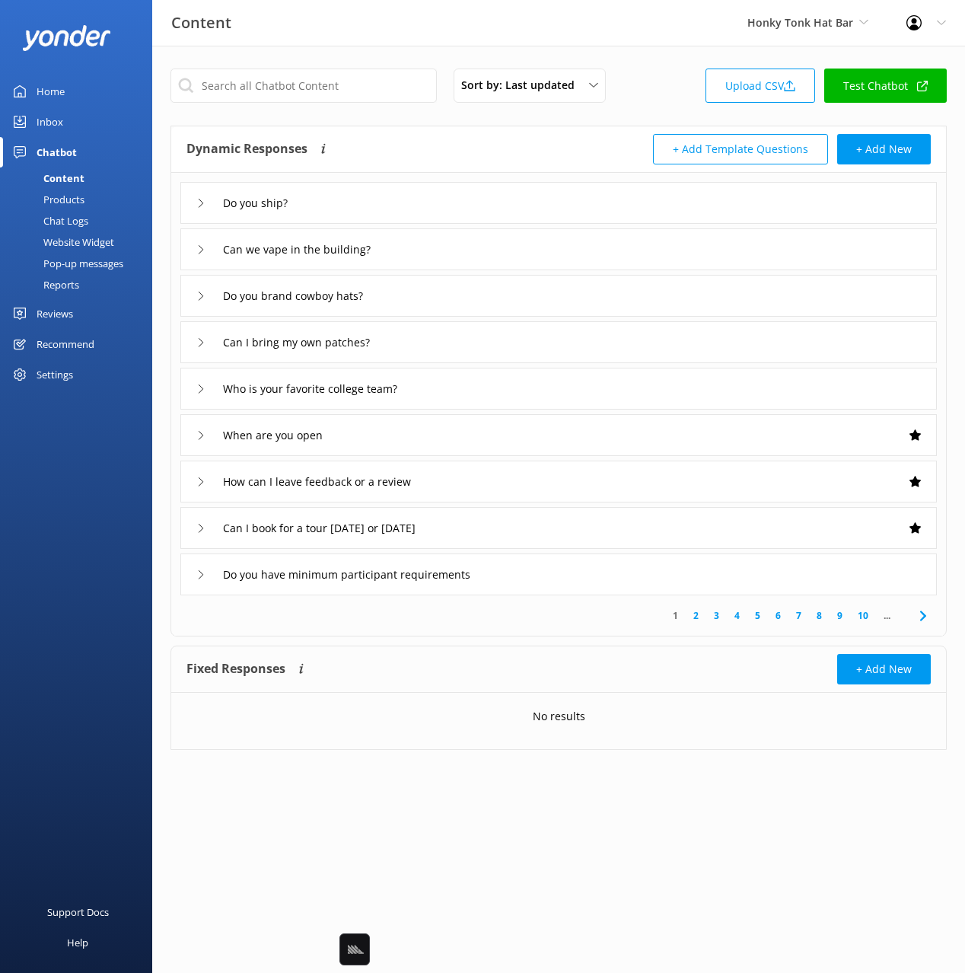
click at [69, 218] on div "Chat Logs" at bounding box center [48, 220] width 79 height 21
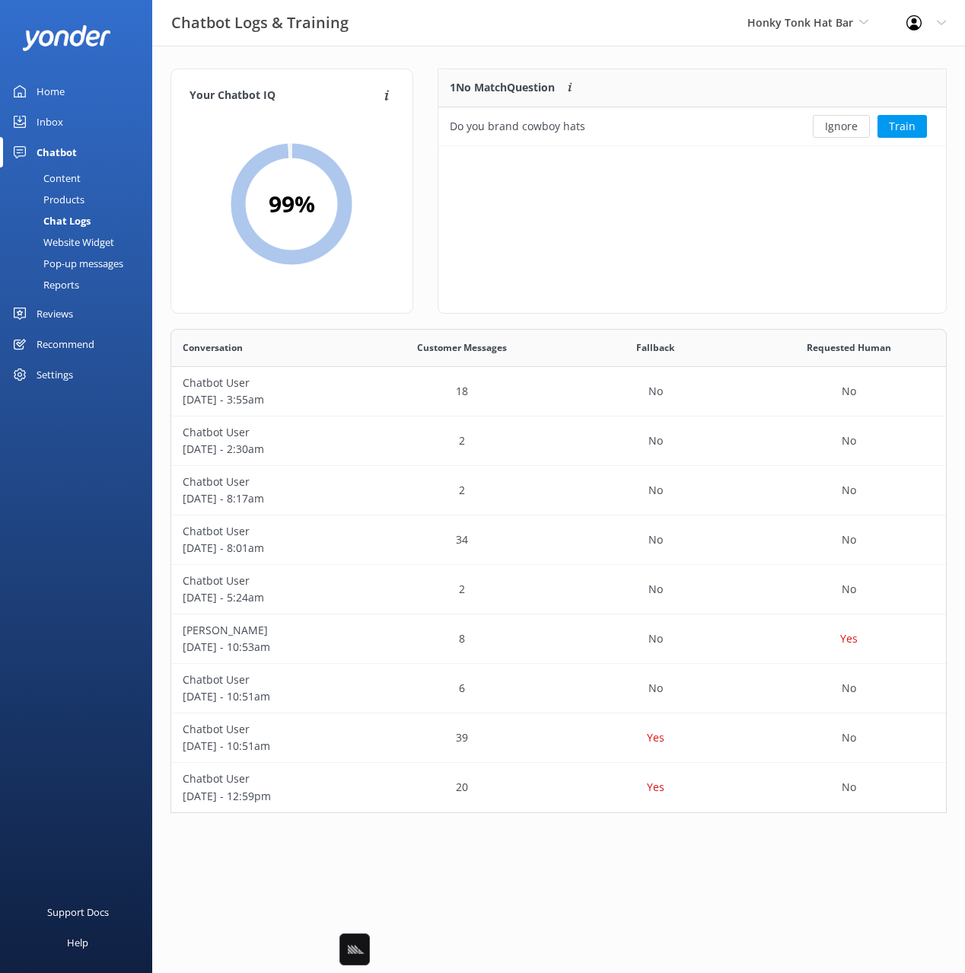
scroll to position [484, 776]
drag, startPoint x: 842, startPoint y: 126, endPoint x: 833, endPoint y: 127, distance: 9.2
click at [839, 126] on button "Ignore" at bounding box center [841, 126] width 57 height 23
click at [72, 173] on div "Content" at bounding box center [45, 177] width 72 height 21
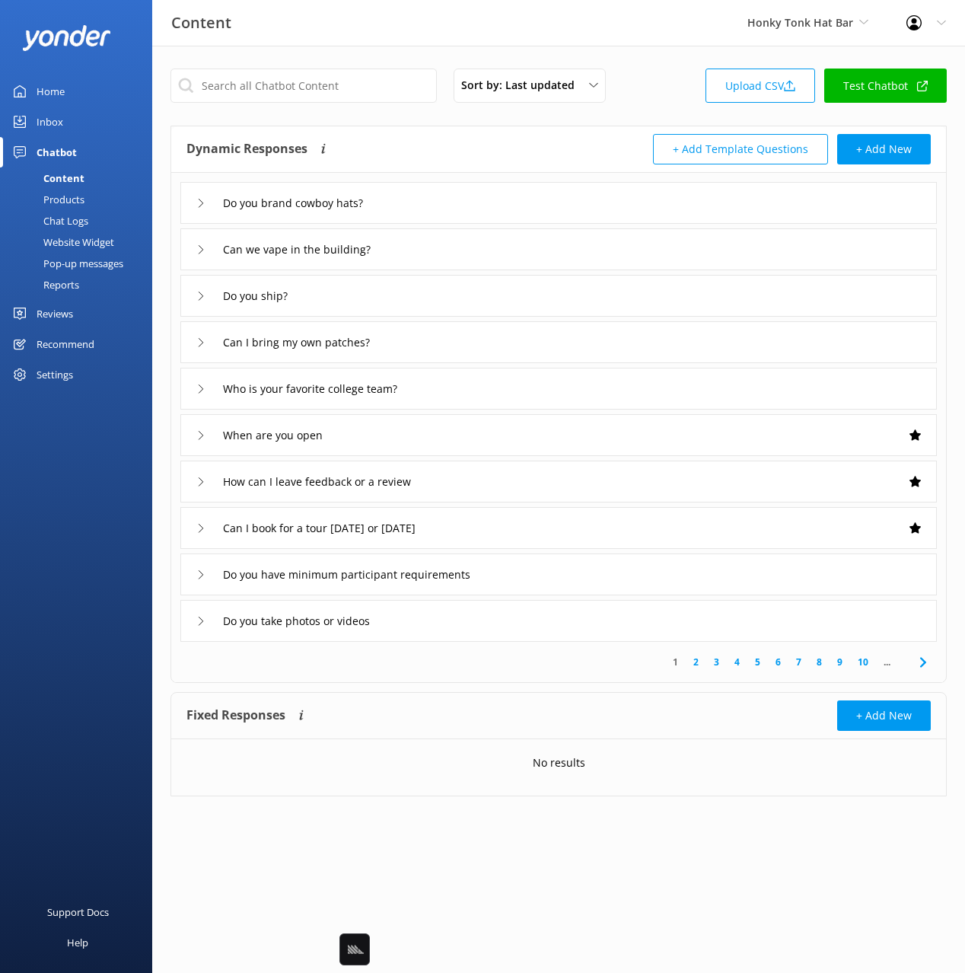
click at [637, 75] on div "Sort by: Last updated Title Last updated Upload CSV Test Chatbot" at bounding box center [558, 89] width 776 height 43
click at [56, 124] on div "Inbox" at bounding box center [50, 122] width 27 height 30
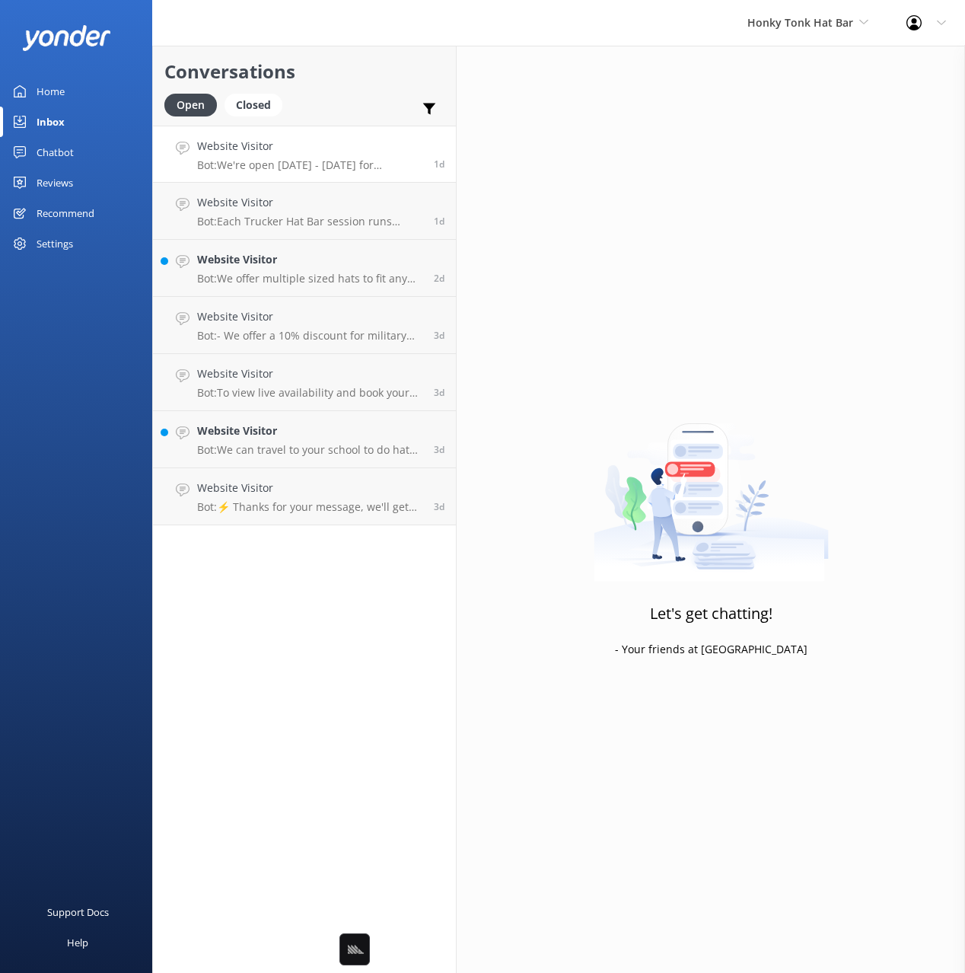
click at [308, 147] on h4 "Website Visitor" at bounding box center [309, 146] width 225 height 17
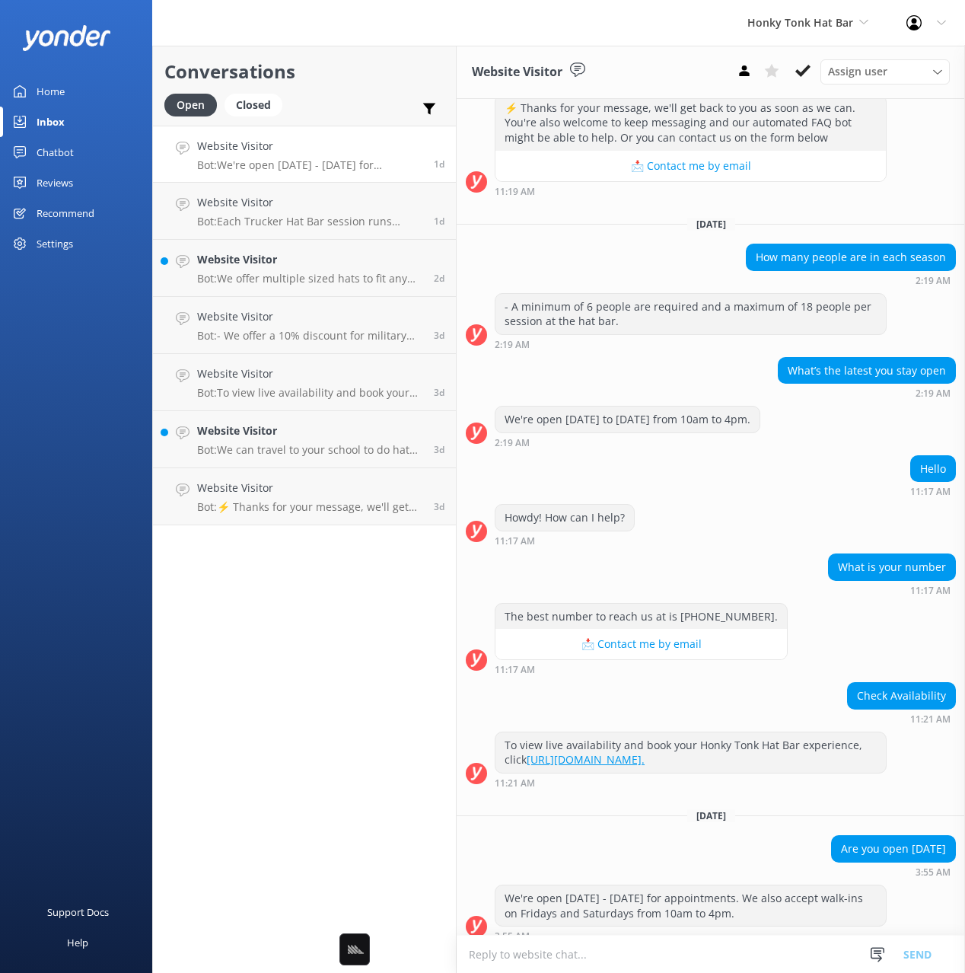
scroll to position [462, 0]
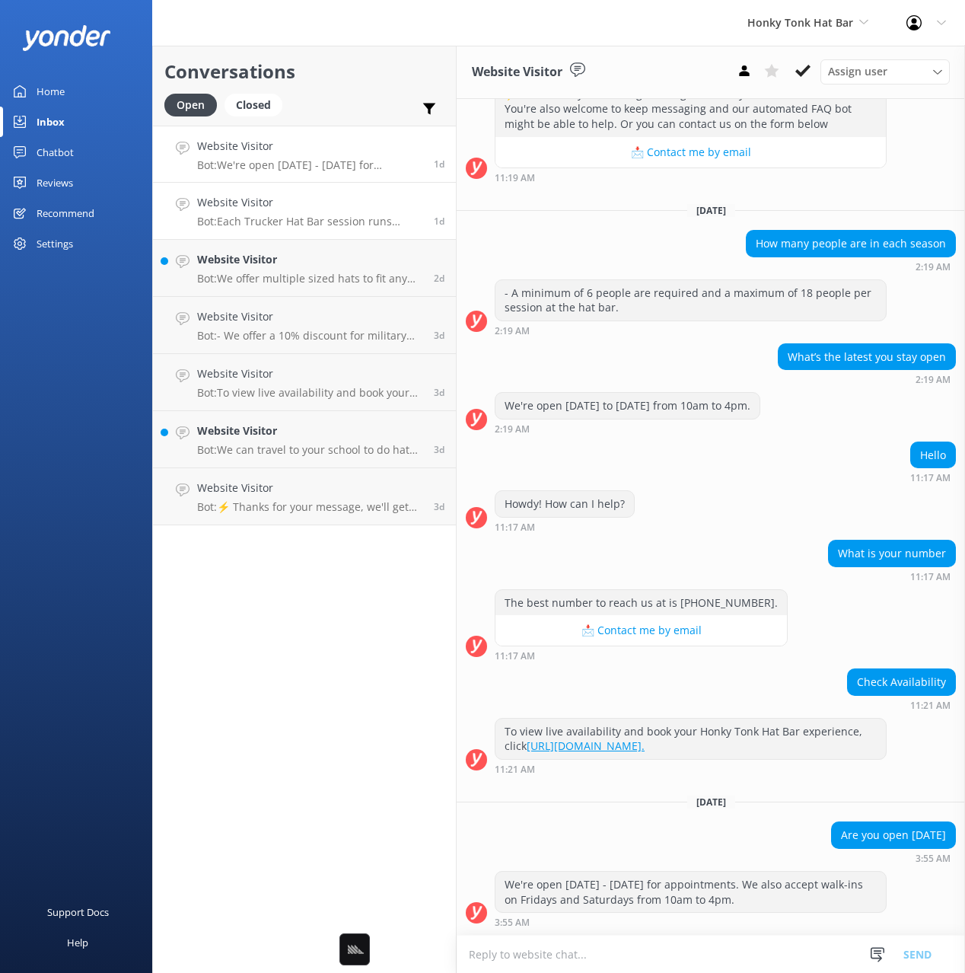
click at [342, 224] on p "Bot: Each Trucker Hat Bar session runs about 90 minutes. You should plan for th…" at bounding box center [309, 222] width 225 height 14
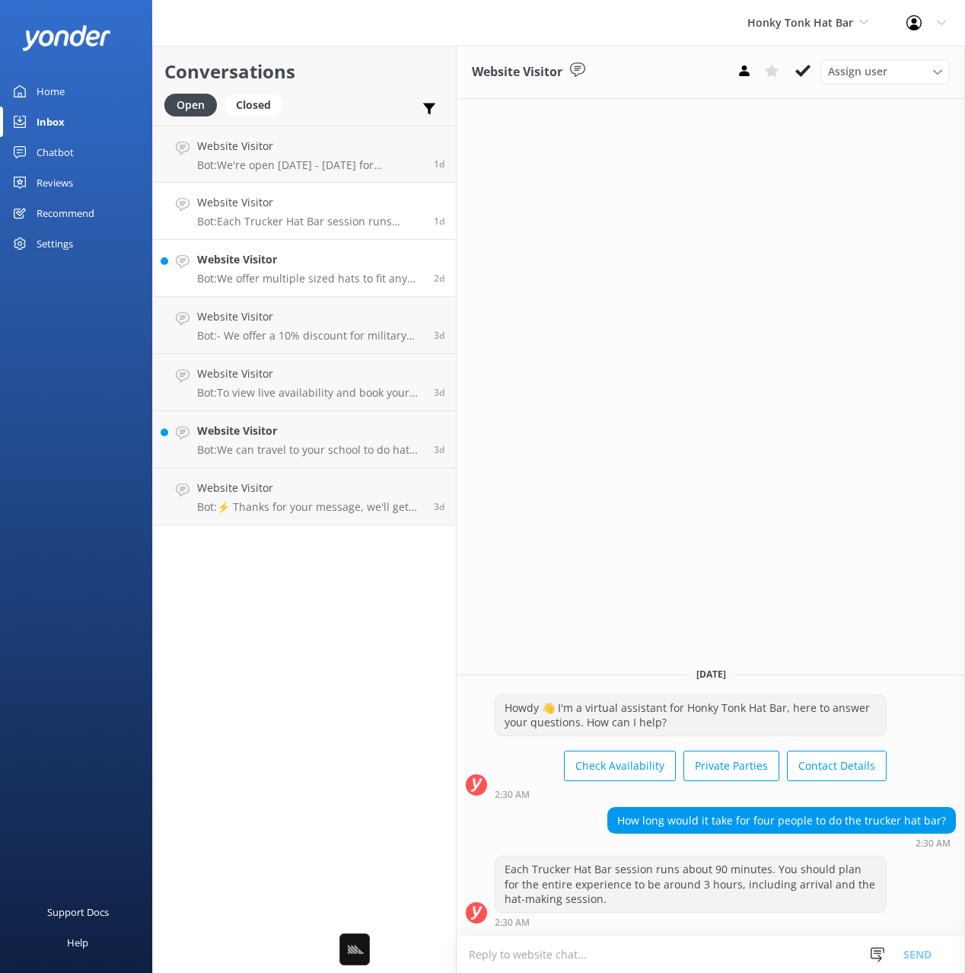
click at [358, 282] on p "Bot: We offer multiple sized hats to fit any head, so we should have hats that …" at bounding box center [309, 279] width 225 height 14
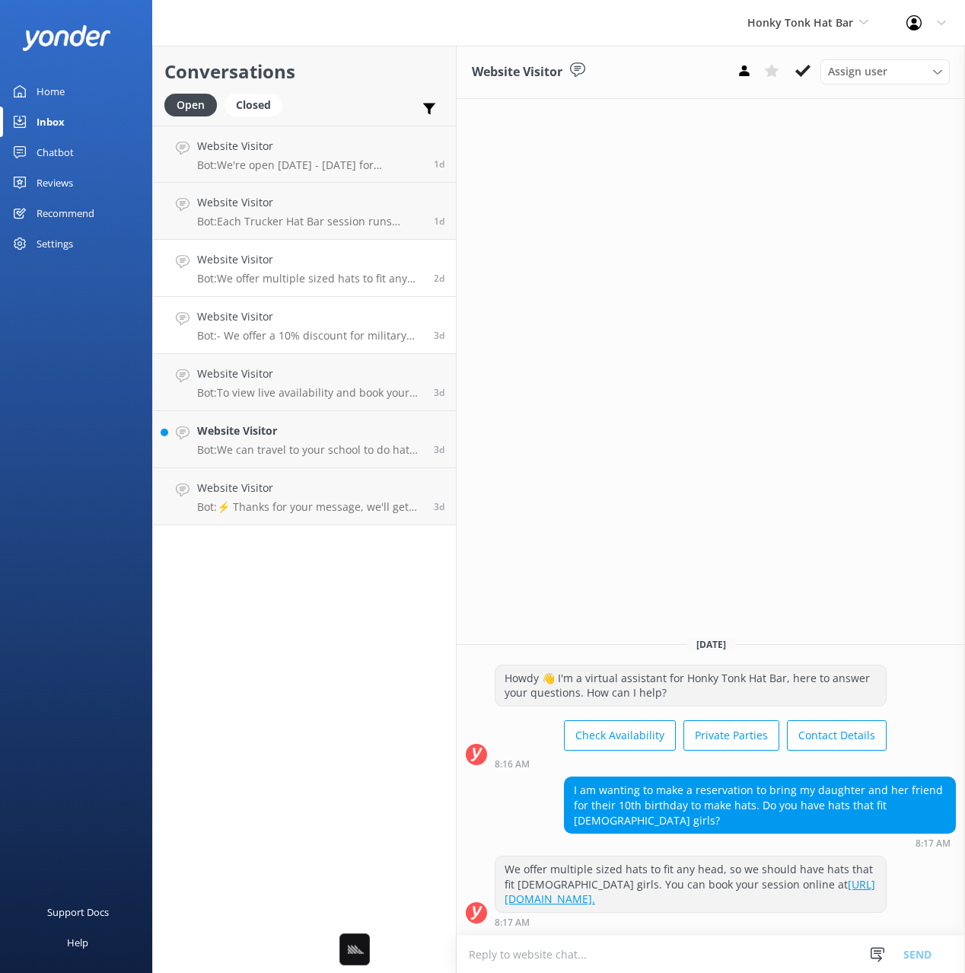
click at [345, 334] on p "Bot: - We offer a 10% discount for military personnel with valid ID. - We don’t…" at bounding box center [309, 336] width 225 height 14
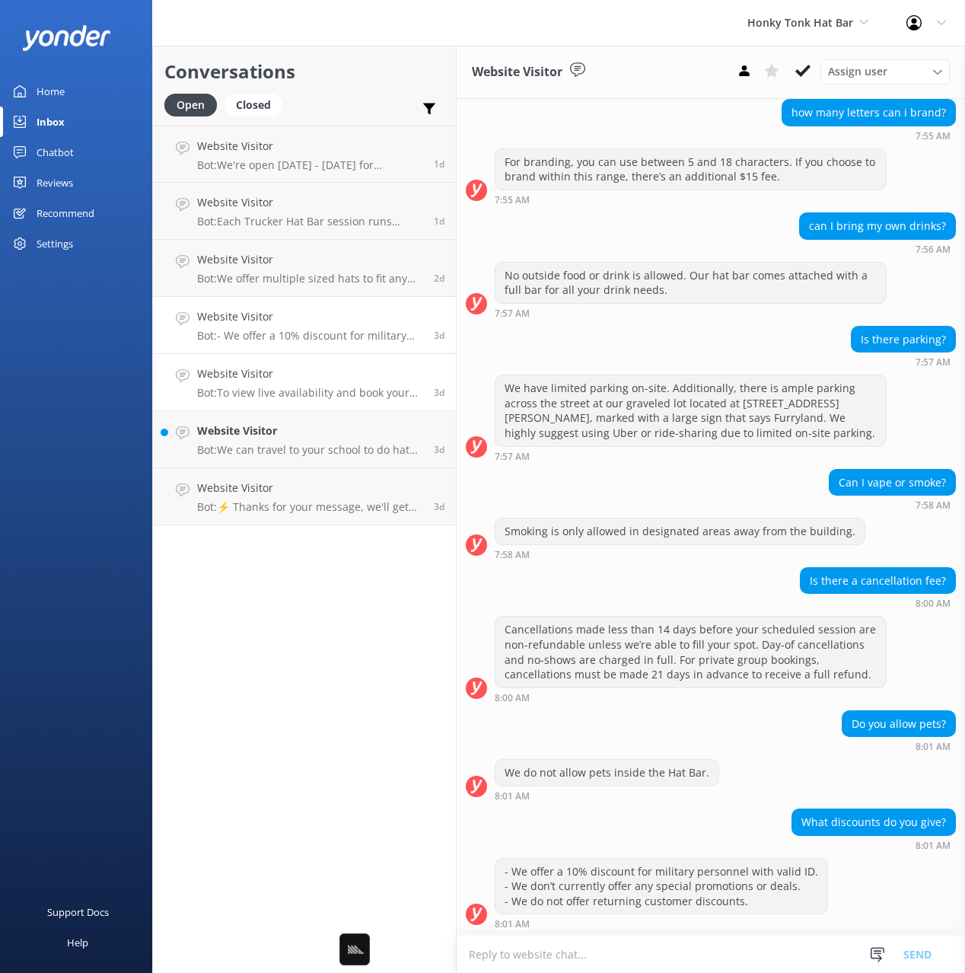
scroll to position [1451, 0]
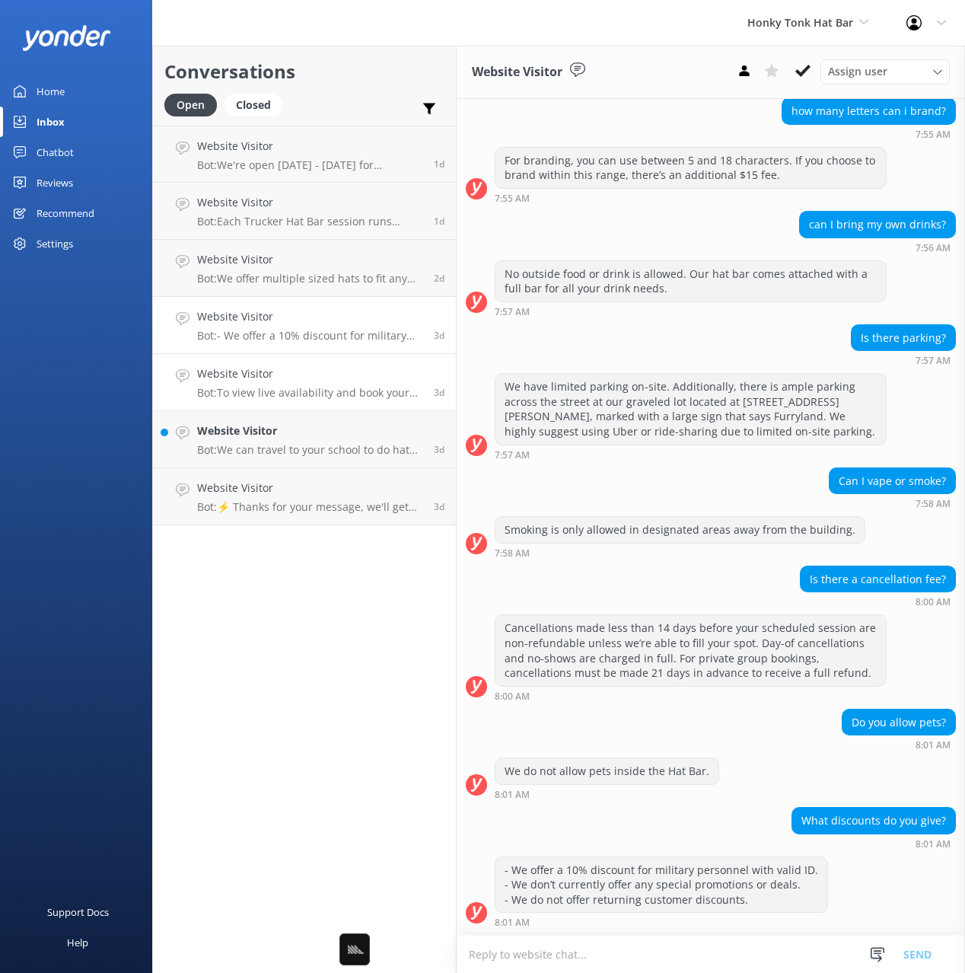
click at [342, 381] on h4 "Website Visitor" at bounding box center [309, 373] width 225 height 17
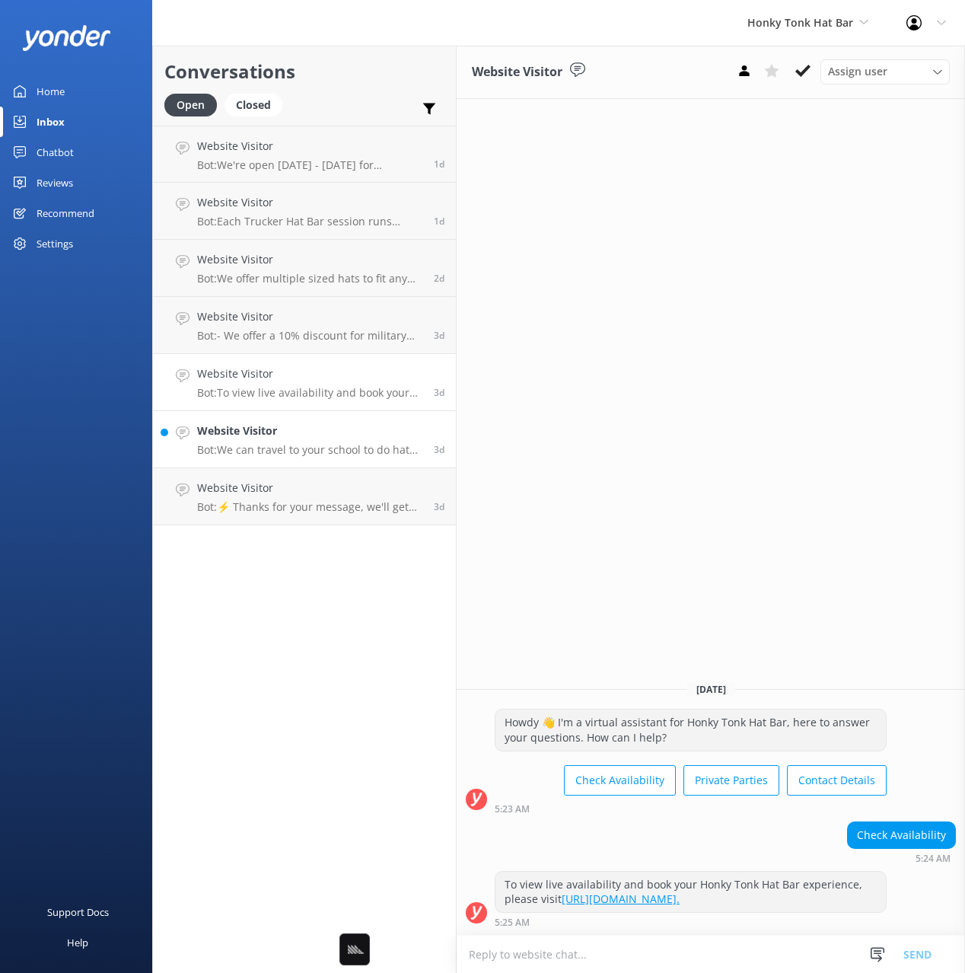
click at [360, 438] on h4 "Website Visitor" at bounding box center [309, 430] width 225 height 17
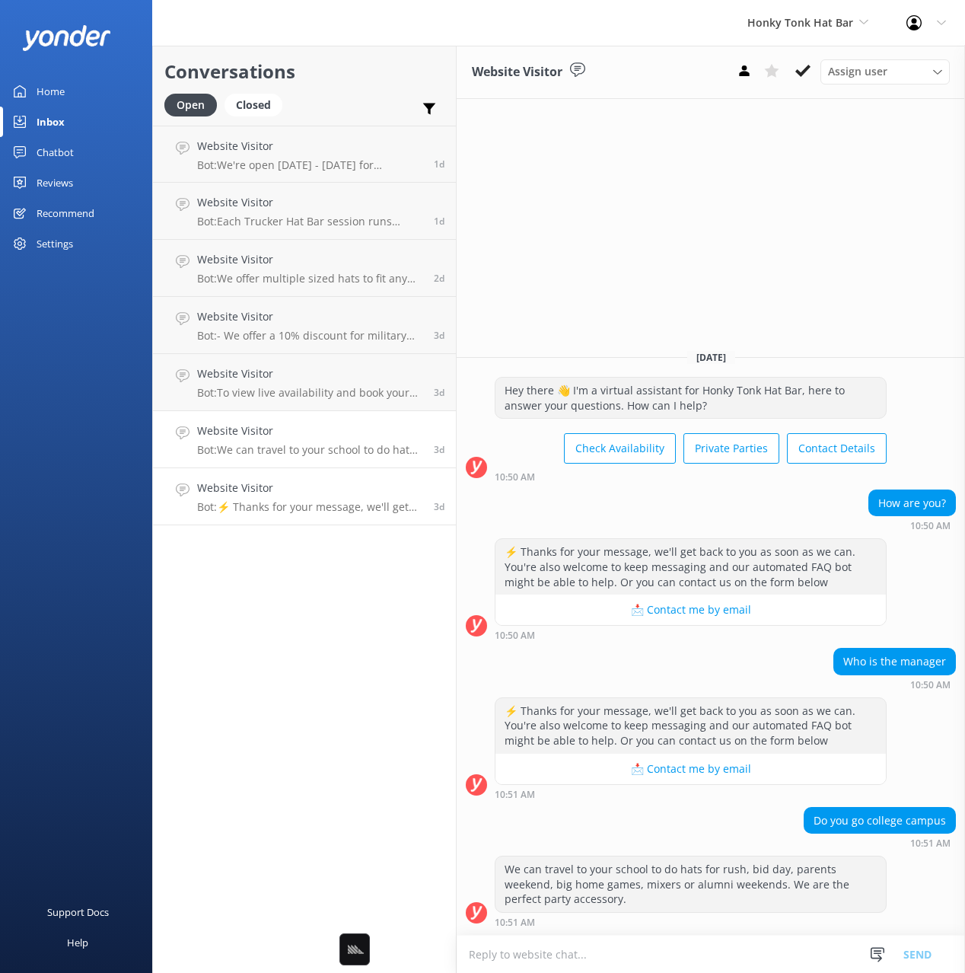
click at [324, 514] on link "Website Visitor Bot: ⚡ Thanks for your message, we'll get back to you as soon a…" at bounding box center [304, 496] width 303 height 57
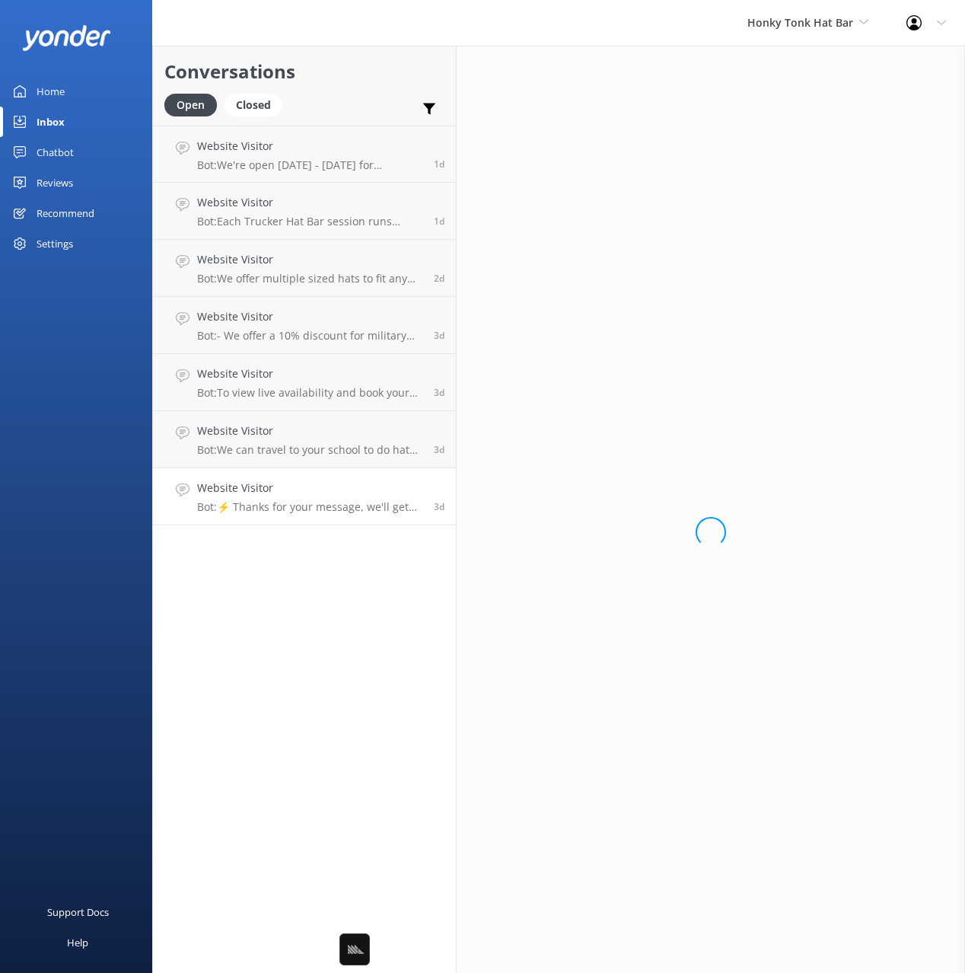
click at [365, 600] on div "Conversations Open Closed Important Assigned to me Unassigned Website Visitor B…" at bounding box center [304, 509] width 304 height 927
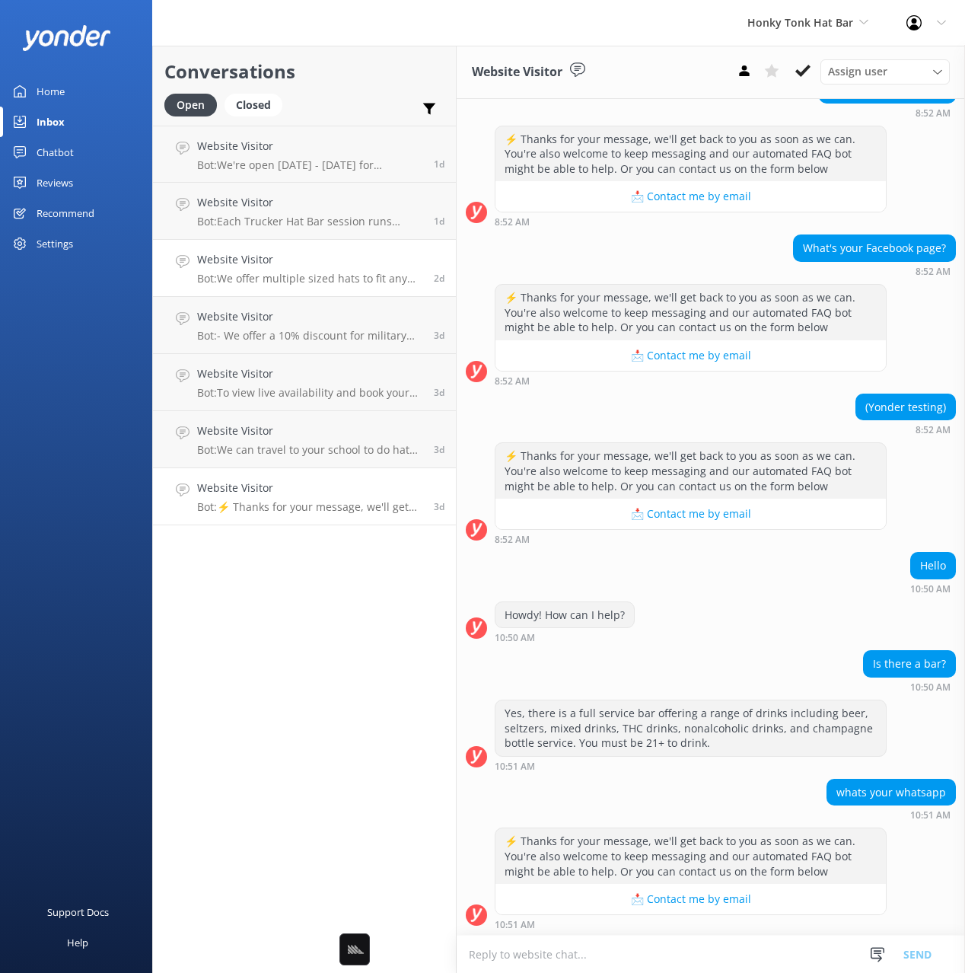
scroll to position [1984, 0]
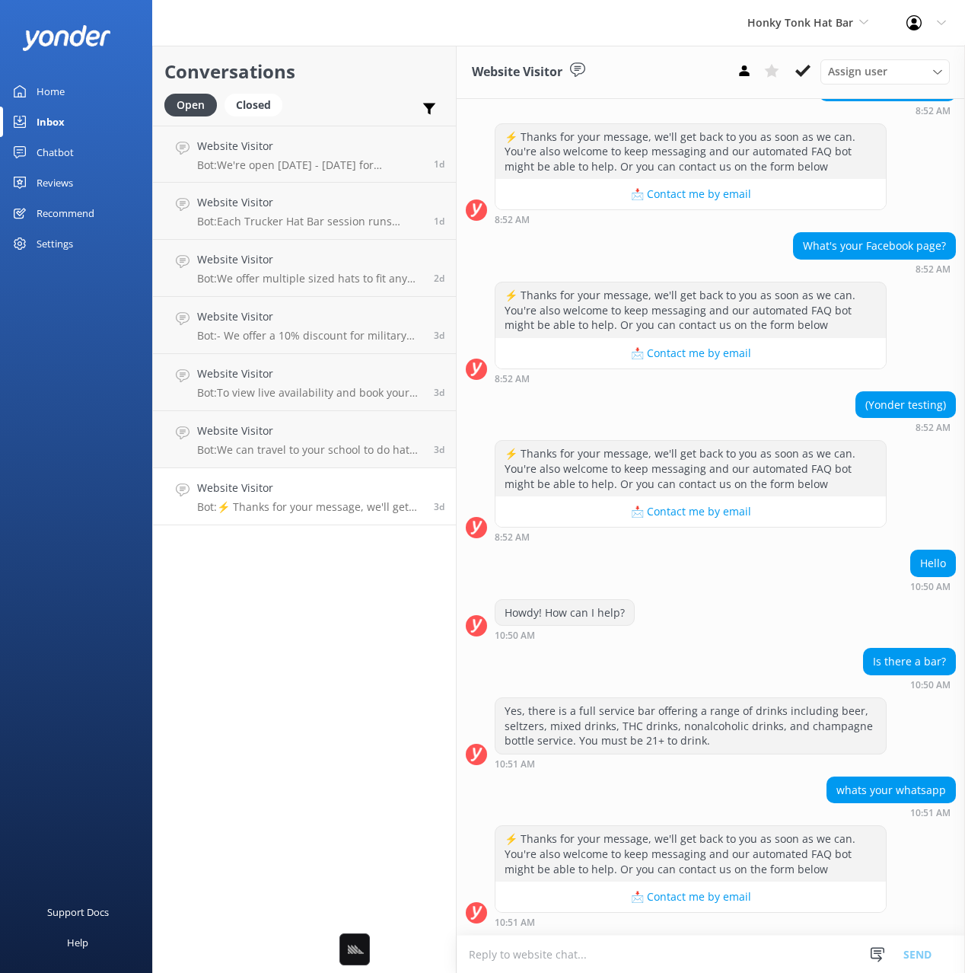
drag, startPoint x: 798, startPoint y: 416, endPoint x: 787, endPoint y: 412, distance: 11.3
click at [793, 416] on div "(Yonder testing) 8:52 AM" at bounding box center [711, 412] width 508 height 42
drag, startPoint x: 64, startPoint y: 89, endPoint x: 136, endPoint y: 84, distance: 72.4
click at [64, 89] on div "Home" at bounding box center [51, 91] width 28 height 30
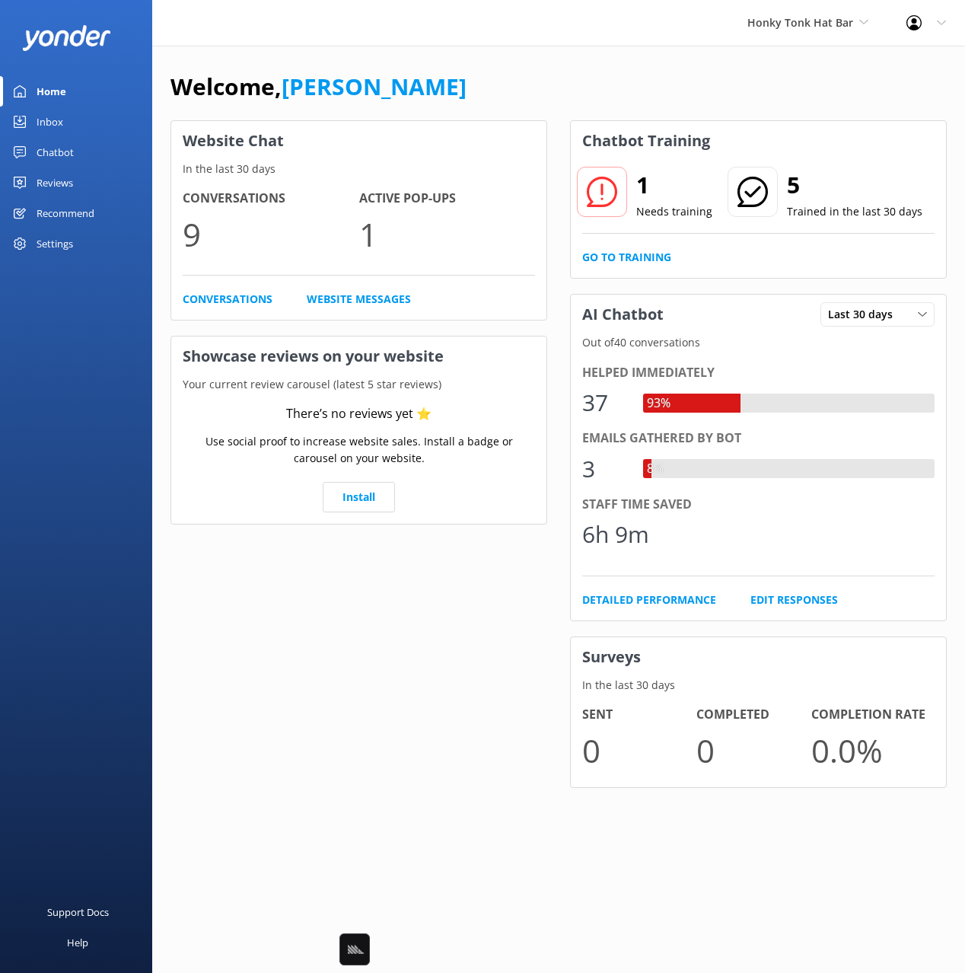
click at [461, 85] on div "Welcome, Mikayla" at bounding box center [558, 94] width 776 height 52
click at [477, 78] on div "Welcome, [PERSON_NAME]" at bounding box center [558, 94] width 776 height 52
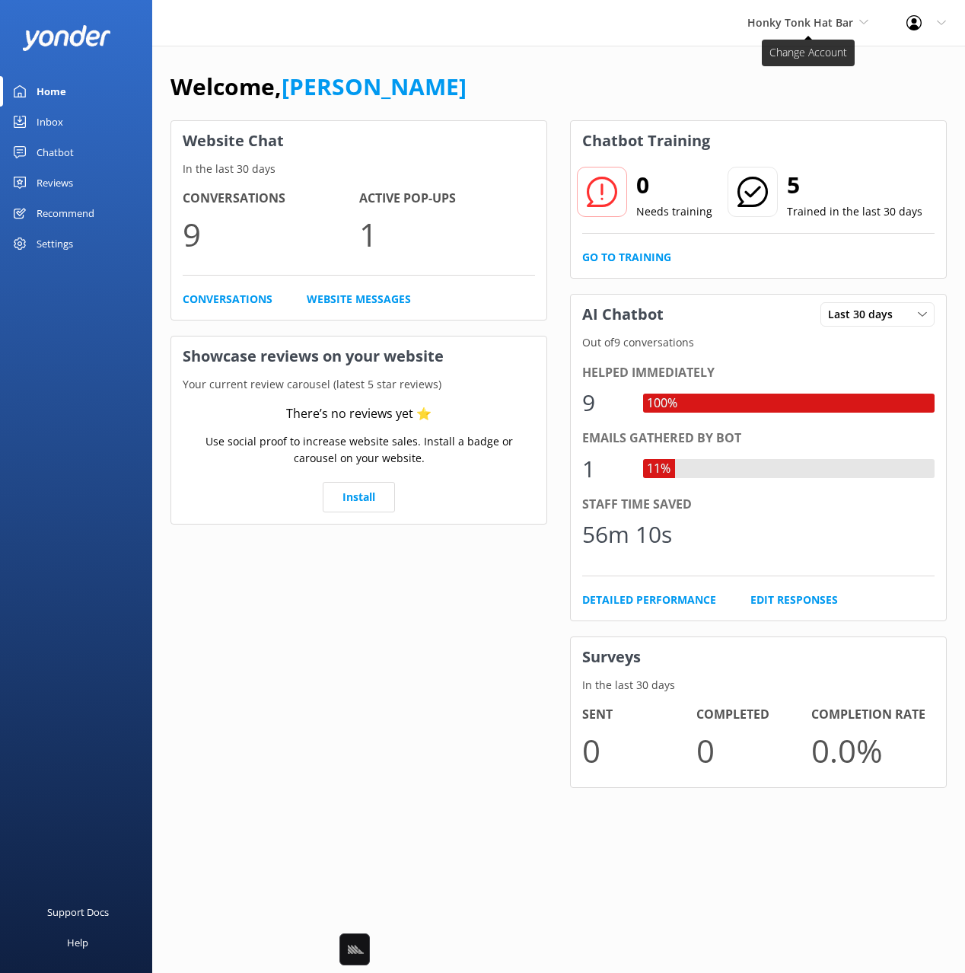
click at [780, 29] on span "Honky Tonk Hat Bar" at bounding box center [800, 22] width 106 height 14
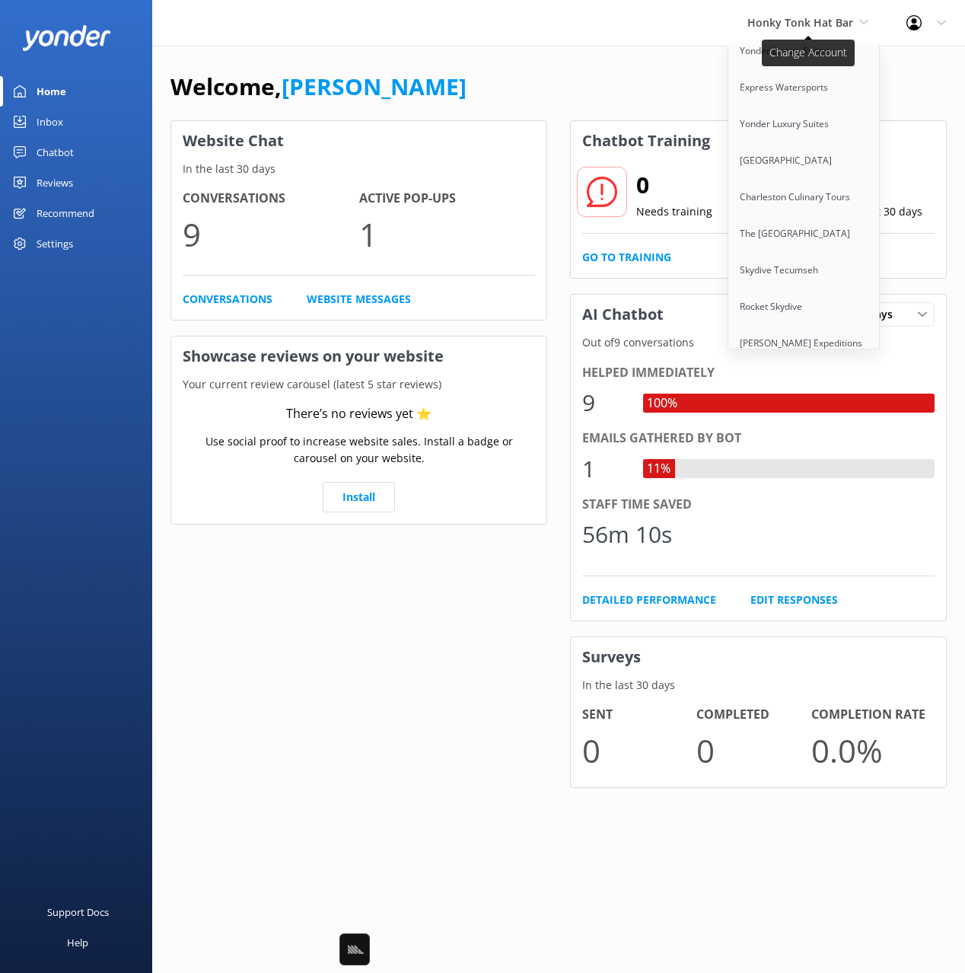
scroll to position [9350, 0]
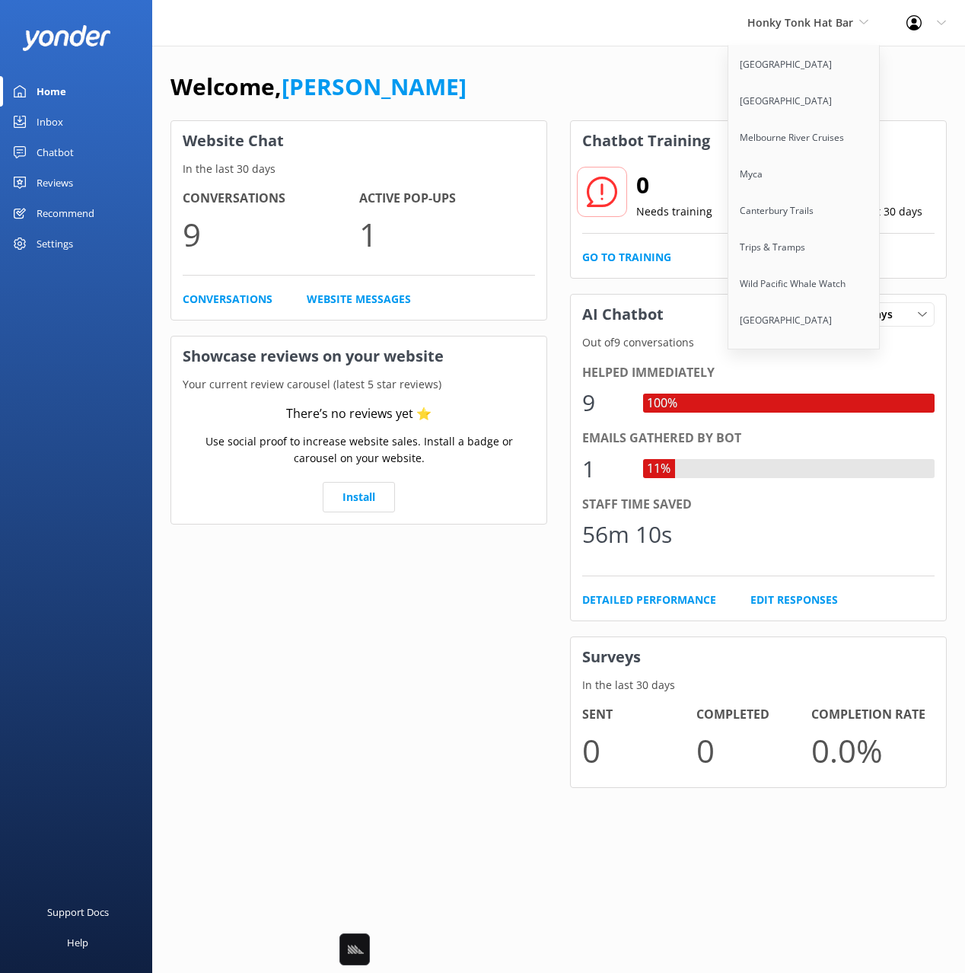
click at [801, 412] on link "Cherokee Cannabis Tours" at bounding box center [804, 430] width 152 height 37
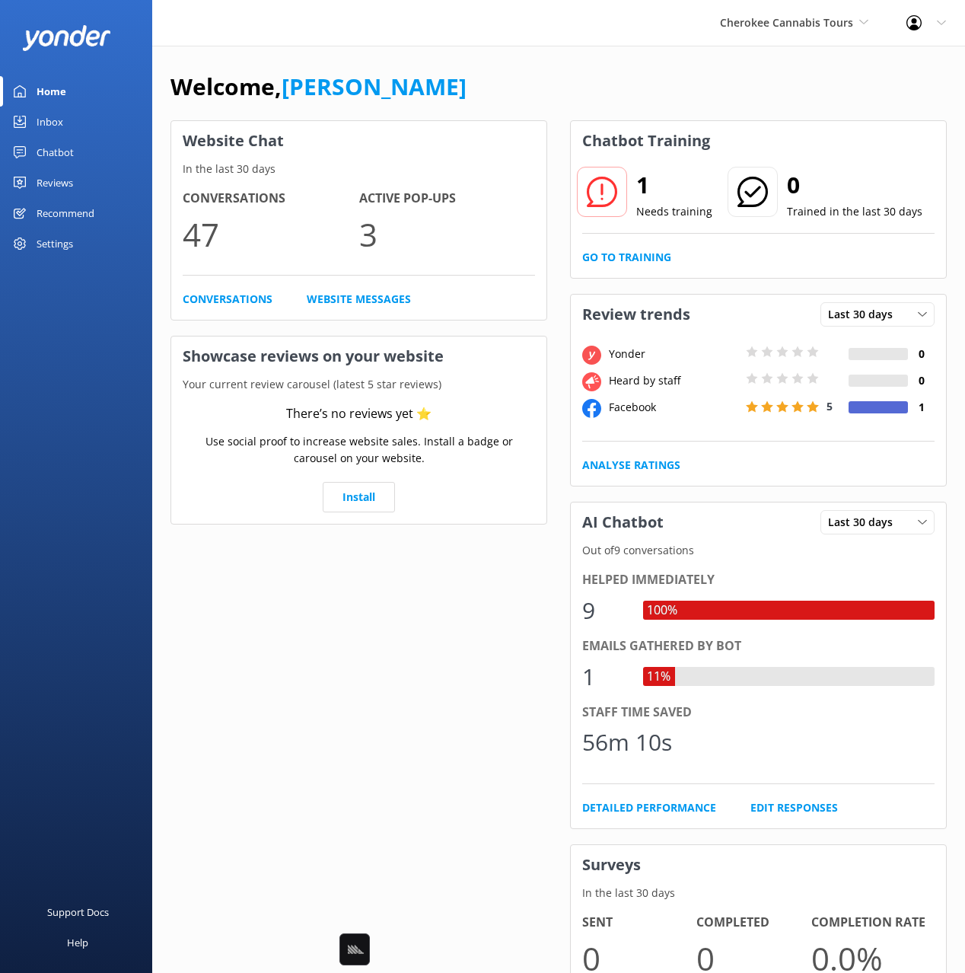
drag, startPoint x: 699, startPoint y: 87, endPoint x: 687, endPoint y: 88, distance: 11.4
click at [693, 87] on div "Welcome, [PERSON_NAME]" at bounding box center [558, 94] width 776 height 52
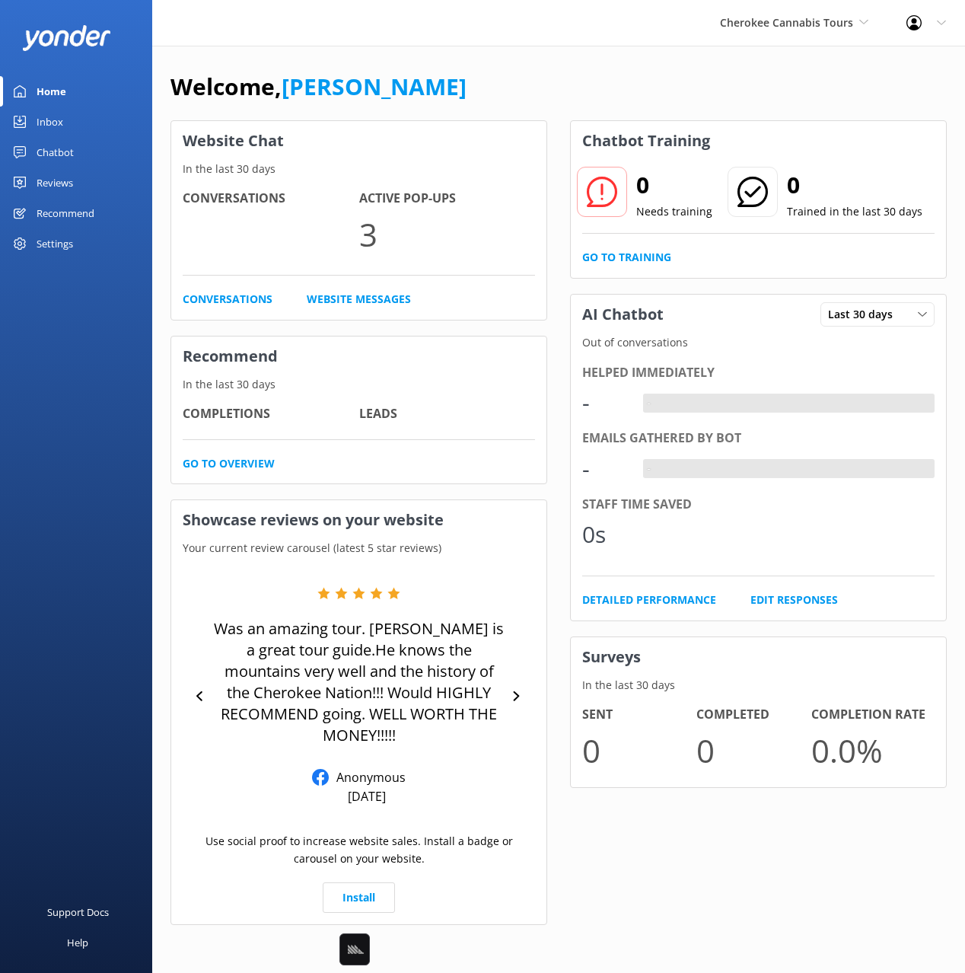
click at [66, 120] on link "Inbox" at bounding box center [76, 122] width 152 height 30
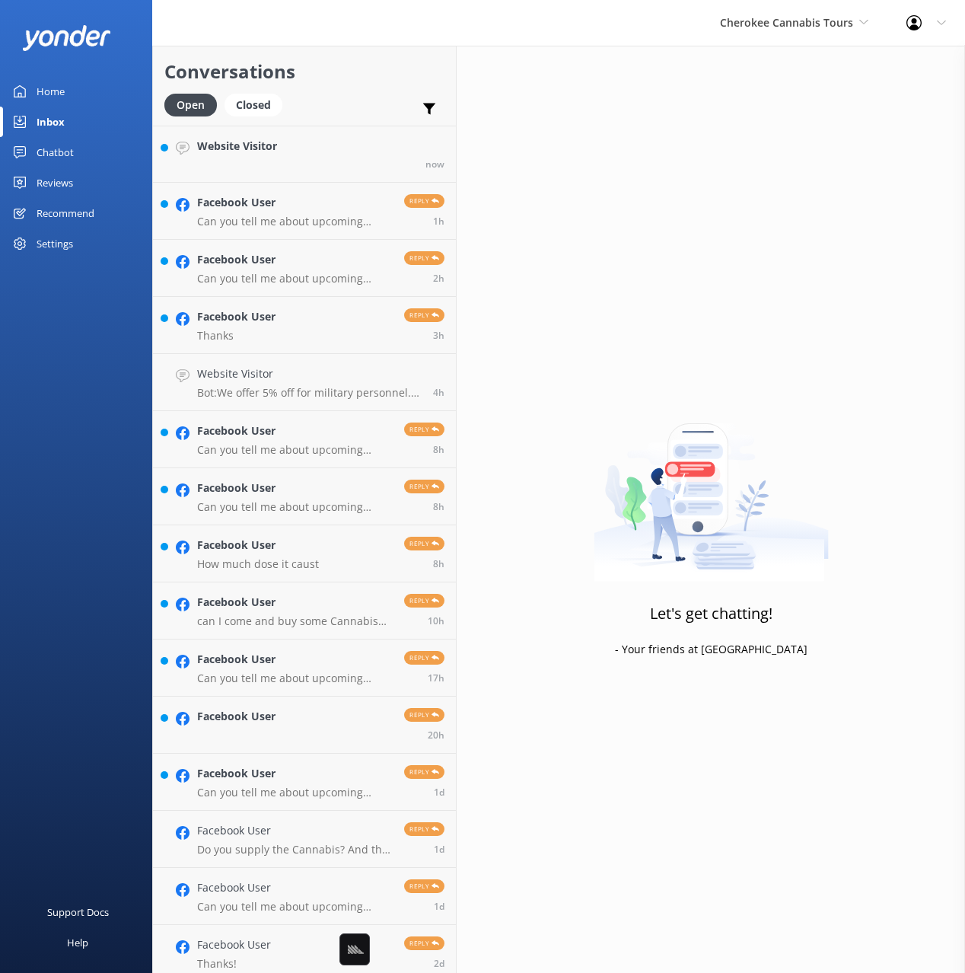
click at [354, 80] on h2 "Conversations" at bounding box center [304, 71] width 280 height 29
click at [355, 81] on h2 "Conversations" at bounding box center [304, 71] width 280 height 29
click at [313, 160] on p "Bot: You can check availability and make a booking directly through our website…" at bounding box center [305, 165] width 217 height 14
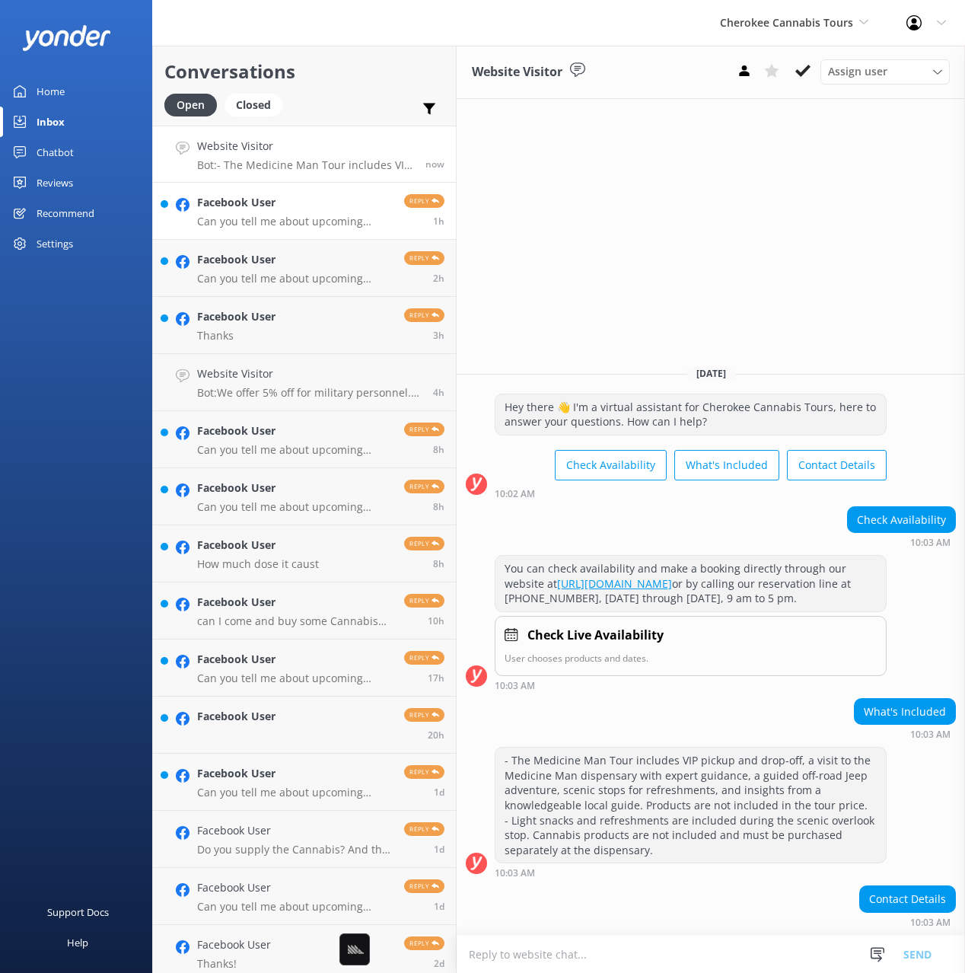
click at [291, 208] on h4 "Facebook User" at bounding box center [295, 202] width 196 height 17
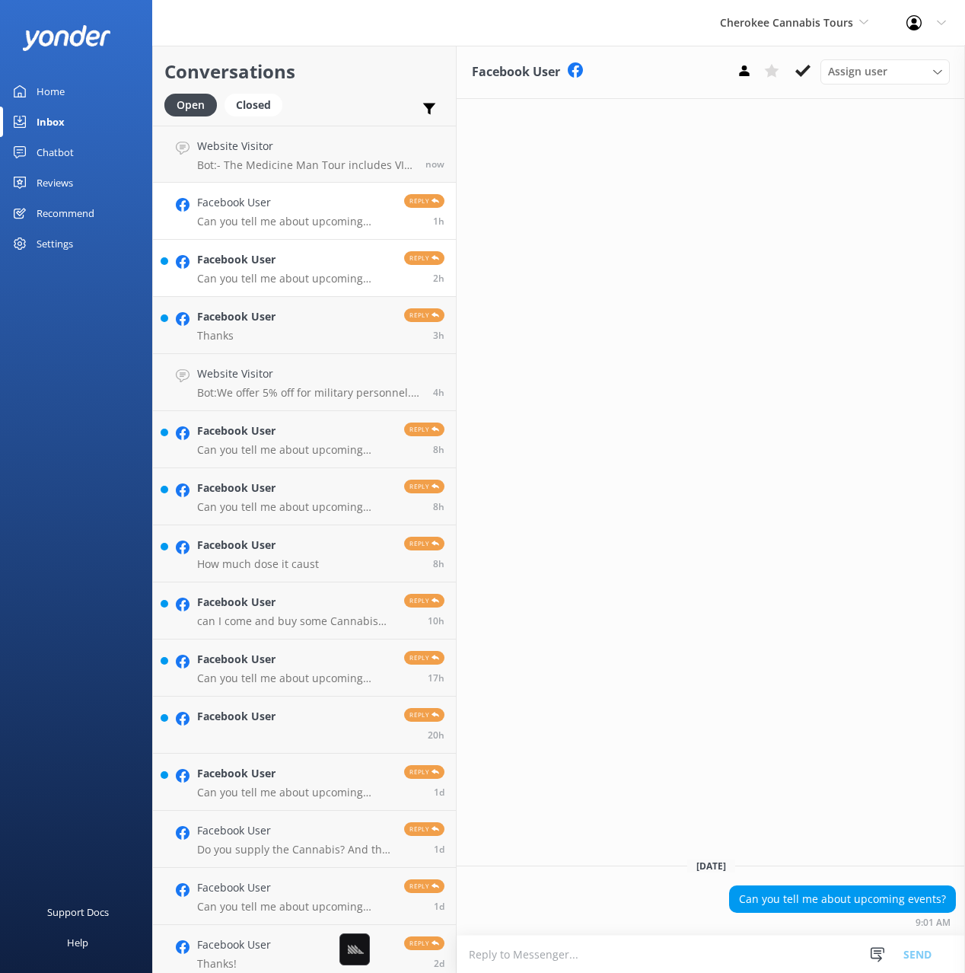
click at [272, 270] on div "Facebook User Can you tell me about upcoming events?" at bounding box center [295, 267] width 196 height 33
click at [298, 334] on link "Facebook User Thanks Reply 3h" at bounding box center [304, 325] width 303 height 57
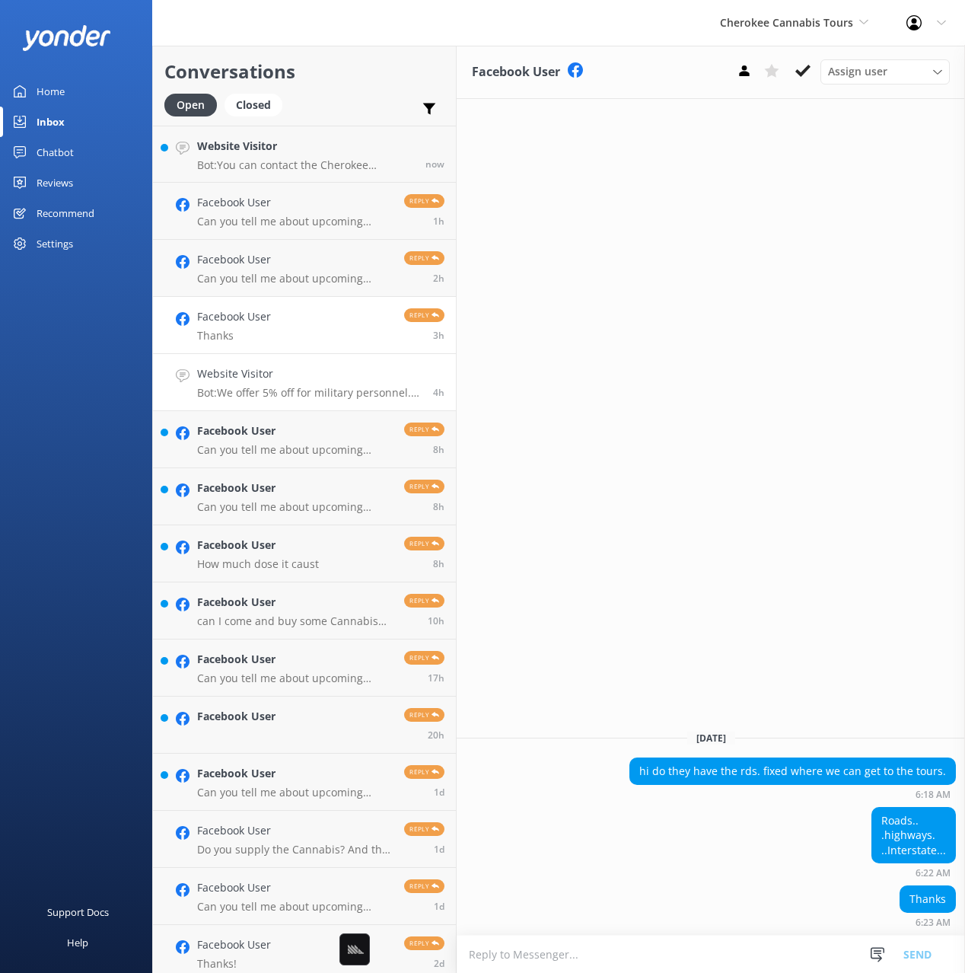
click at [317, 381] on h4 "Website Visitor" at bounding box center [309, 373] width 224 height 17
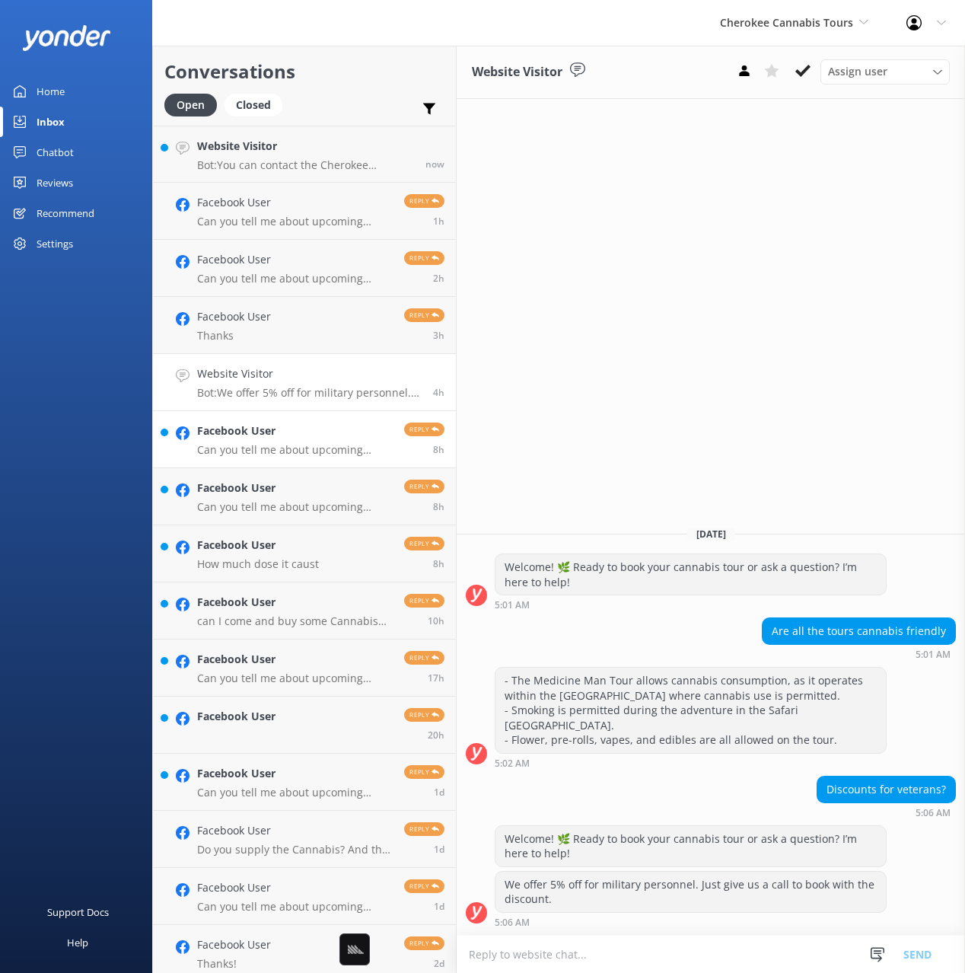
click at [282, 436] on h4 "Facebook User" at bounding box center [295, 430] width 196 height 17
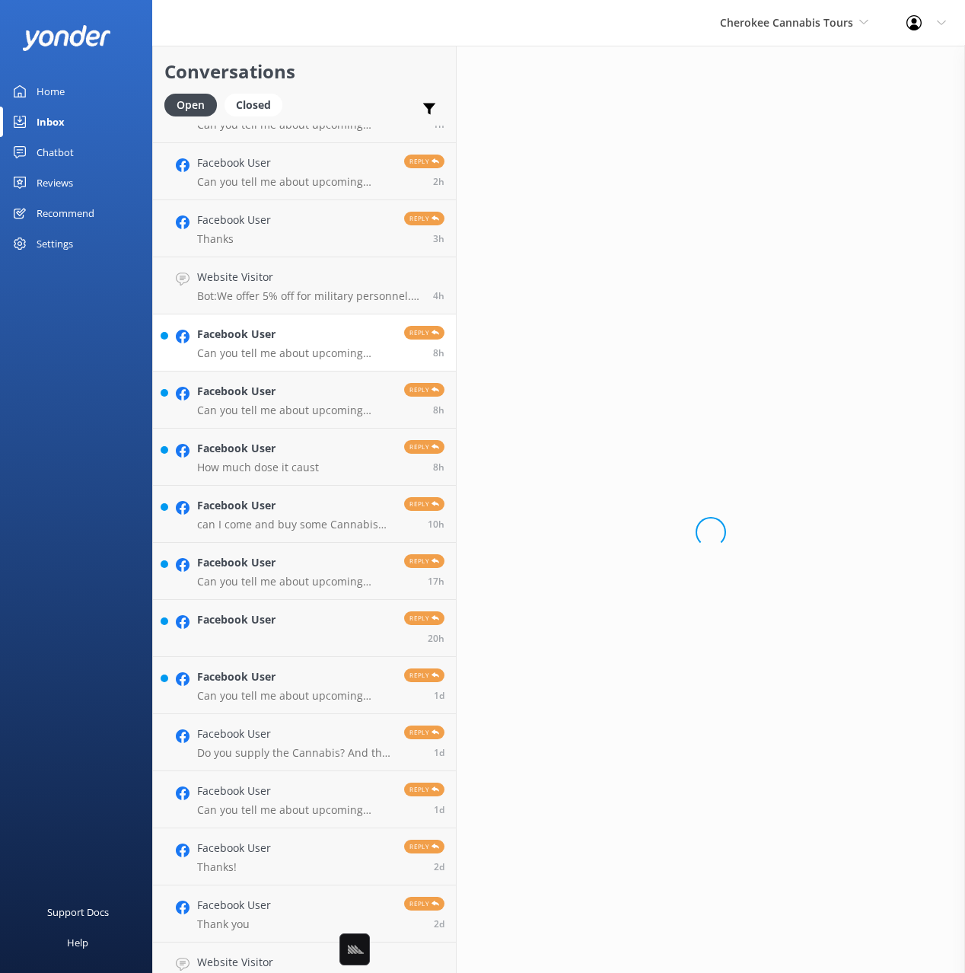
scroll to position [103, 0]
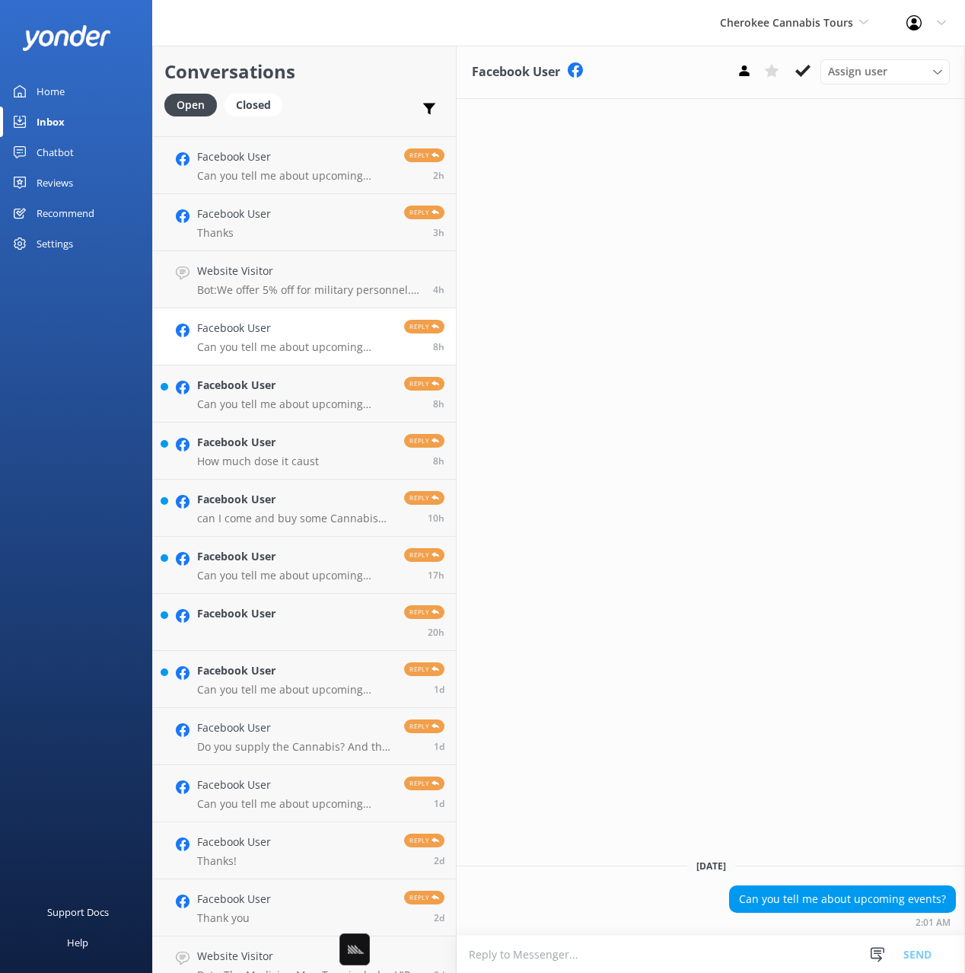
click at [735, 585] on div "Facebook User Assign user Reservations Nina Today Can you tell me about upcomin…" at bounding box center [711, 509] width 508 height 927
click at [327, 401] on p "Can you tell me about upcoming events?" at bounding box center [295, 404] width 196 height 14
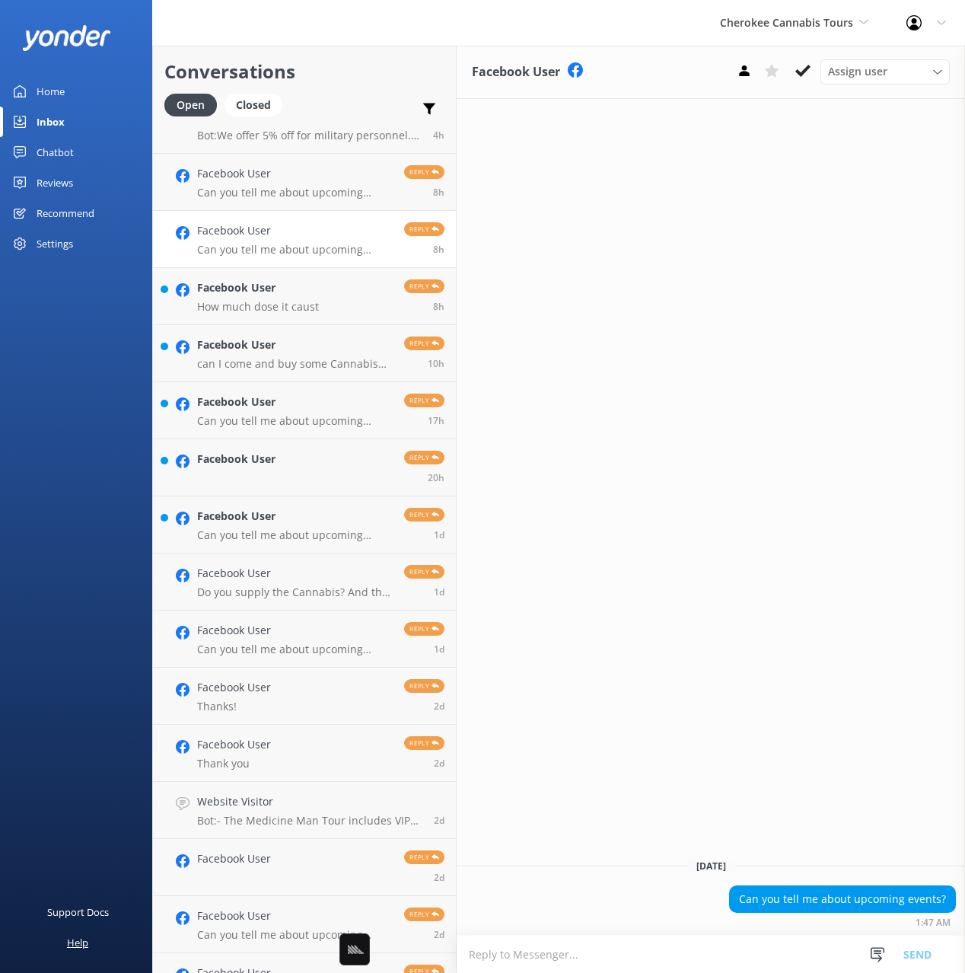
scroll to position [258, 0]
click at [273, 301] on p "How much dose it caust" at bounding box center [258, 306] width 122 height 14
click at [287, 356] on p "can I come and buy some Cannabis down there when I come down to fish?" at bounding box center [295, 363] width 196 height 14
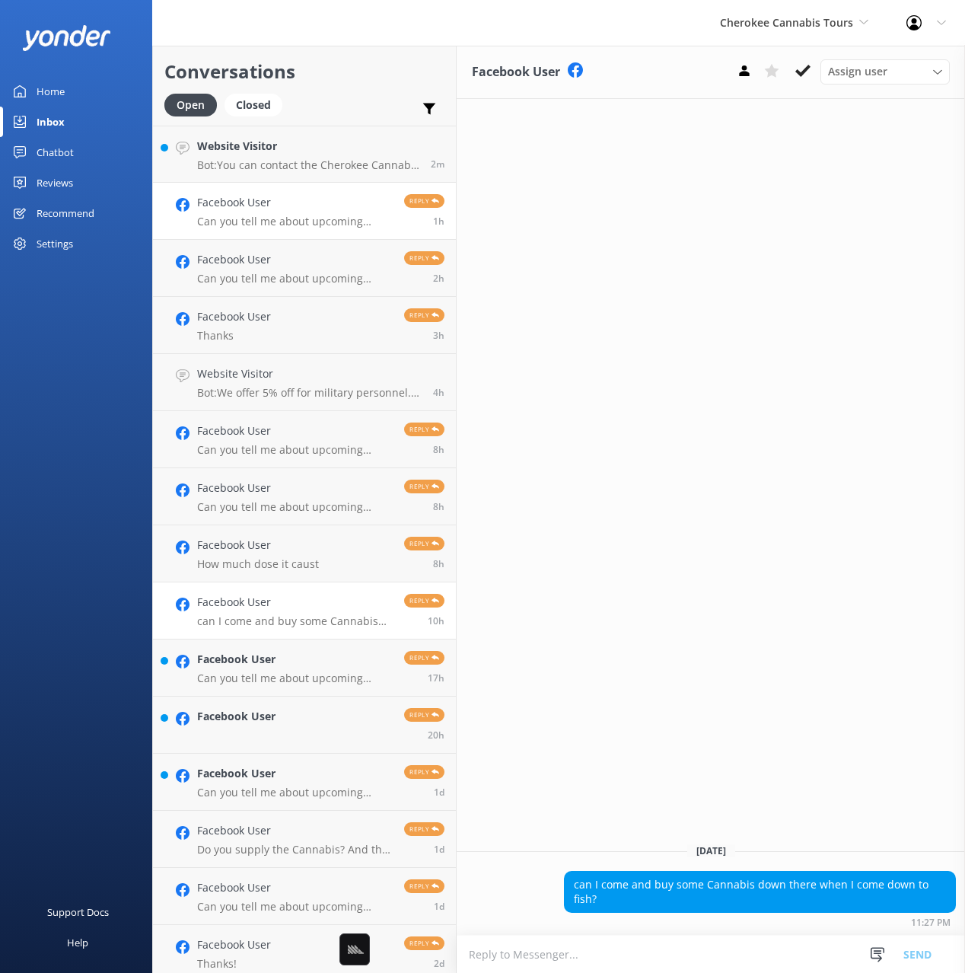
click at [359, 218] on p "Can you tell me about upcoming events?" at bounding box center [295, 222] width 196 height 14
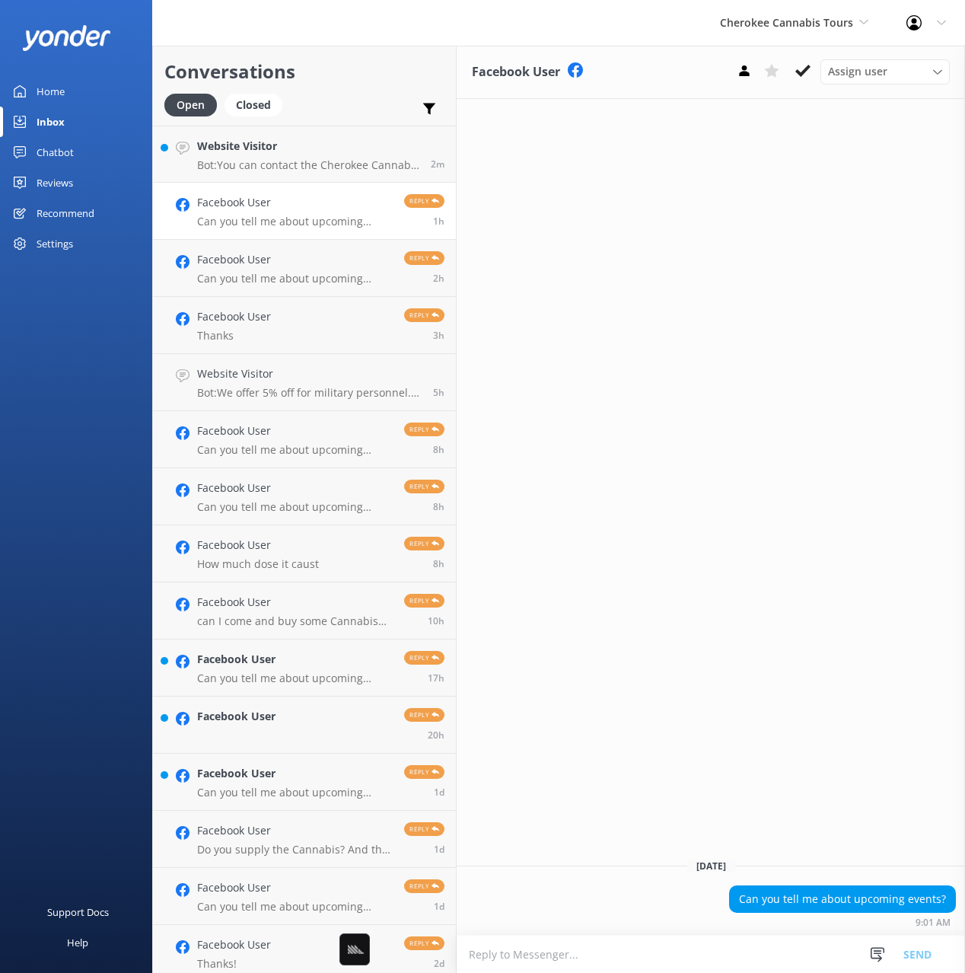
click at [282, 194] on h4 "Facebook User" at bounding box center [295, 202] width 196 height 17
click at [263, 249] on link "Facebook User Can you tell me about upcoming events? Reply 2h" at bounding box center [304, 268] width 303 height 57
click at [301, 221] on p "Can you tell me about upcoming events?" at bounding box center [295, 222] width 196 height 14
click at [802, 78] on button at bounding box center [802, 70] width 27 height 23
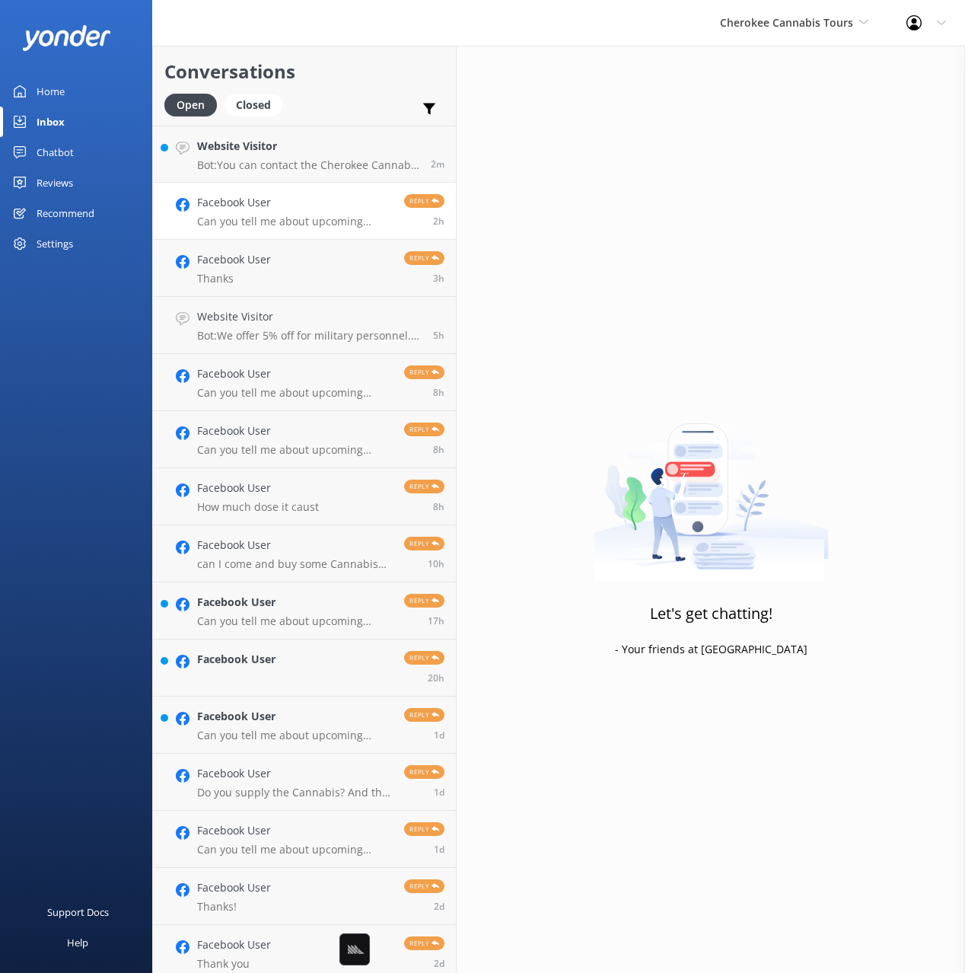
click at [336, 221] on p "Can you tell me about upcoming events?" at bounding box center [295, 222] width 196 height 14
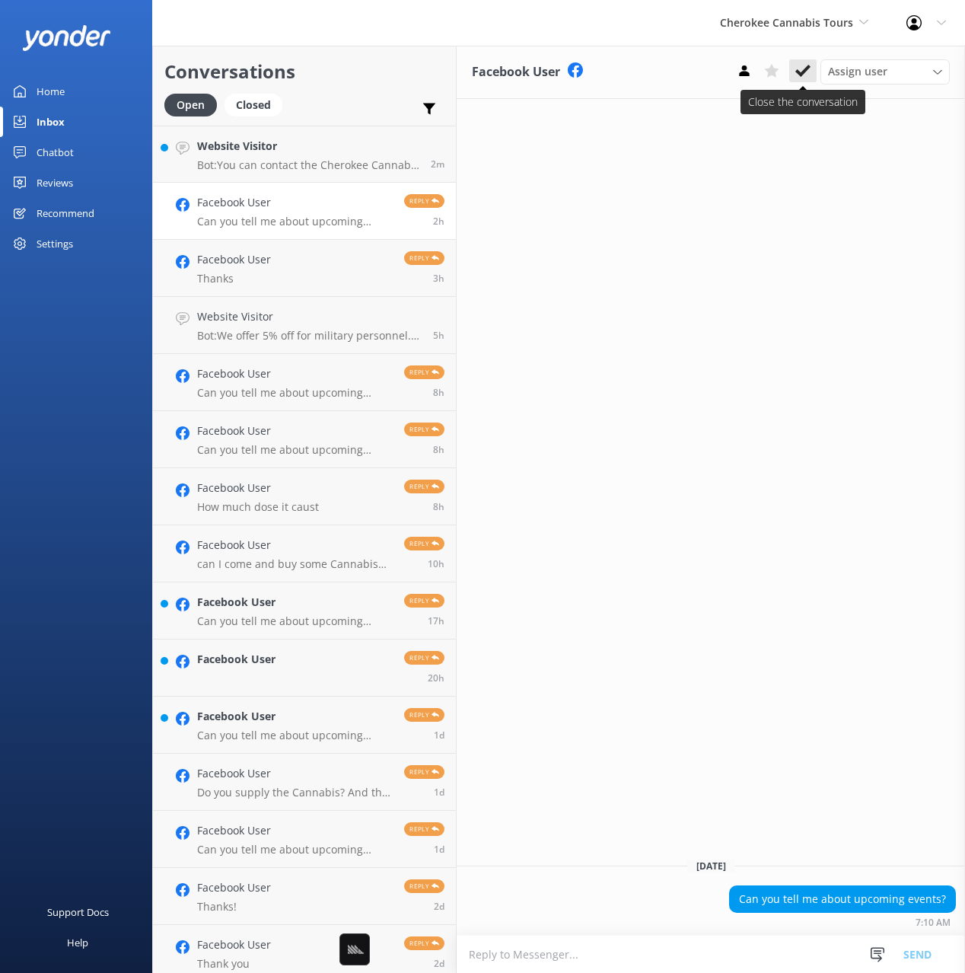
drag, startPoint x: 798, startPoint y: 75, endPoint x: 665, endPoint y: 116, distance: 138.6
click at [798, 75] on icon at bounding box center [802, 70] width 15 height 15
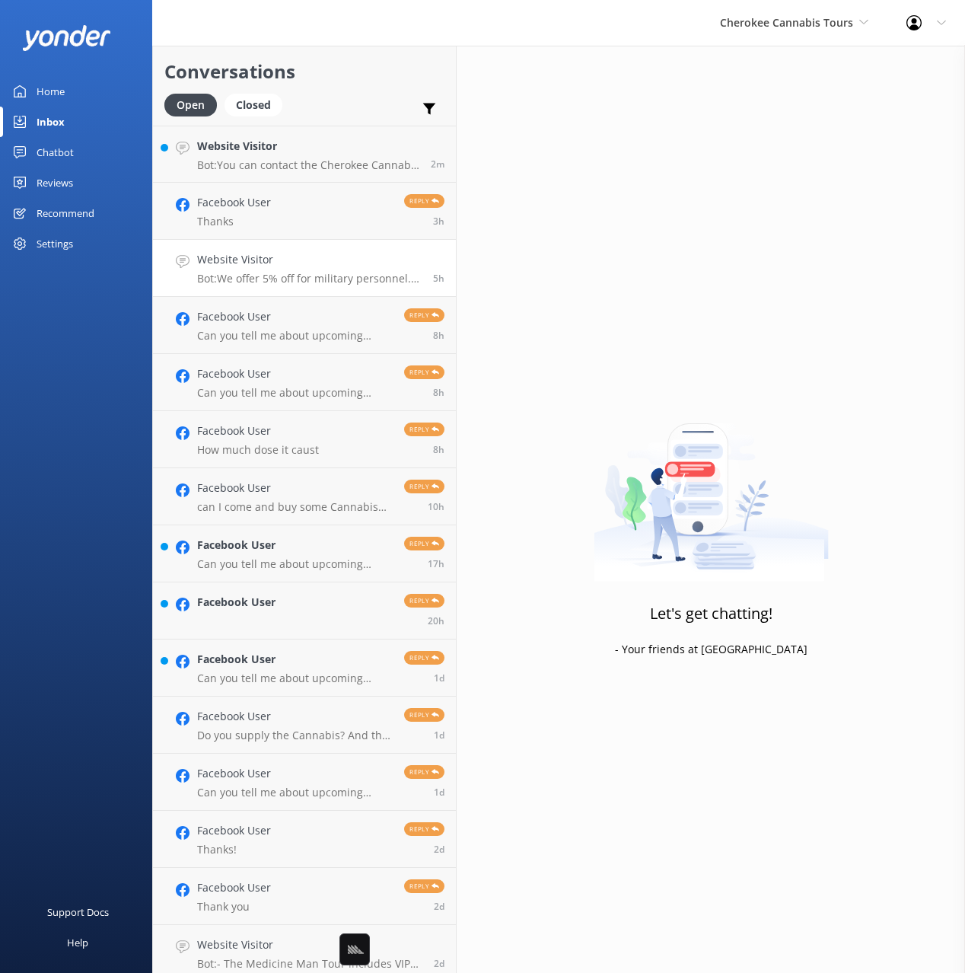
click at [255, 262] on h4 "Website Visitor" at bounding box center [309, 259] width 224 height 17
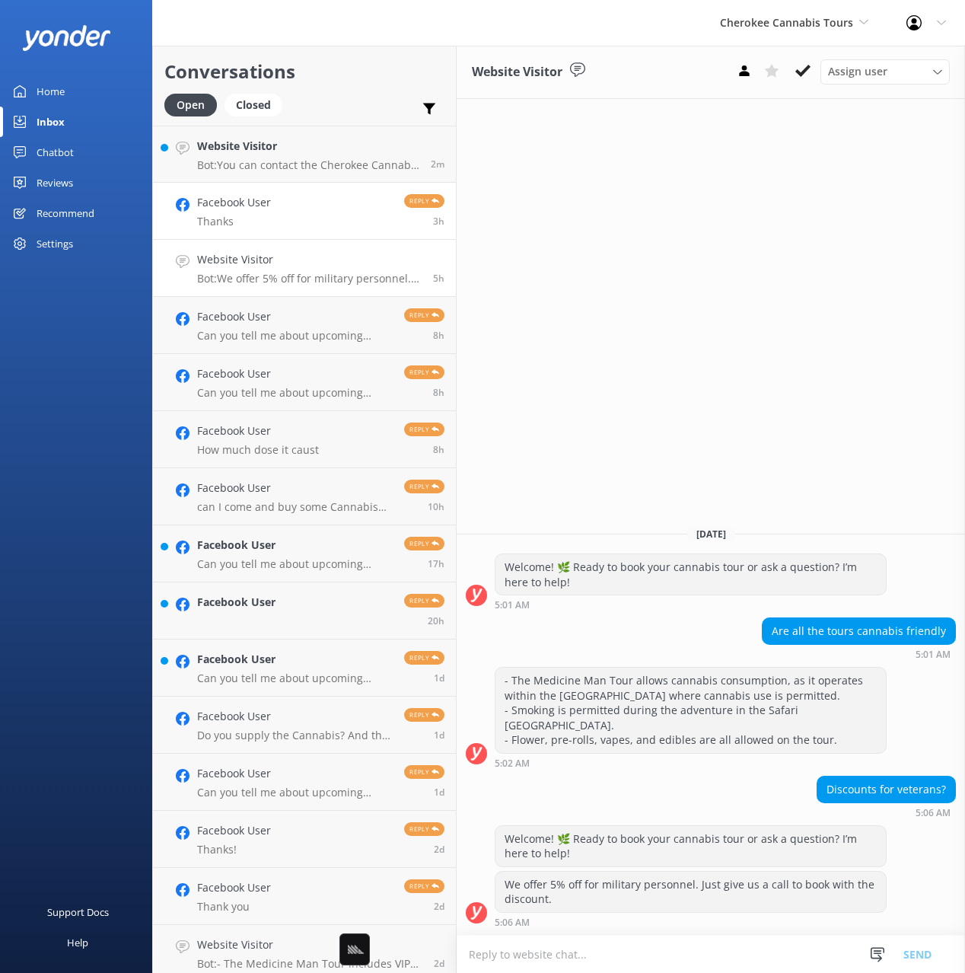
click at [271, 221] on link "Facebook User Thanks Reply 3h" at bounding box center [304, 211] width 303 height 57
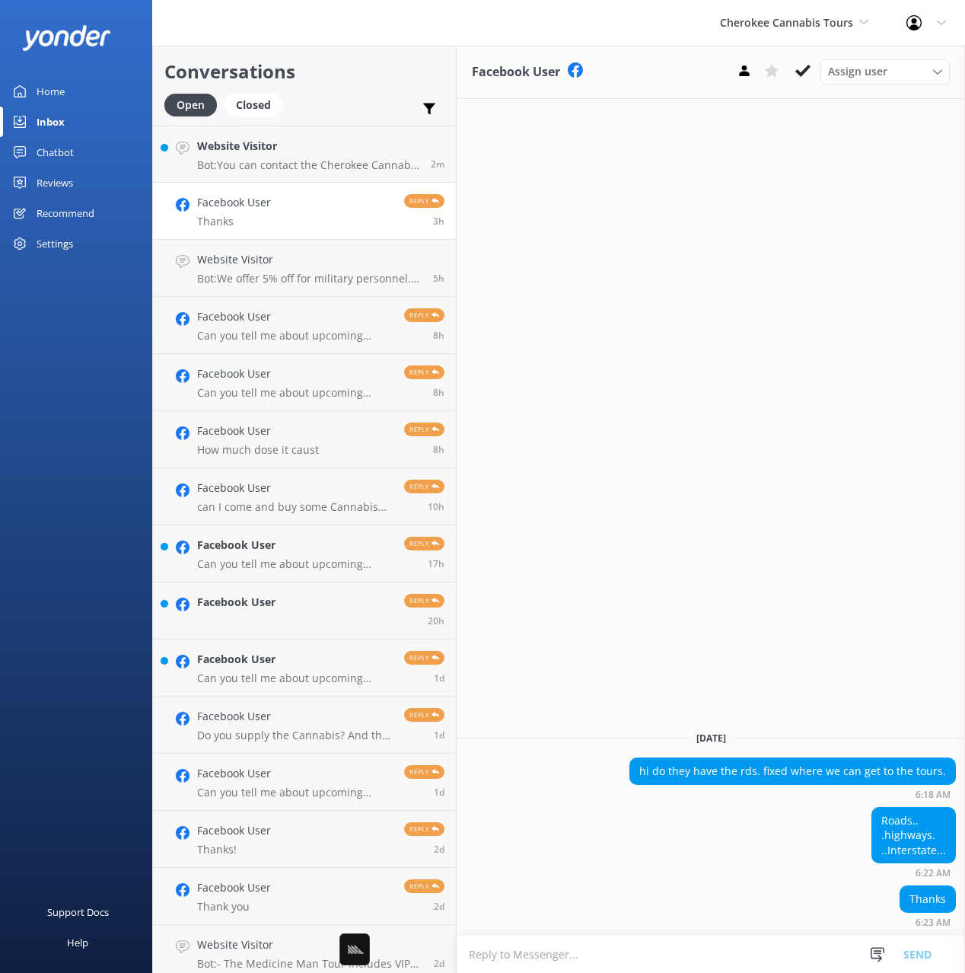
click at [803, 75] on icon at bounding box center [802, 70] width 15 height 15
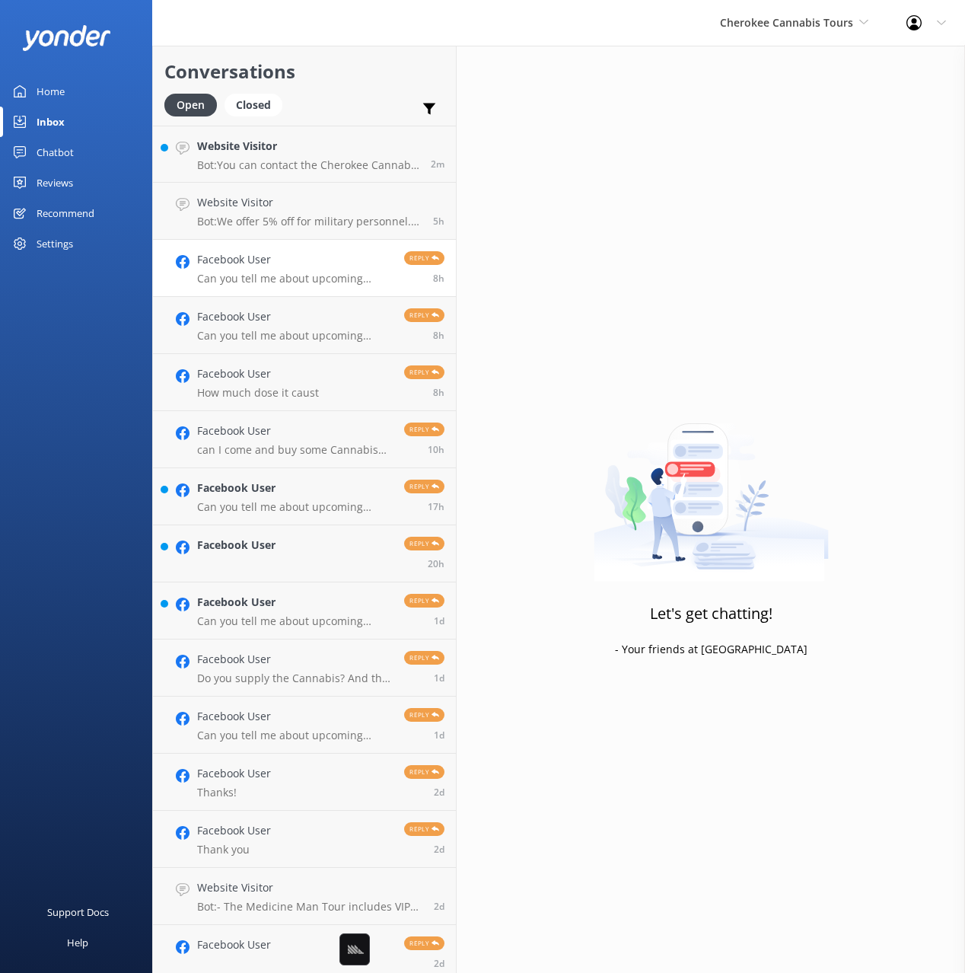
click at [275, 275] on p "Can you tell me about upcoming events?" at bounding box center [295, 279] width 196 height 14
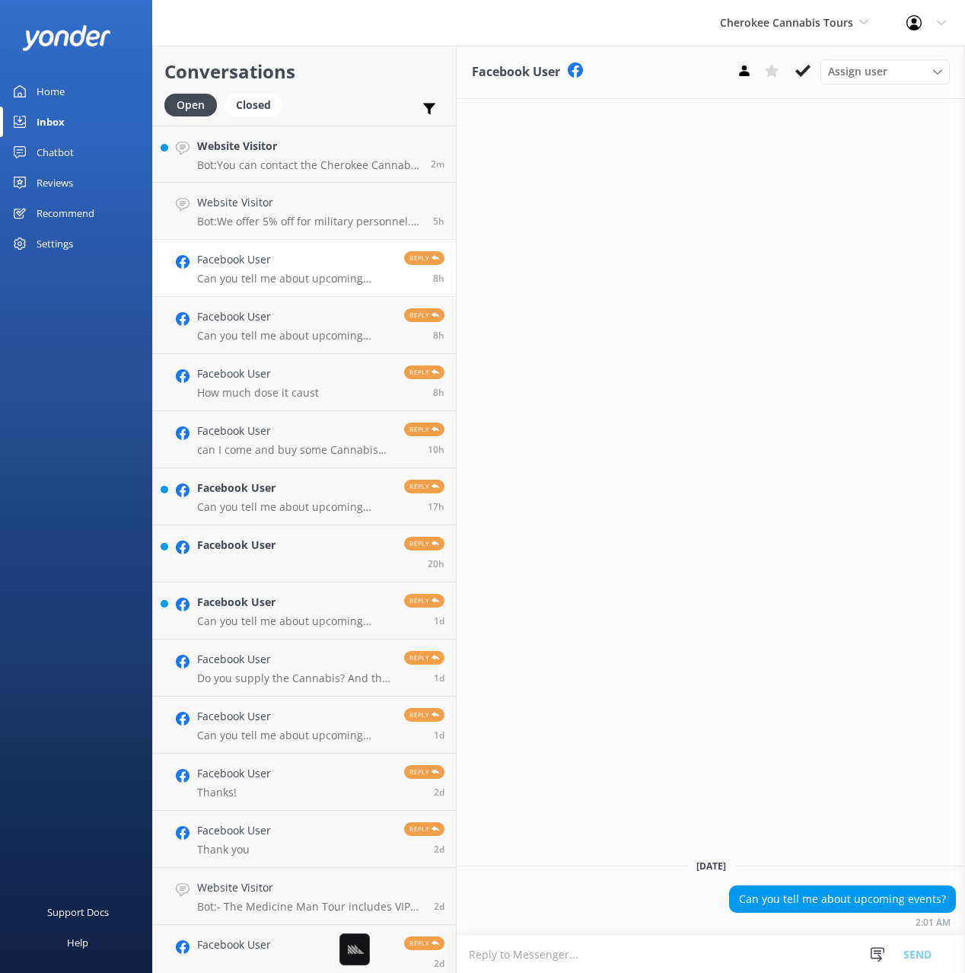
click at [812, 78] on button at bounding box center [802, 70] width 27 height 23
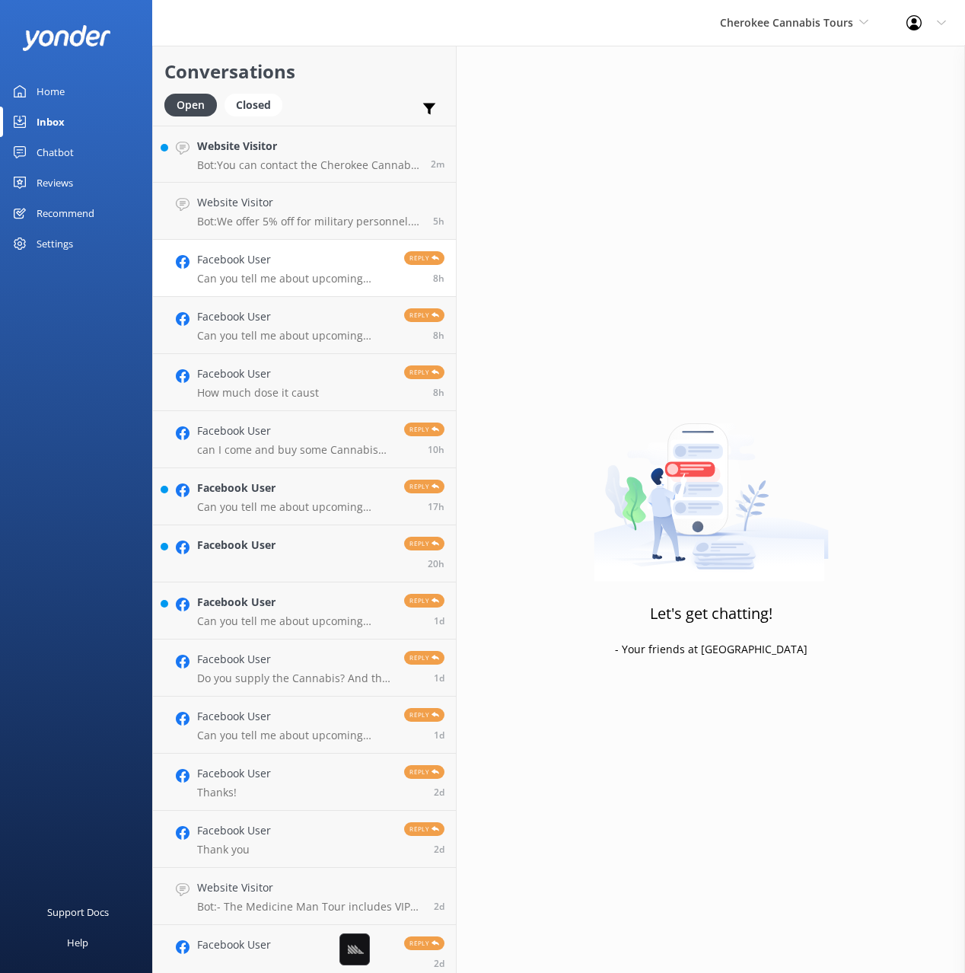
drag, startPoint x: 307, startPoint y: 326, endPoint x: 438, endPoint y: 261, distance: 146.3
click at [307, 326] on div "Facebook User Can you tell me about upcoming events?" at bounding box center [295, 324] width 196 height 33
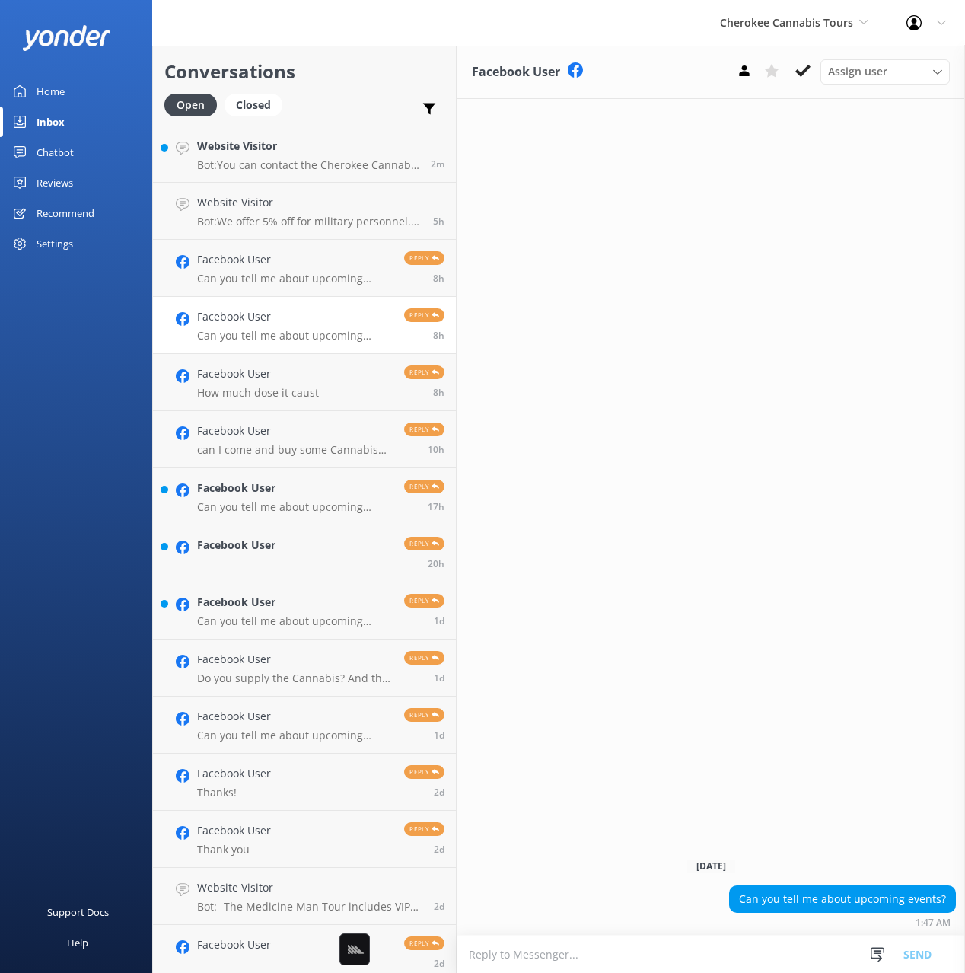
drag, startPoint x: 800, startPoint y: 75, endPoint x: 667, endPoint y: 161, distance: 158.5
click at [799, 76] on icon at bounding box center [802, 70] width 15 height 15
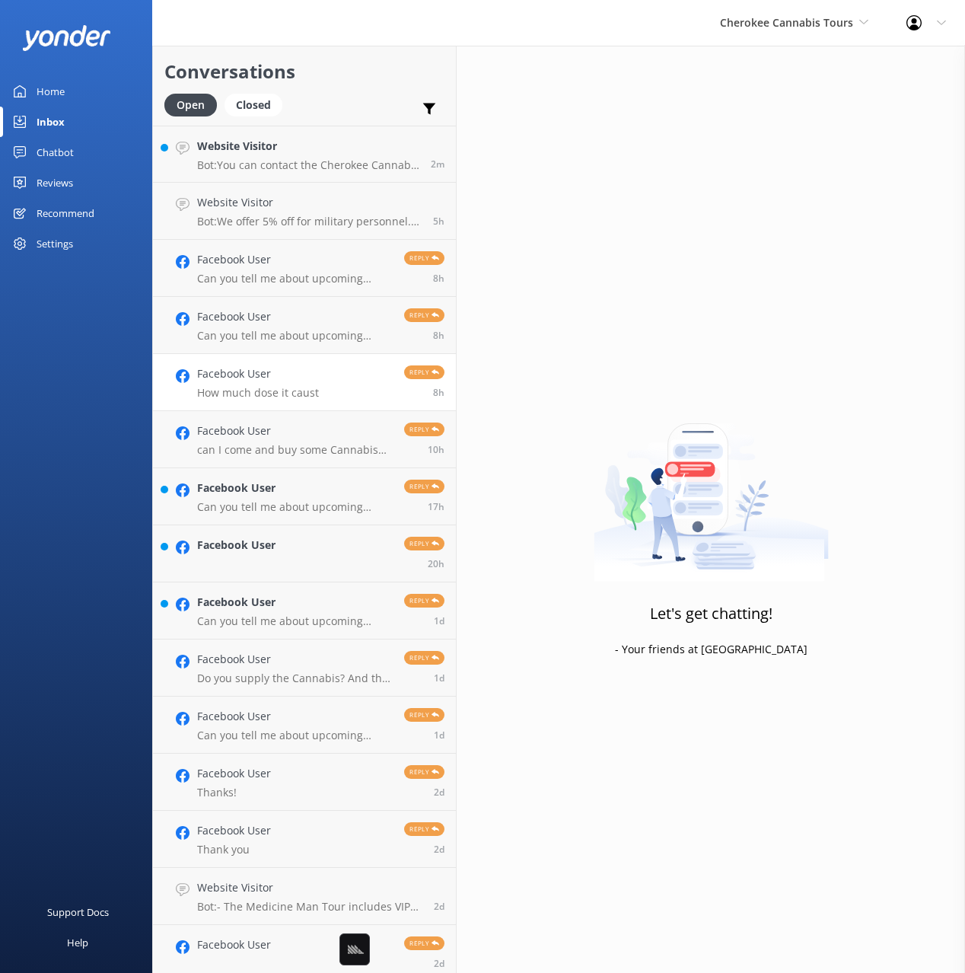
click at [285, 377] on h4 "Facebook User" at bounding box center [258, 373] width 122 height 17
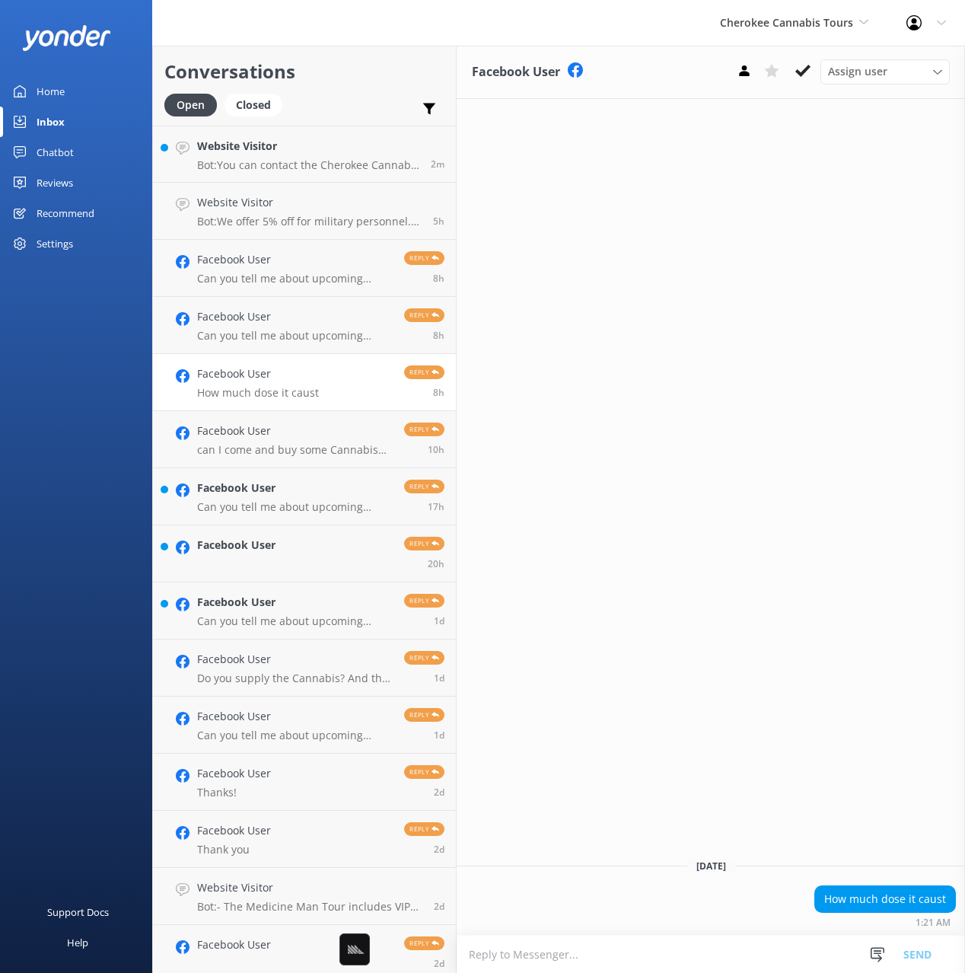
drag, startPoint x: 801, startPoint y: 75, endPoint x: 730, endPoint y: 136, distance: 93.9
click at [800, 75] on use at bounding box center [802, 71] width 15 height 12
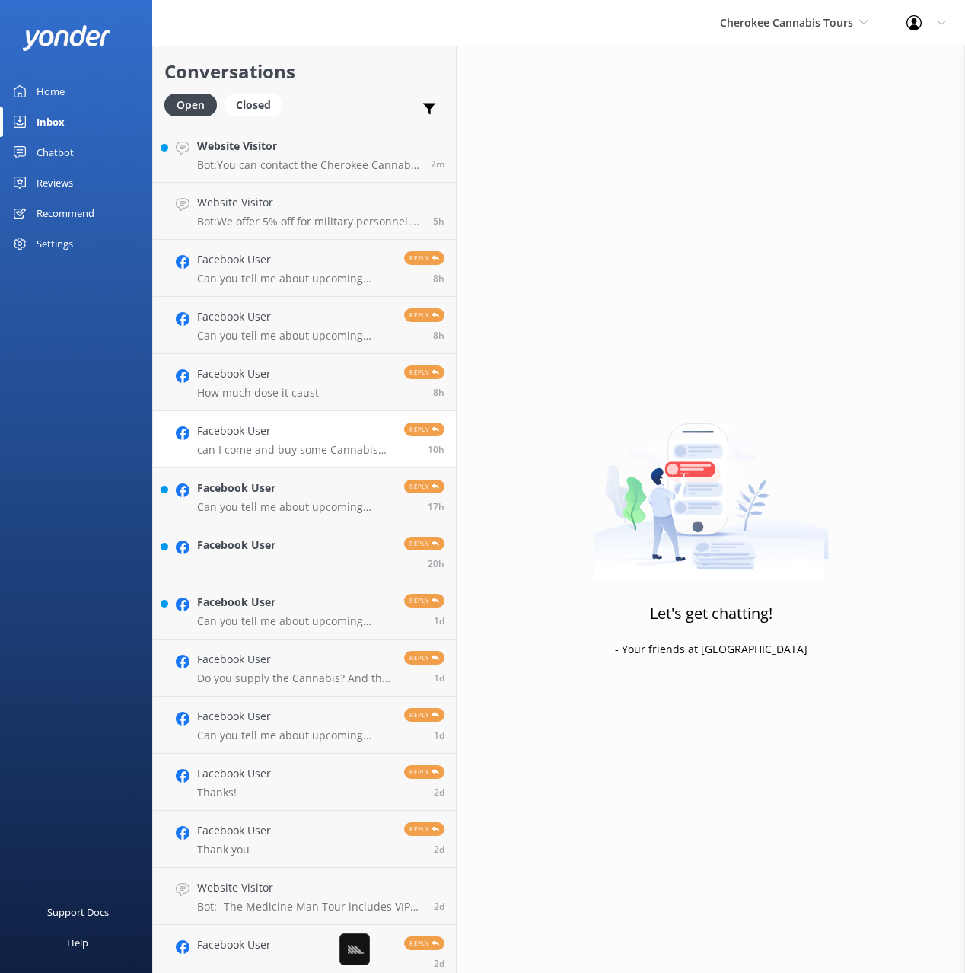
click at [369, 437] on h4 "Facebook User" at bounding box center [295, 430] width 196 height 17
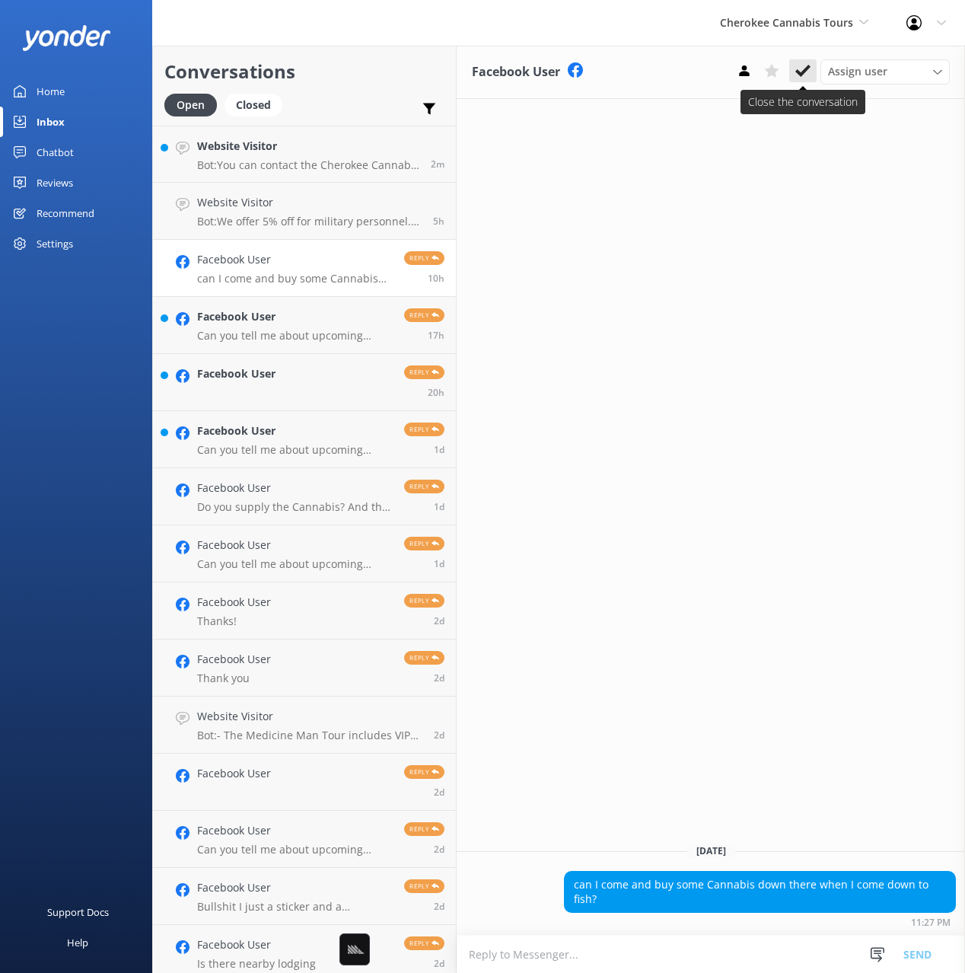
click at [802, 78] on icon at bounding box center [802, 70] width 15 height 15
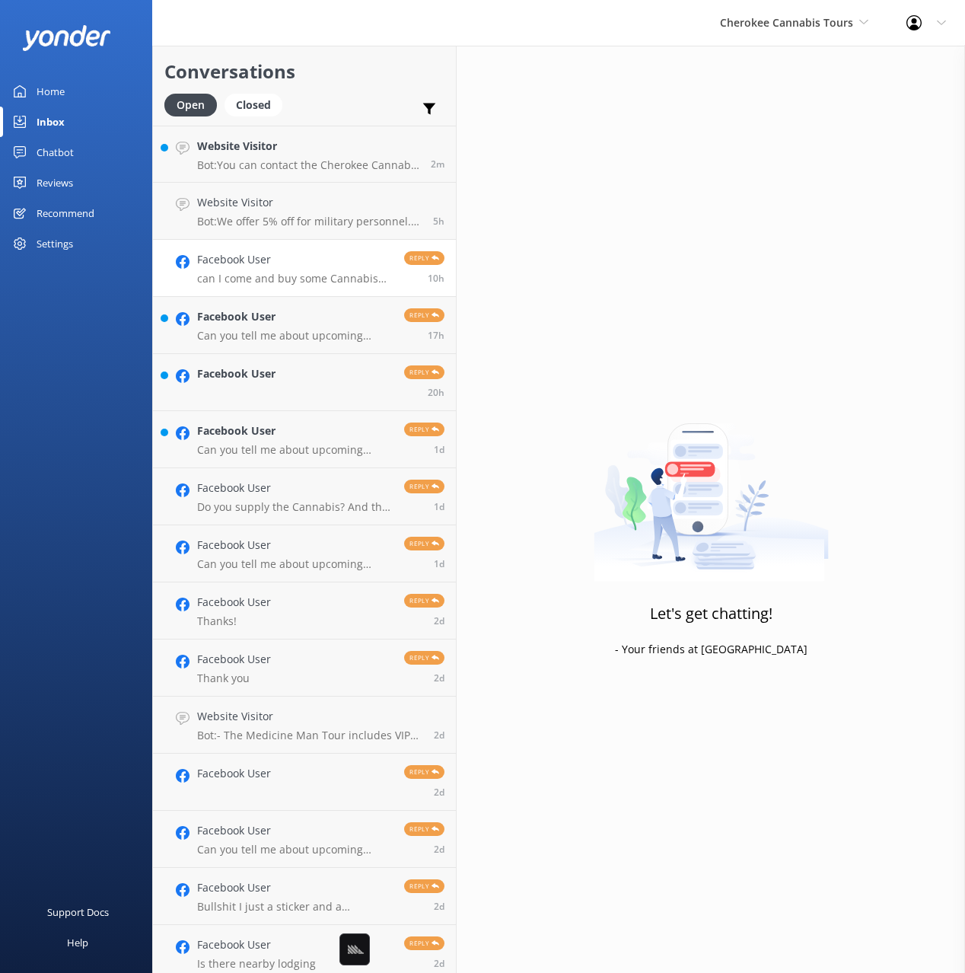
click at [285, 286] on link "Facebook User can I come and buy some Cannabis down there when I come down to f…" at bounding box center [304, 268] width 303 height 57
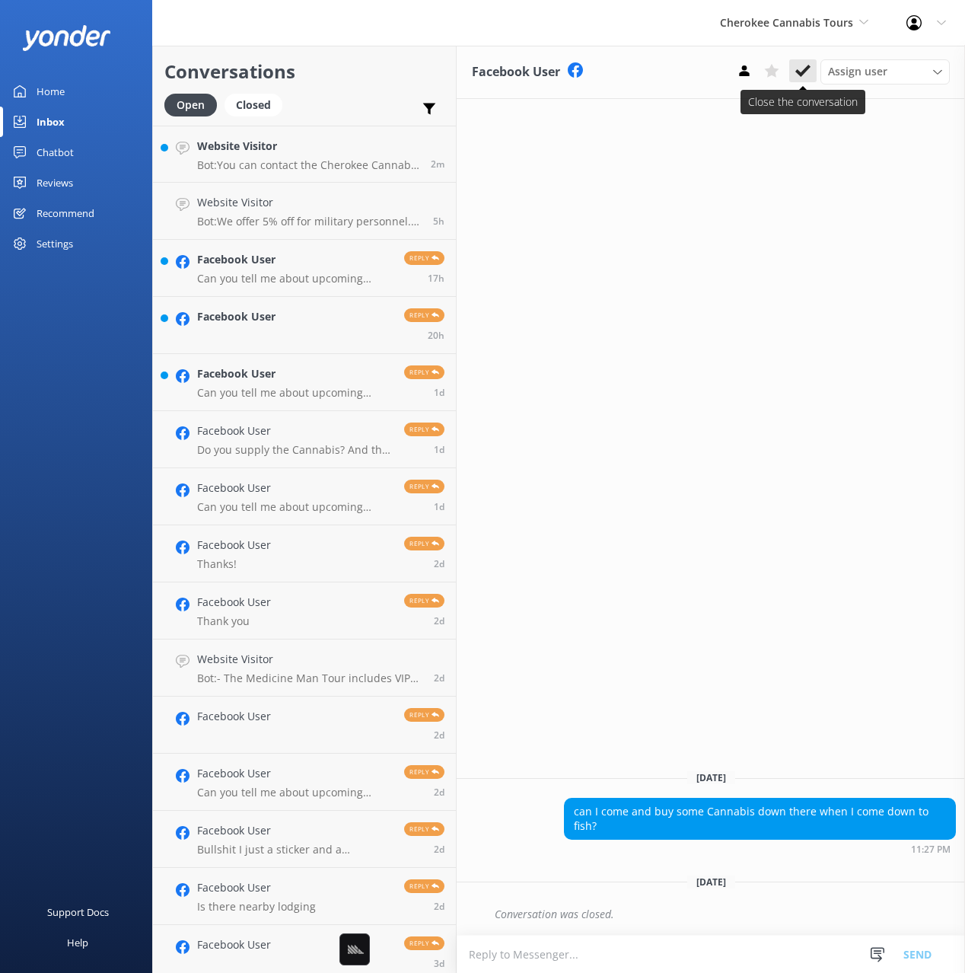
click at [802, 73] on use at bounding box center [802, 71] width 15 height 12
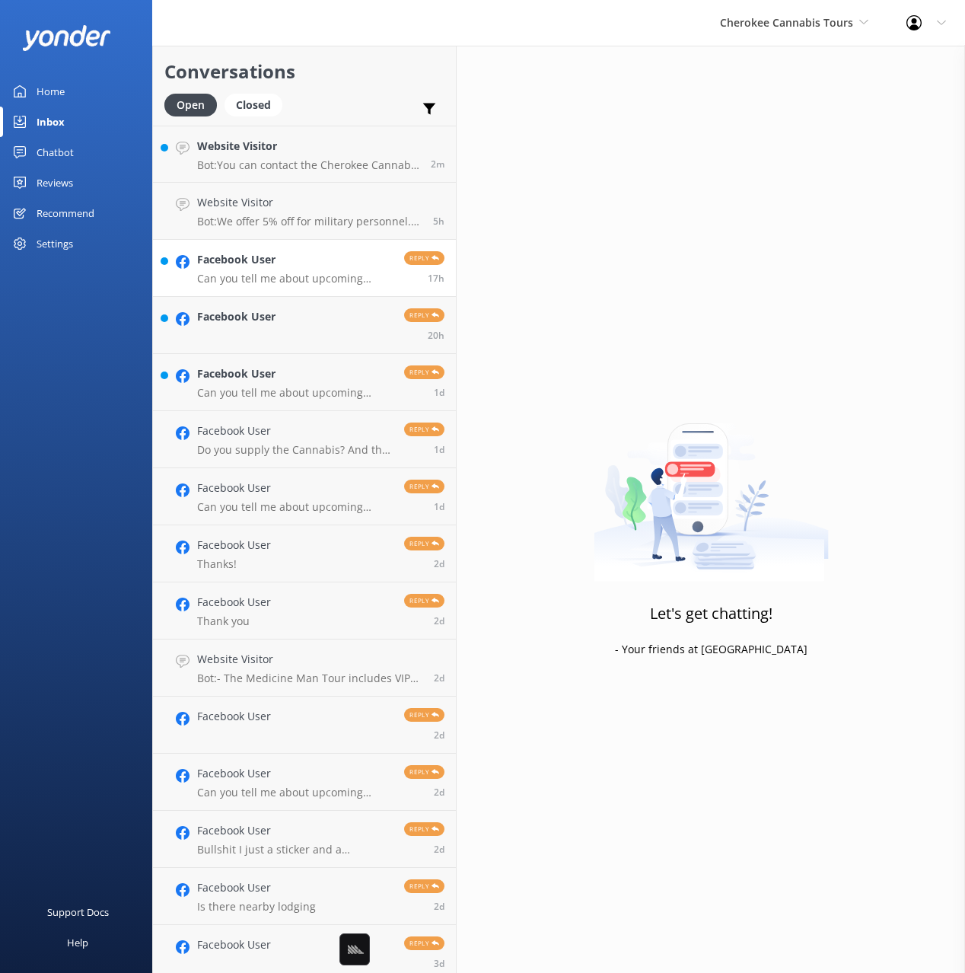
click at [287, 287] on link "Facebook User Can you tell me about upcoming events? Reply 17h" at bounding box center [304, 268] width 303 height 57
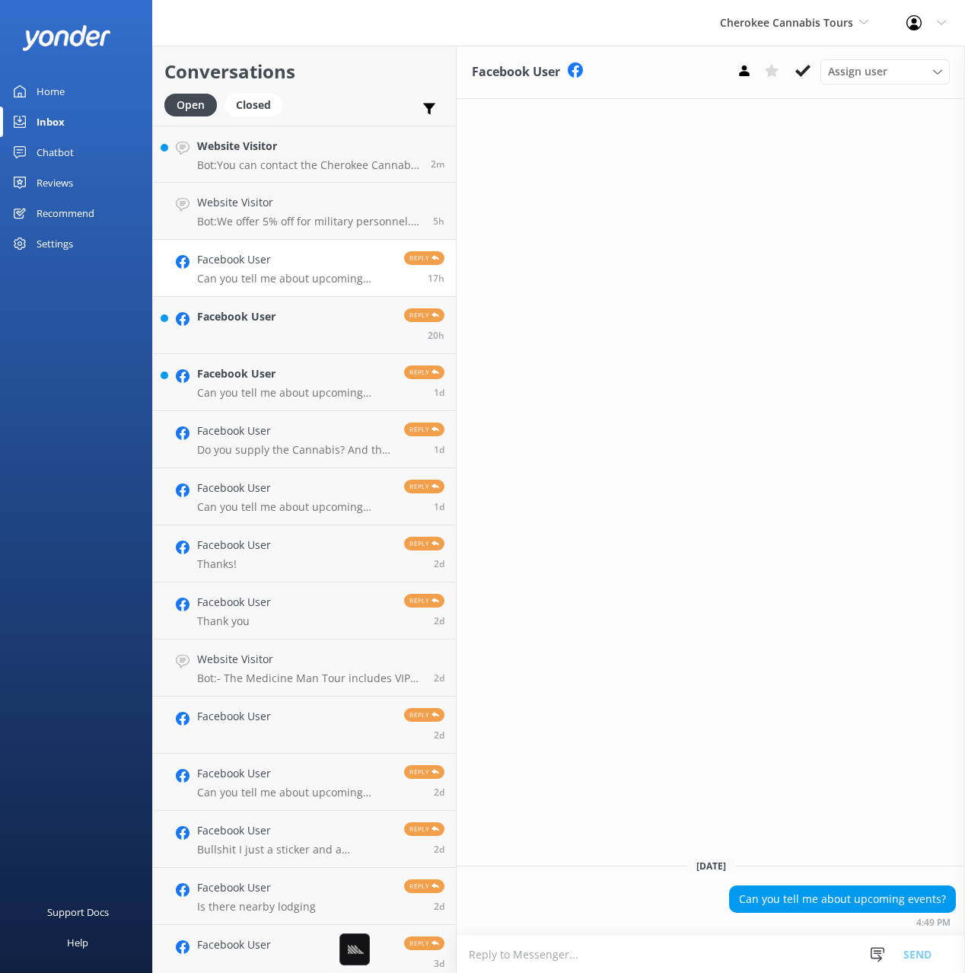
drag, startPoint x: 804, startPoint y: 72, endPoint x: 786, endPoint y: 84, distance: 20.9
click at [803, 73] on use at bounding box center [802, 71] width 15 height 12
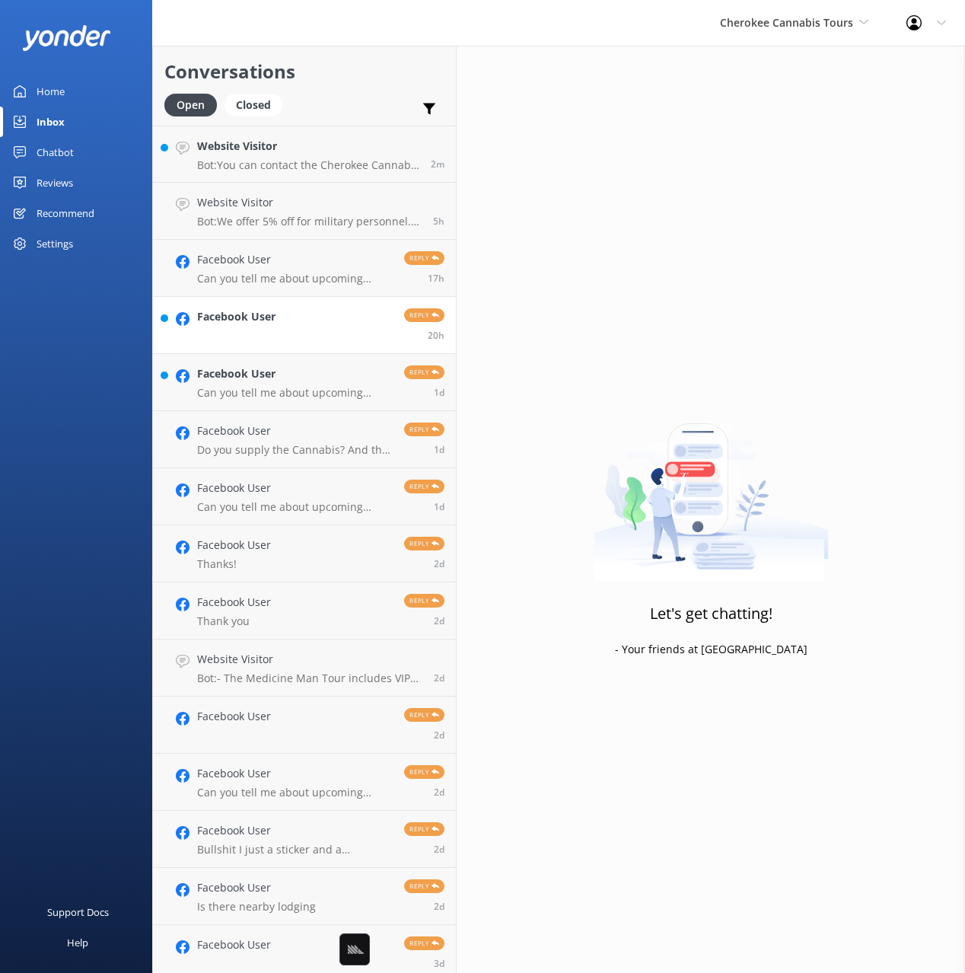
click at [327, 325] on link "Facebook User Reply 20h" at bounding box center [304, 325] width 303 height 57
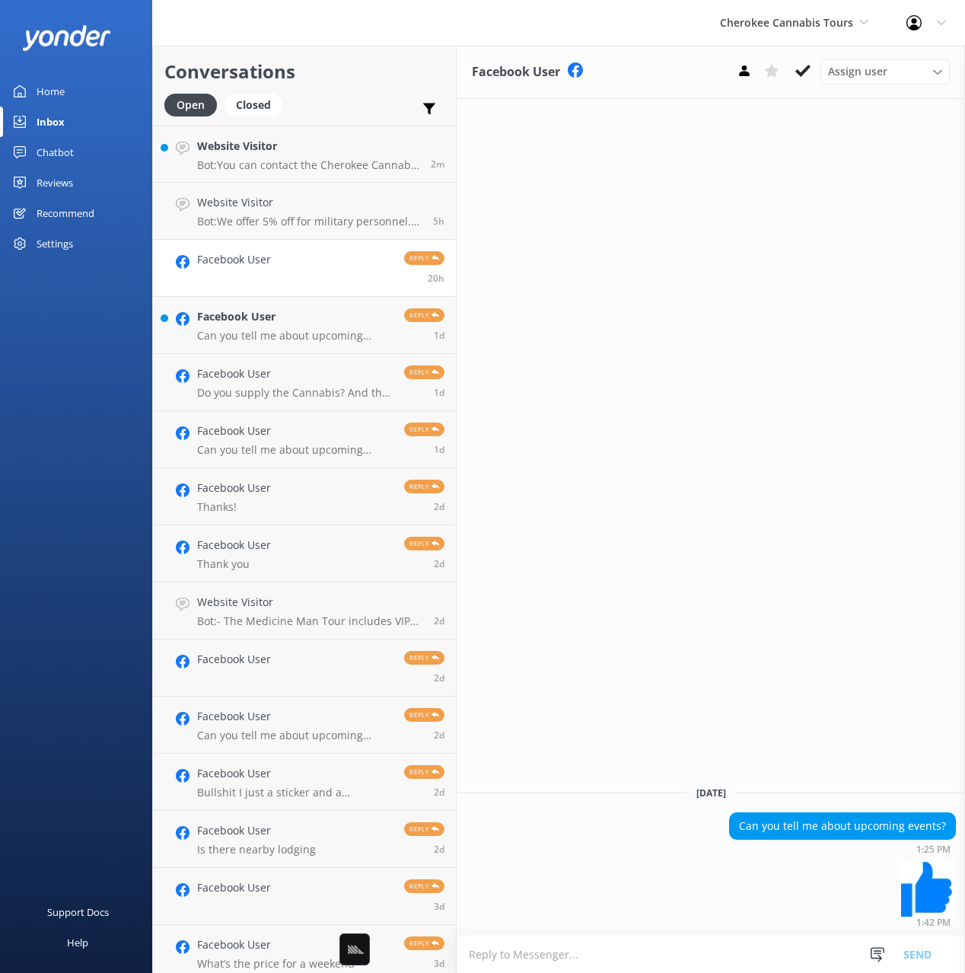
click at [804, 73] on use at bounding box center [802, 71] width 15 height 12
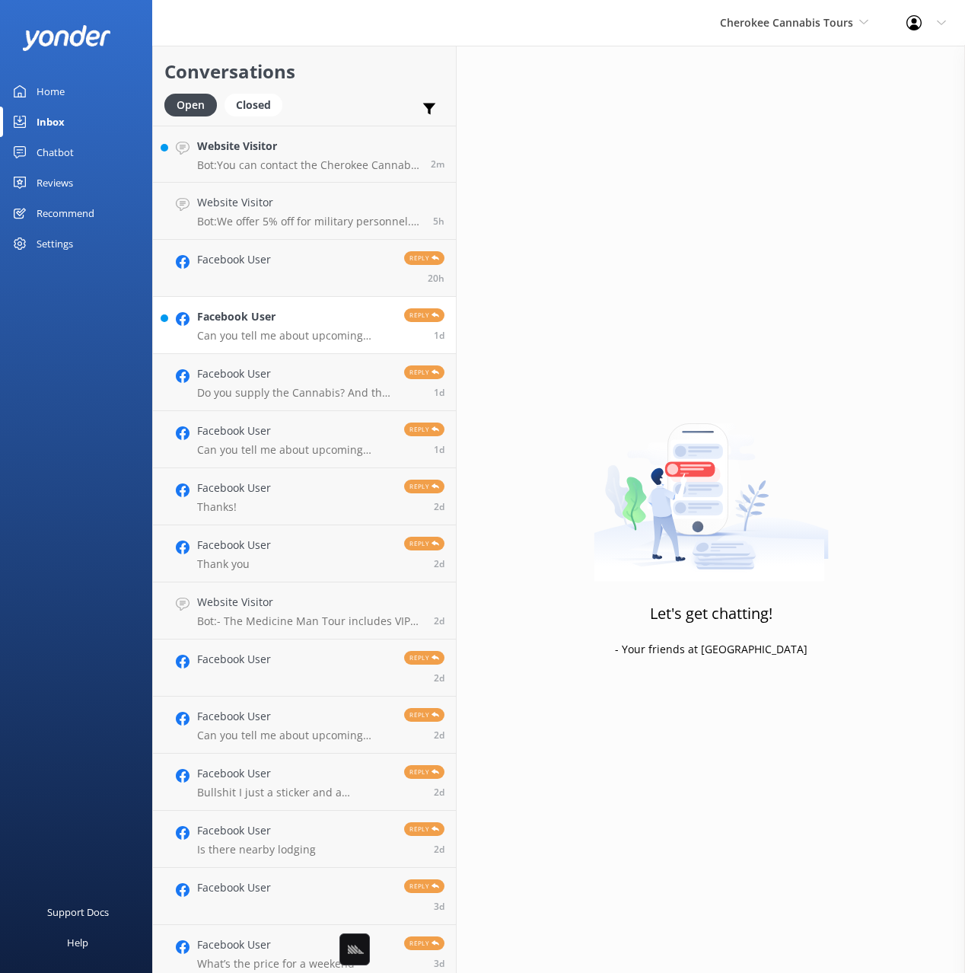
click at [257, 321] on h4 "Facebook User" at bounding box center [295, 316] width 196 height 17
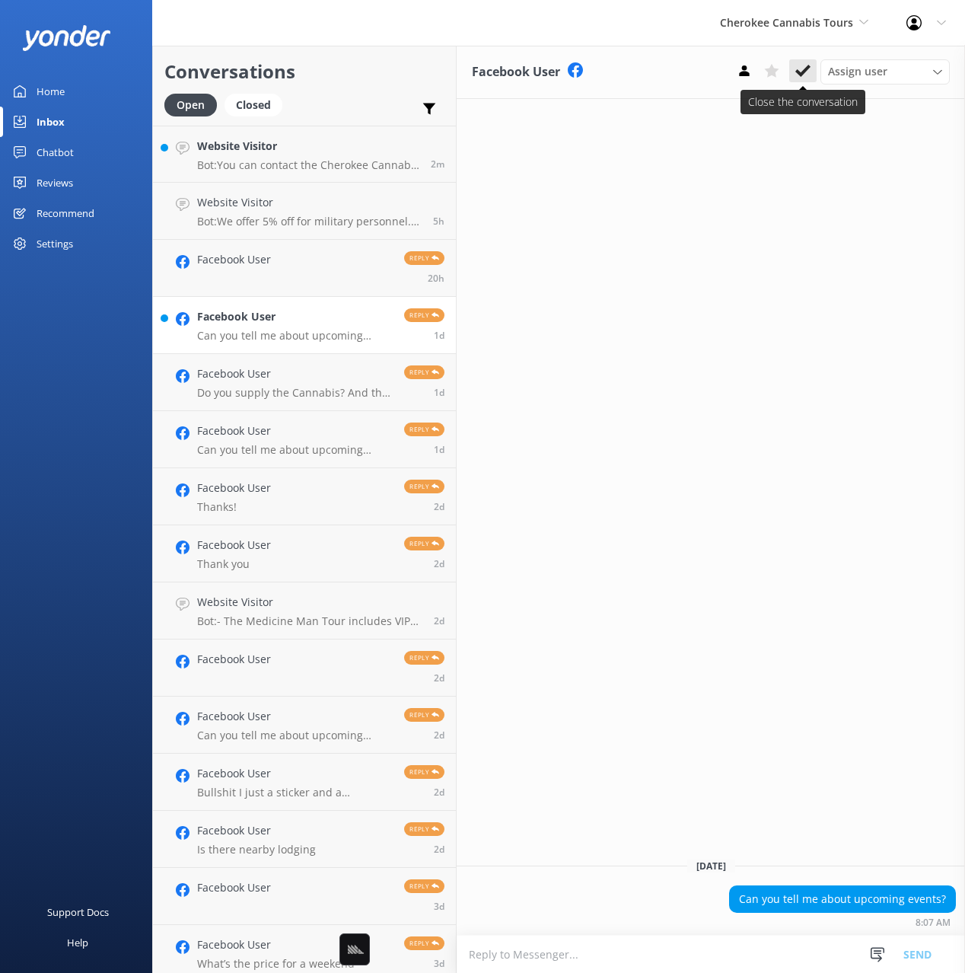
click at [800, 73] on use at bounding box center [802, 71] width 15 height 12
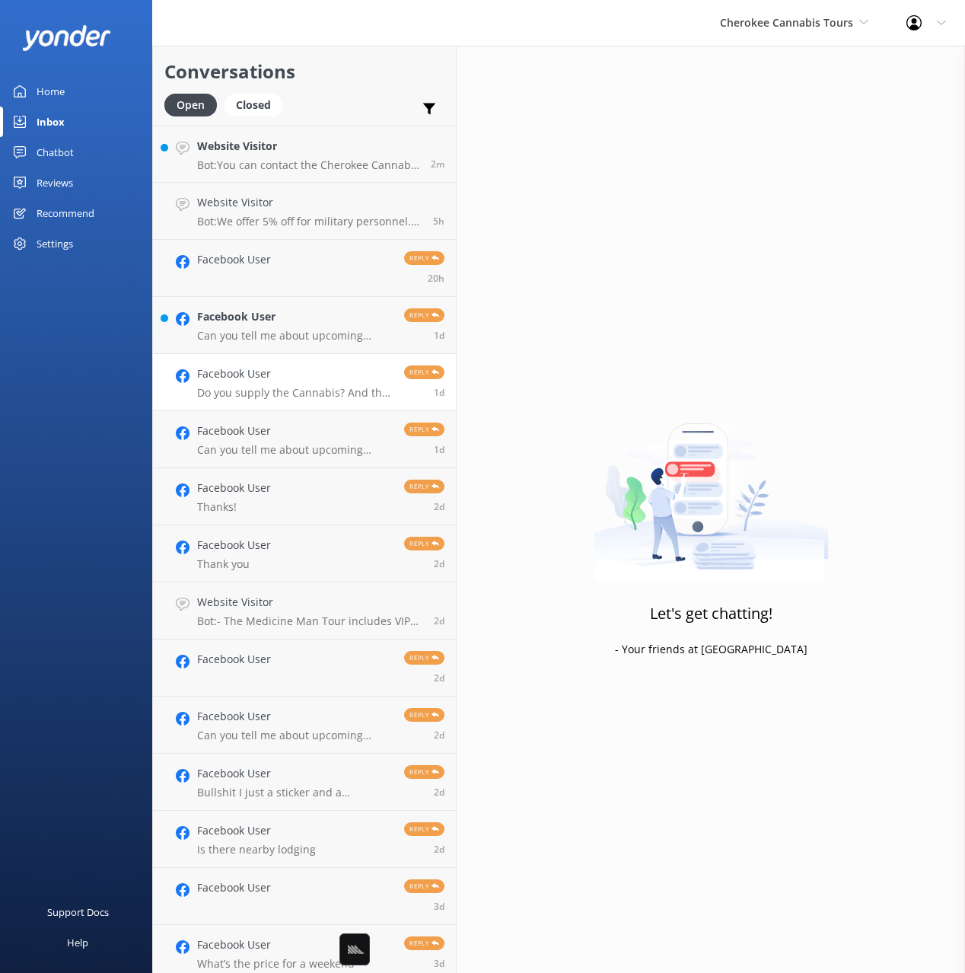
click at [309, 381] on h4 "Facebook User" at bounding box center [295, 373] width 196 height 17
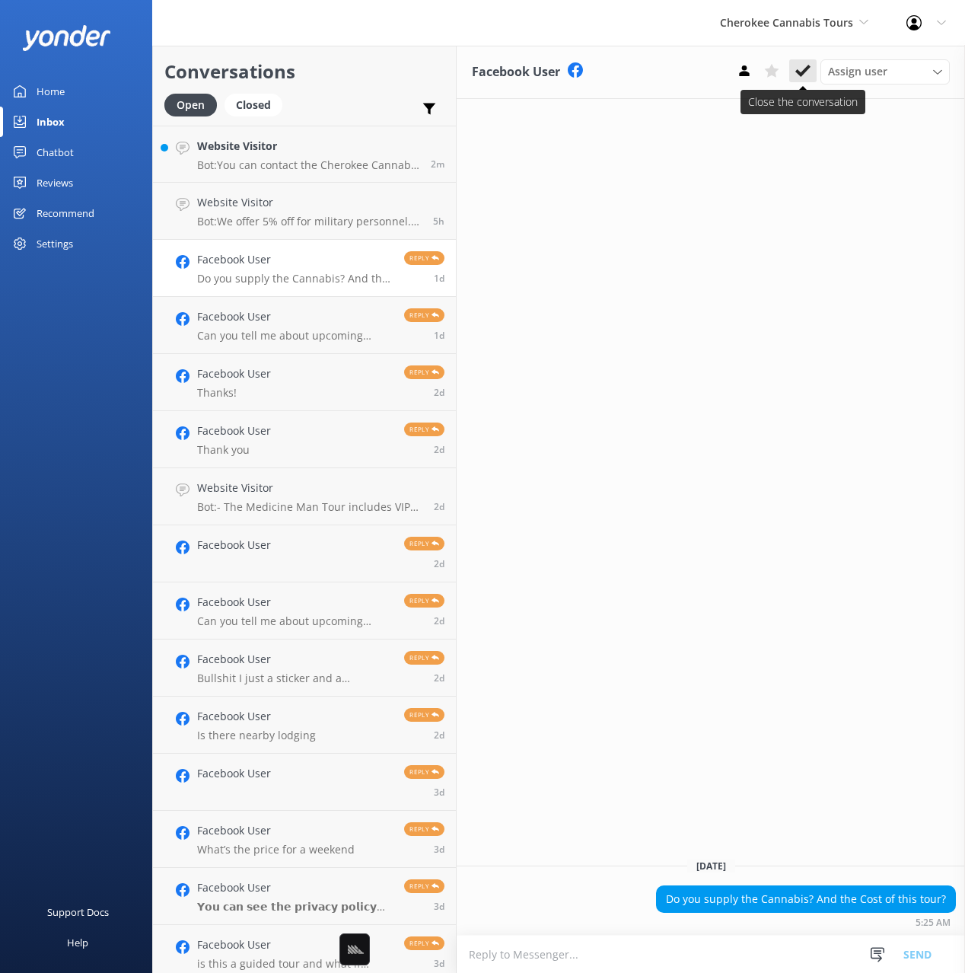
click at [796, 76] on icon at bounding box center [802, 70] width 15 height 15
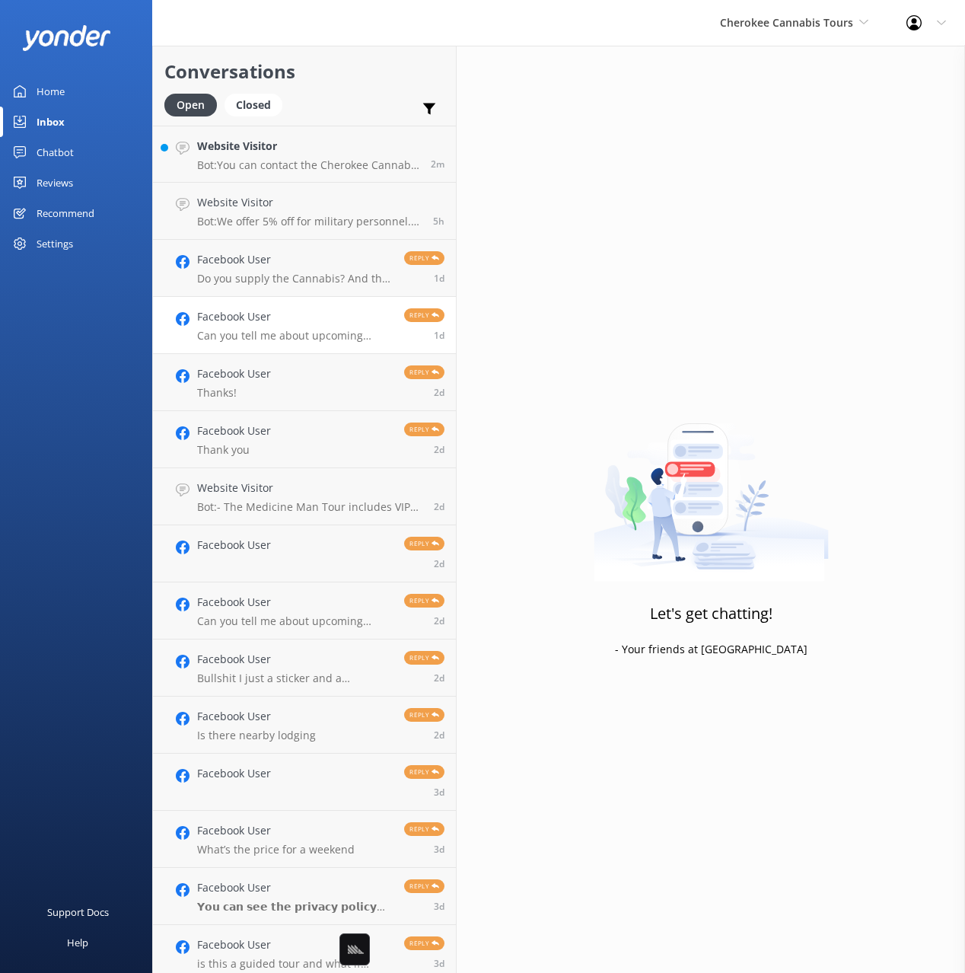
click at [282, 317] on h4 "Facebook User" at bounding box center [295, 316] width 196 height 17
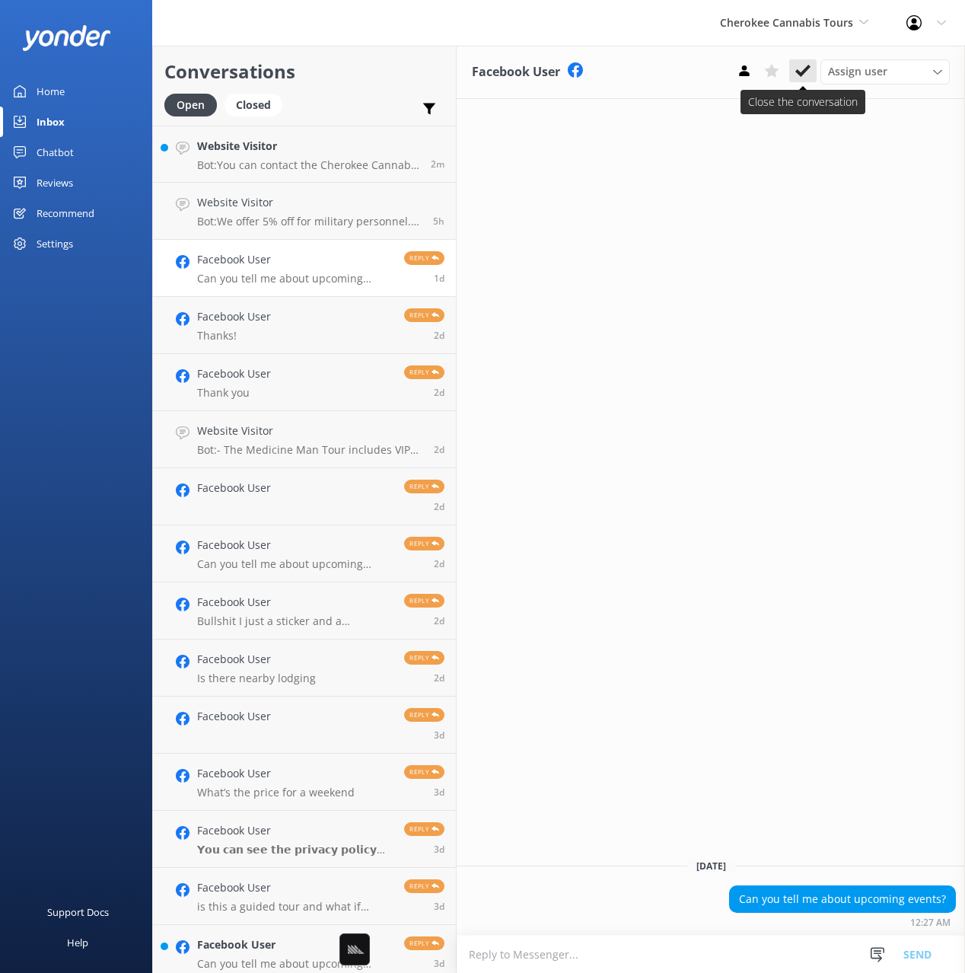
click at [807, 71] on icon at bounding box center [802, 70] width 15 height 15
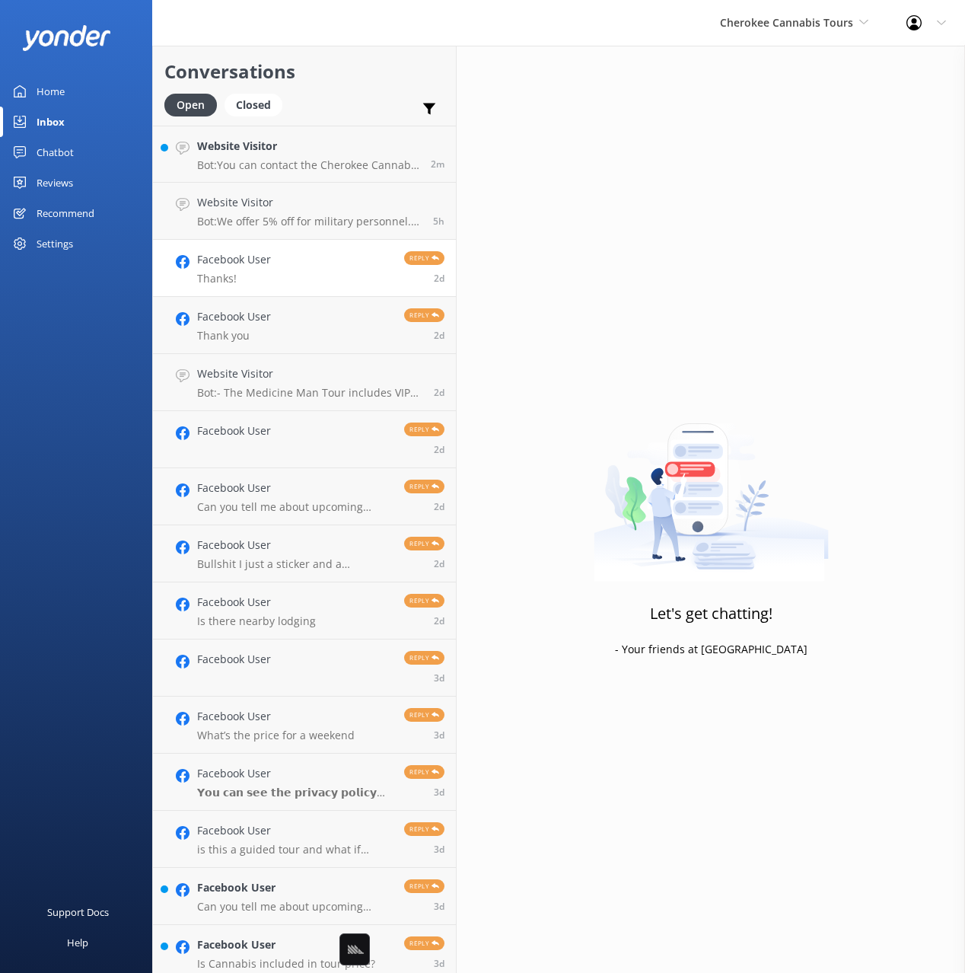
click at [262, 274] on p "Thanks!" at bounding box center [234, 279] width 74 height 14
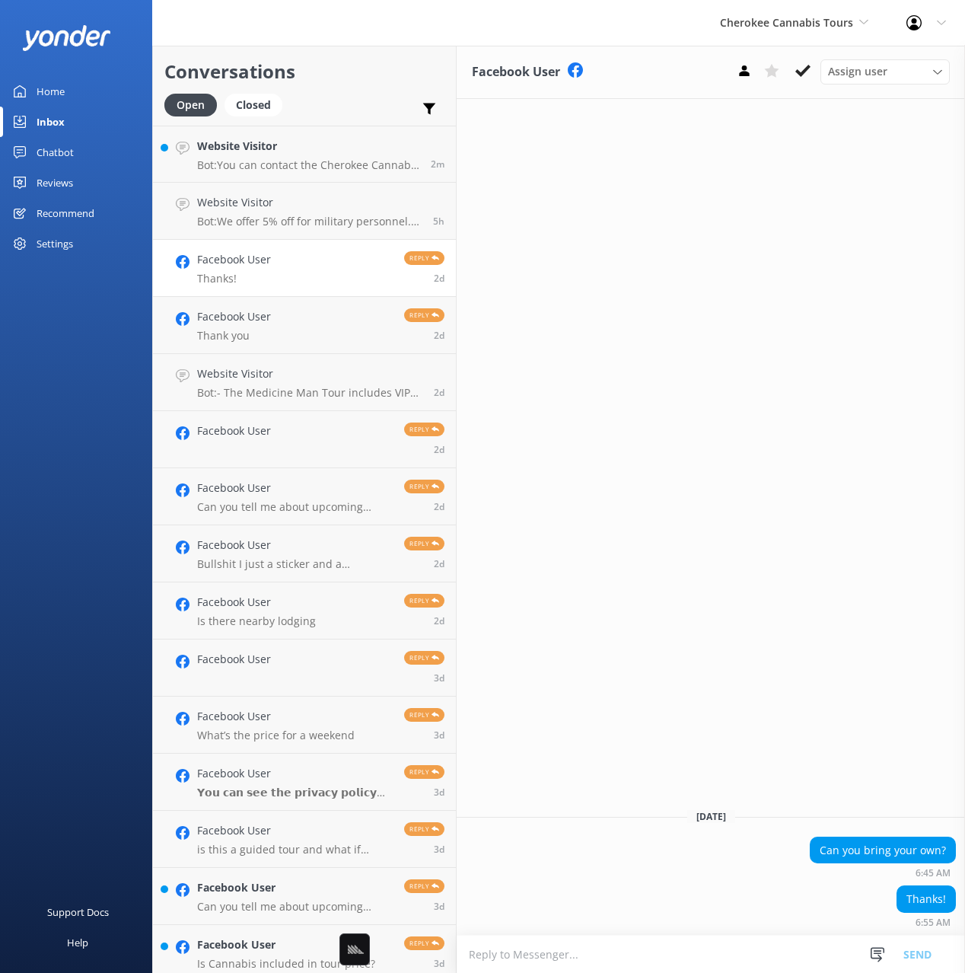
drag, startPoint x: 619, startPoint y: 591, endPoint x: 609, endPoint y: 594, distance: 10.6
click at [619, 591] on div "Facebook User Assign user Reservations Nina Sunday, 10th August Can you bring y…" at bounding box center [711, 509] width 508 height 927
drag, startPoint x: 802, startPoint y: 69, endPoint x: 697, endPoint y: 116, distance: 115.1
click at [802, 69] on icon at bounding box center [802, 70] width 15 height 15
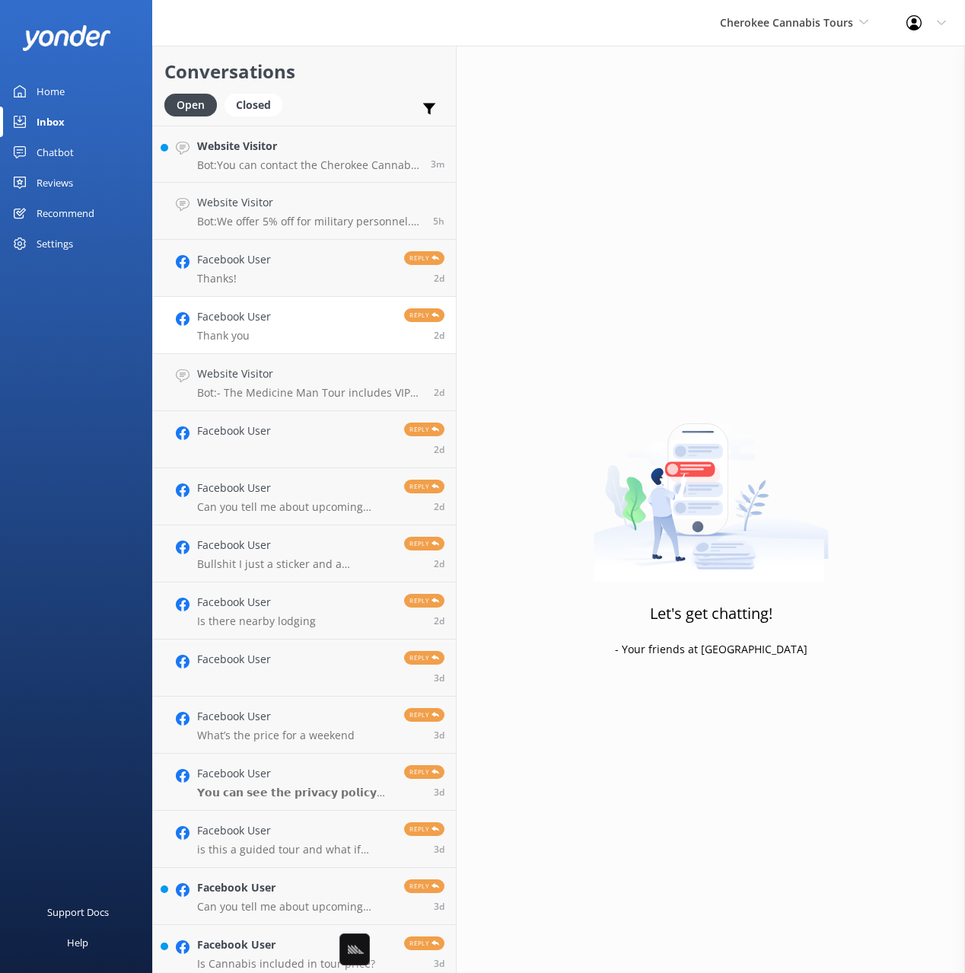
click at [283, 317] on link "Facebook User Thank you Reply 2d" at bounding box center [304, 325] width 303 height 57
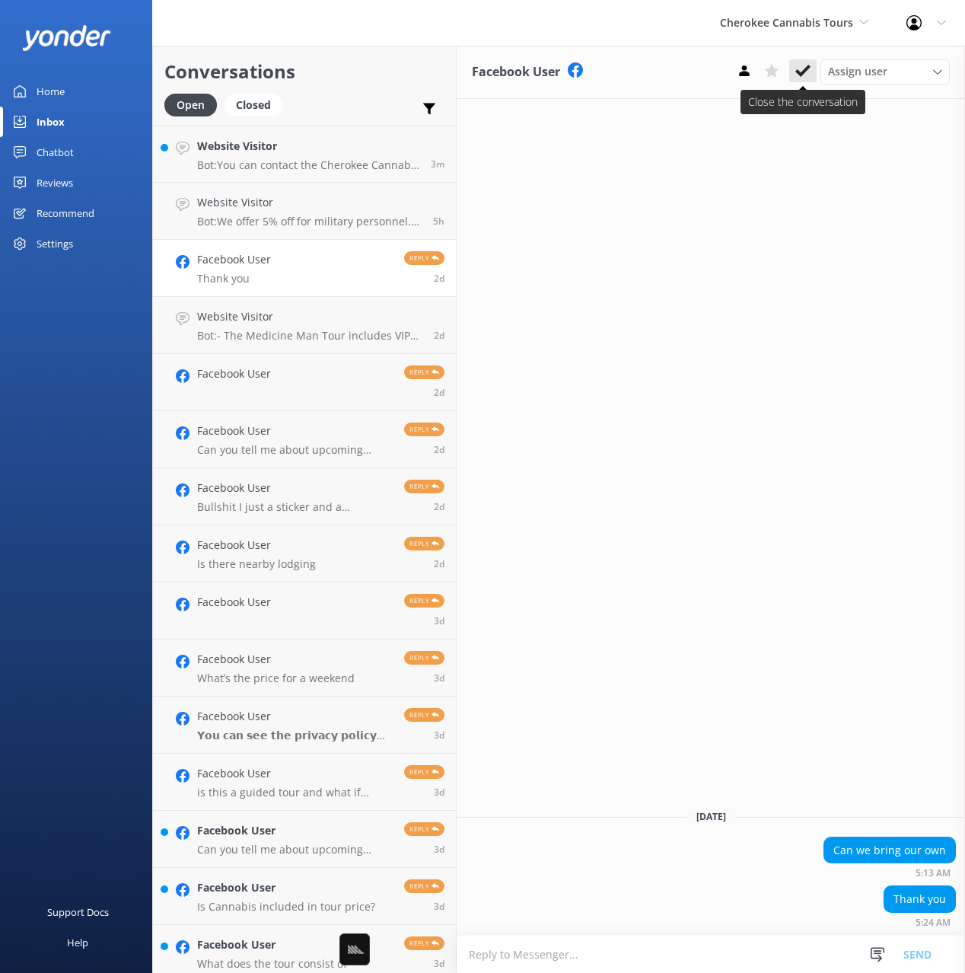
click at [801, 77] on icon at bounding box center [802, 70] width 15 height 15
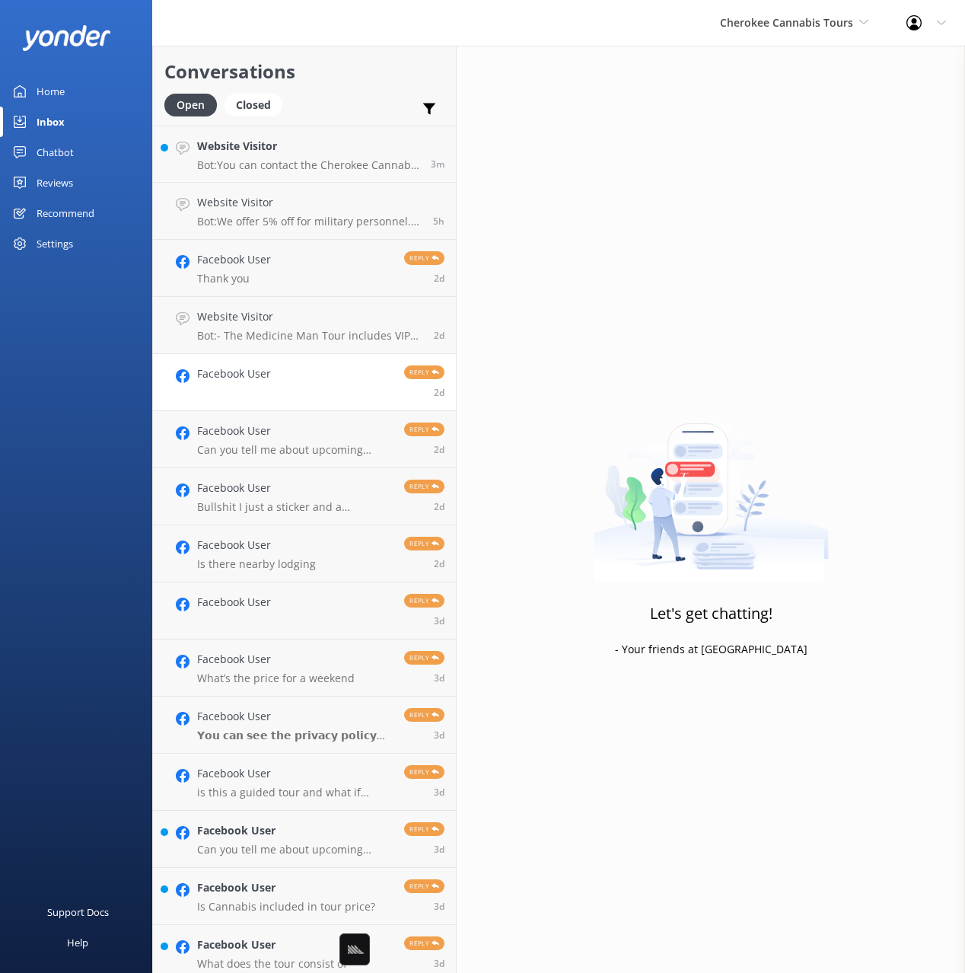
click at [245, 371] on h4 "Facebook User" at bounding box center [234, 373] width 74 height 17
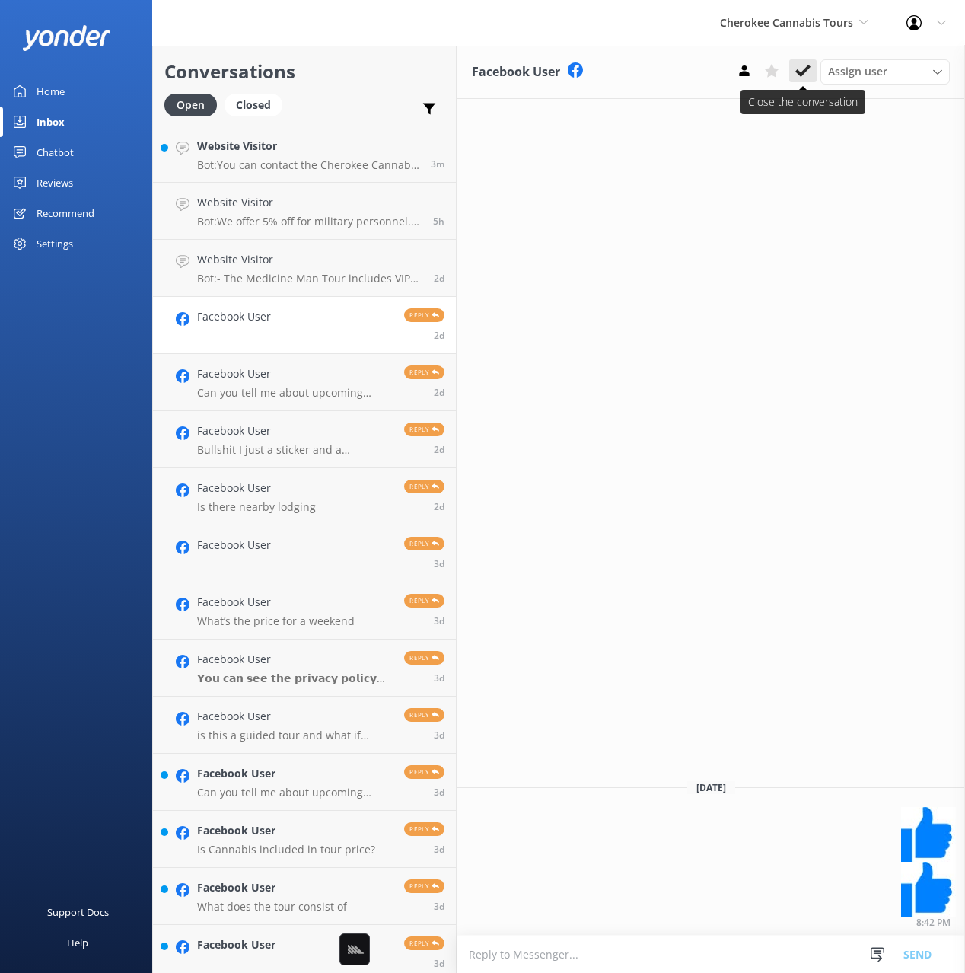
click at [800, 72] on use at bounding box center [802, 71] width 15 height 12
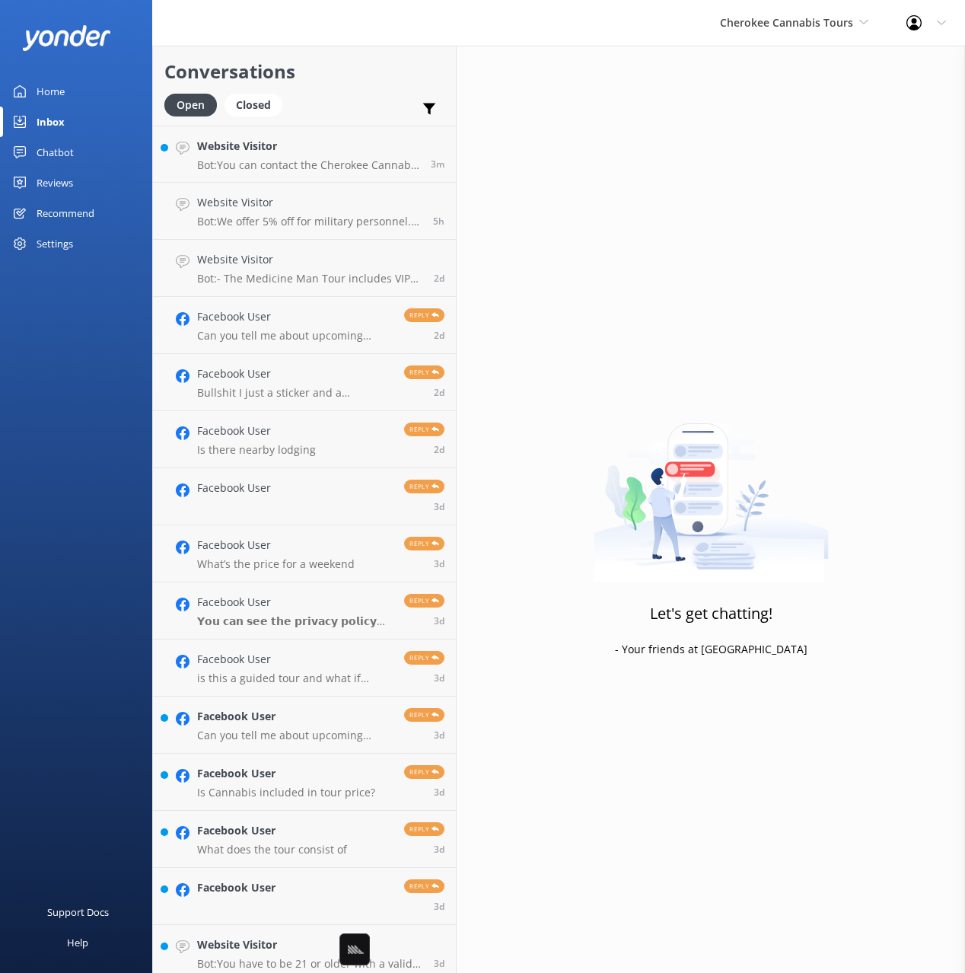
click at [321, 363] on link "Facebook User Bullshit I just a sticker and a brochure,,, when I come I will br…" at bounding box center [304, 382] width 303 height 57
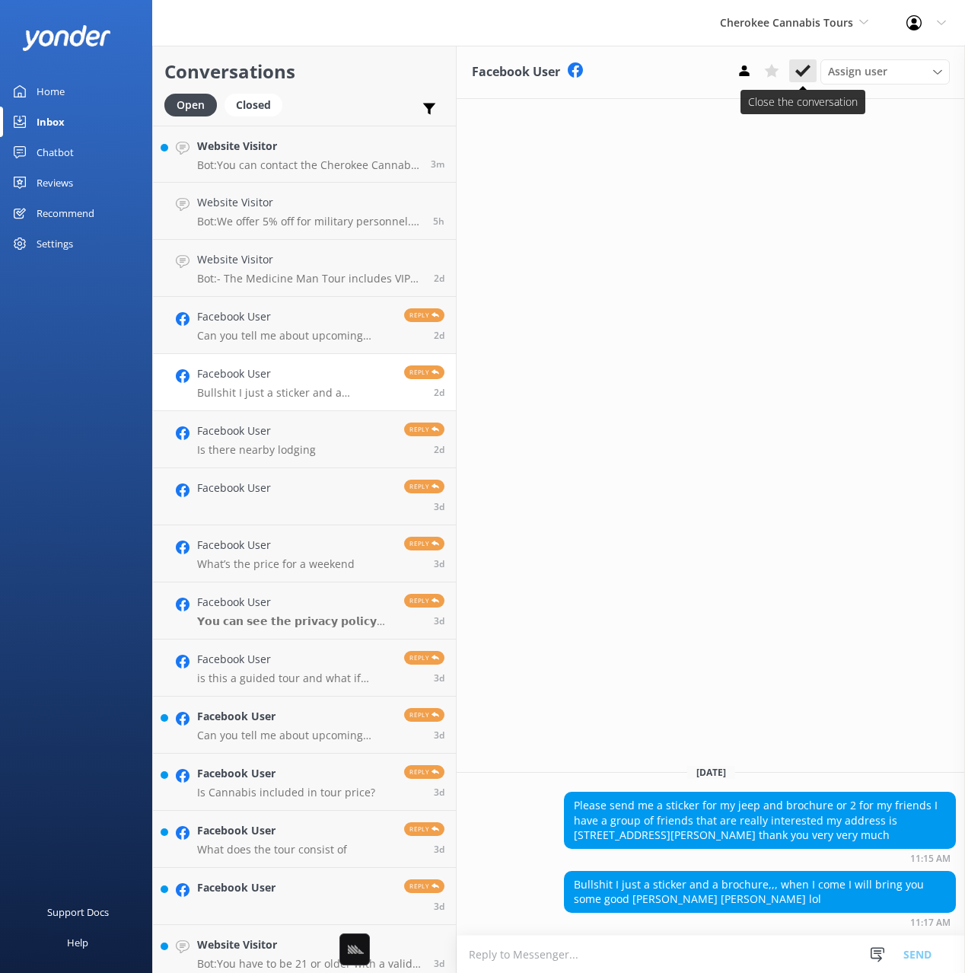
click at [799, 71] on icon at bounding box center [802, 70] width 15 height 15
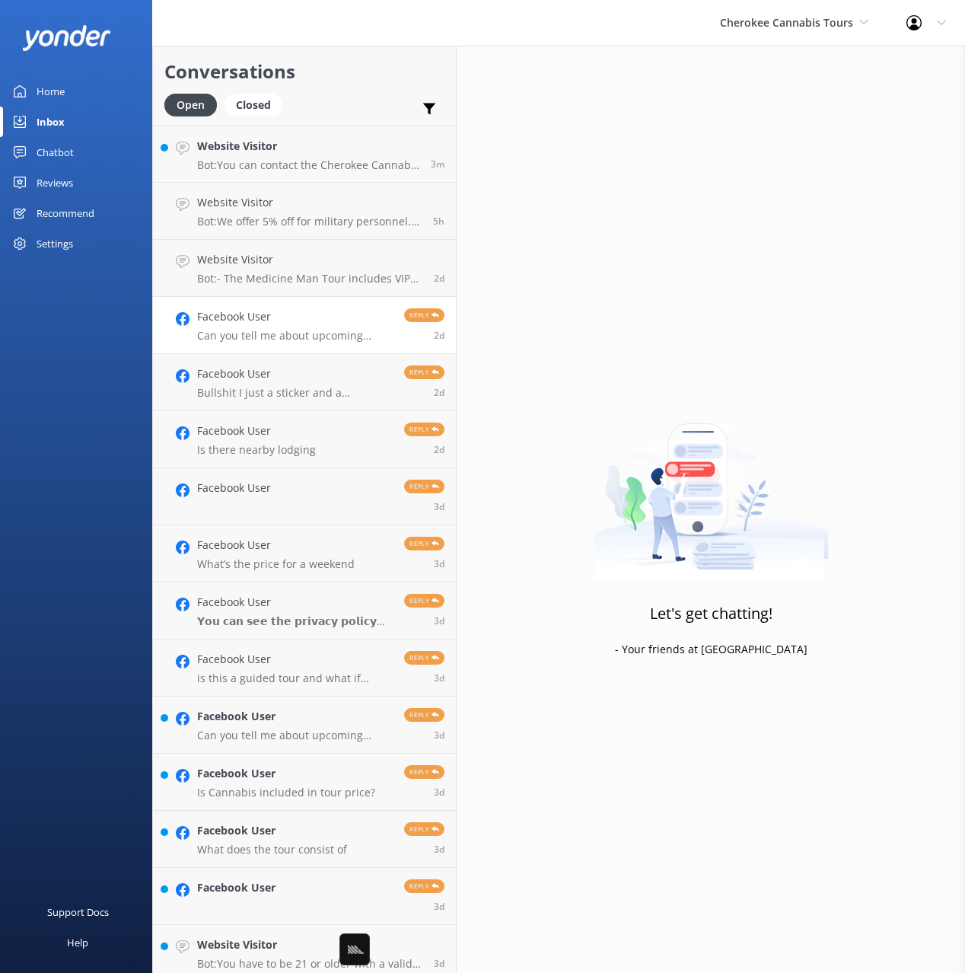
drag, startPoint x: 298, startPoint y: 331, endPoint x: 329, endPoint y: 332, distance: 30.4
click at [298, 331] on p "Can you tell me about upcoming events?" at bounding box center [295, 336] width 196 height 14
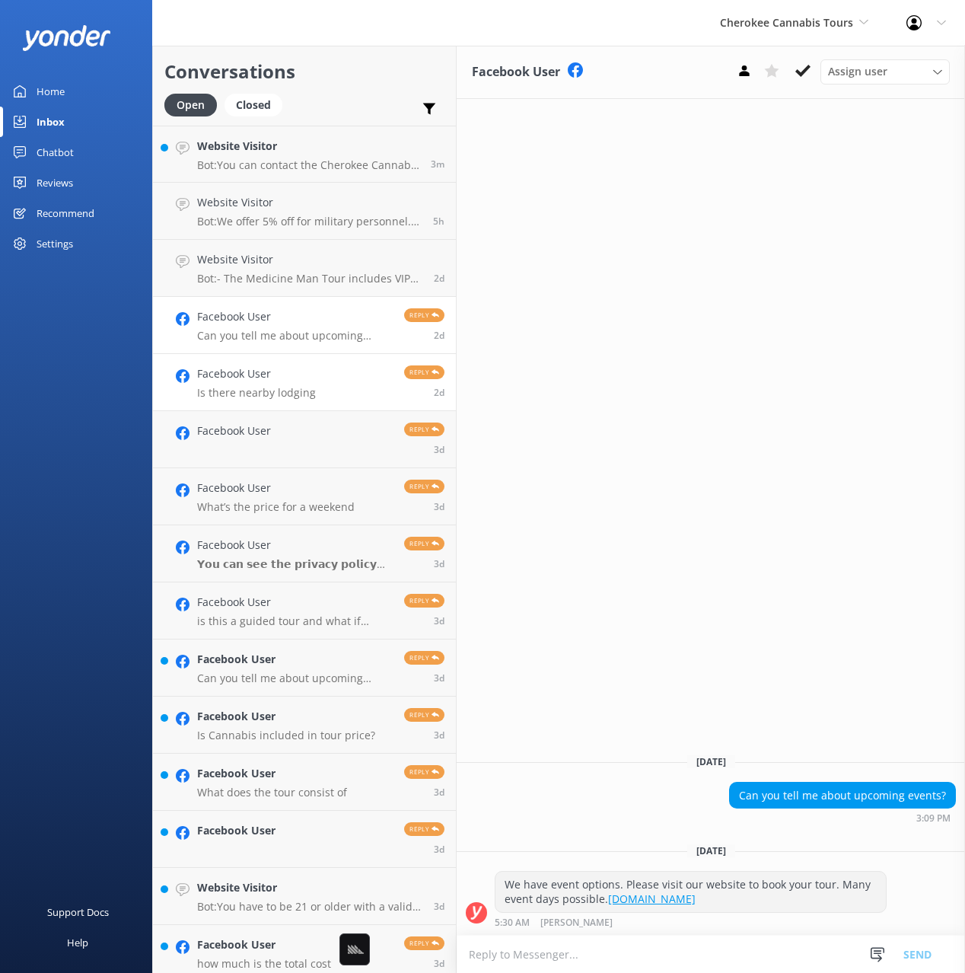
drag, startPoint x: 310, startPoint y: 375, endPoint x: 326, endPoint y: 381, distance: 17.1
click at [310, 375] on h4 "Facebook User" at bounding box center [256, 373] width 119 height 17
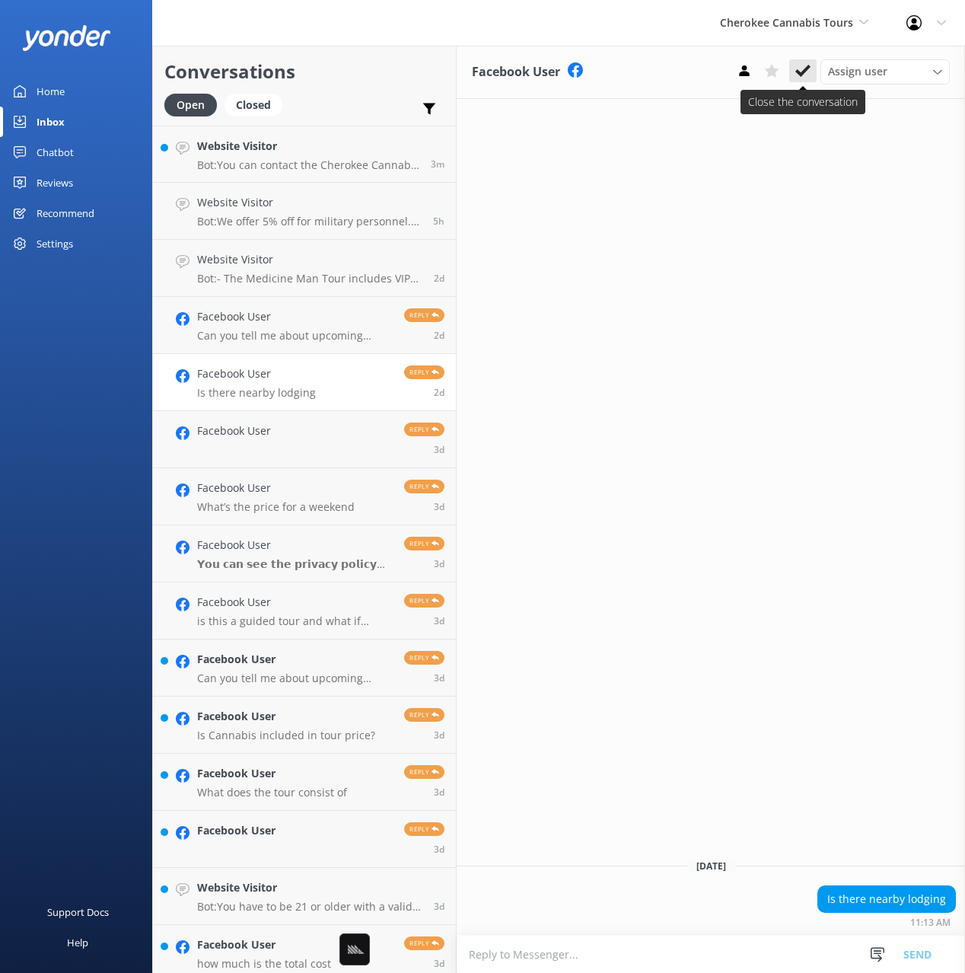
click at [807, 77] on icon at bounding box center [802, 70] width 15 height 15
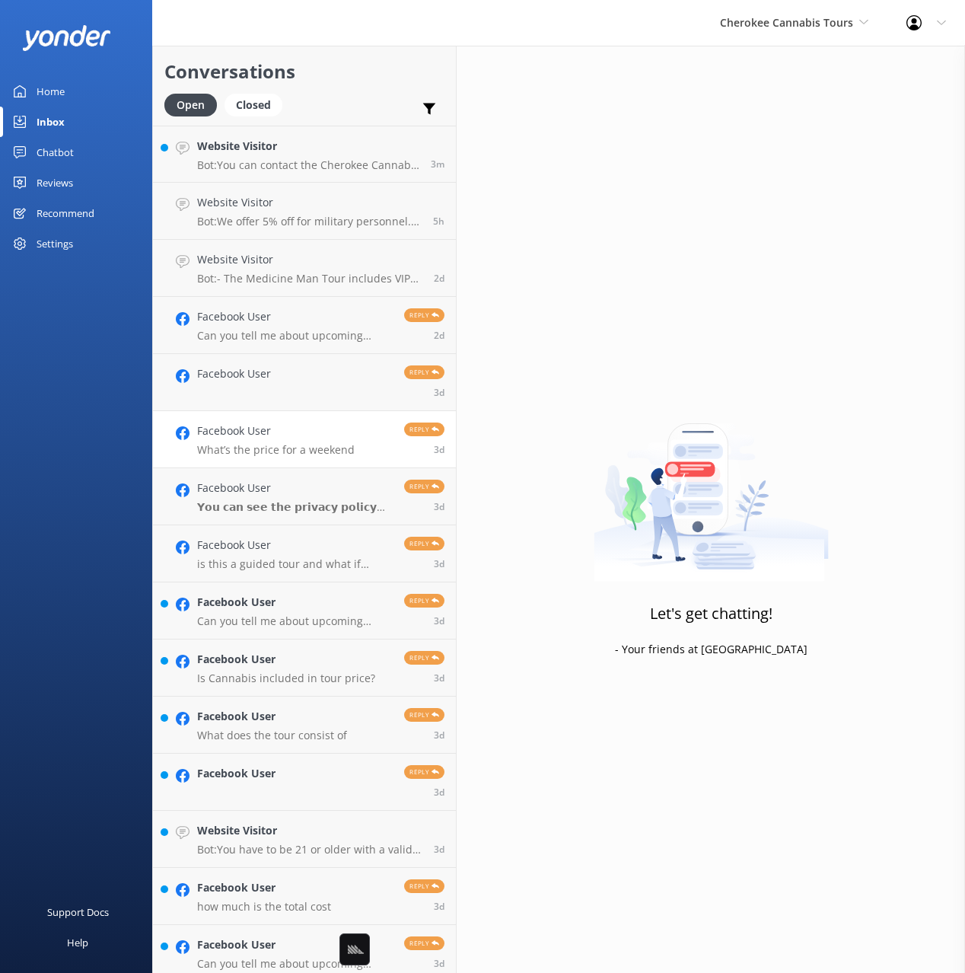
click at [269, 428] on h4 "Facebook User" at bounding box center [276, 430] width 158 height 17
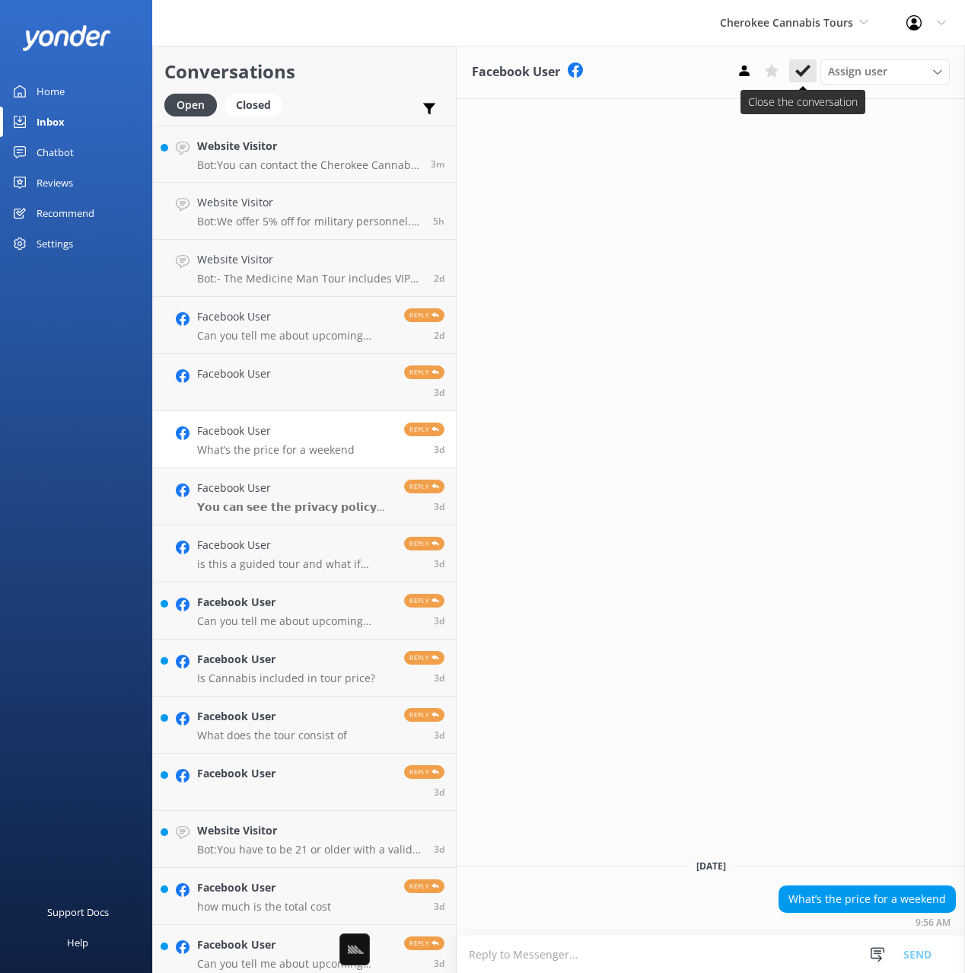
click at [798, 68] on icon at bounding box center [802, 70] width 15 height 15
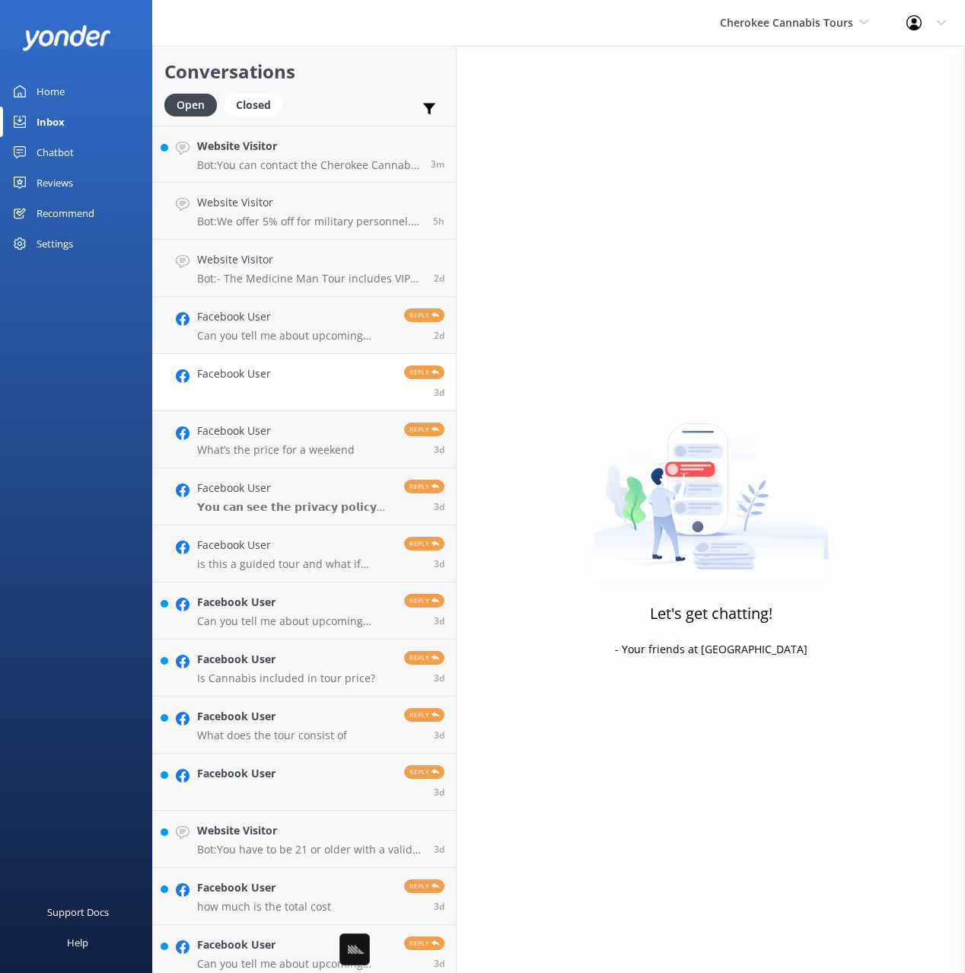
drag, startPoint x: 310, startPoint y: 389, endPoint x: 330, endPoint y: 386, distance: 20.0
click at [310, 389] on link "Facebook User Reply 3d" at bounding box center [304, 382] width 303 height 57
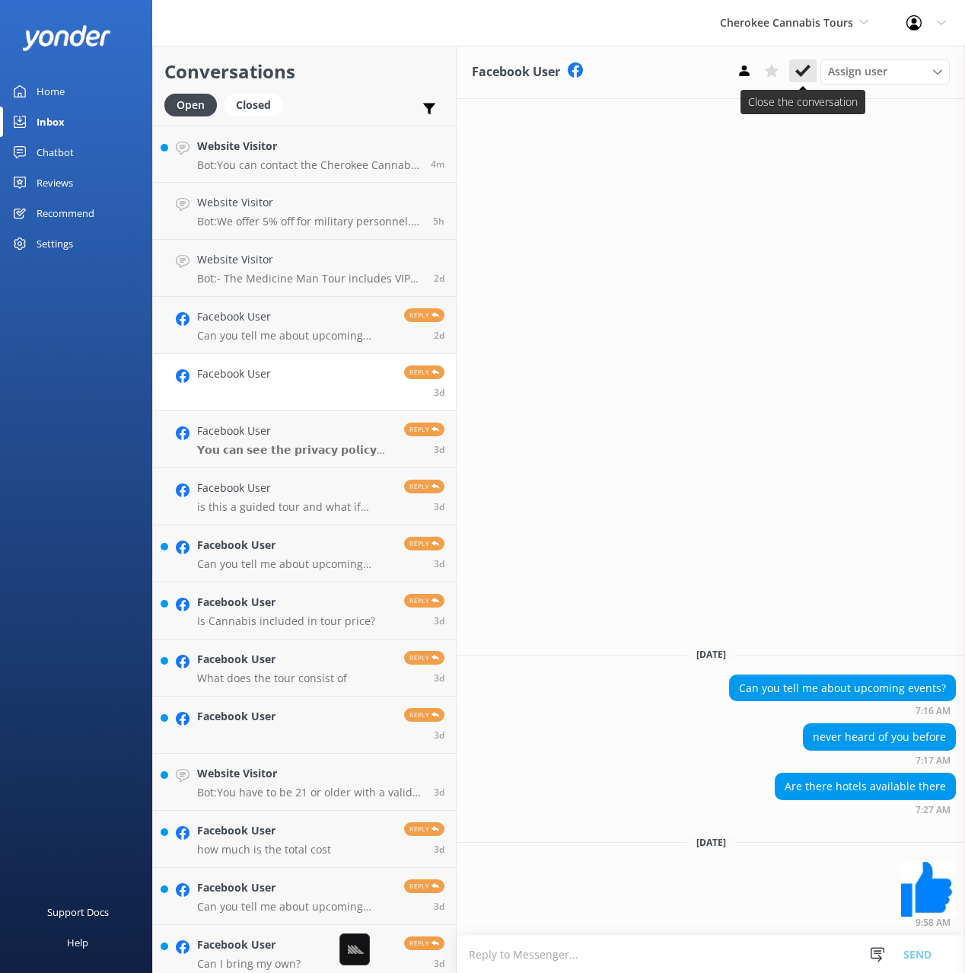
click at [807, 77] on icon at bounding box center [802, 70] width 15 height 15
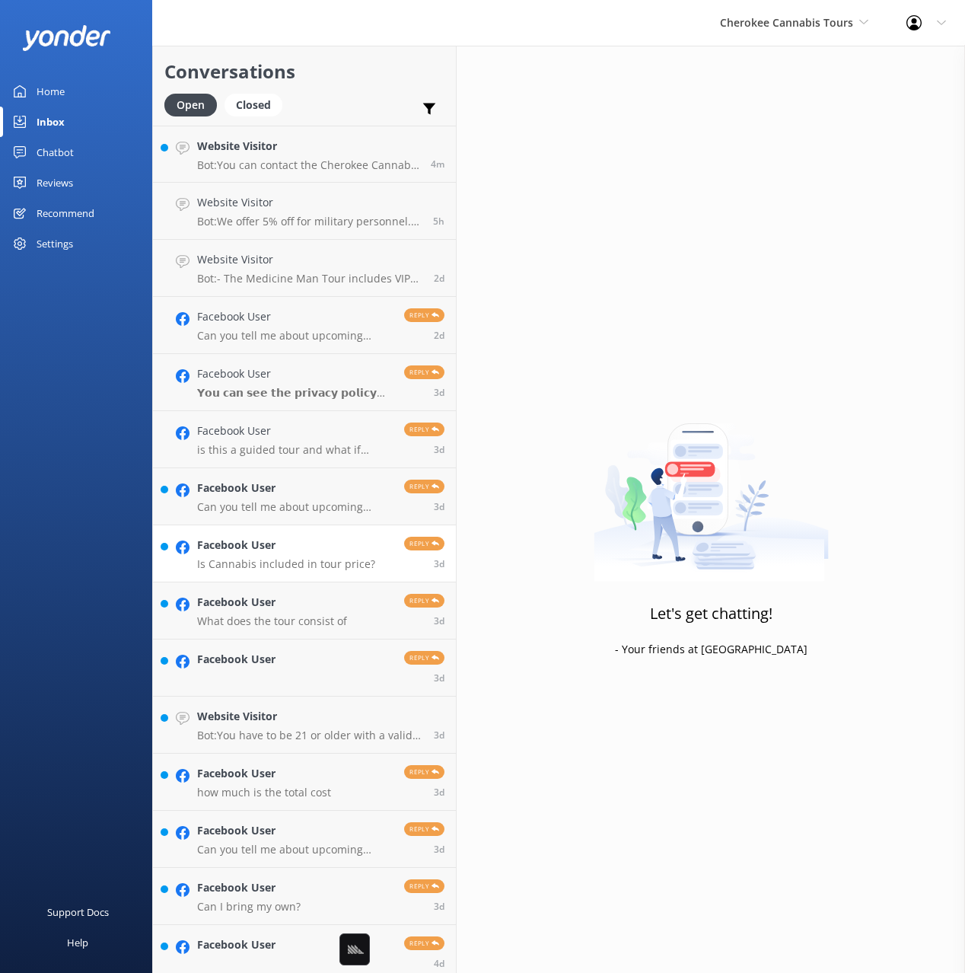
scroll to position [123, 0]
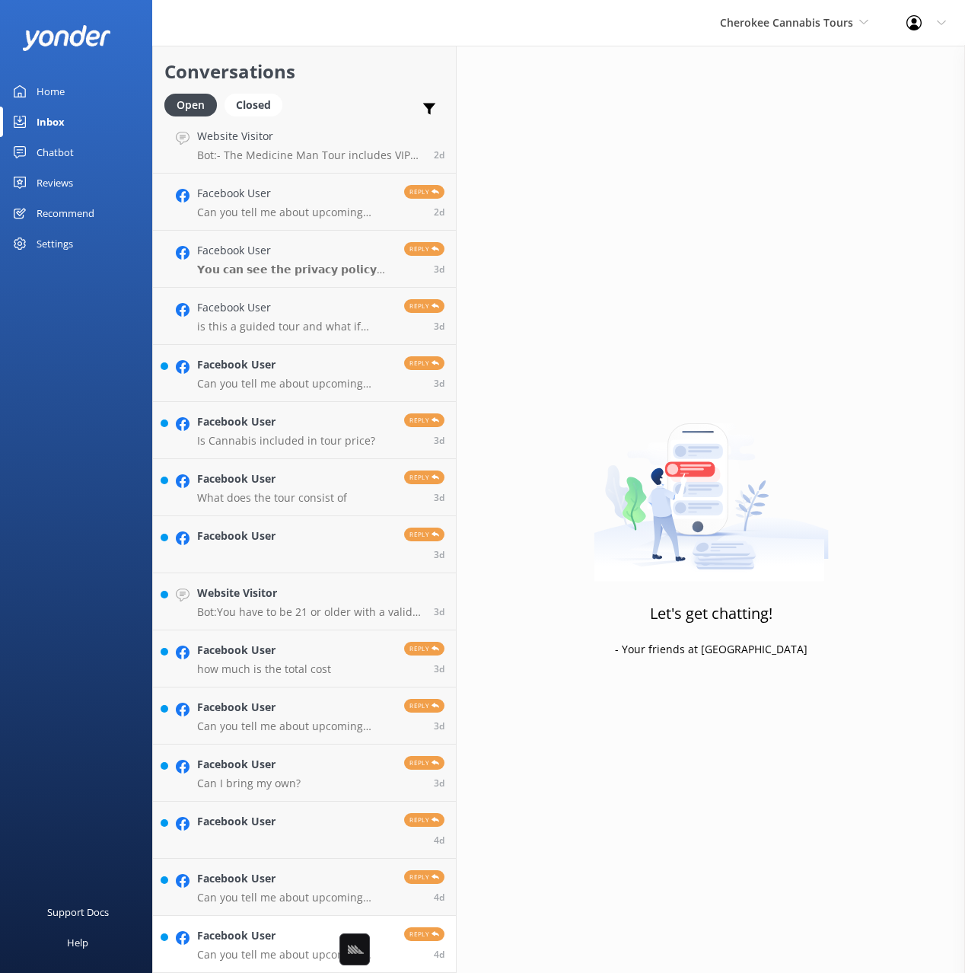
click at [261, 945] on div "Facebook User Can you tell me about upcoming events?" at bounding box center [295, 943] width 196 height 33
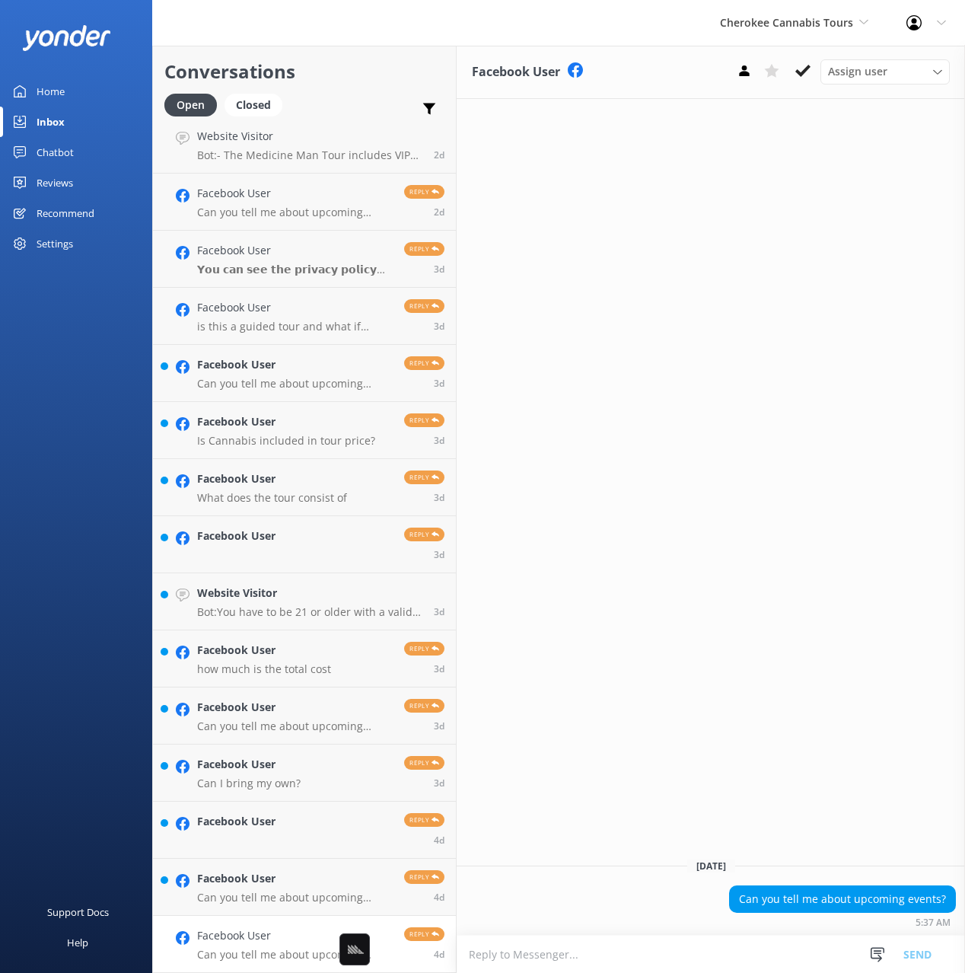
drag, startPoint x: 807, startPoint y: 77, endPoint x: 763, endPoint y: 145, distance: 81.5
click at [807, 77] on icon at bounding box center [802, 70] width 15 height 15
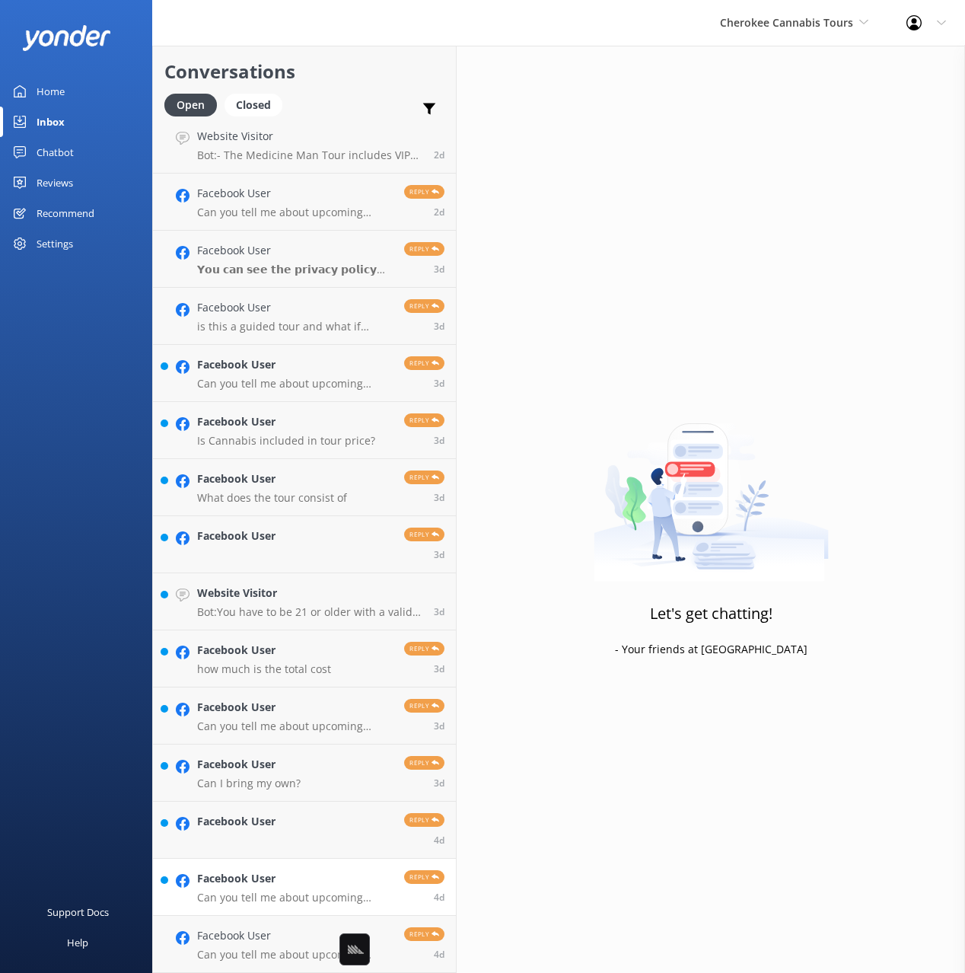
click at [307, 889] on div "Facebook User Can you tell me about upcoming events?" at bounding box center [295, 886] width 196 height 33
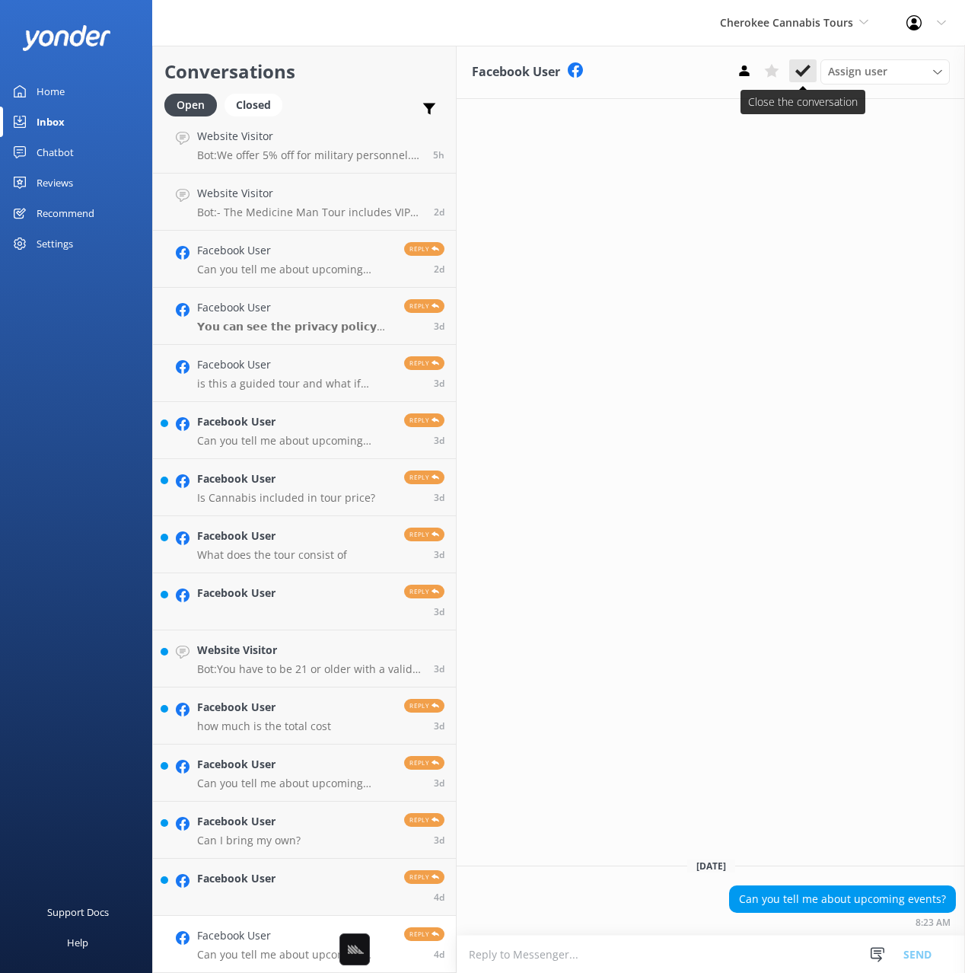
click at [804, 72] on use at bounding box center [802, 71] width 15 height 12
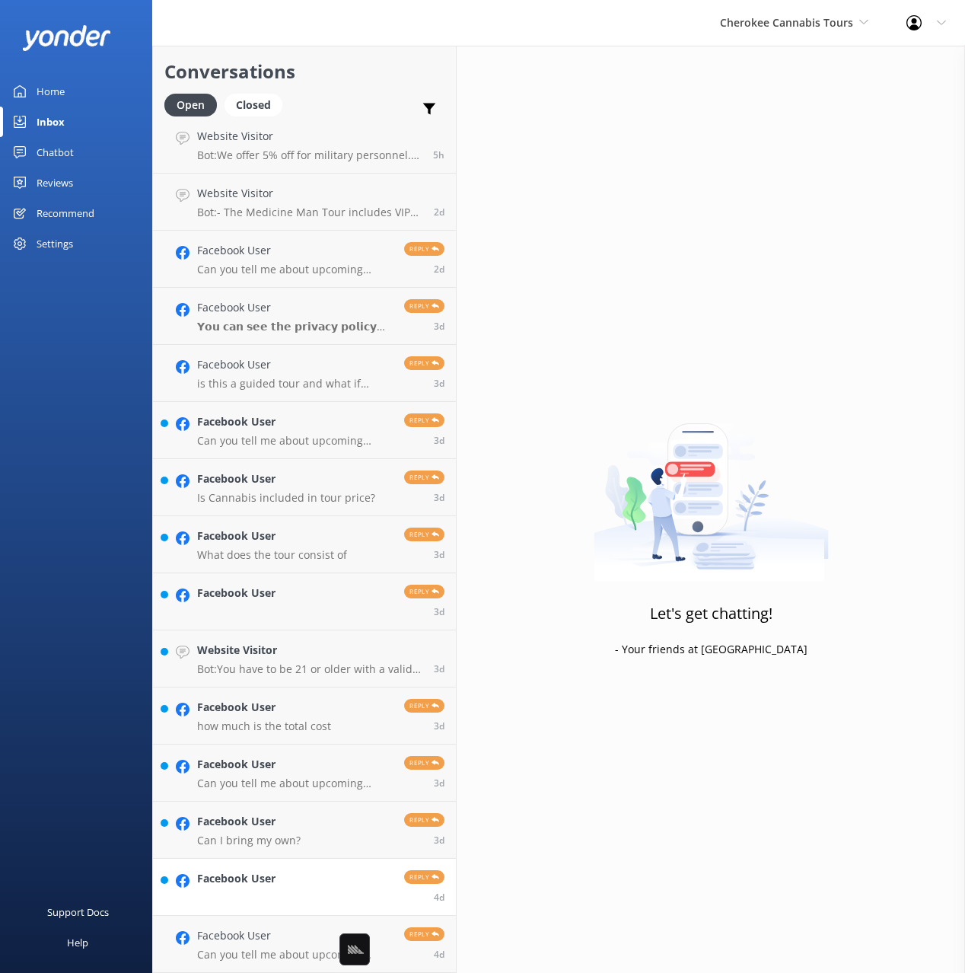
click at [320, 884] on link "Facebook User Reply 4d" at bounding box center [304, 886] width 303 height 57
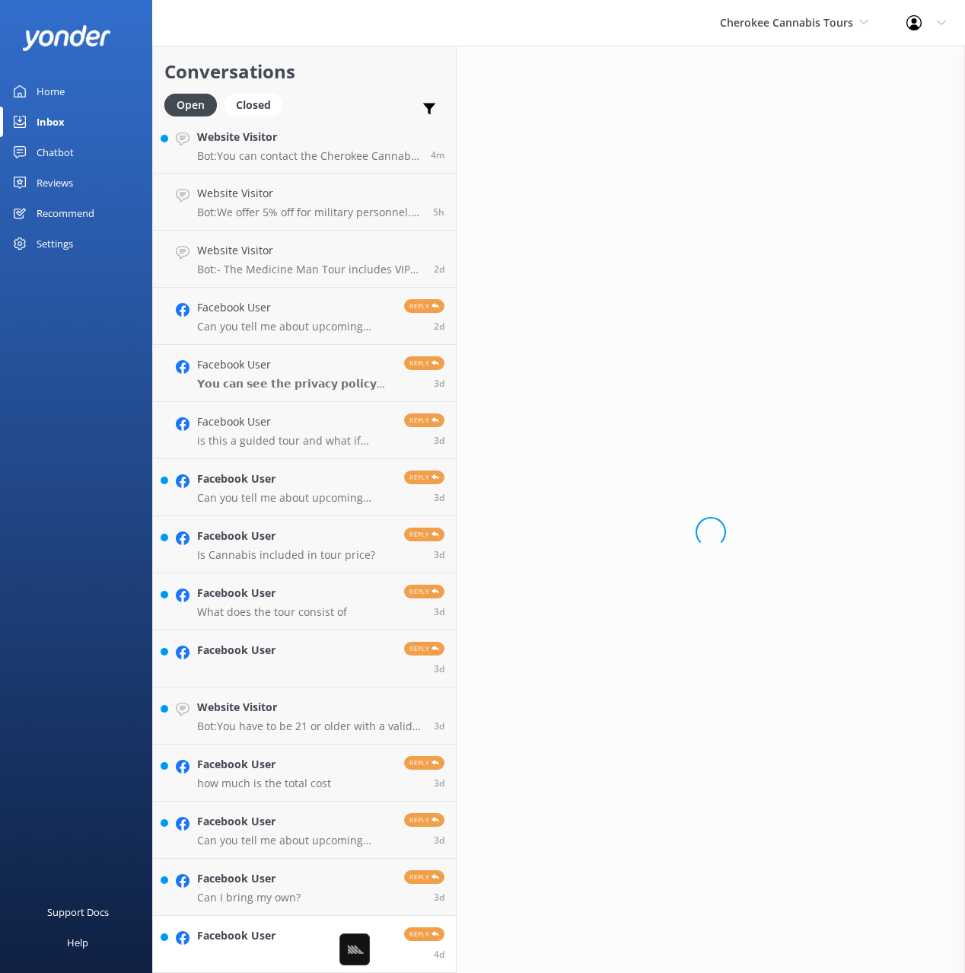
scroll to position [9, 0]
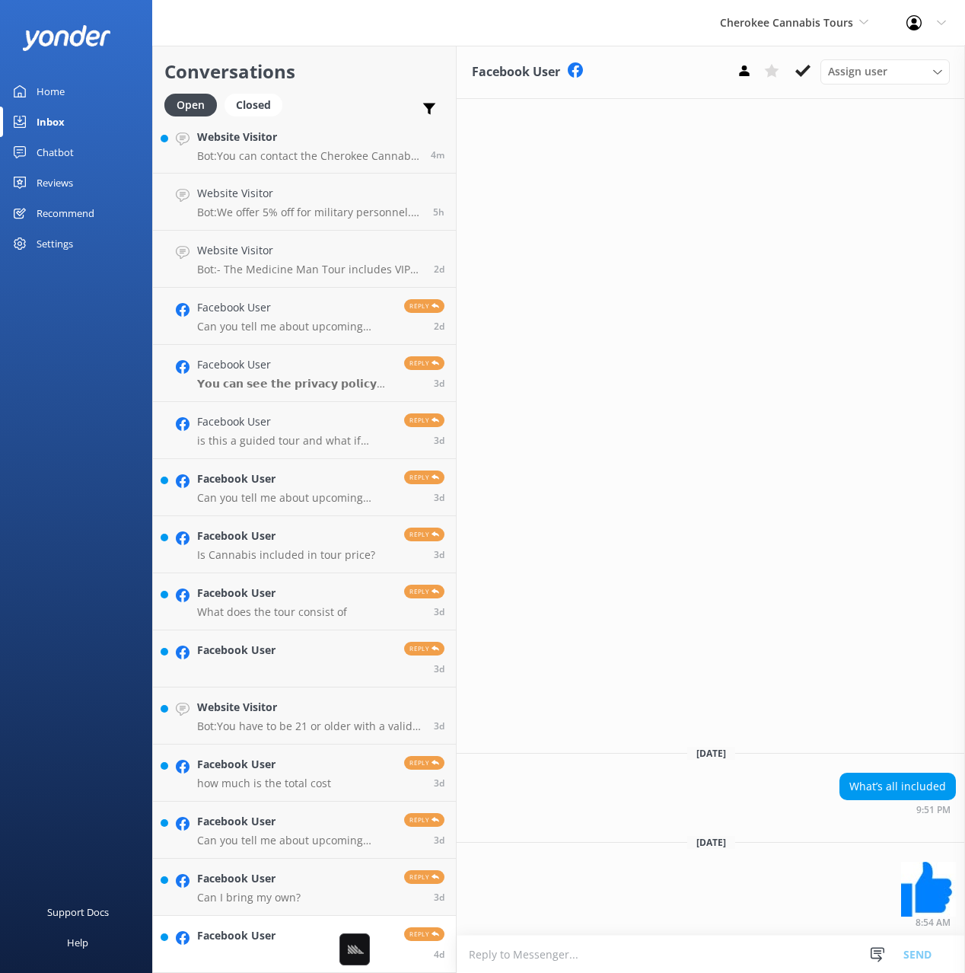
drag, startPoint x: 805, startPoint y: 65, endPoint x: 697, endPoint y: 240, distance: 206.4
click at [805, 65] on icon at bounding box center [802, 70] width 15 height 15
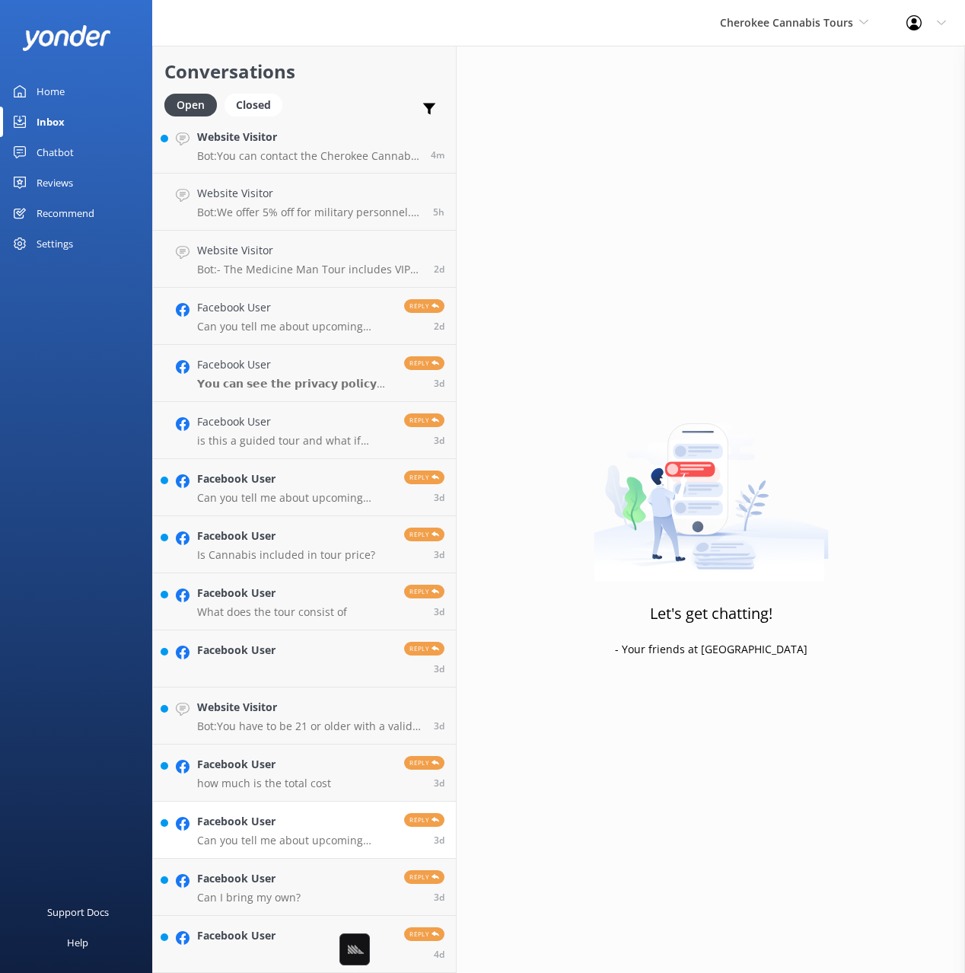
drag, startPoint x: 295, startPoint y: 891, endPoint x: 324, endPoint y: 862, distance: 41.4
click at [295, 891] on p "Can I bring my own?" at bounding box center [248, 897] width 103 height 14
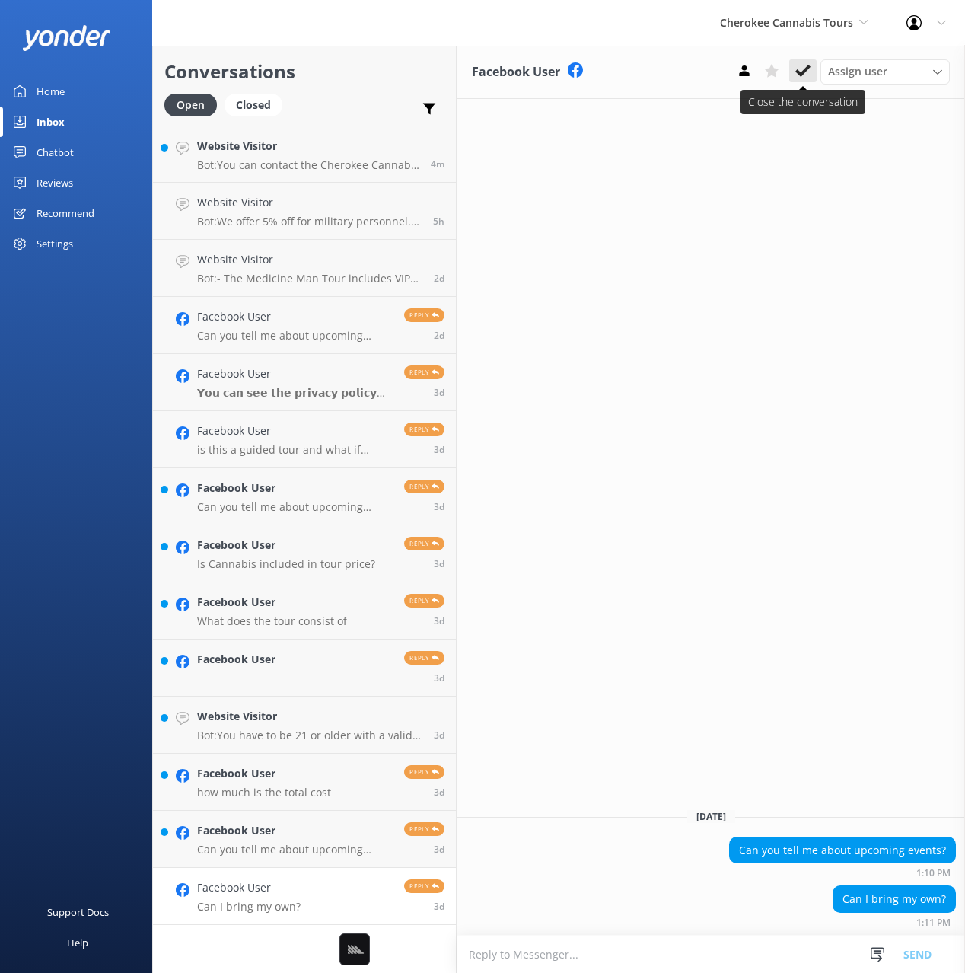
click at [801, 73] on use at bounding box center [802, 71] width 15 height 12
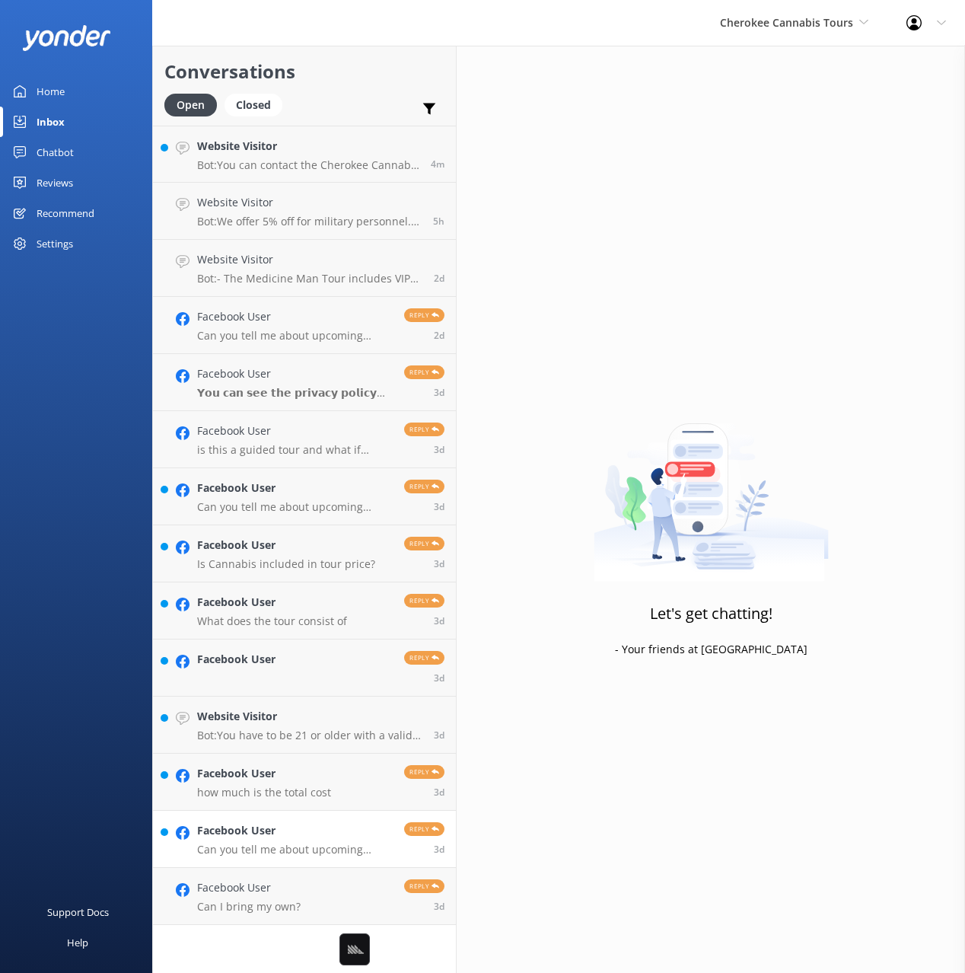
click at [254, 843] on p "Can you tell me about upcoming events?" at bounding box center [295, 849] width 196 height 14
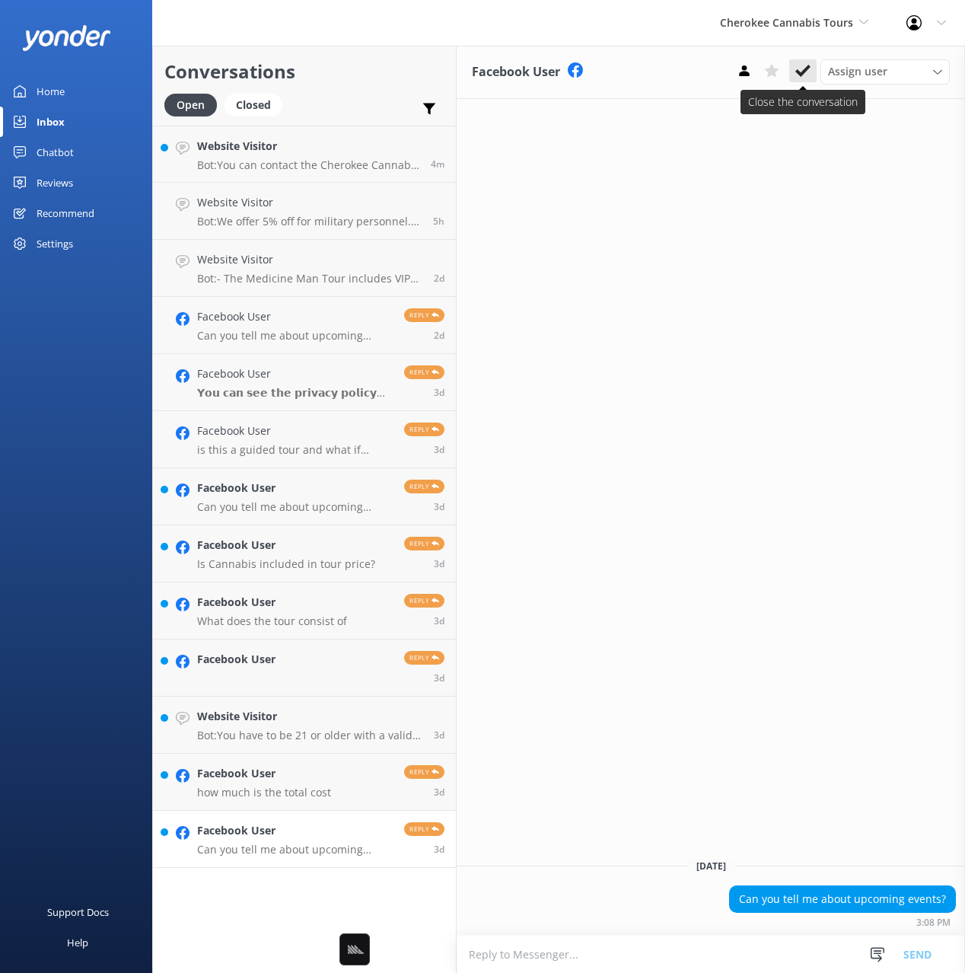
click at [800, 72] on icon at bounding box center [802, 70] width 15 height 15
drag, startPoint x: 328, startPoint y: 775, endPoint x: 394, endPoint y: 696, distance: 102.6
click at [328, 775] on link "Facebook User how much is the total cost Reply 3d" at bounding box center [304, 781] width 303 height 57
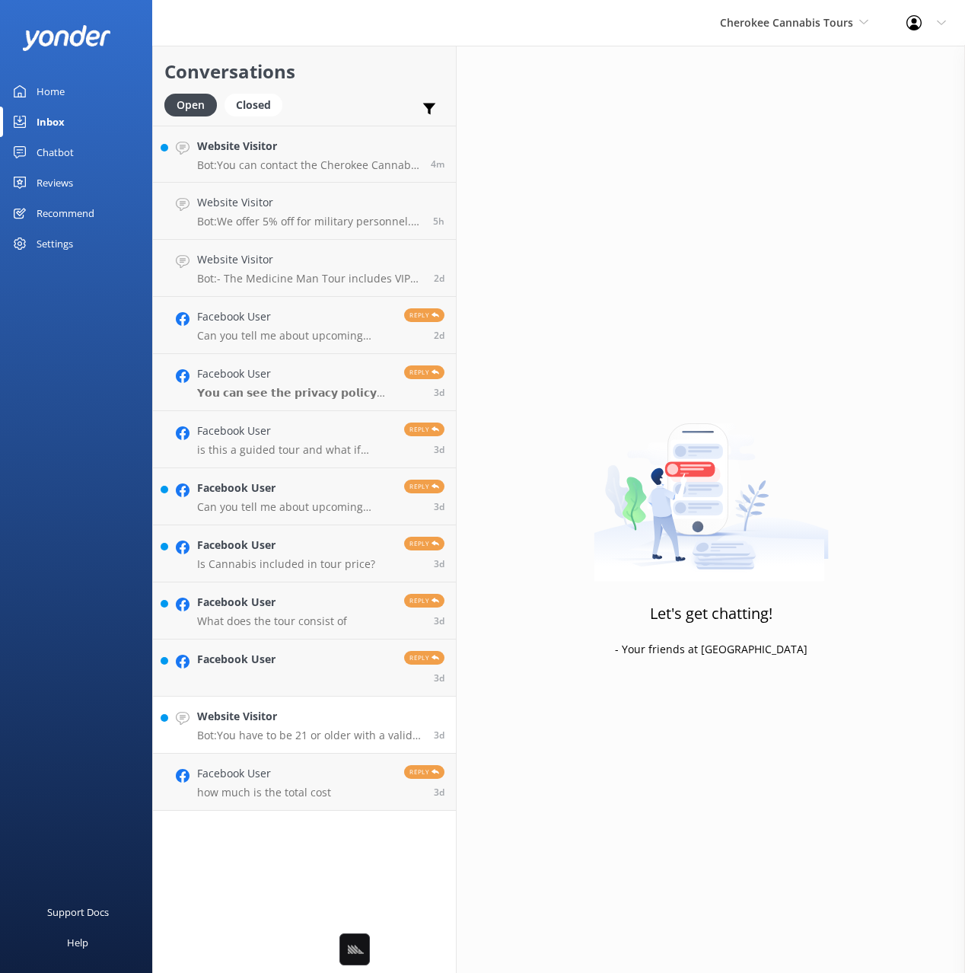
drag, startPoint x: 298, startPoint y: 790, endPoint x: 381, endPoint y: 717, distance: 110.5
click at [297, 790] on p "how much is the total cost" at bounding box center [264, 792] width 134 height 14
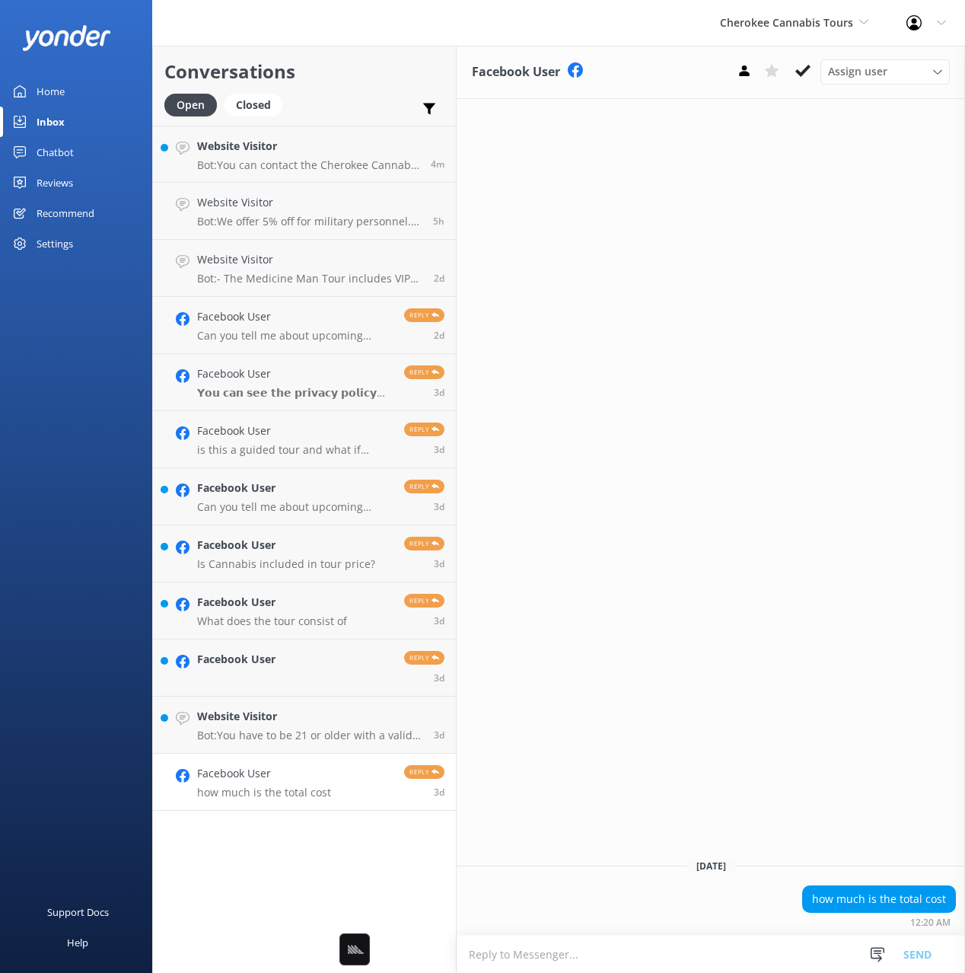
drag, startPoint x: 802, startPoint y: 72, endPoint x: 737, endPoint y: 178, distance: 125.0
click at [801, 72] on use at bounding box center [802, 71] width 15 height 12
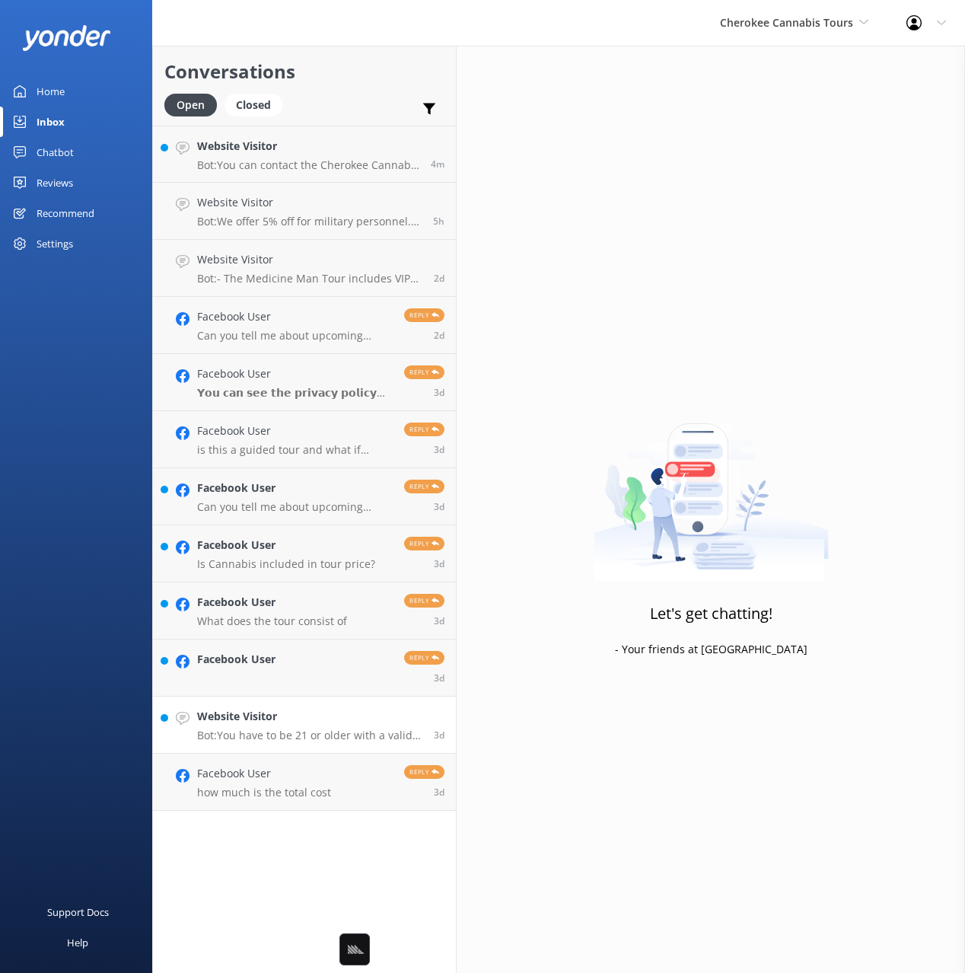
click at [304, 733] on p "Bot: You have to be 21 or older with a valid physical license." at bounding box center [309, 735] width 225 height 14
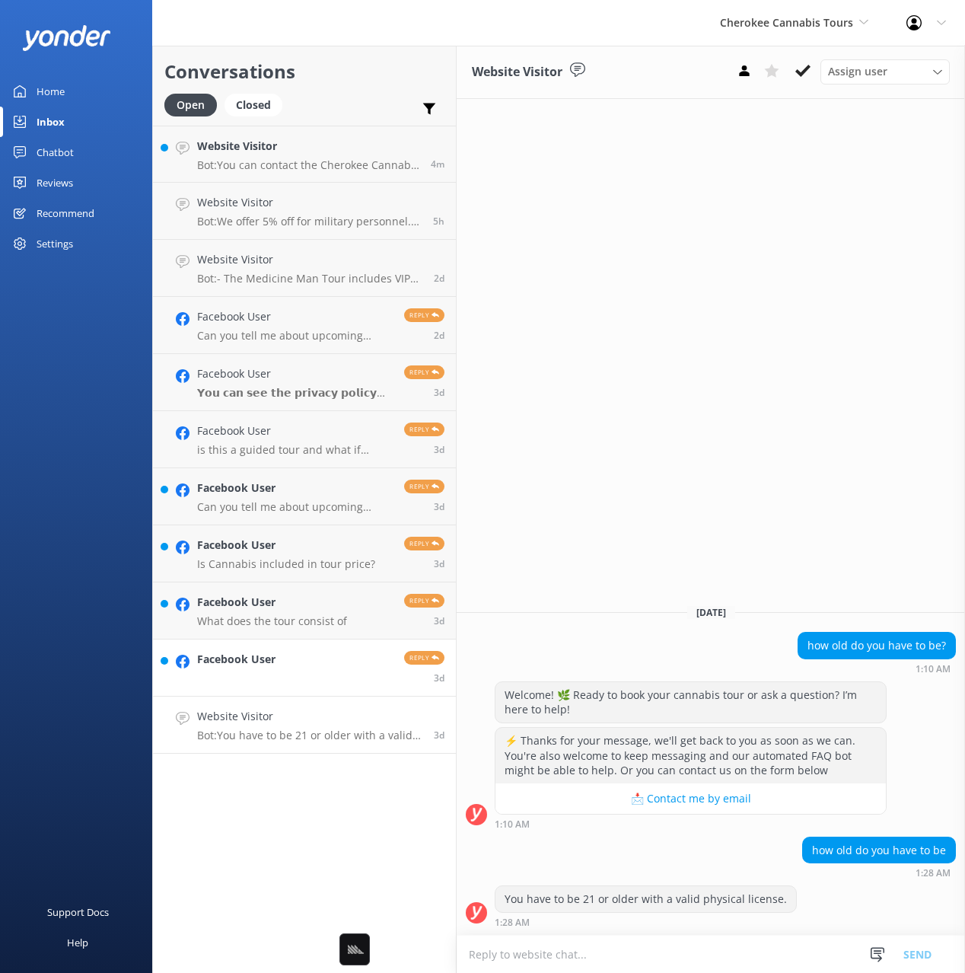
click at [293, 667] on link "Facebook User Reply 3d" at bounding box center [304, 667] width 303 height 57
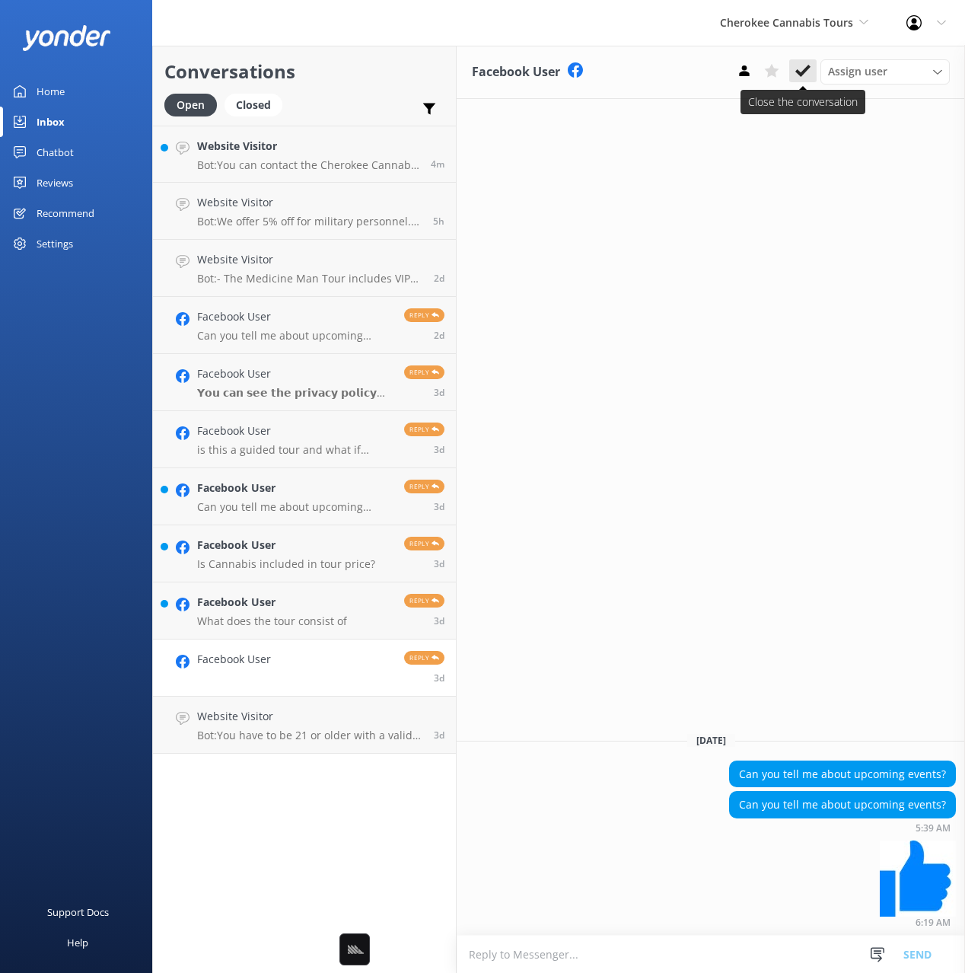
click at [804, 72] on use at bounding box center [802, 71] width 15 height 12
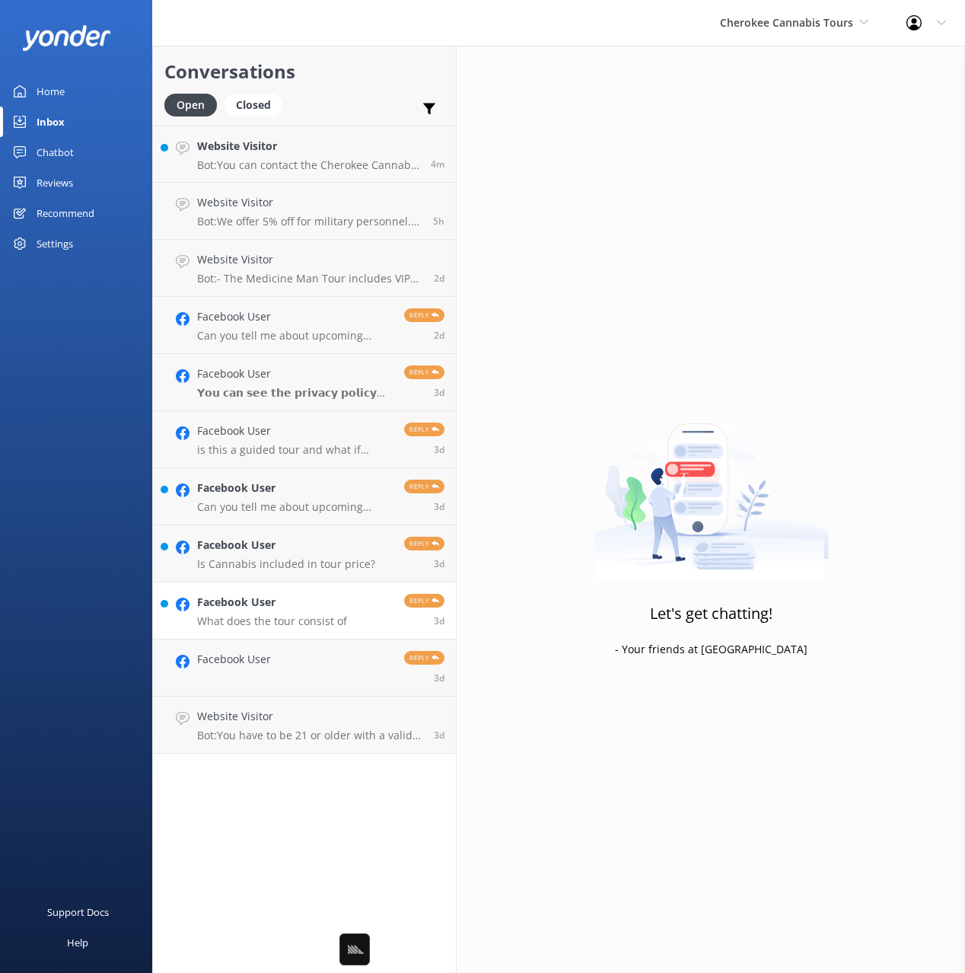
click at [289, 613] on div "Facebook User What does the tour consist of" at bounding box center [272, 610] width 150 height 33
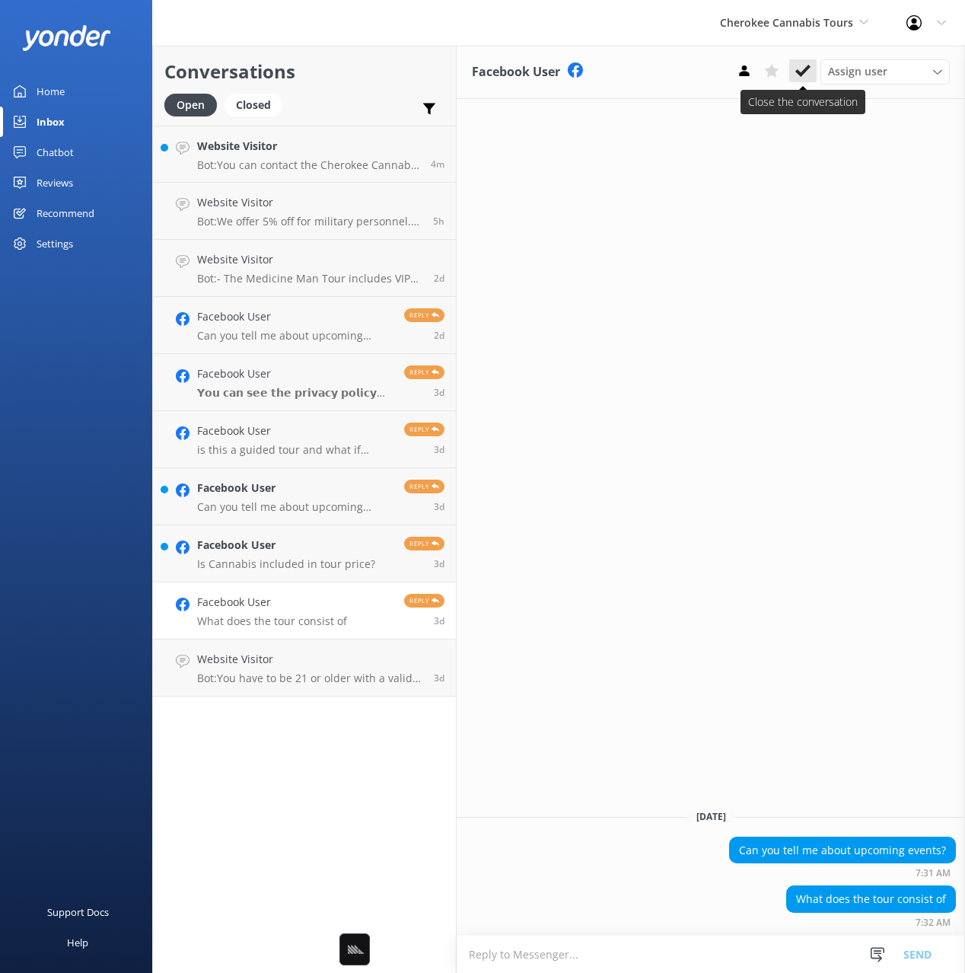
click at [805, 76] on icon at bounding box center [802, 70] width 15 height 15
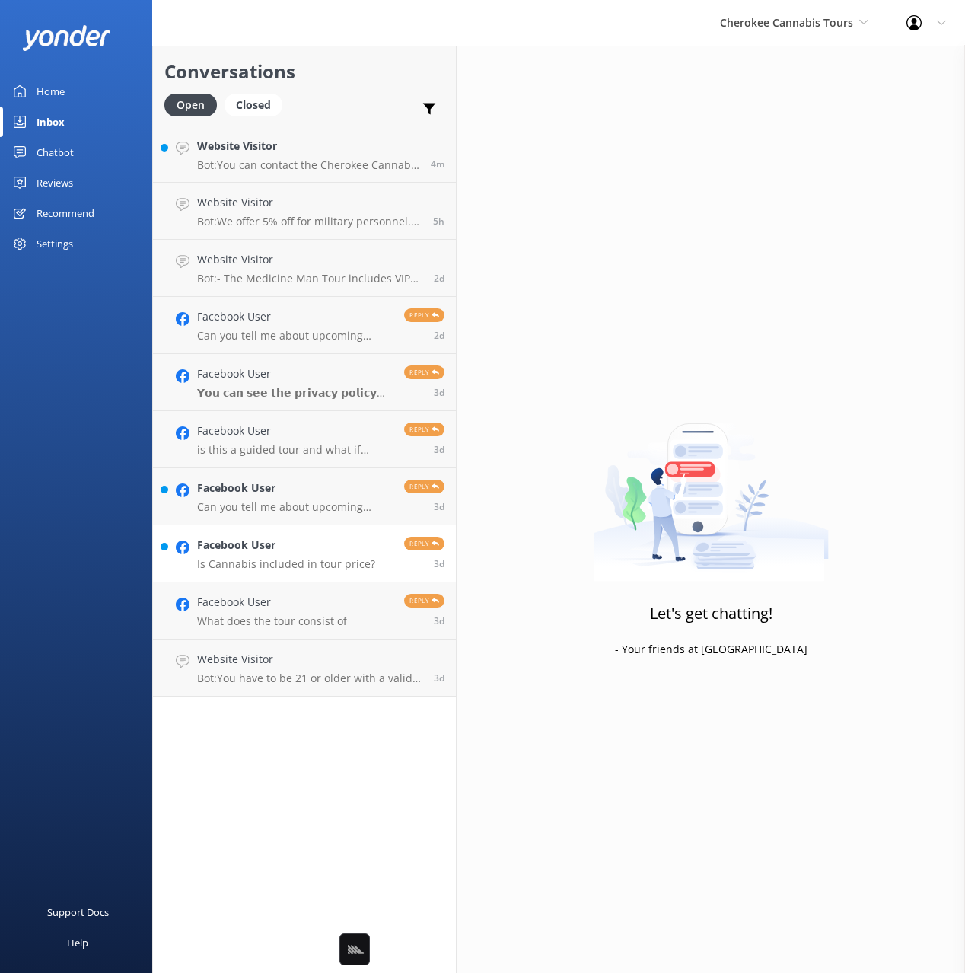
click at [301, 554] on div "Facebook User Is Cannabis included in tour price?" at bounding box center [286, 553] width 178 height 33
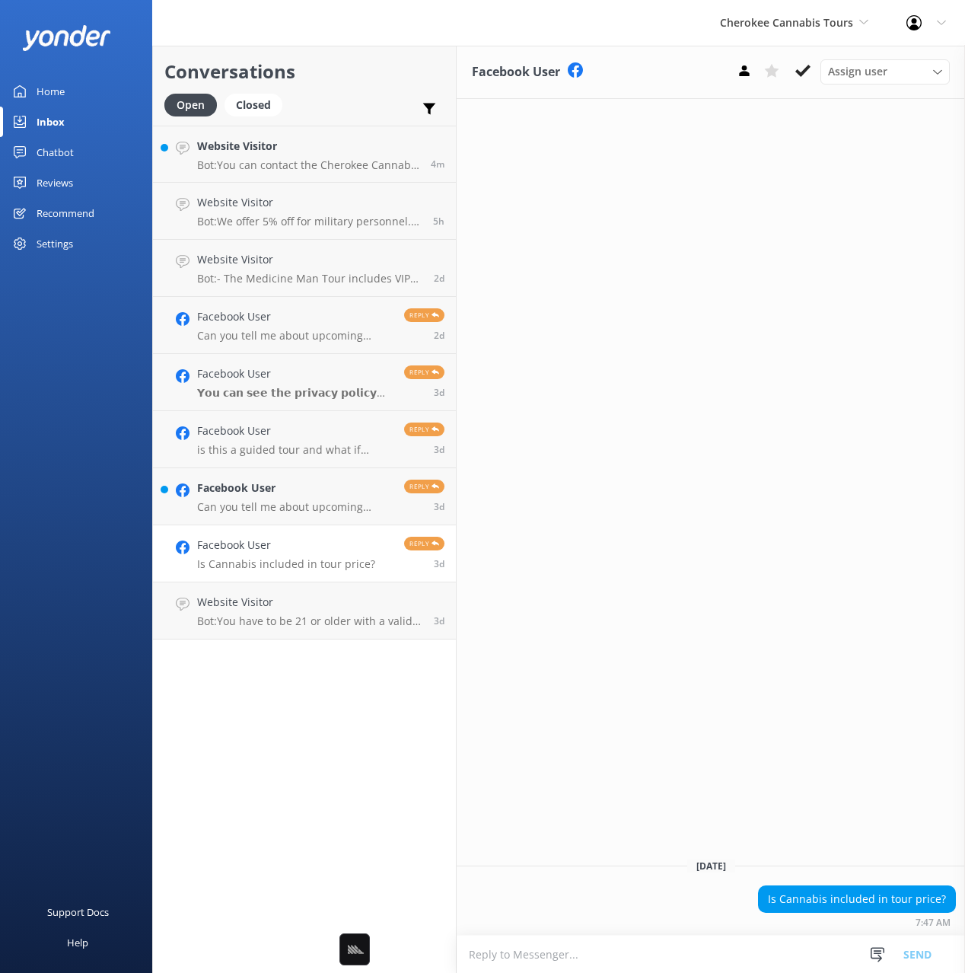
click at [798, 68] on icon at bounding box center [802, 70] width 15 height 15
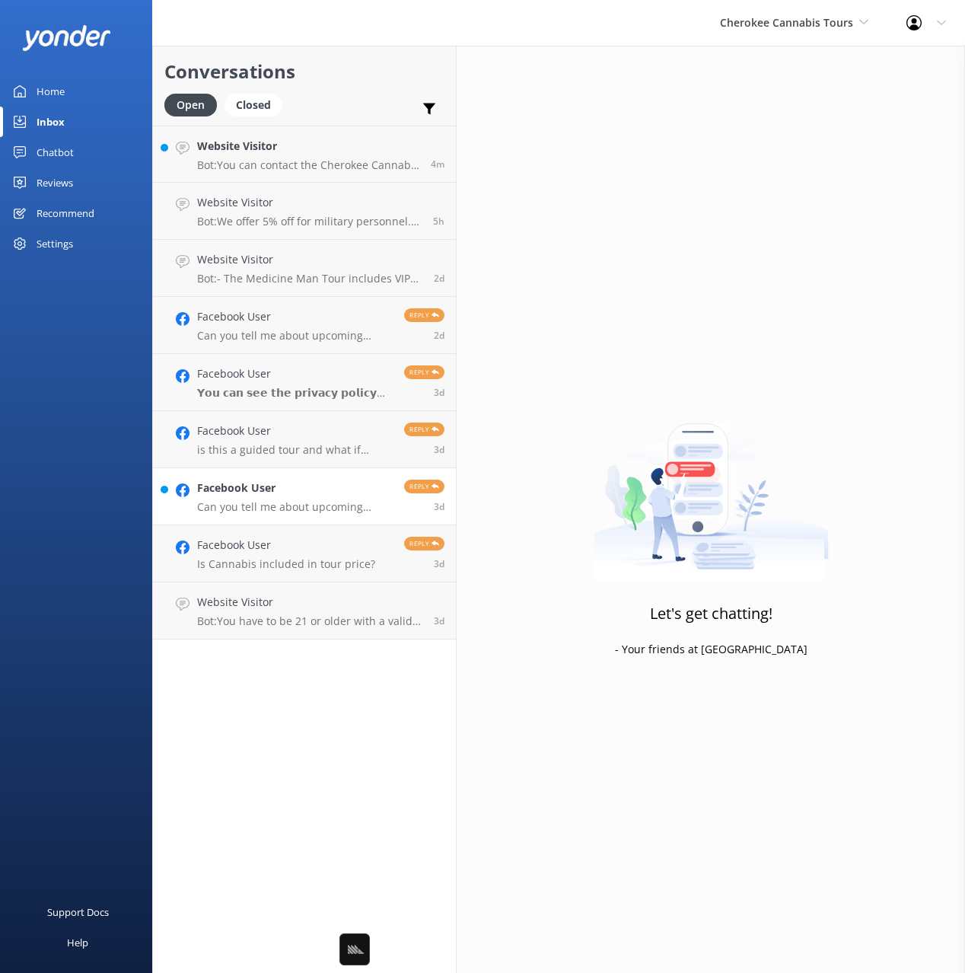
click at [280, 498] on div "Facebook User Can you tell me about upcoming events?" at bounding box center [295, 495] width 196 height 33
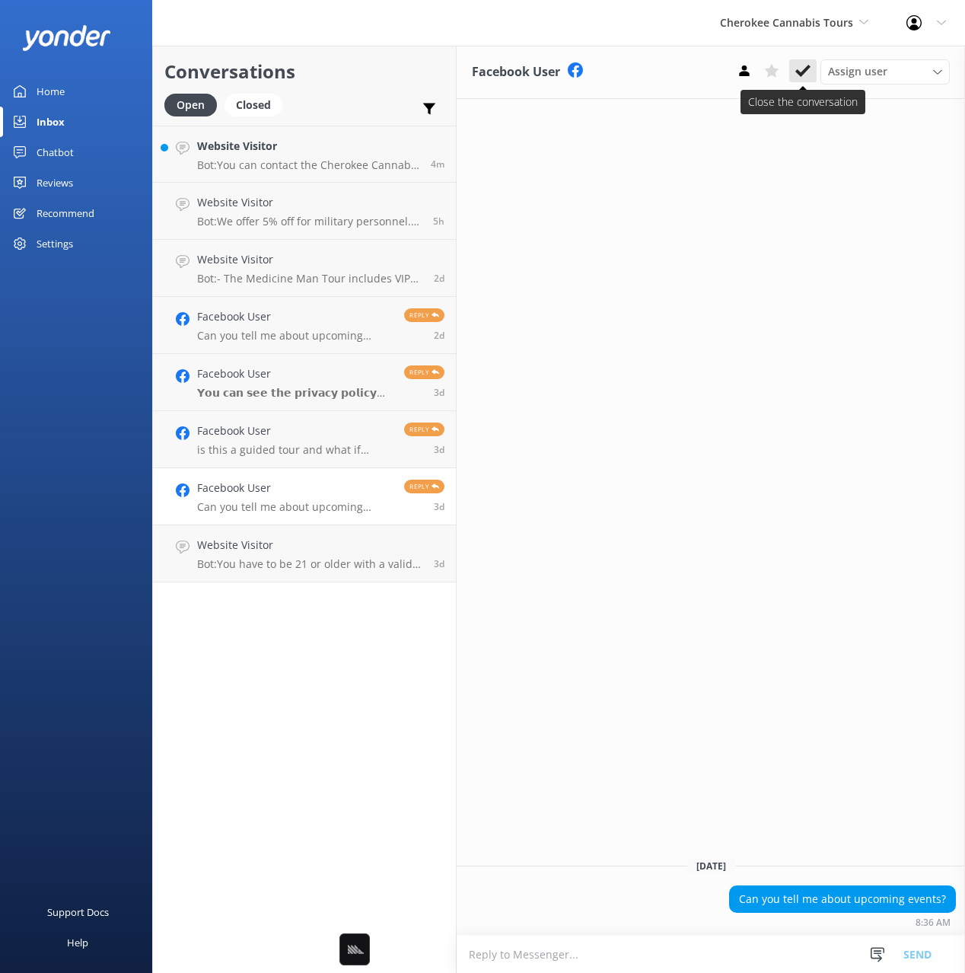
click at [803, 68] on icon at bounding box center [802, 70] width 15 height 15
click at [349, 425] on h4 "Facebook User" at bounding box center [295, 430] width 196 height 17
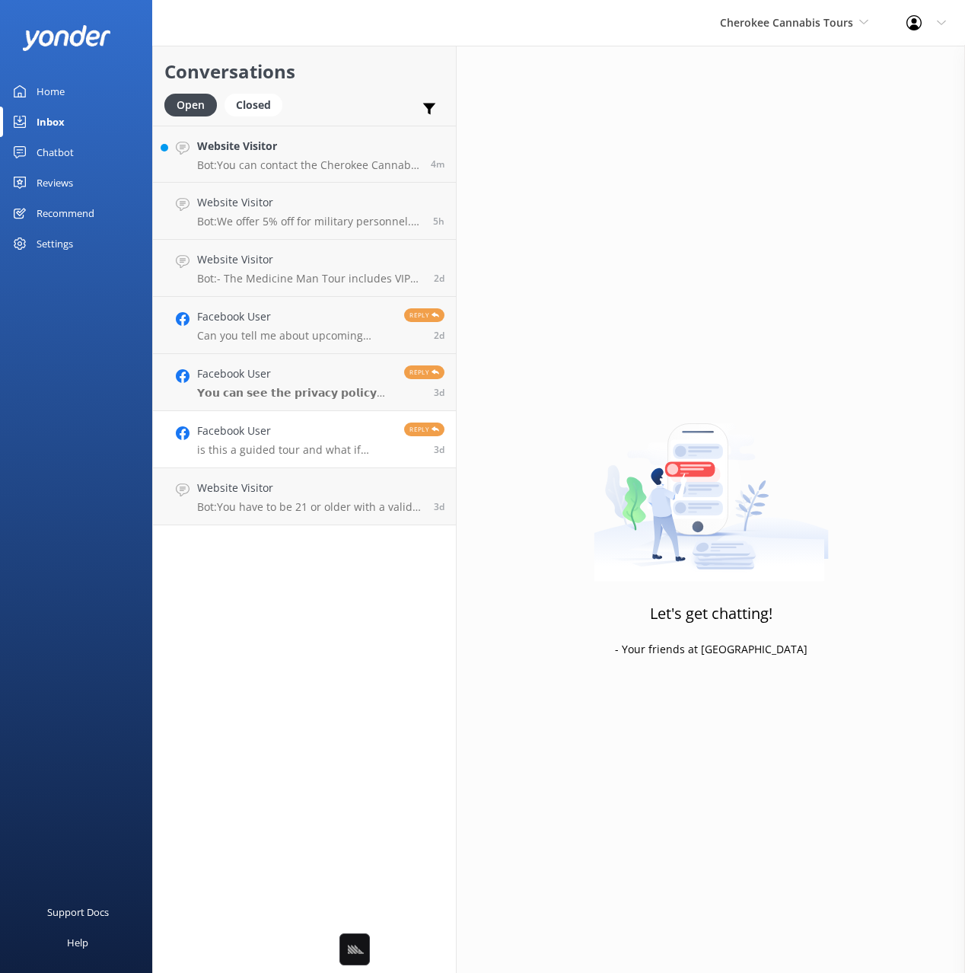
click at [336, 447] on p "is this a guided tour and what if anything is included? I'm new in North Caroli…" at bounding box center [295, 450] width 196 height 14
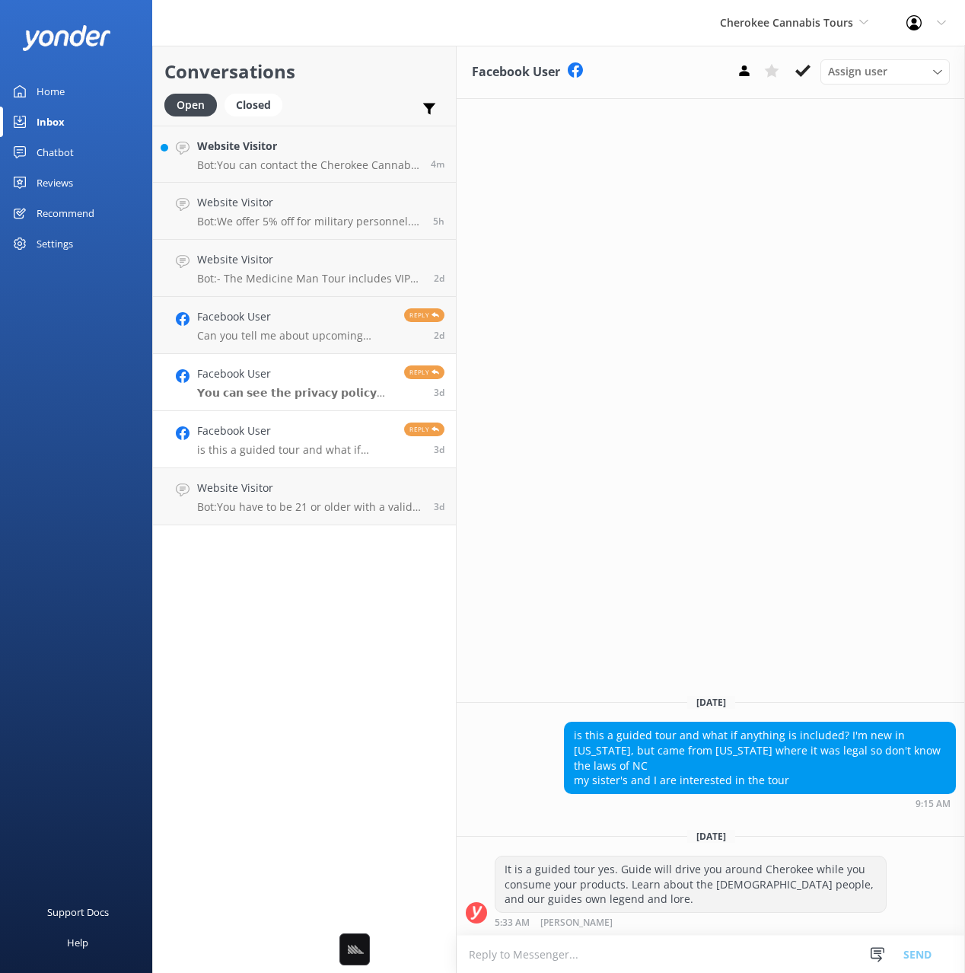
click at [311, 390] on p "𝗬𝗼𝘂 𝗰𝗮𝗻 𝘀𝗲𝗲 𝘁𝗵𝗲 𝗽𝗿𝗶𝘃𝗮𝗰𝘆 𝗽𝗼𝗹𝗶𝗰𝘆 𝗵𝗲𝗿𝗲: 🔗 https://www.facebook.com/business/help/2…" at bounding box center [295, 393] width 196 height 14
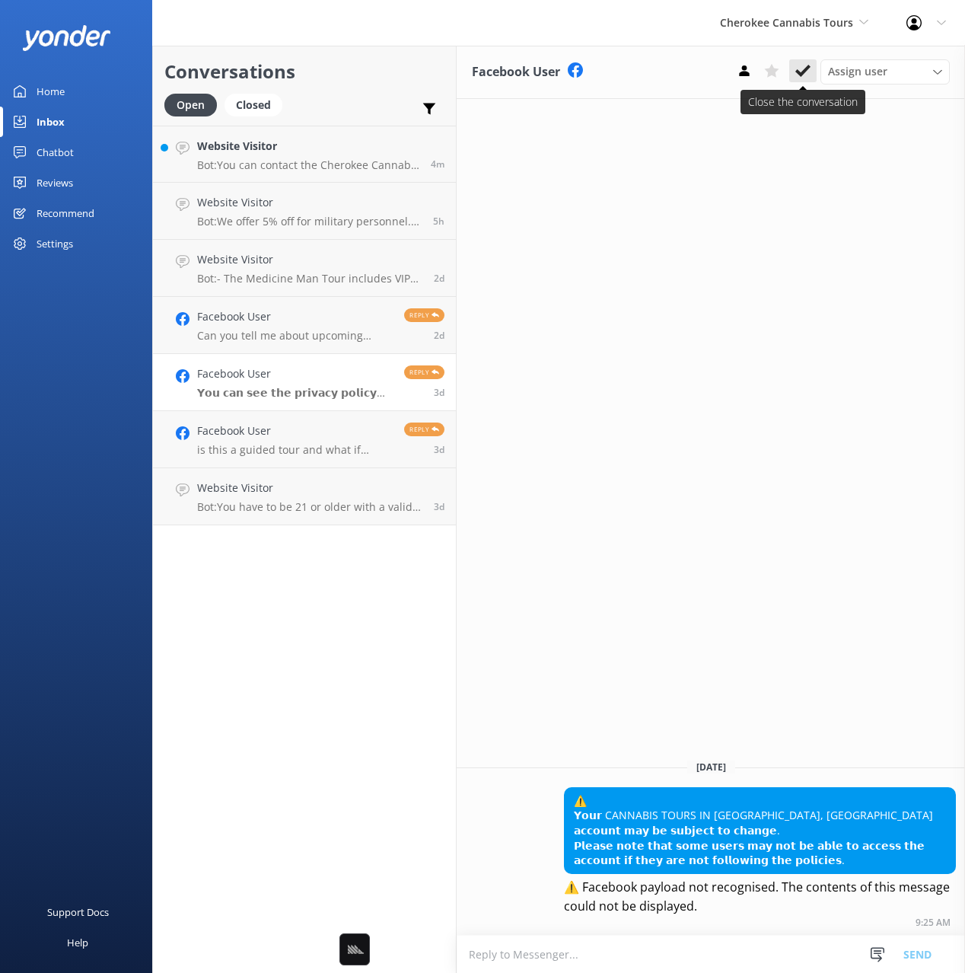
click at [804, 75] on icon at bounding box center [802, 70] width 15 height 15
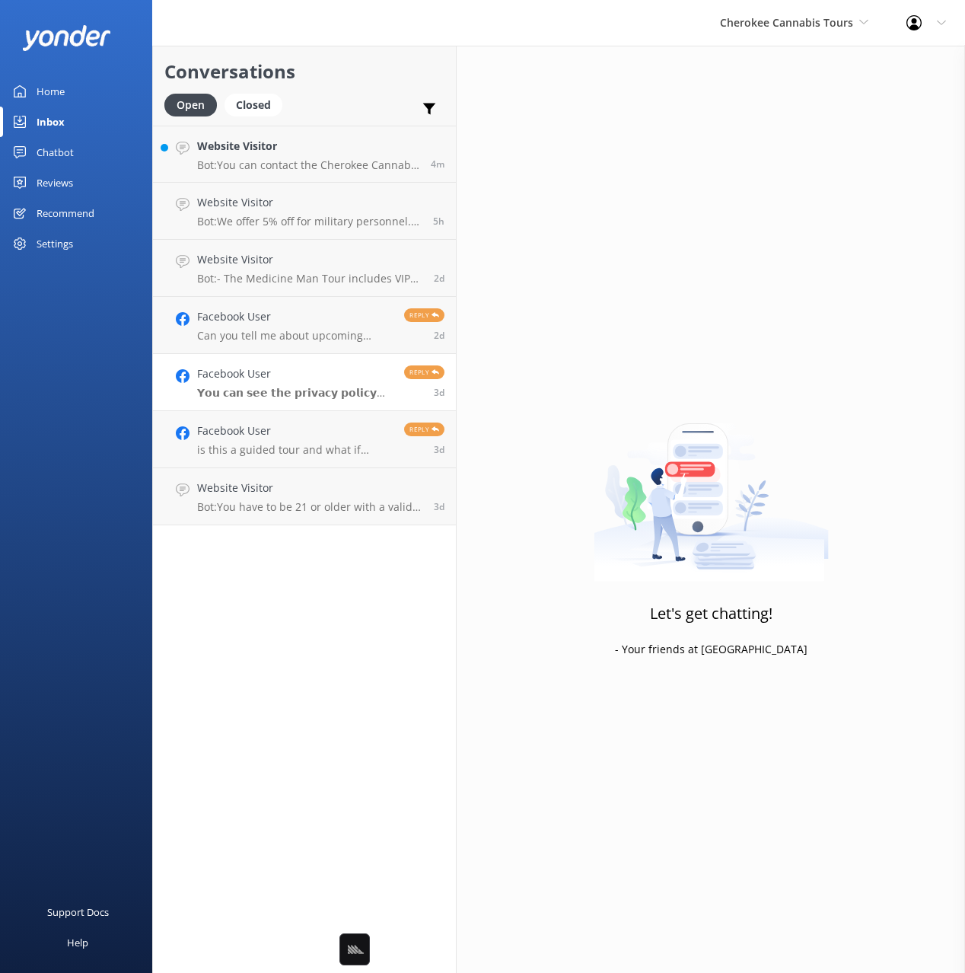
click at [355, 377] on h4 "Facebook User" at bounding box center [295, 373] width 196 height 17
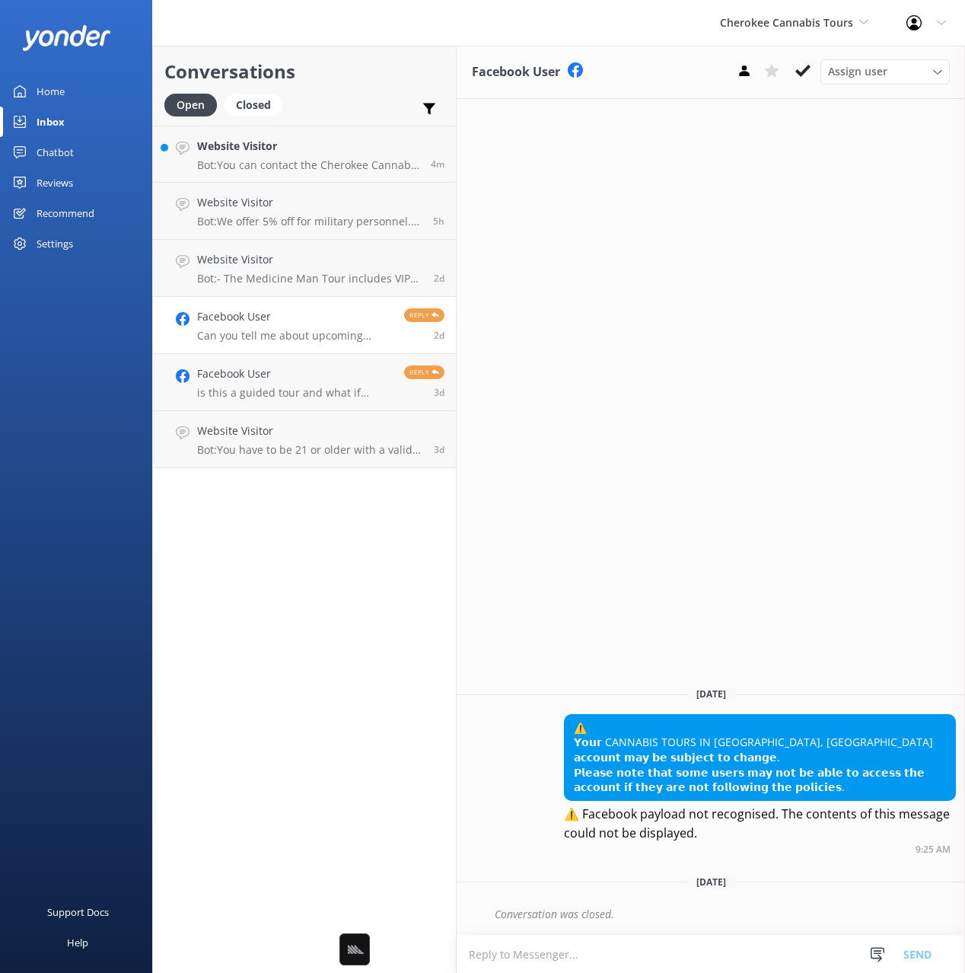
click at [372, 333] on p "Can you tell me about upcoming events?" at bounding box center [295, 336] width 196 height 14
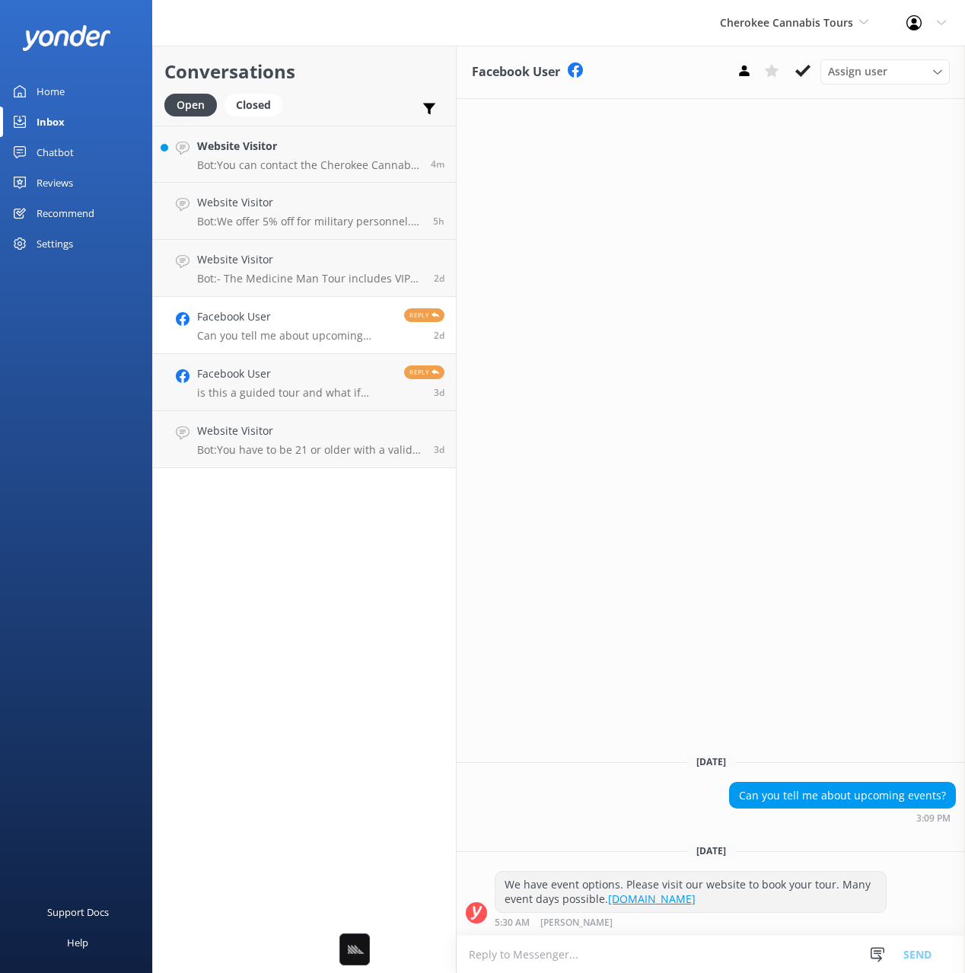
drag, startPoint x: 744, startPoint y: 304, endPoint x: 712, endPoint y: 291, distance: 34.9
click at [740, 303] on div "Facebook User Assign user Reservations Nina Saturday, 9th August Can you tell m…" at bounding box center [711, 509] width 508 height 927
click at [302, 144] on h4 "Website Visitor" at bounding box center [308, 146] width 222 height 17
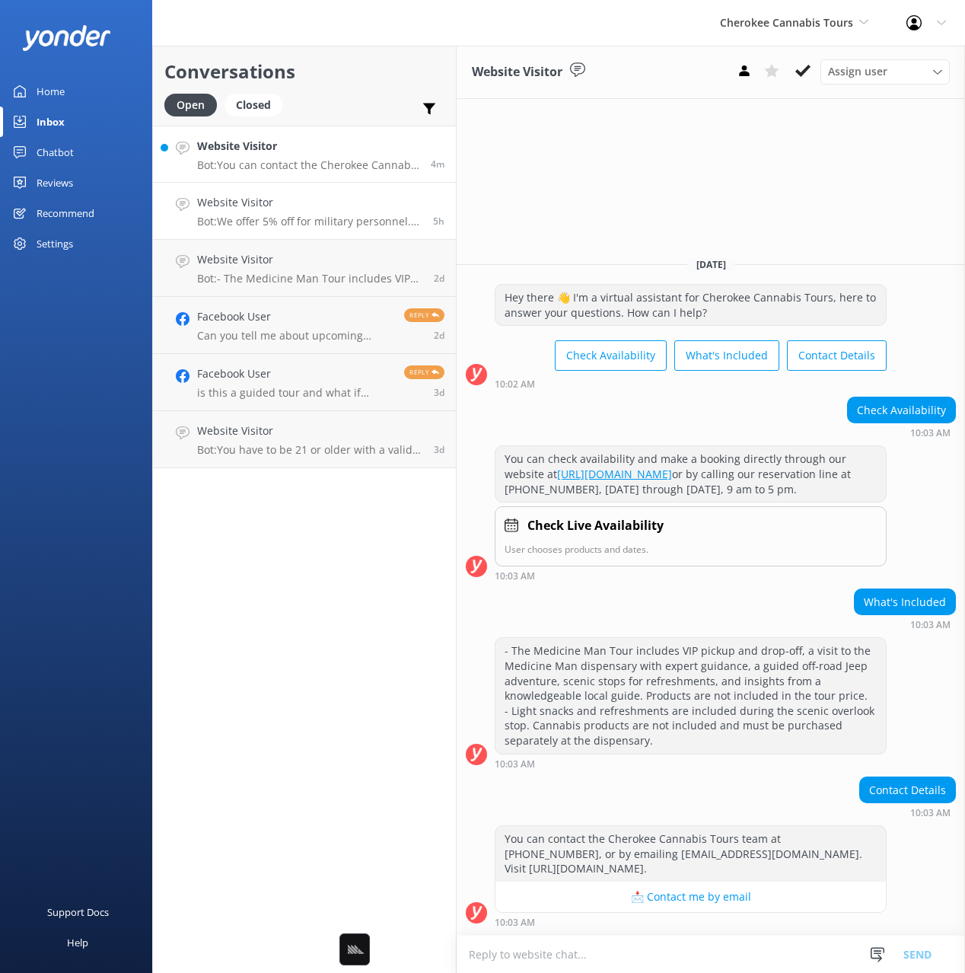
click at [294, 209] on h4 "Website Visitor" at bounding box center [309, 202] width 224 height 17
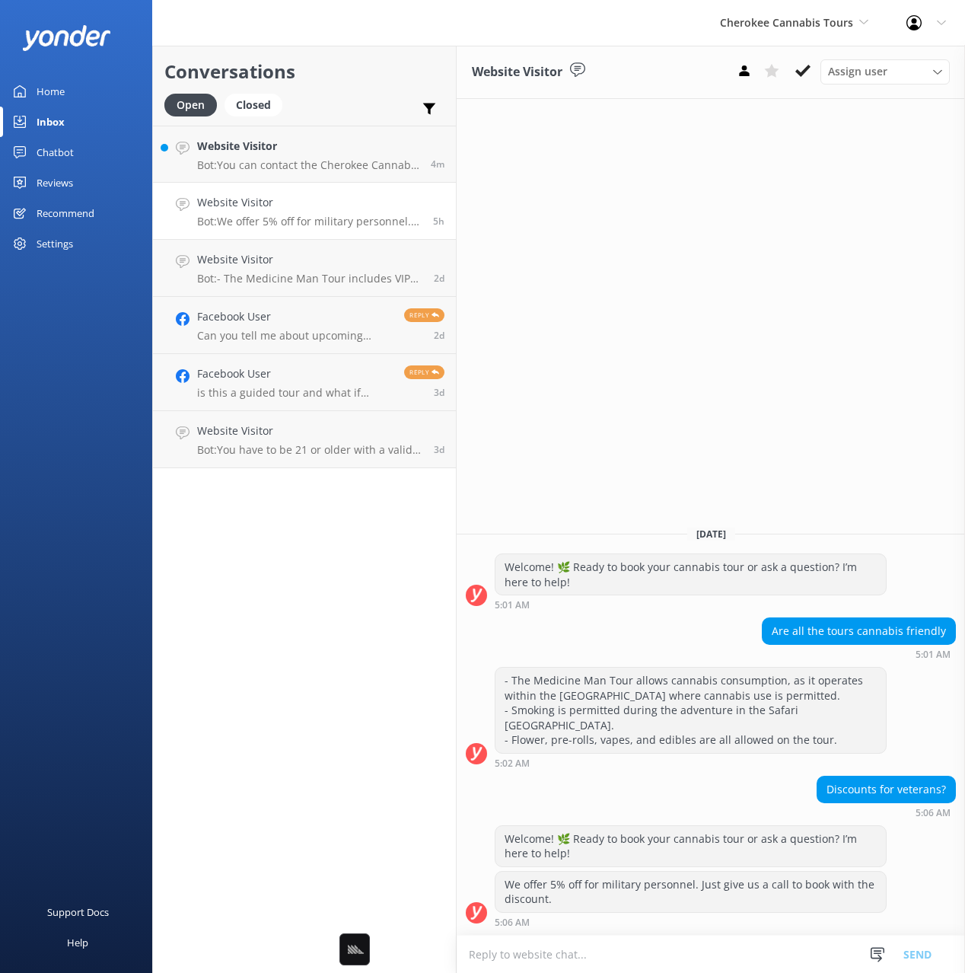
click at [57, 92] on div "Home" at bounding box center [51, 91] width 28 height 30
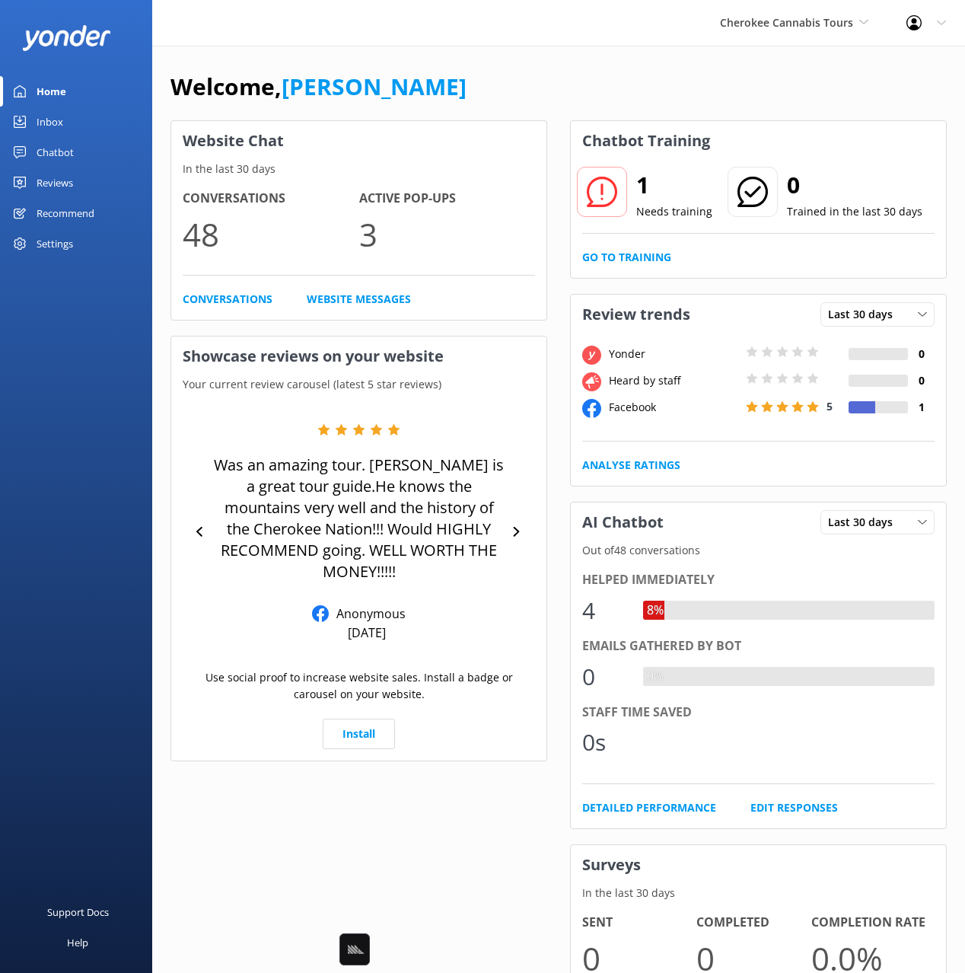
drag, startPoint x: 587, startPoint y: 91, endPoint x: 948, endPoint y: 212, distance: 381.2
click at [587, 91] on div "Welcome, Mikayla" at bounding box center [558, 94] width 776 height 52
click at [69, 183] on div "Reviews" at bounding box center [55, 182] width 37 height 30
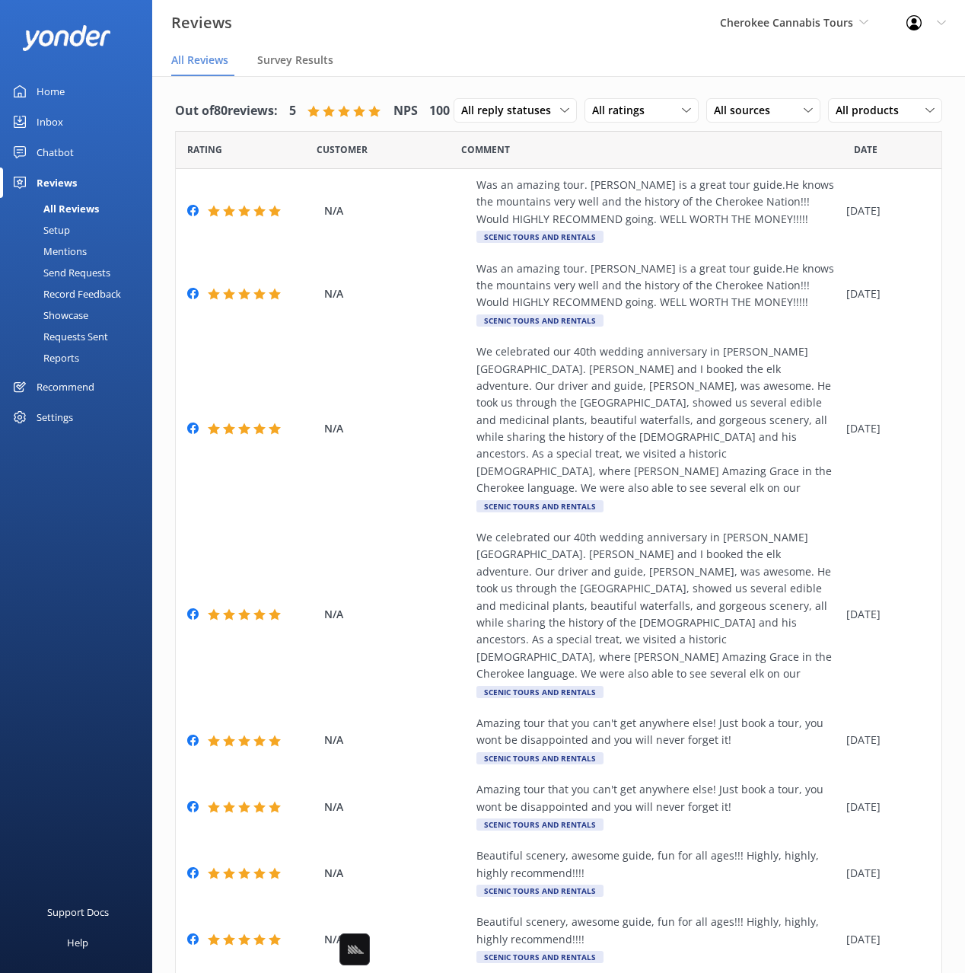
click at [572, 99] on div "Out of 80 reviews: 5 NPS 100 All reply statuses All reply statuses Needs a repl…" at bounding box center [558, 111] width 767 height 40
click at [542, 90] on div "Out of 80 reviews: 5 NPS 100 All reply statuses All reply statuses Needs a repl…" at bounding box center [558, 742] width 813 height 1333
click at [529, 107] on div "Out of 80 reviews: 5 NPS 100 All reply statuses All reply statuses Needs a repl…" at bounding box center [558, 111] width 767 height 40
click at [62, 232] on div "Setup" at bounding box center [39, 229] width 61 height 21
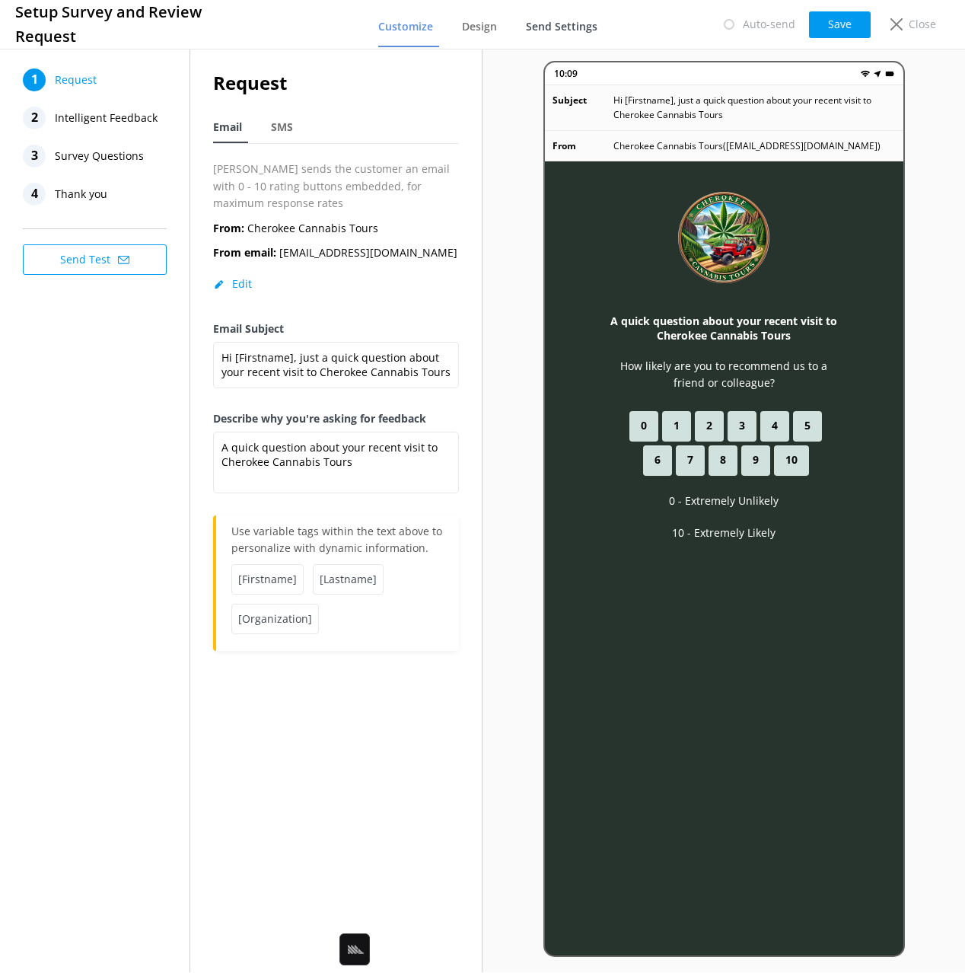
click at [568, 27] on span "Send Settings" at bounding box center [562, 26] width 72 height 15
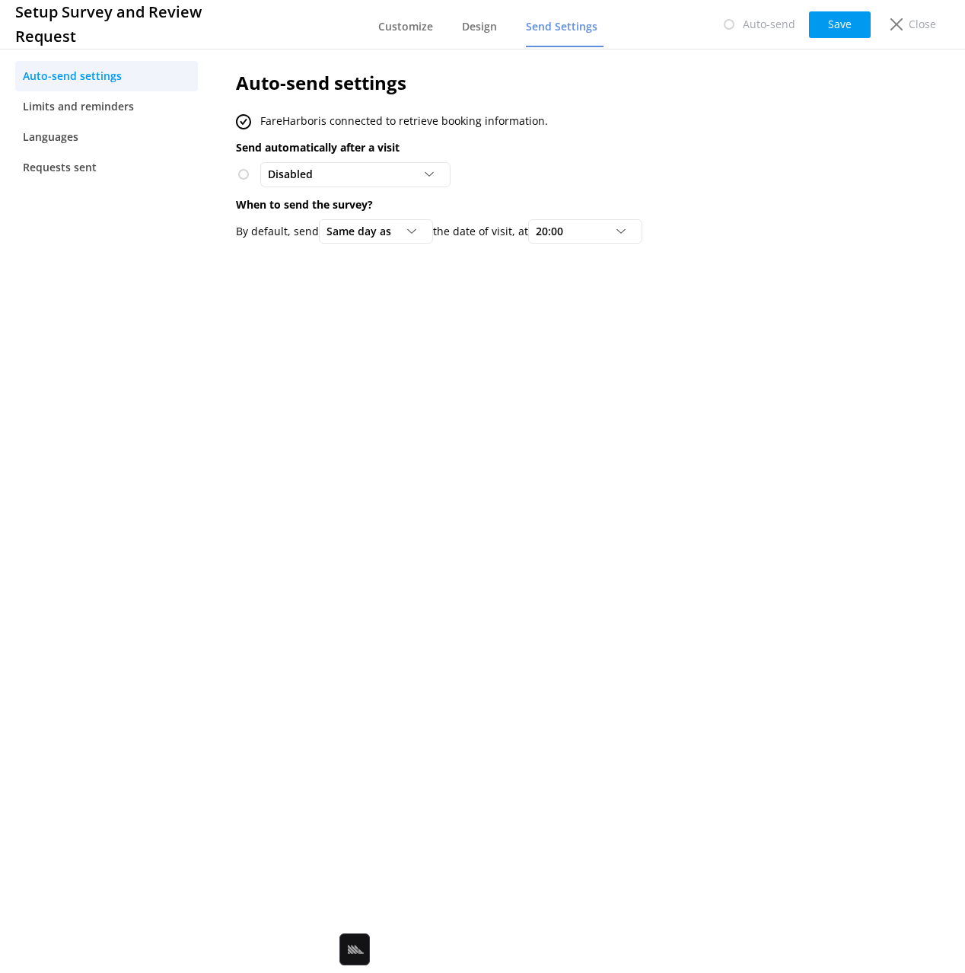
drag, startPoint x: 721, startPoint y: 375, endPoint x: 913, endPoint y: 84, distance: 348.9
click at [732, 365] on div "Auto-send settings FareHarbor is connected to retrieve booking information. Sen…" at bounding box center [551, 509] width 676 height 926
click at [923, 27] on p "Close" at bounding box center [922, 24] width 27 height 17
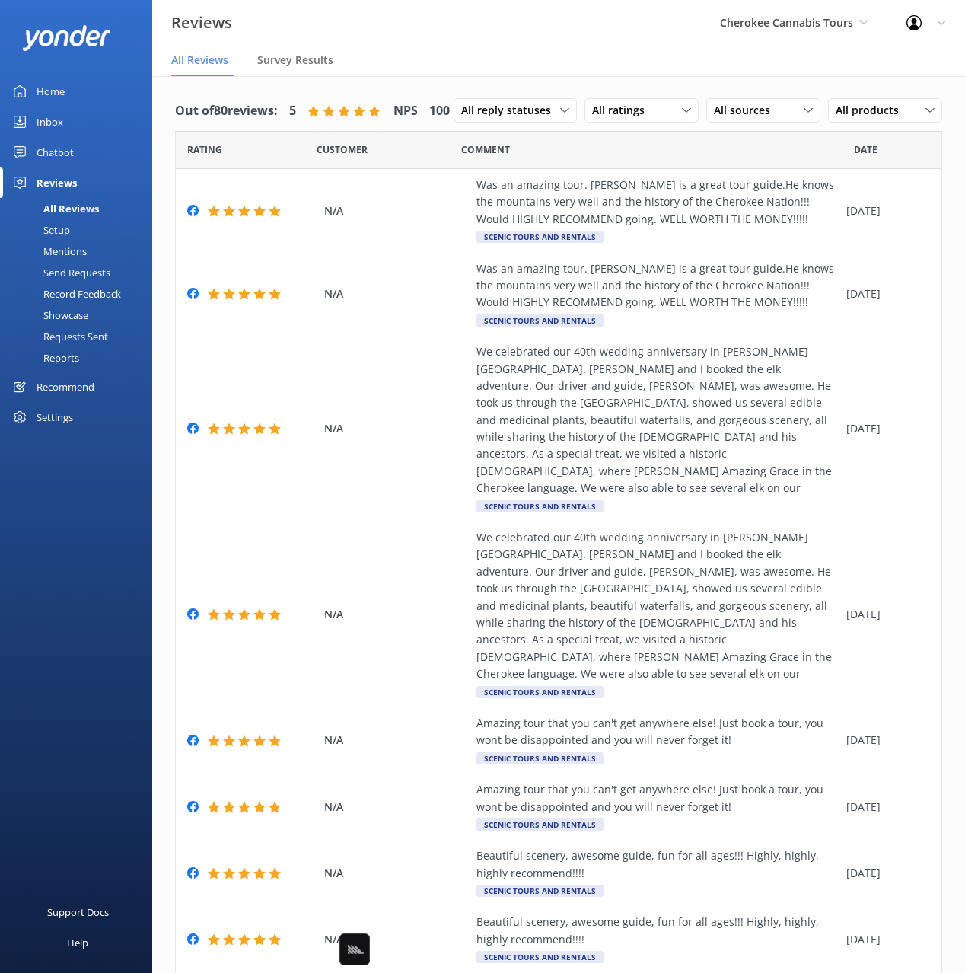
click at [753, 37] on div "Cherokee Cannabis Tours Black Cat Cruises Banff Airporter International Antarct…" at bounding box center [794, 23] width 186 height 46
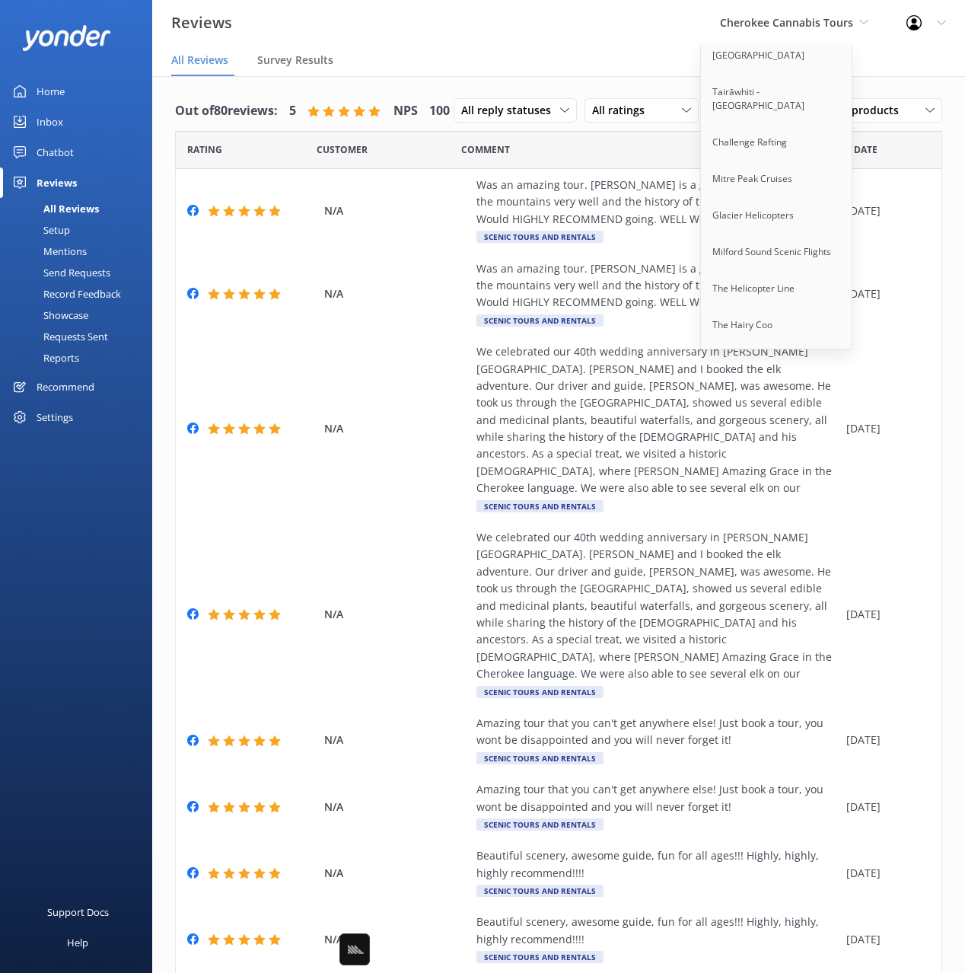
scroll to position [9314, 0]
click at [794, 412] on link "Scenic Tours & Adventures" at bounding box center [777, 430] width 152 height 37
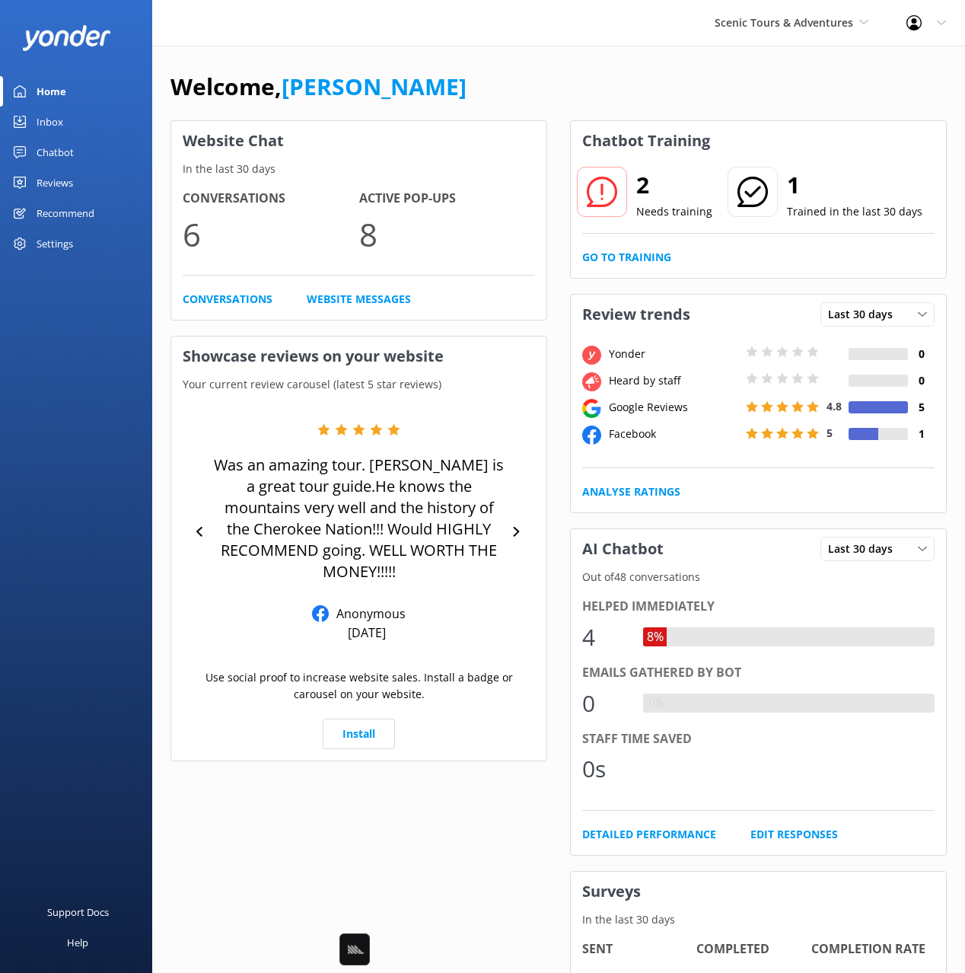
drag, startPoint x: 83, startPoint y: 125, endPoint x: 140, endPoint y: 118, distance: 57.5
click at [84, 124] on link "Inbox" at bounding box center [76, 122] width 152 height 30
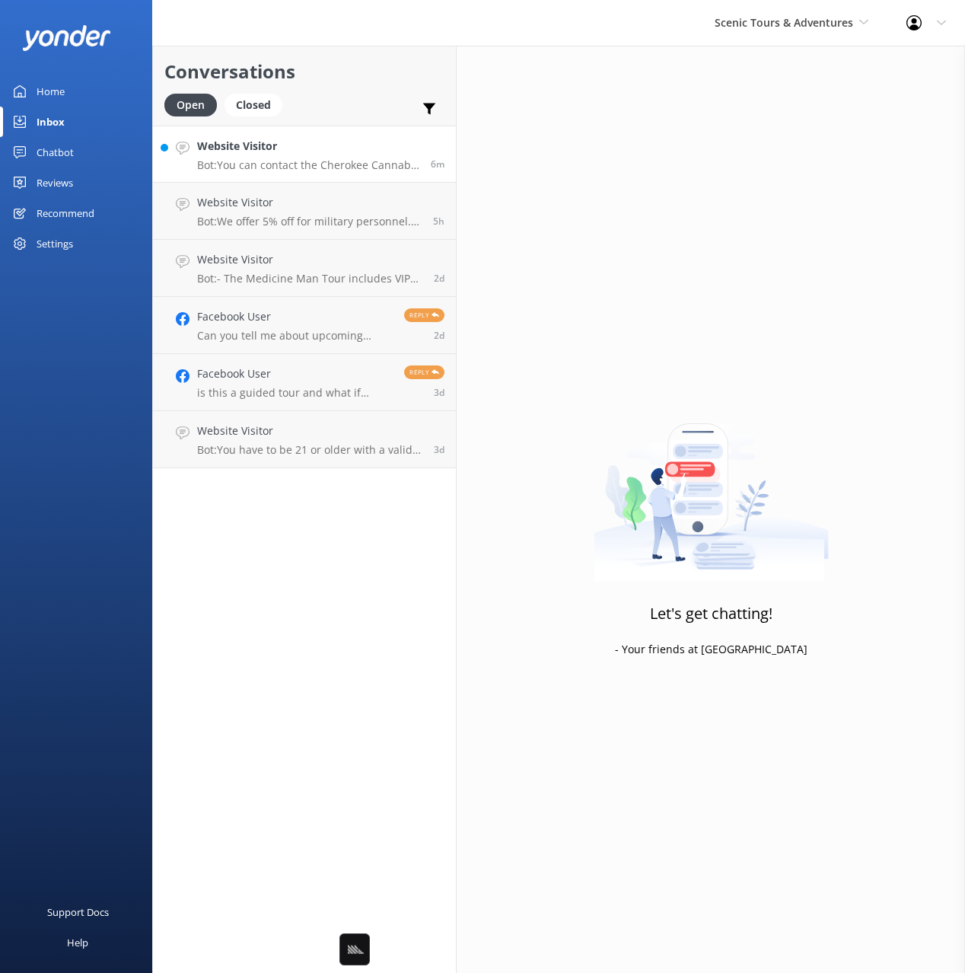
drag, startPoint x: 336, startPoint y: 65, endPoint x: 326, endPoint y: 158, distance: 94.1
click at [336, 65] on h2 "Conversations" at bounding box center [304, 71] width 280 height 29
click at [340, 160] on p "Bot: You can contact the Cherokee Cannabis Tours team at (828) 944-0208, or by …" at bounding box center [308, 165] width 222 height 14
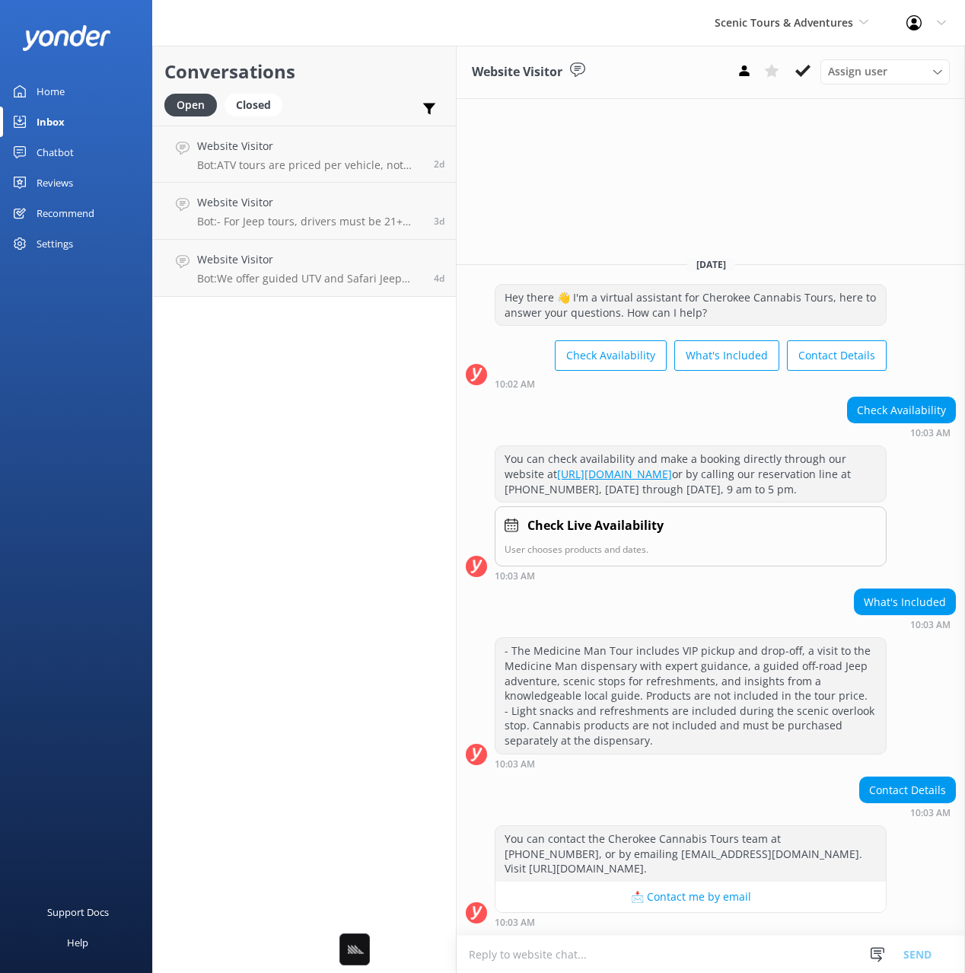
click at [314, 374] on div "Conversations Open Closed Important Assigned to me Unassigned Website Visitor B…" at bounding box center [304, 509] width 304 height 927
click at [295, 197] on h4 "Website Visitor" at bounding box center [309, 202] width 225 height 17
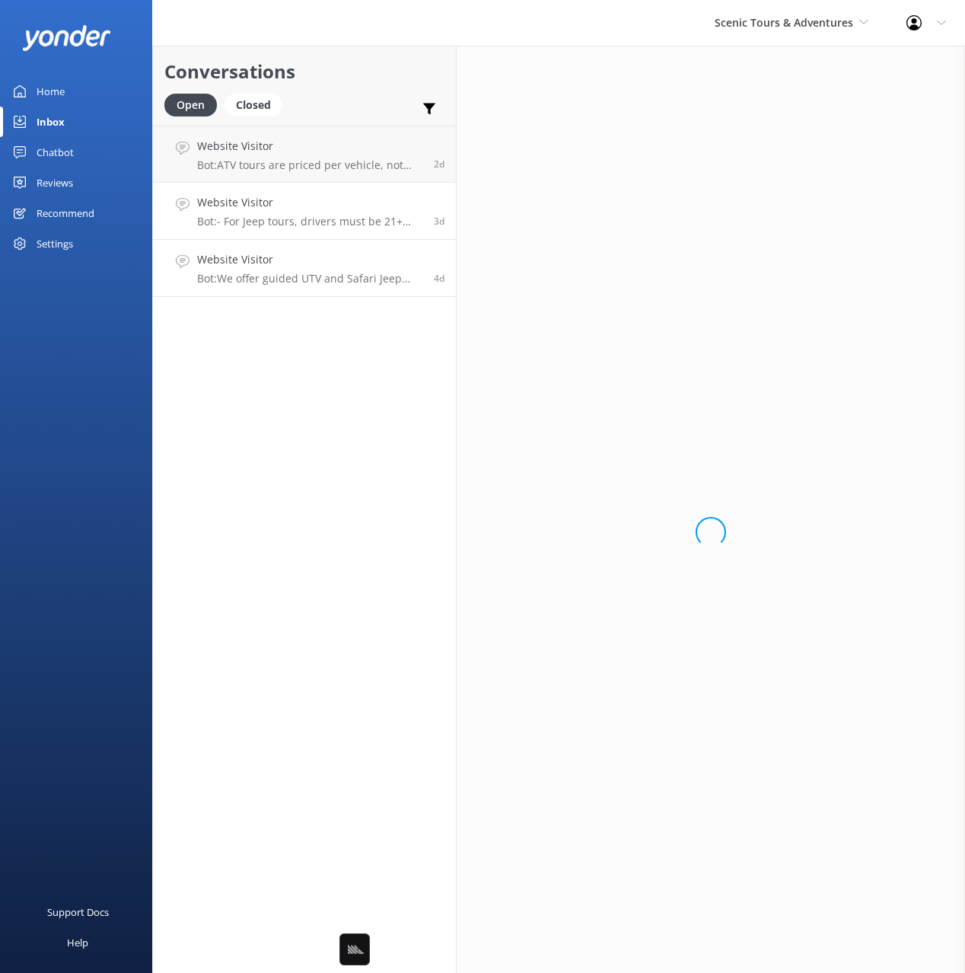
click at [330, 275] on p "Bot: We offer guided UTV and Safari Jeep tours through the breathtaking Great S…" at bounding box center [309, 279] width 225 height 14
drag, startPoint x: 54, startPoint y: 91, endPoint x: 135, endPoint y: 81, distance: 82.1
click at [54, 91] on div "Home" at bounding box center [51, 91] width 28 height 30
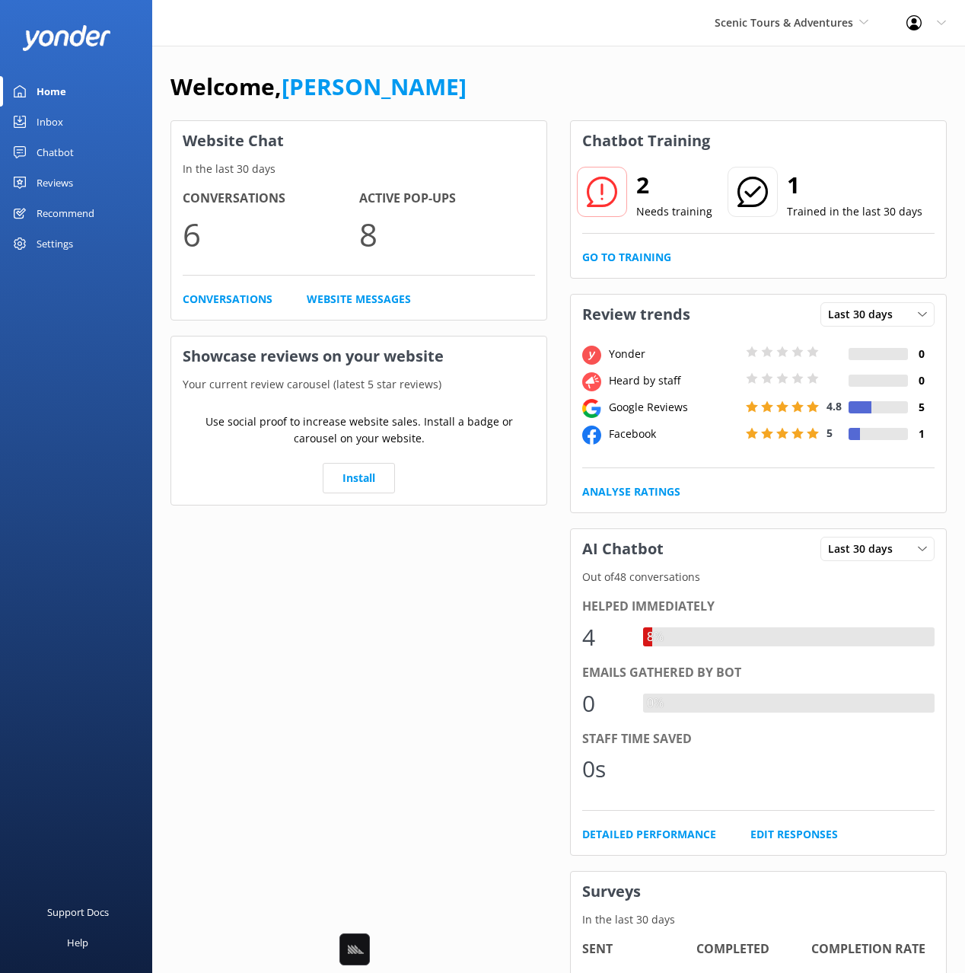
click at [350, 72] on link "[PERSON_NAME]" at bounding box center [374, 86] width 185 height 31
click at [584, 75] on div "Welcome, Mikayla" at bounding box center [558, 94] width 776 height 52
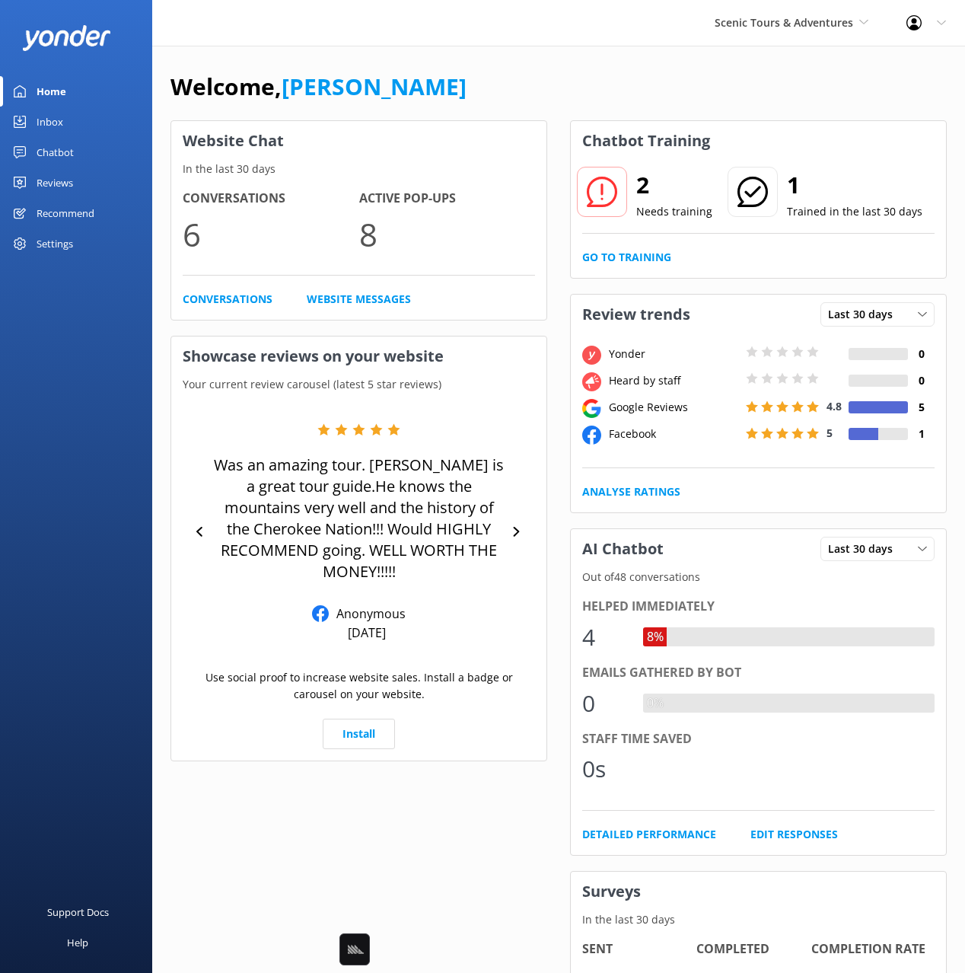
click at [34, 157] on link "Chatbot" at bounding box center [76, 152] width 152 height 30
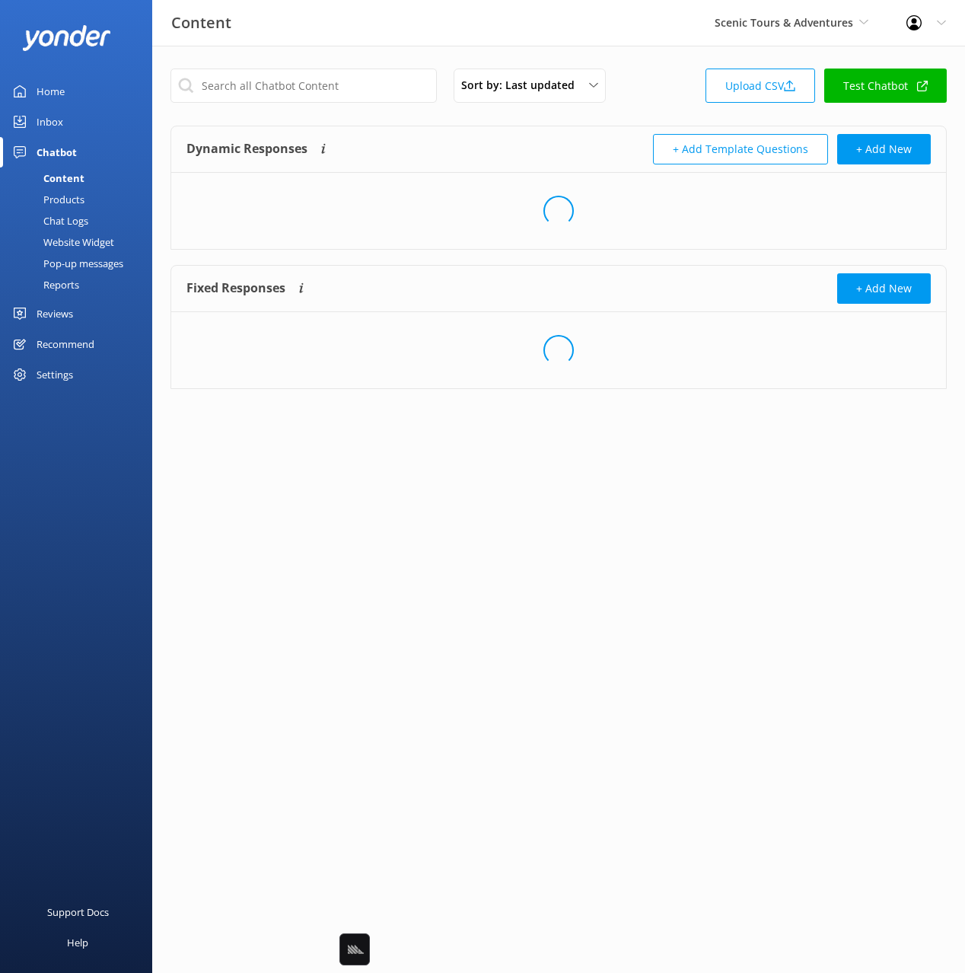
click at [68, 194] on div "Products" at bounding box center [46, 199] width 75 height 21
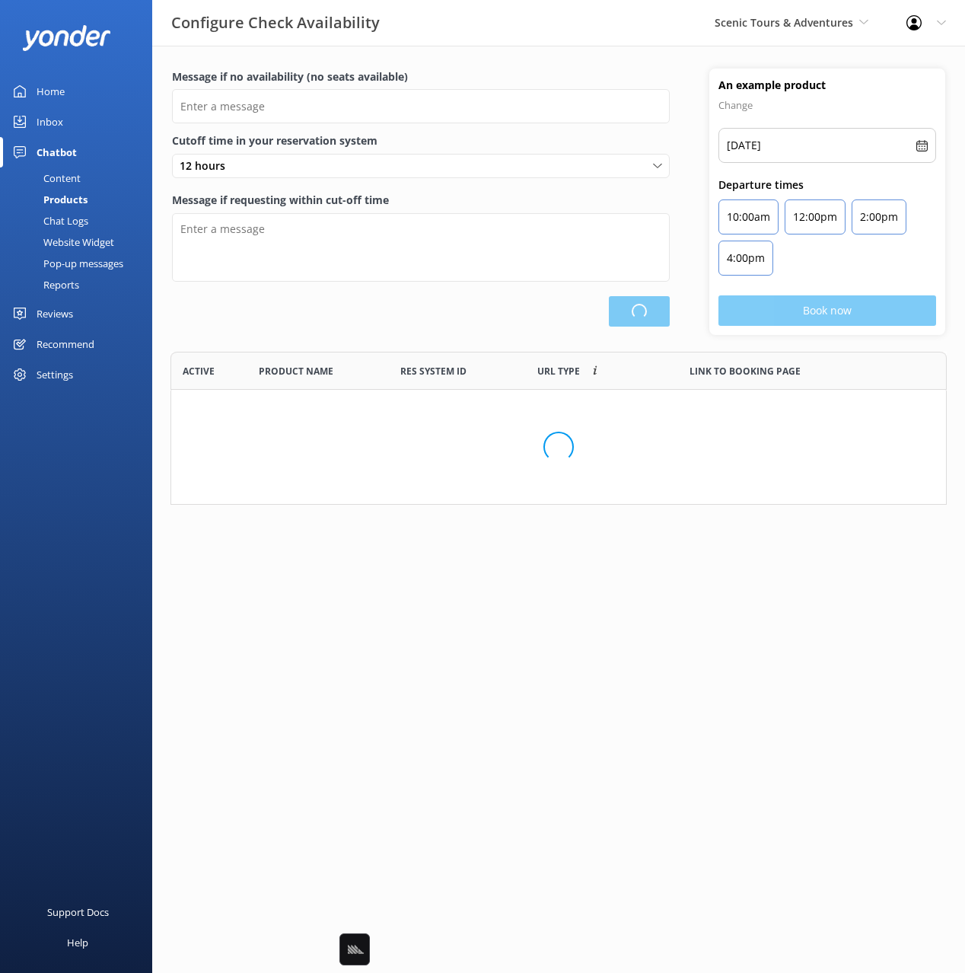
scroll to position [290, 776]
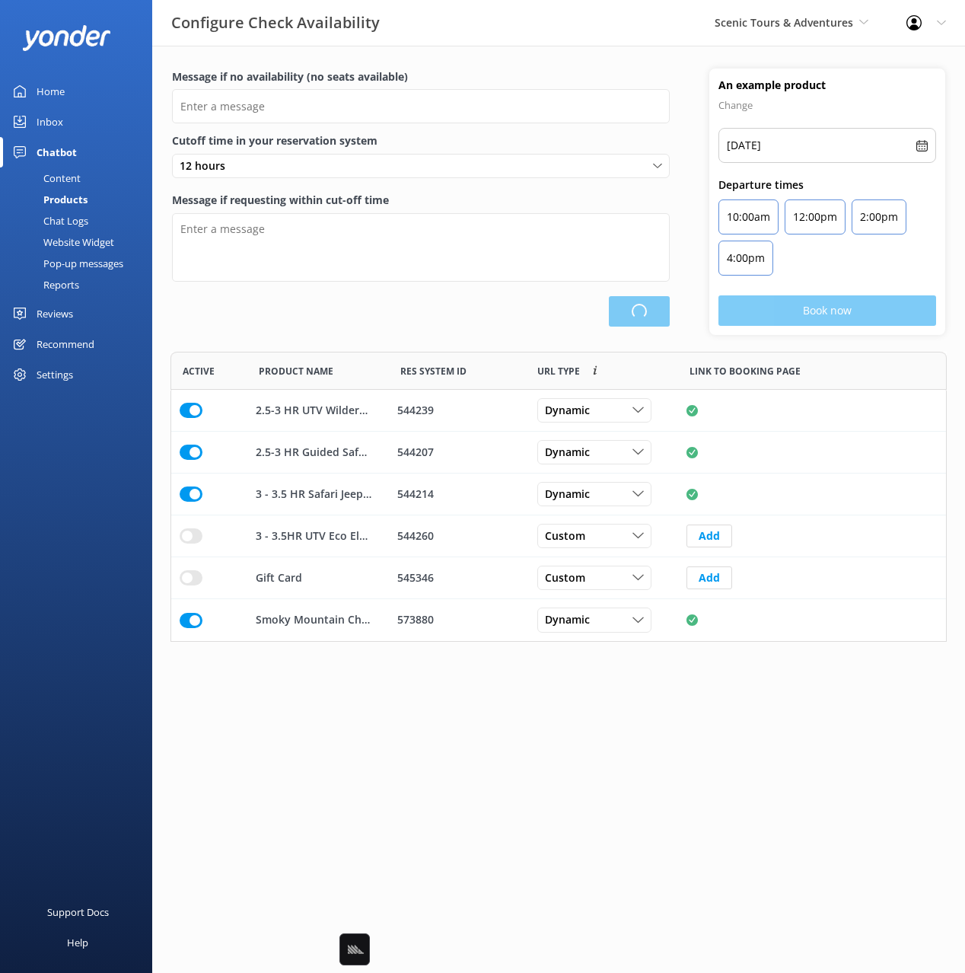
type input "There are no seats available, please check an alternative day"
type textarea "Our online booking system closes {hours} prior to departure. Please contact us …"
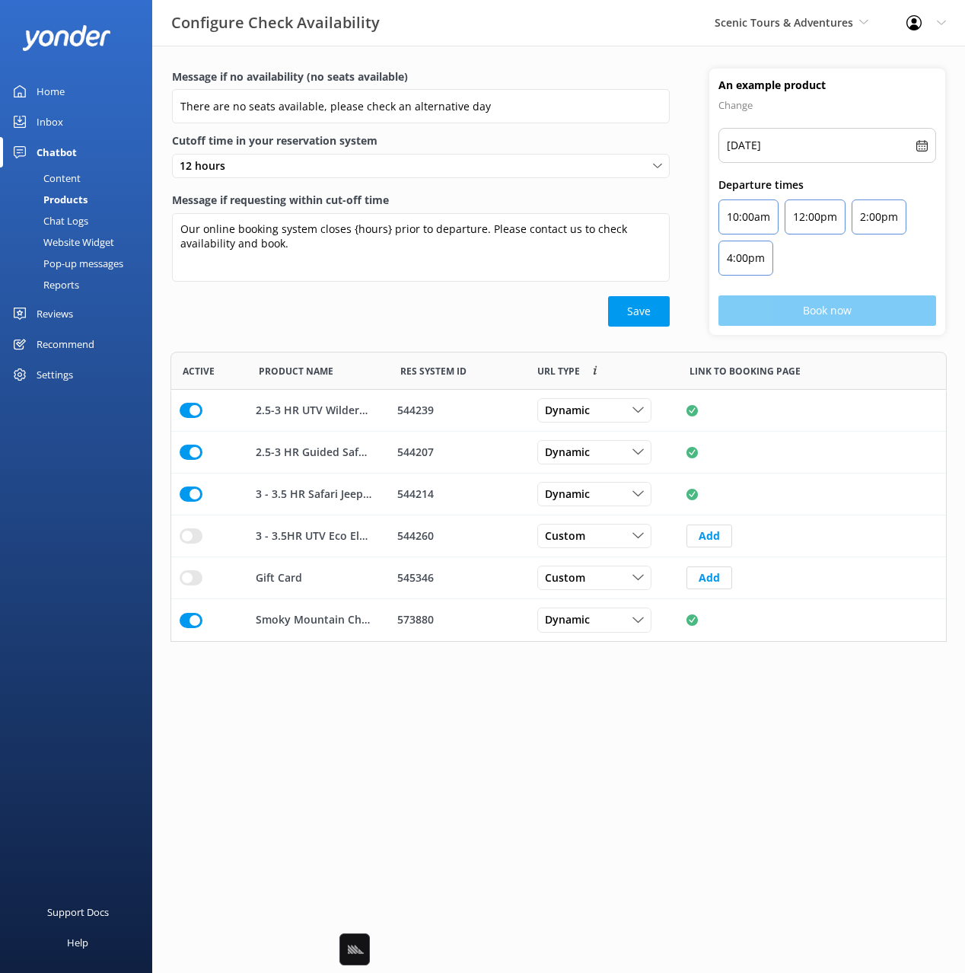
click at [459, 282] on div "Our online booking system closes {hours} prior to departure. Please contact us …" at bounding box center [421, 250] width 498 height 75
click at [78, 86] on link "Home" at bounding box center [76, 91] width 152 height 30
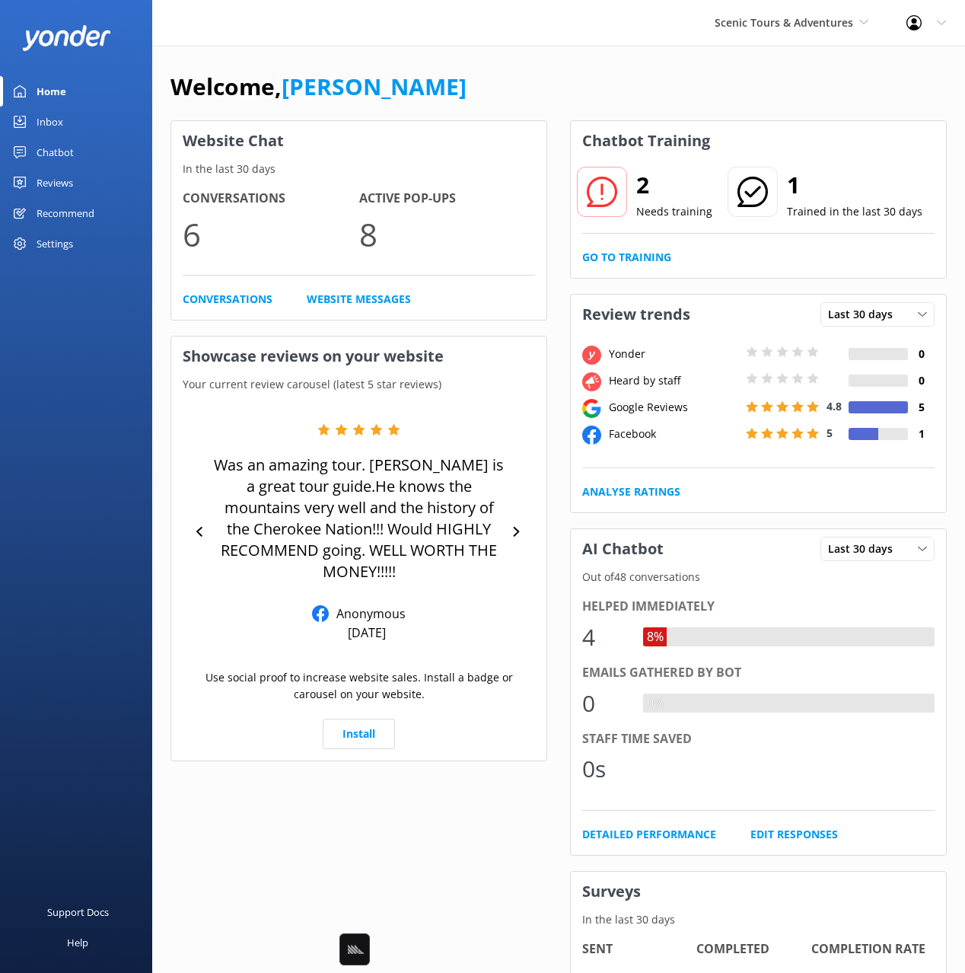
drag, startPoint x: 633, startPoint y: 99, endPoint x: 895, endPoint y: 222, distance: 289.4
click at [633, 98] on div "Welcome, Mikayla" at bounding box center [558, 94] width 776 height 52
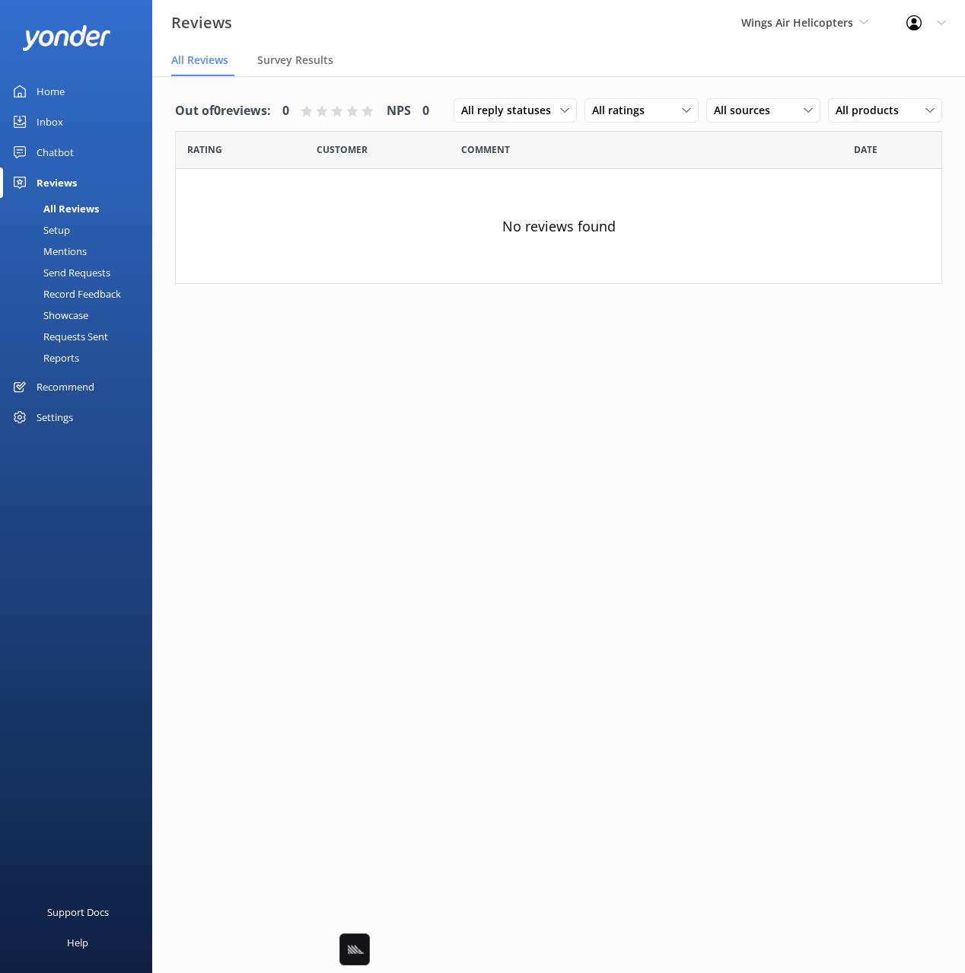
drag, startPoint x: 778, startPoint y: 75, endPoint x: 772, endPoint y: 27, distance: 47.5
click at [778, 73] on nav "All Reviews Survey Results" at bounding box center [558, 61] width 813 height 30
click at [772, 27] on span "Wings Air Helicopters" at bounding box center [797, 22] width 112 height 14
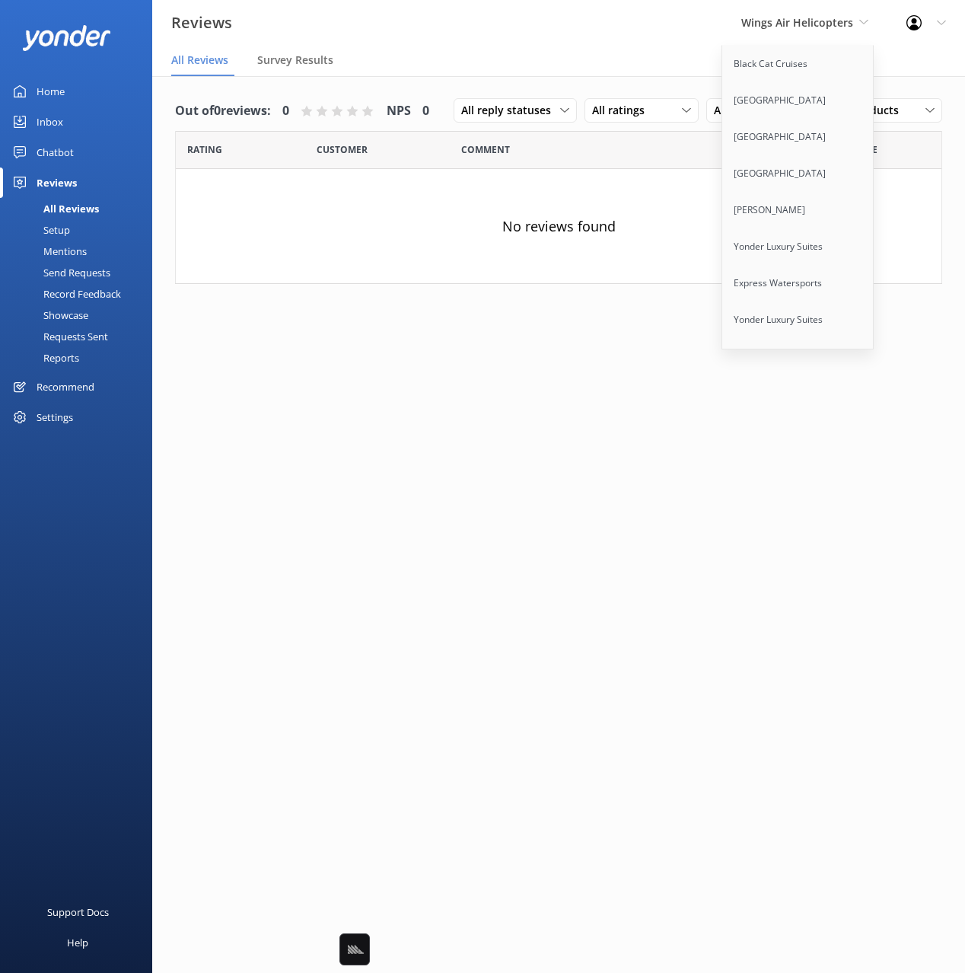
scroll to position [9669, 0]
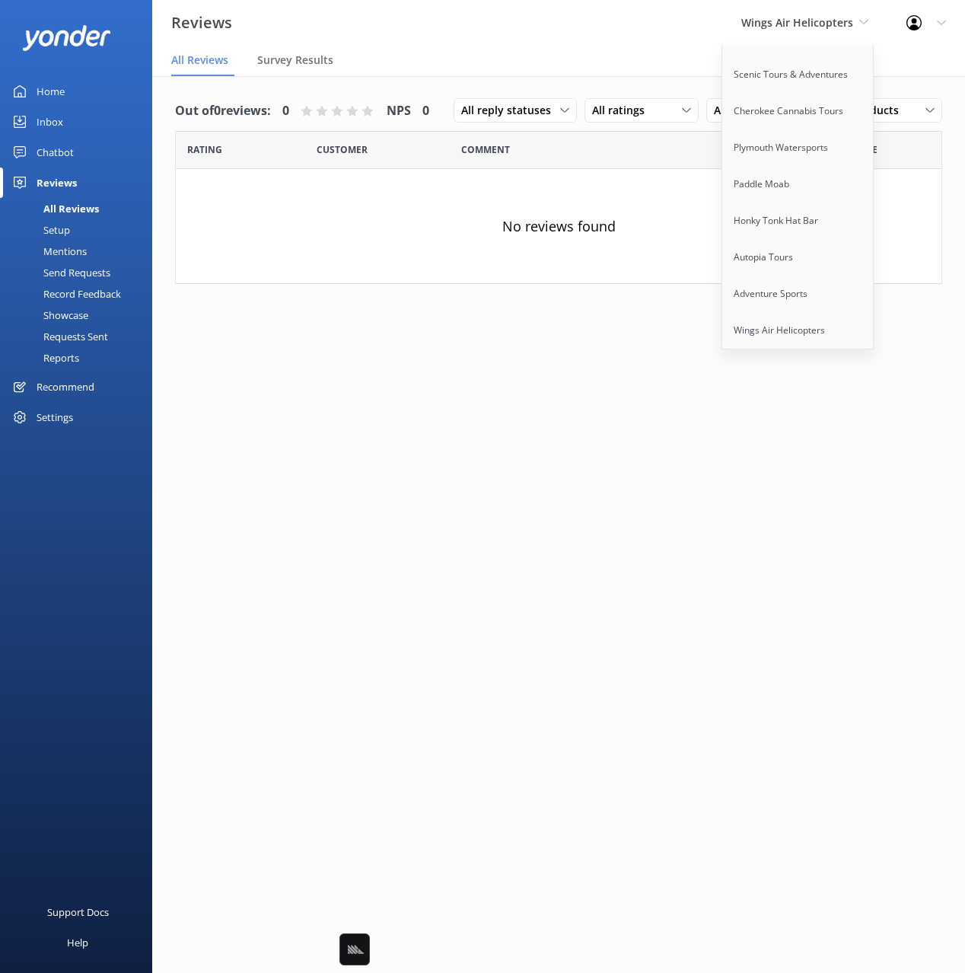
click at [791, 422] on link "Rotorua Ziplines" at bounding box center [798, 440] width 152 height 37
